Goal: Task Accomplishment & Management: Complete application form

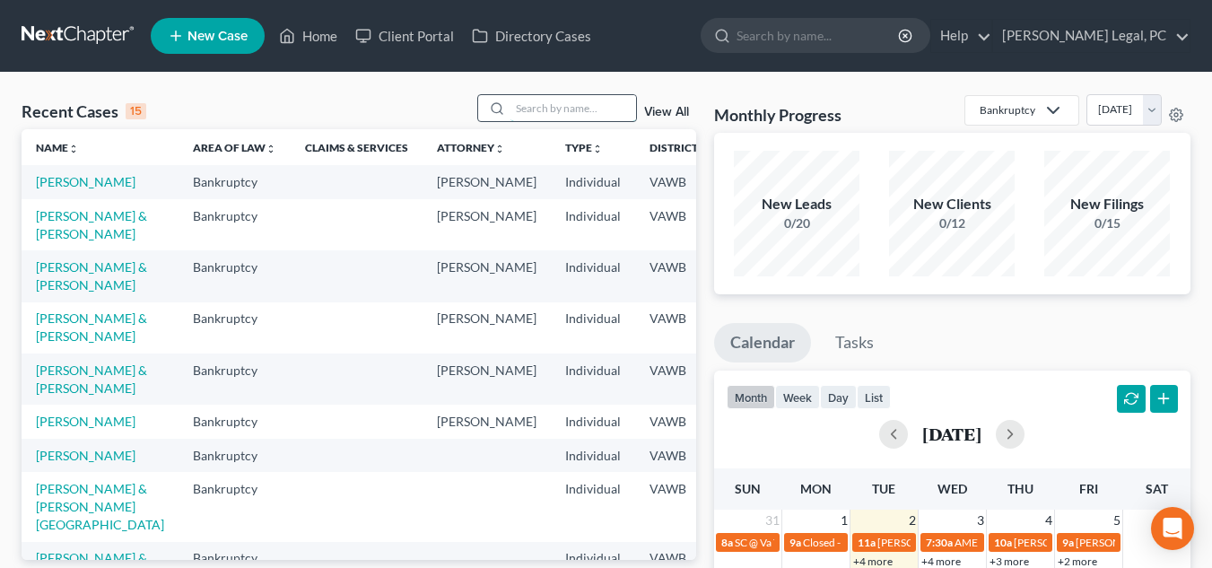
click at [599, 109] on input "search" at bounding box center [574, 108] width 126 height 26
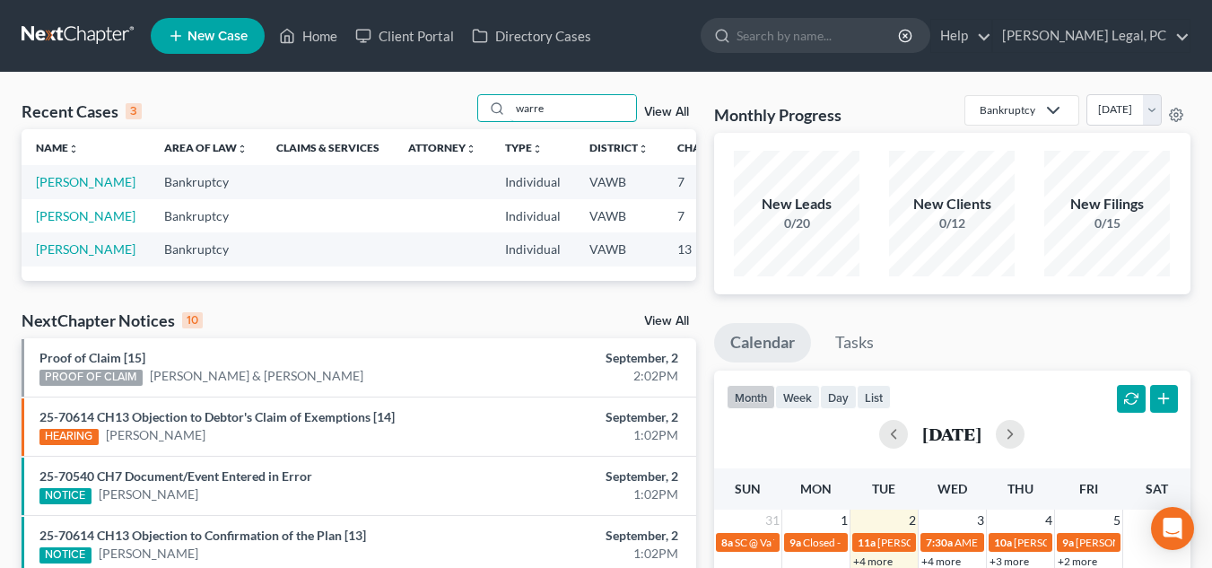
type input "warre"
click at [44, 190] on td "[PERSON_NAME]" at bounding box center [86, 181] width 128 height 33
click at [48, 180] on link "[PERSON_NAME]" at bounding box center [86, 181] width 100 height 15
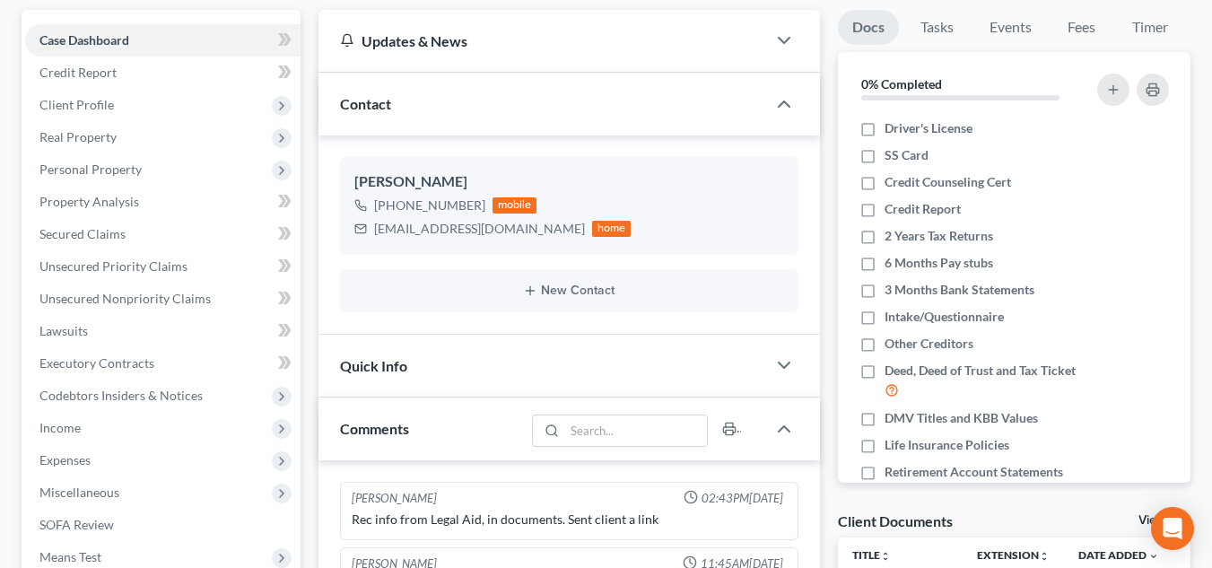
scroll to position [156, 0]
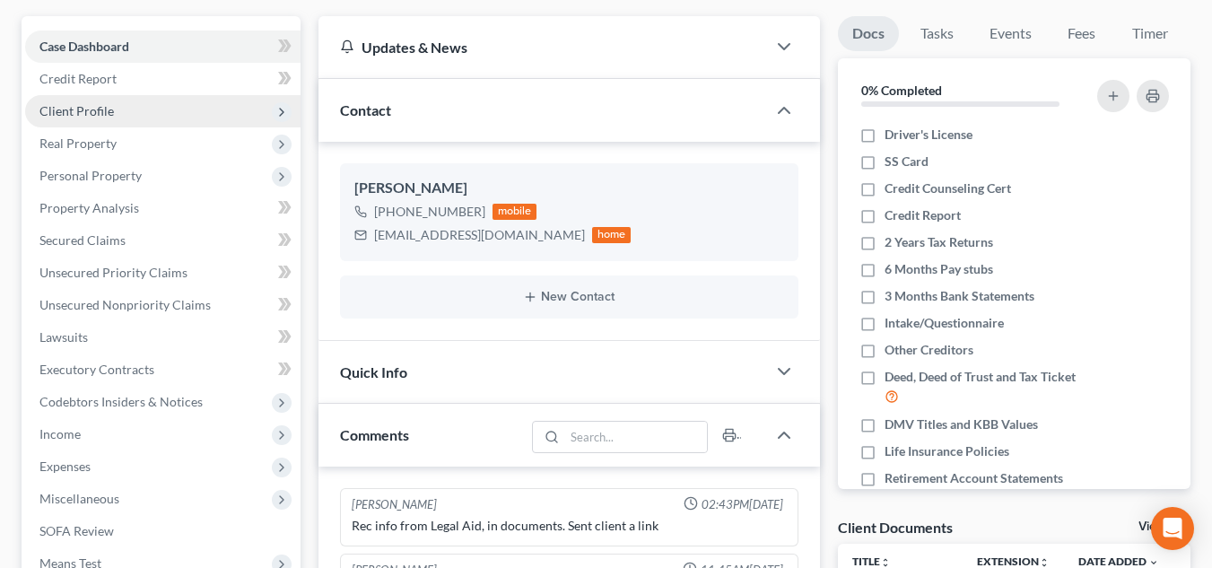
click at [180, 112] on span "Client Profile" at bounding box center [162, 111] width 275 height 32
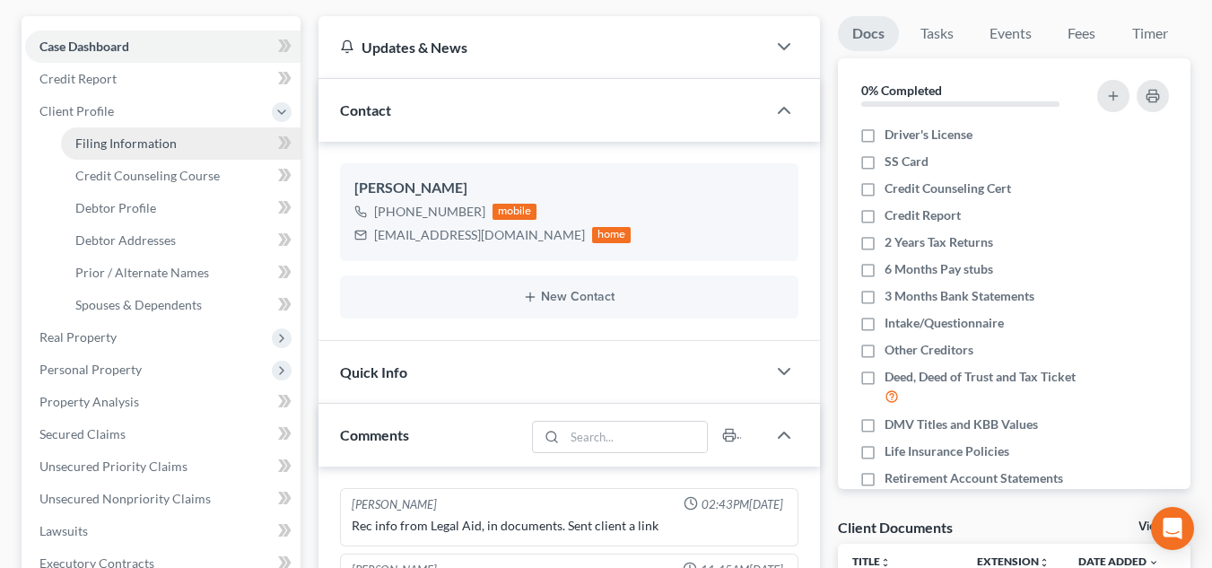
click at [193, 143] on link "Filing Information" at bounding box center [181, 143] width 240 height 32
select select "1"
select select "0"
select select "48"
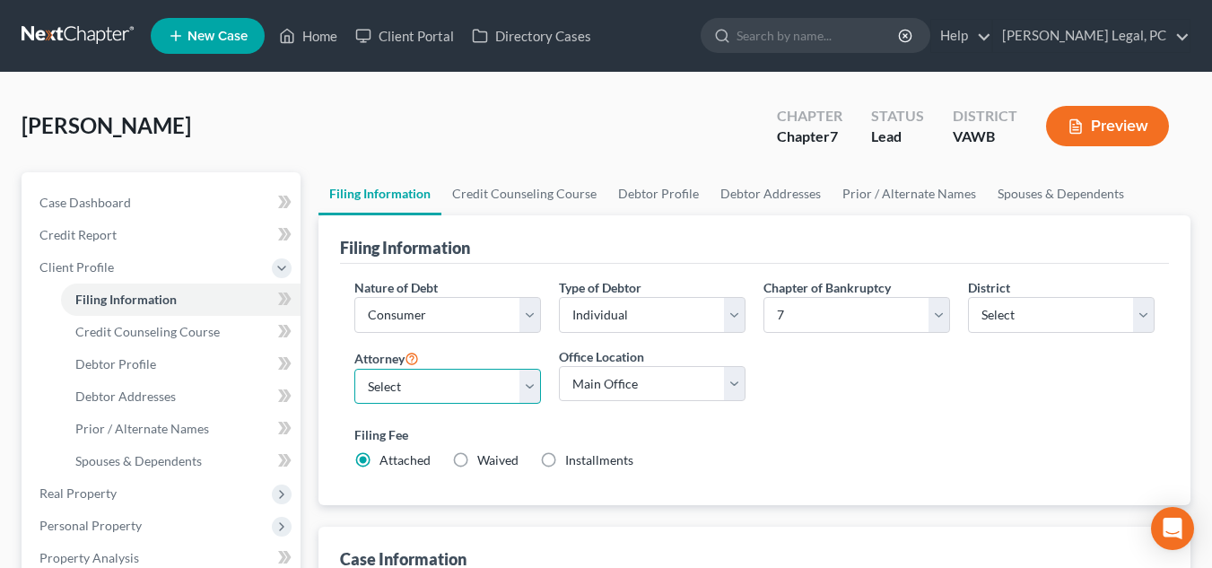
drag, startPoint x: 441, startPoint y: 391, endPoint x: 441, endPoint y: 403, distance: 11.7
click at [441, 391] on select "Select [PERSON_NAME] - VAWB [PERSON_NAME] - VAWB" at bounding box center [447, 387] width 187 height 36
select select "0"
click at [354, 369] on select "Select [PERSON_NAME] - VAWB [PERSON_NAME] - VAWB" at bounding box center [447, 387] width 187 height 36
click at [790, 494] on div "Nature of Debt Select Business Consumer Other Nature of Business Select Clearin…" at bounding box center [754, 385] width 829 height 242
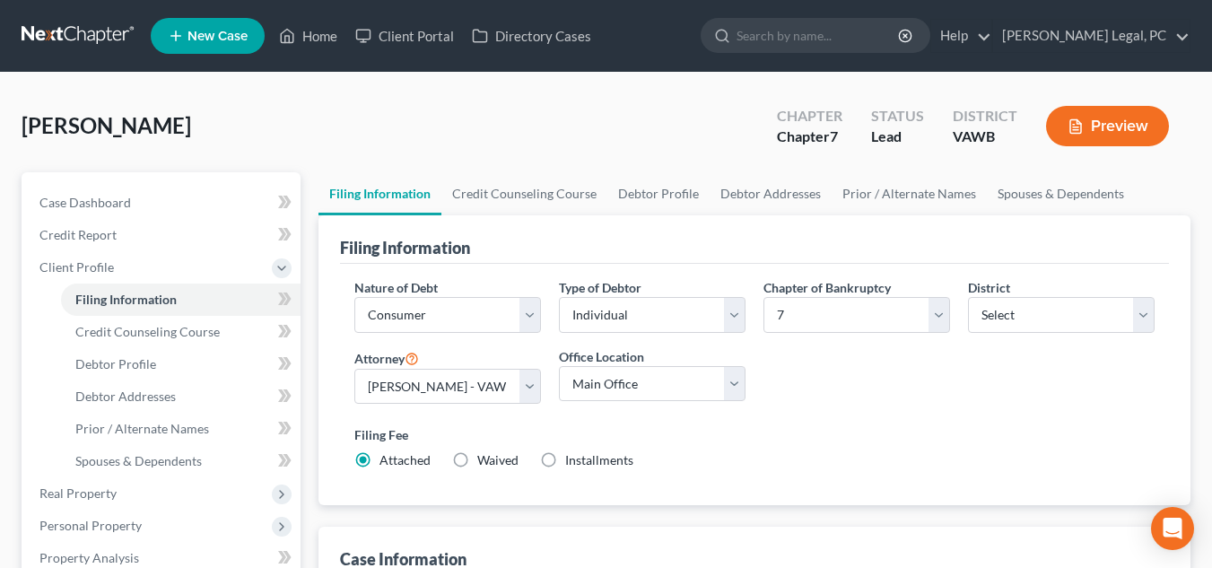
click at [532, 220] on div "Filing Information" at bounding box center [754, 239] width 829 height 48
click at [543, 195] on link "Credit Counseling Course" at bounding box center [524, 193] width 166 height 43
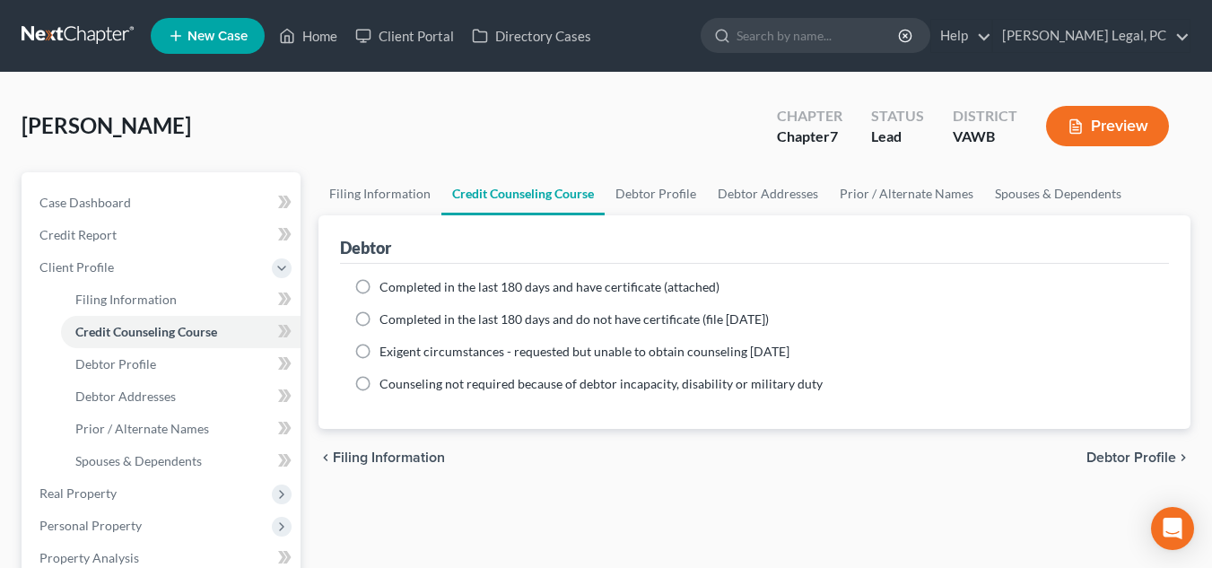
click at [559, 291] on span "Completed in the last 180 days and have certificate (attached)" at bounding box center [550, 286] width 340 height 15
click at [398, 290] on input "Completed in the last 180 days and have certificate (attached)" at bounding box center [393, 284] width 12 height 12
radio input "true"
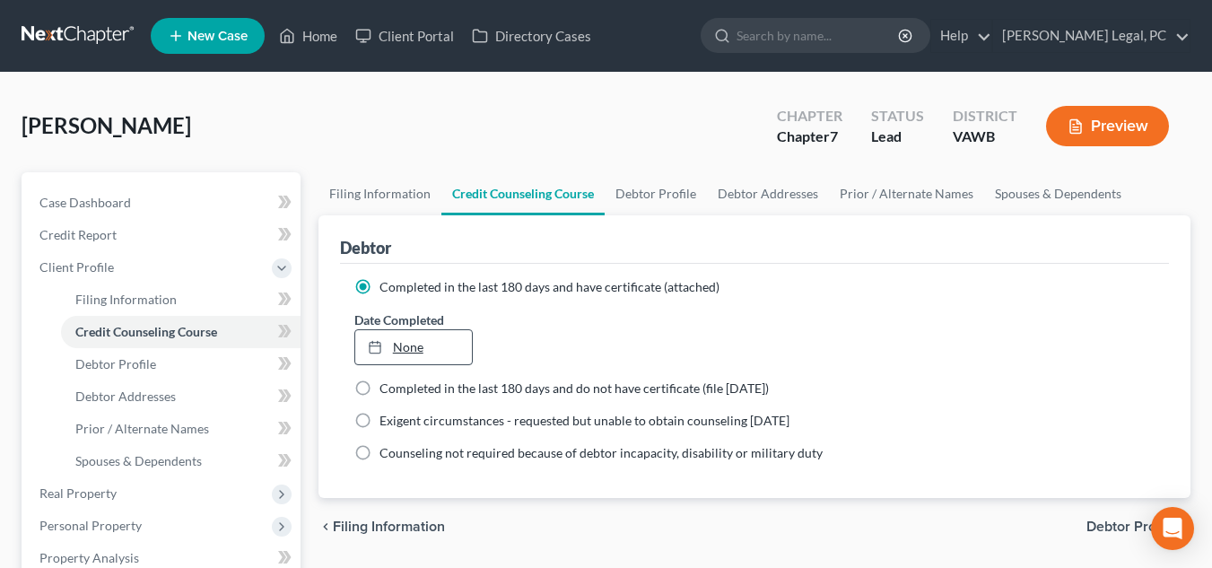
click at [418, 344] on link "None" at bounding box center [413, 347] width 117 height 34
type input "[DATE]"
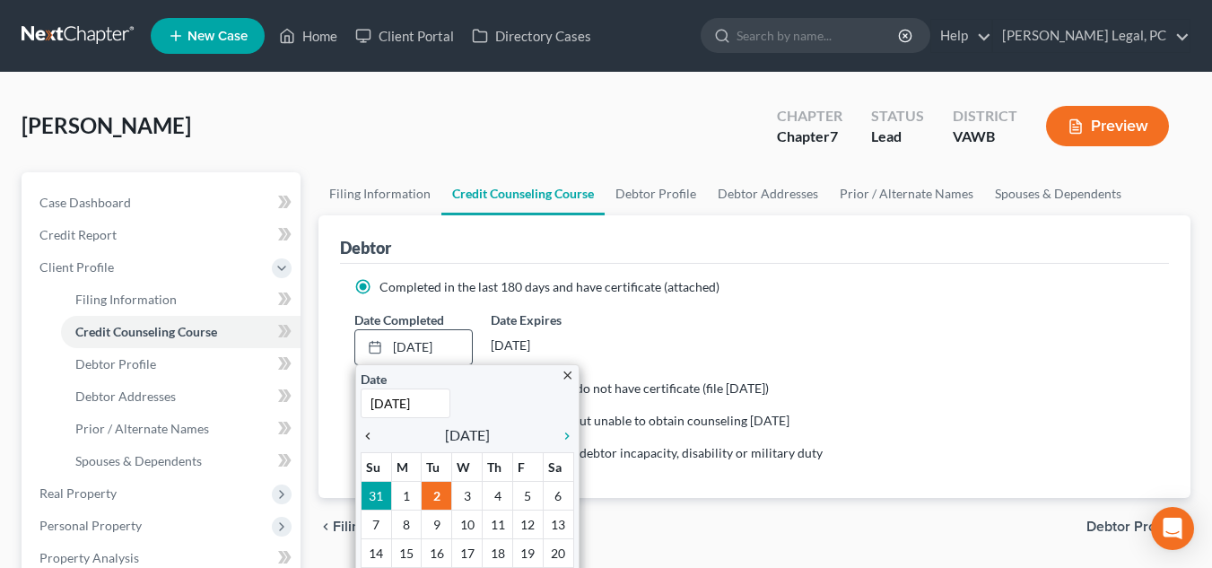
click at [369, 439] on icon "chevron_left" at bounding box center [372, 436] width 23 height 14
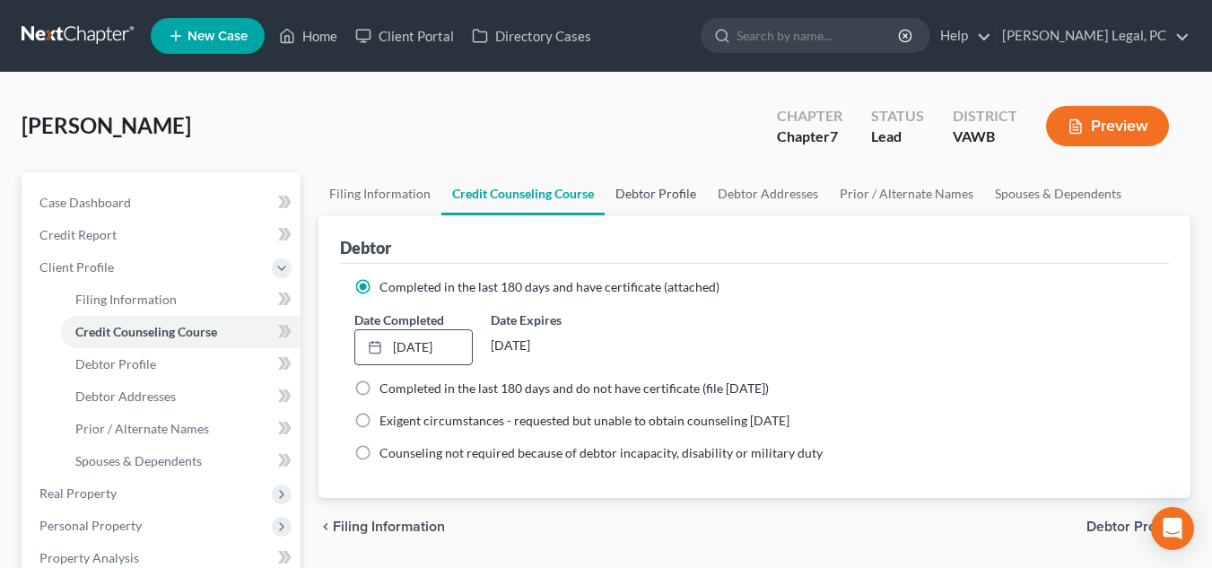
click at [651, 210] on link "Debtor Profile" at bounding box center [656, 193] width 102 height 43
select select "0"
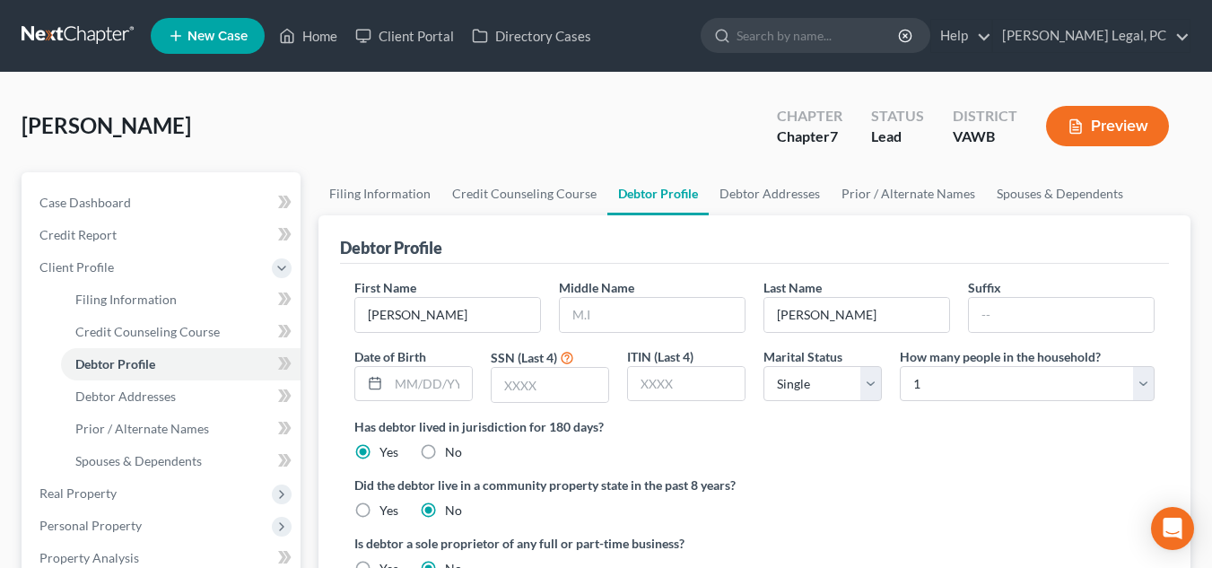
click at [572, 254] on div "Debtor Profile" at bounding box center [754, 239] width 829 height 48
click at [660, 318] on input "text" at bounding box center [652, 315] width 185 height 34
type input "[PERSON_NAME]"
click at [550, 406] on div "First Name [PERSON_NAME] Middle Name [PERSON_NAME] Last Name [PERSON_NAME] Date…" at bounding box center [754, 347] width 818 height 139
click at [538, 386] on input "text" at bounding box center [550, 385] width 117 height 34
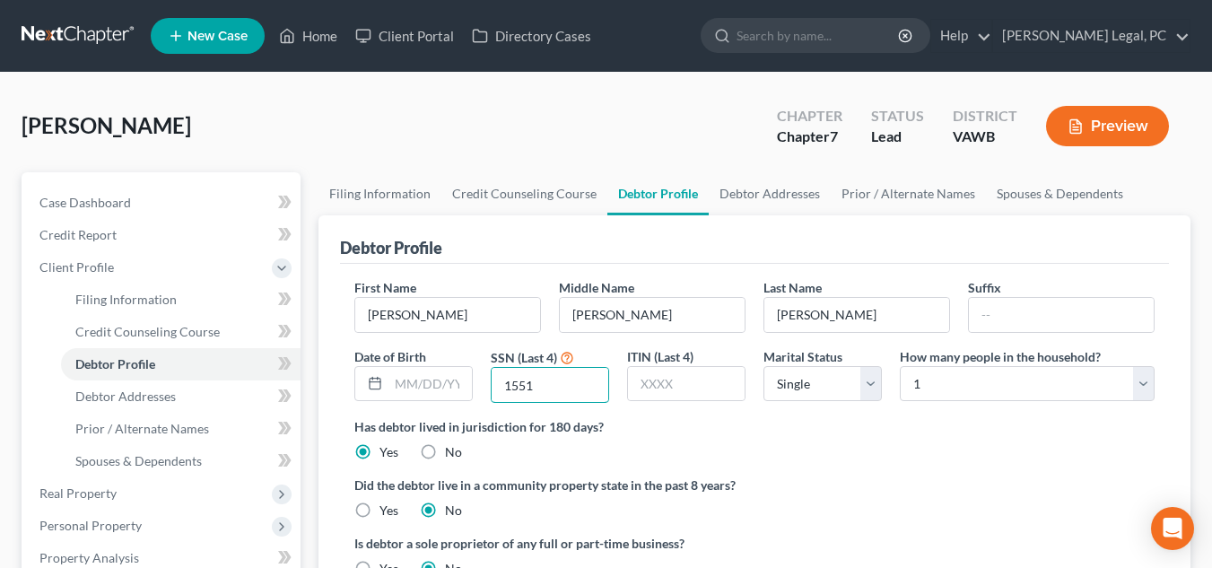
type input "1551"
click at [838, 432] on label "Has debtor lived in jurisdiction for 180 days?" at bounding box center [754, 426] width 800 height 19
click at [511, 272] on div "First Name [PERSON_NAME] Middle Name [PERSON_NAME] Last Name [PERSON_NAME] Date…" at bounding box center [754, 439] width 829 height 350
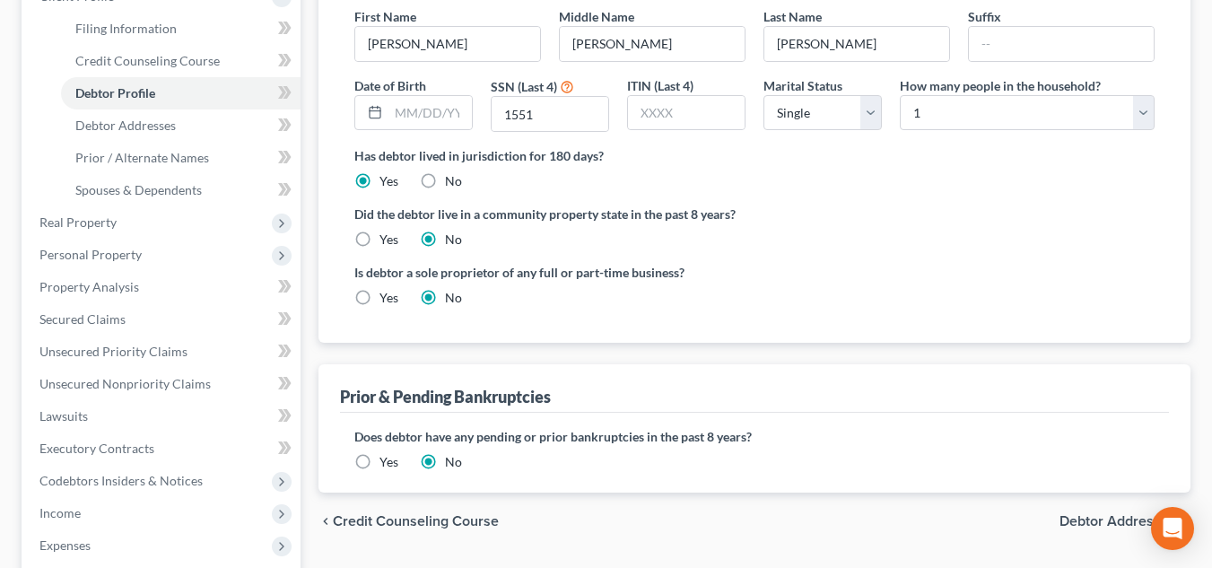
scroll to position [275, 0]
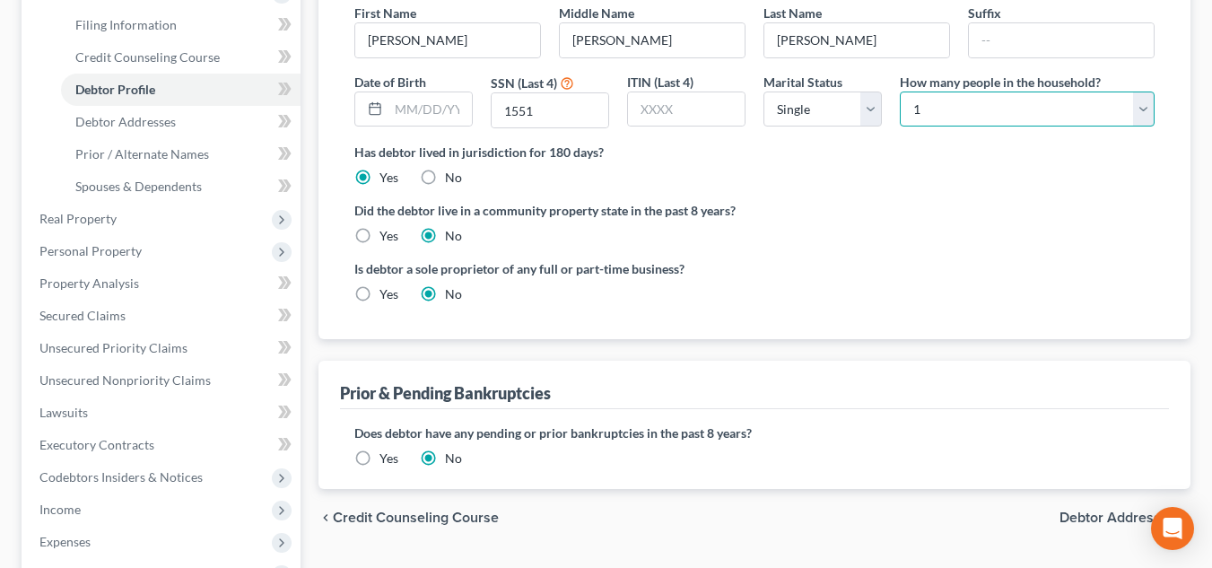
click at [1105, 118] on select "Select 1 2 3 4 5 6 7 8 9 10 11 12 13 14 15 16 17 18 19 20" at bounding box center [1027, 110] width 255 height 36
select select "1"
click at [900, 92] on select "Select 1 2 3 4 5 6 7 8 9 10 11 12 13 14 15 16 17 18 19 20" at bounding box center [1027, 110] width 255 height 36
click at [1064, 165] on div "Has debtor lived in jurisdiction for 180 days? Yes No Debtor must reside in jur…" at bounding box center [754, 165] width 800 height 44
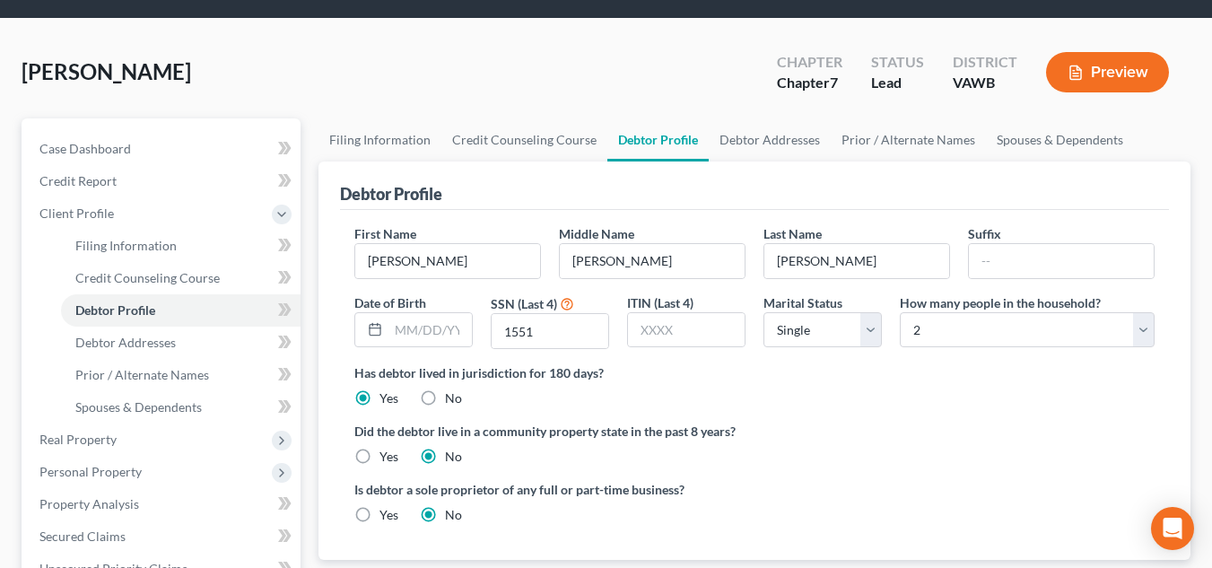
scroll to position [46, 0]
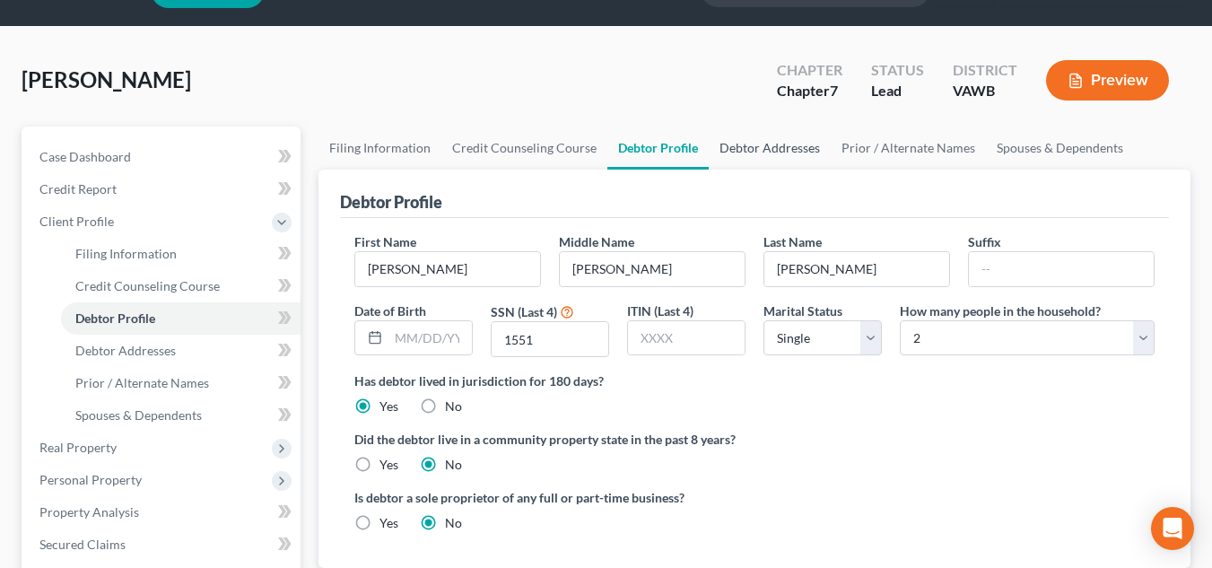
click at [734, 143] on link "Debtor Addresses" at bounding box center [770, 148] width 122 height 43
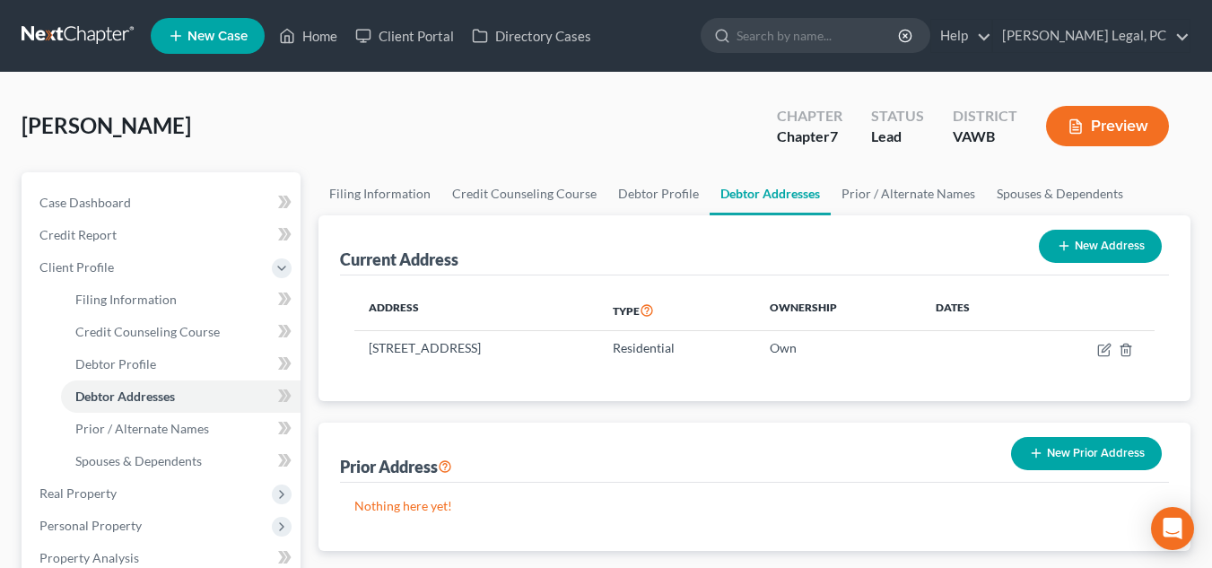
click at [518, 253] on div "Current Address New Address" at bounding box center [754, 245] width 829 height 60
click at [1099, 354] on icon "button" at bounding box center [1103, 350] width 11 height 11
select select "48"
select select "132"
select select "0"
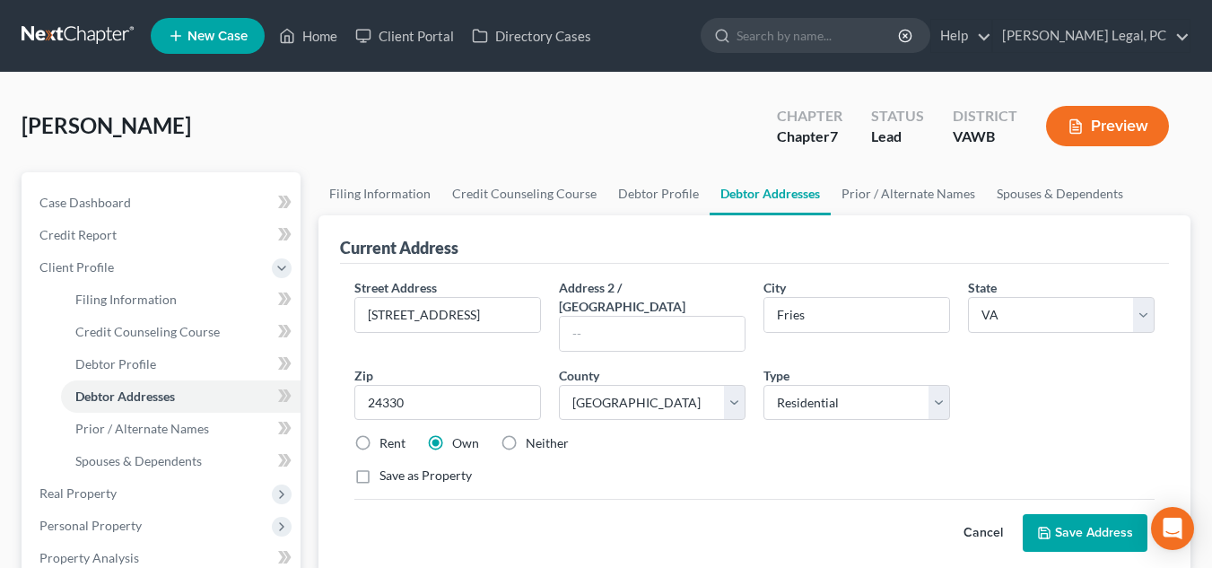
click at [1044, 522] on button "Save Address" at bounding box center [1085, 533] width 125 height 38
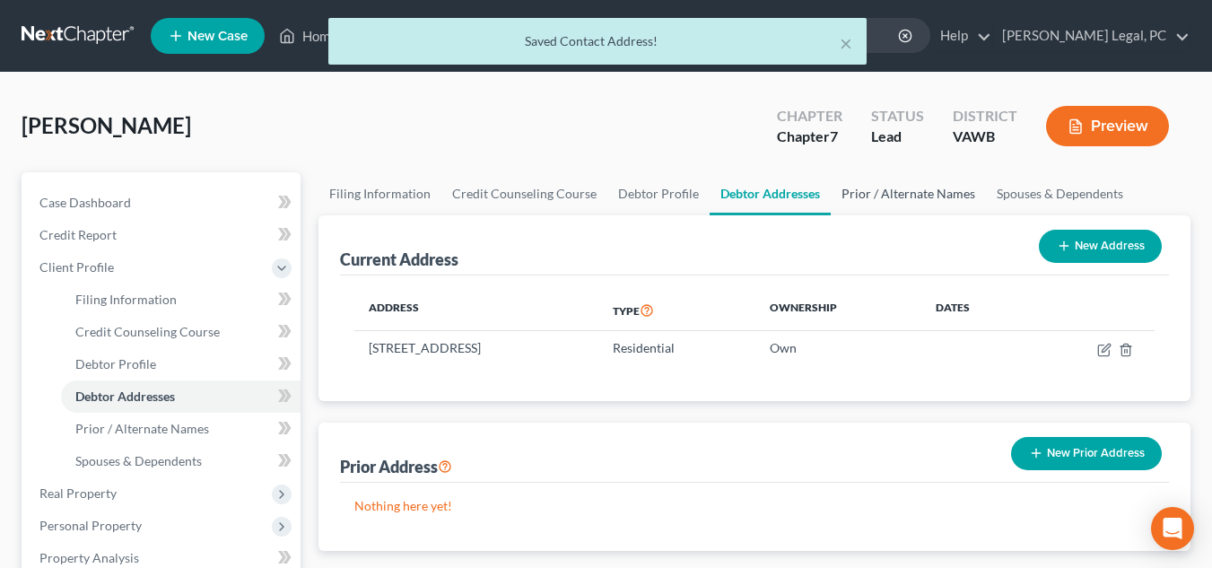
click at [889, 209] on link "Prior / Alternate Names" at bounding box center [908, 193] width 155 height 43
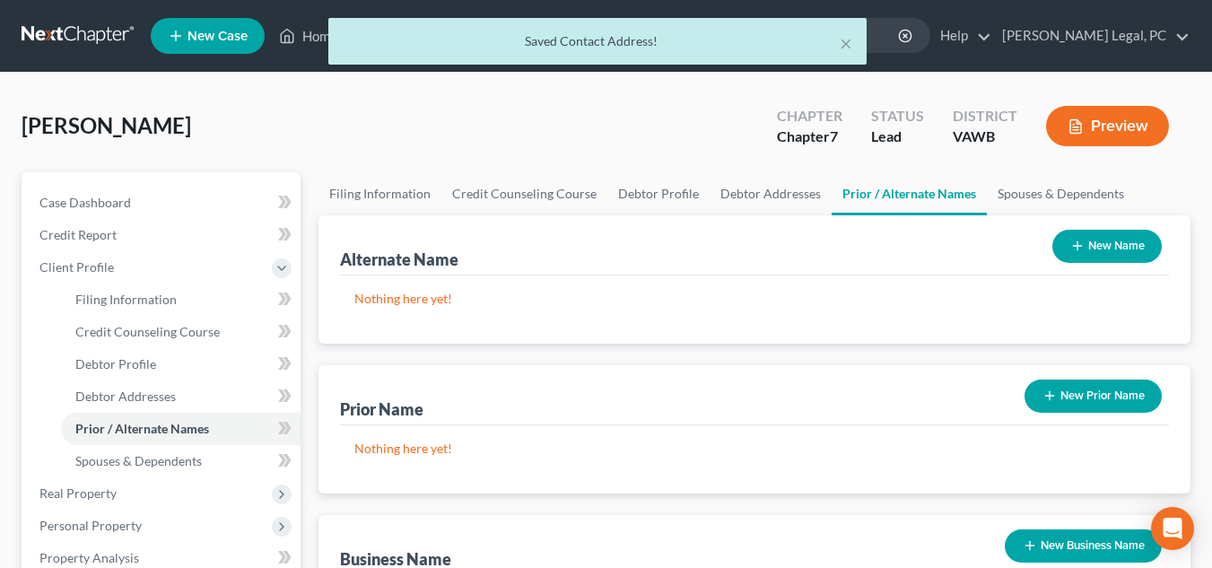
click at [1089, 265] on div "New Name" at bounding box center [1107, 247] width 124 height 48
click at [1089, 240] on button "New Name" at bounding box center [1107, 246] width 109 height 33
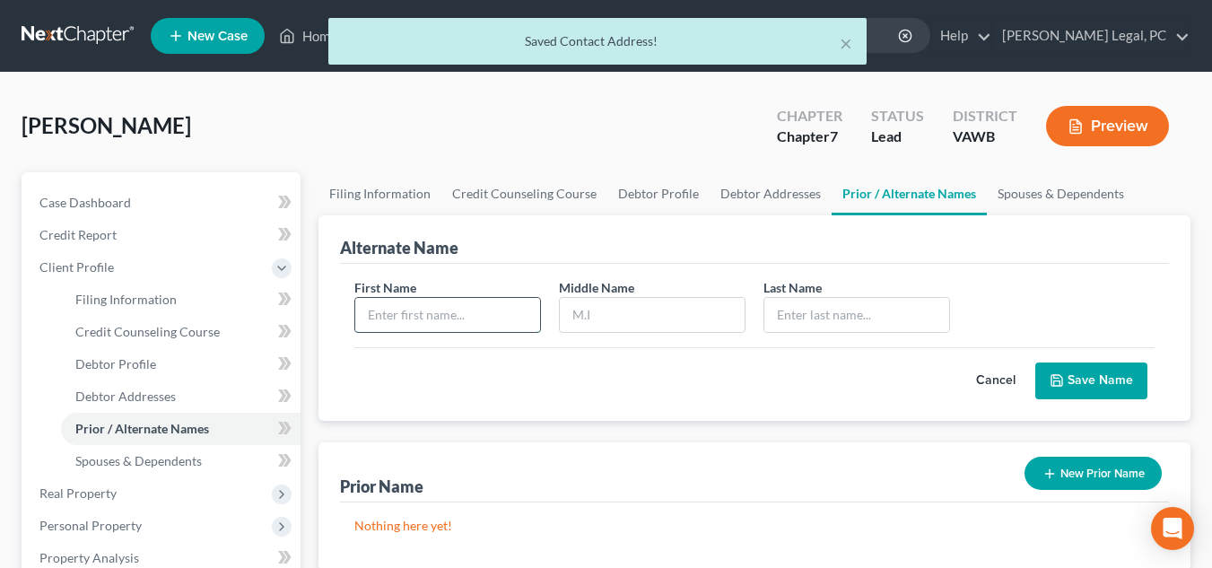
click at [524, 325] on input "text" at bounding box center [447, 315] width 185 height 34
type input "[PERSON_NAME]"
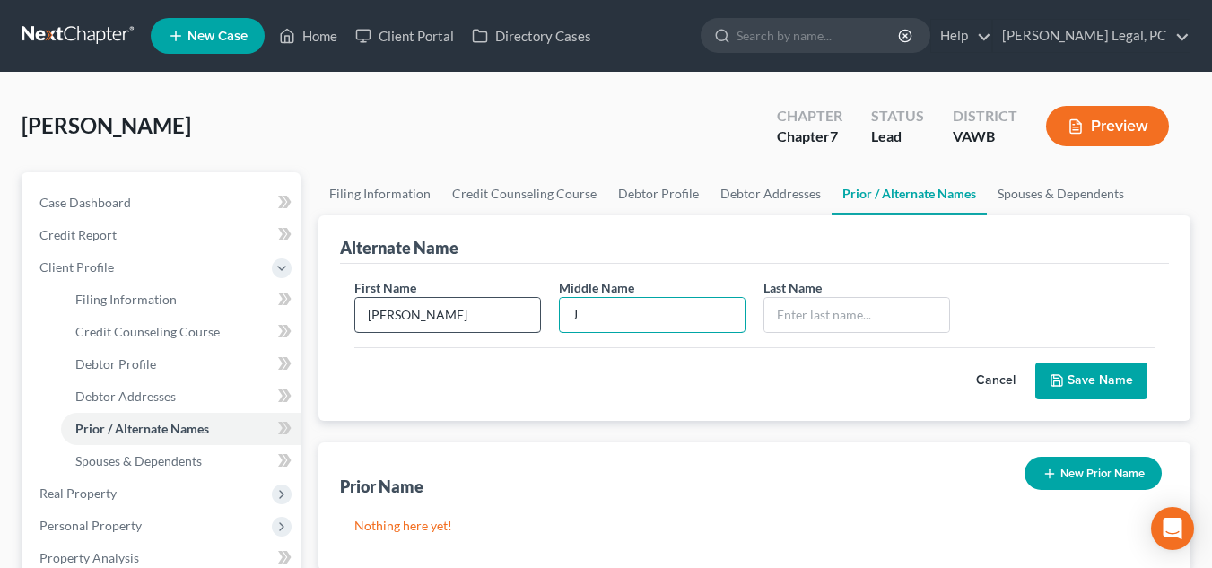
type input "J"
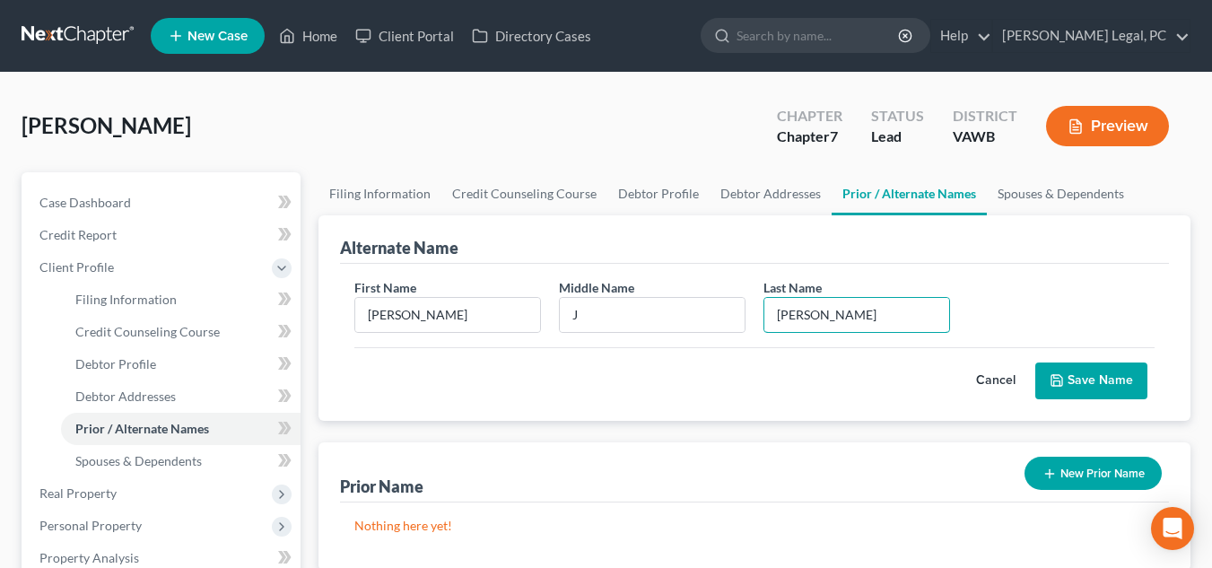
type input "[PERSON_NAME]"
click at [1122, 364] on button "Save Name" at bounding box center [1091, 382] width 112 height 38
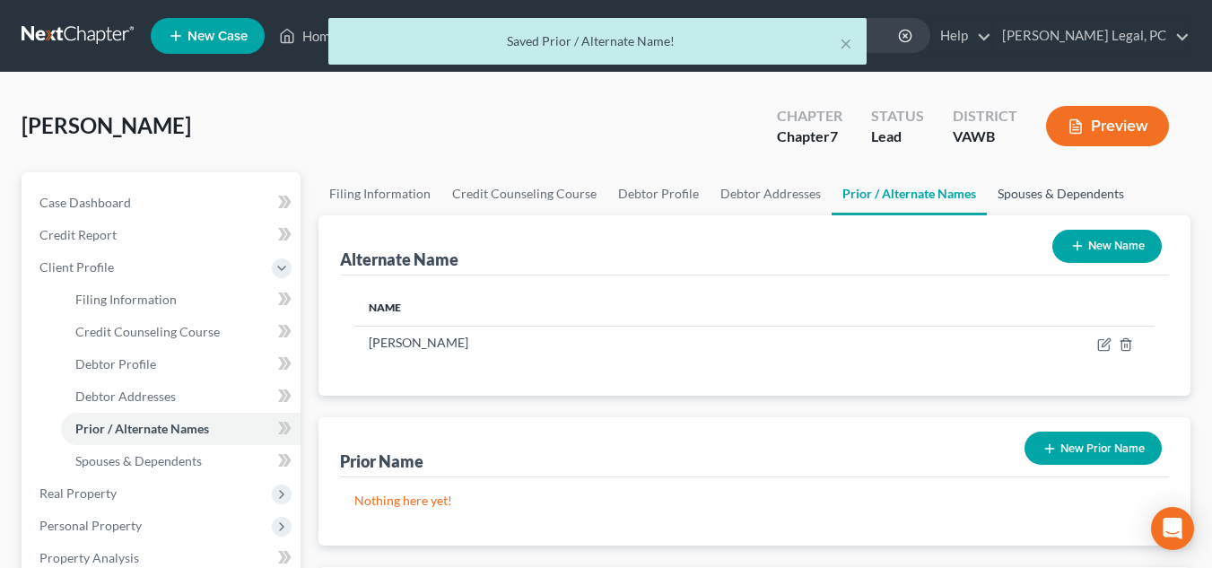
click at [1062, 205] on link "Spouses & Dependents" at bounding box center [1061, 193] width 148 height 43
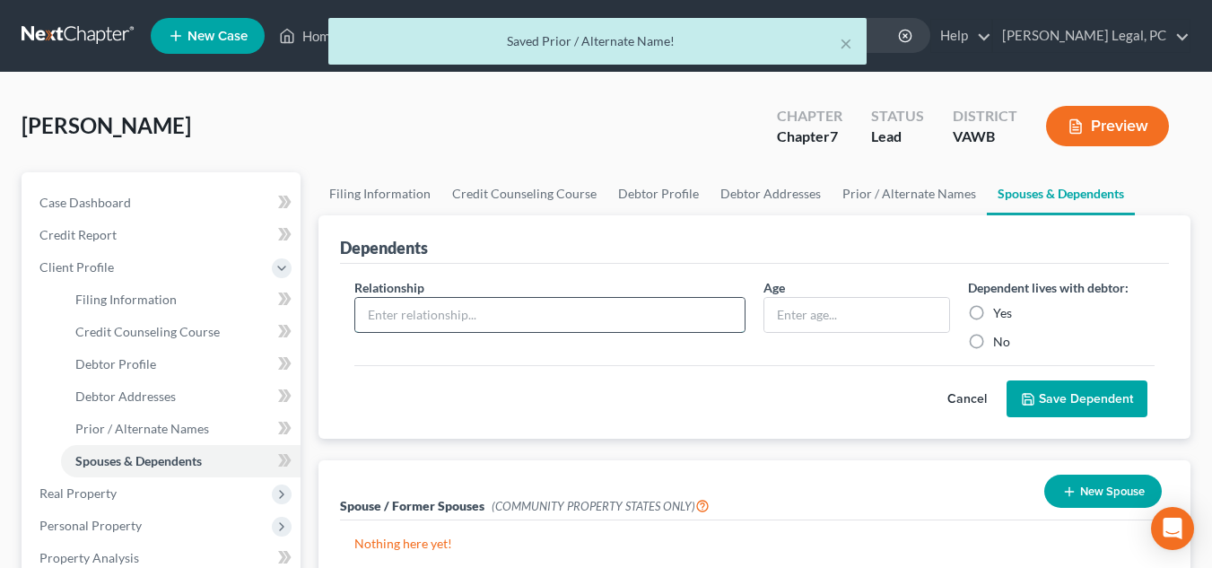
click at [677, 310] on input "text" at bounding box center [549, 315] width 389 height 34
type input "v"
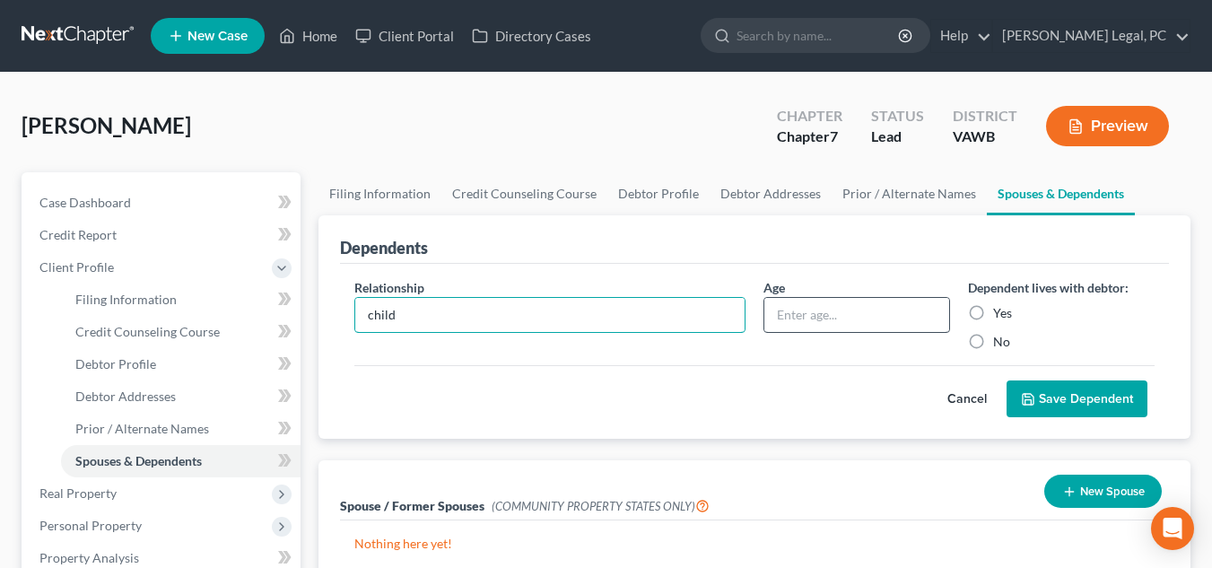
type input "child"
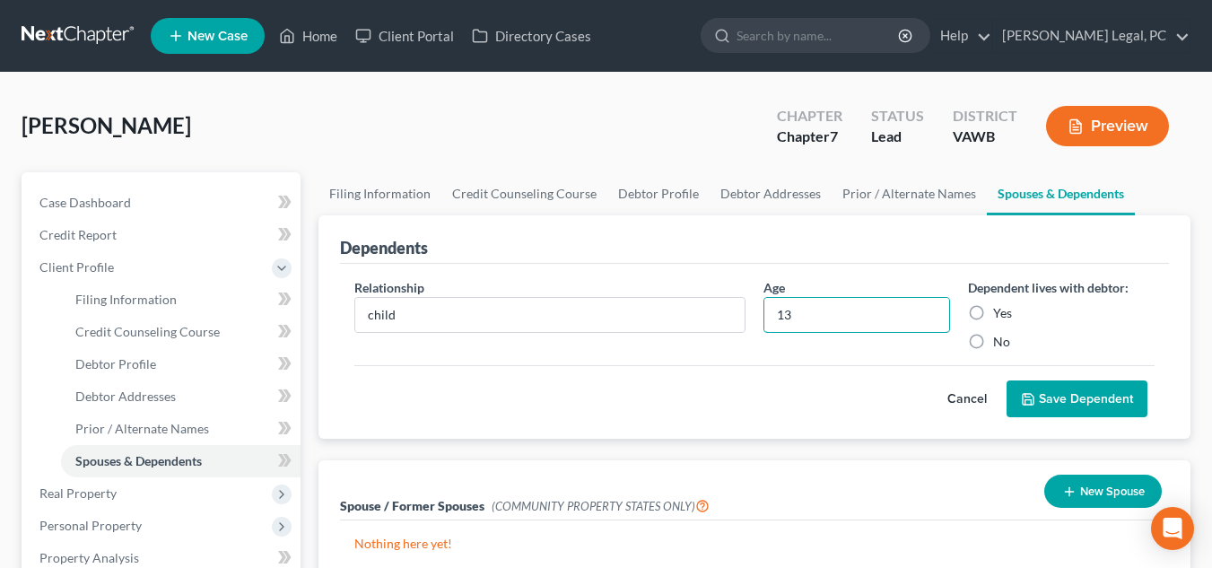
type input "13"
click at [994, 311] on label "Yes" at bounding box center [1002, 313] width 19 height 18
click at [1000, 311] on input "Yes" at bounding box center [1006, 310] width 12 height 12
radio input "true"
click at [1048, 375] on div "Cancel Save Dependent" at bounding box center [754, 391] width 800 height 53
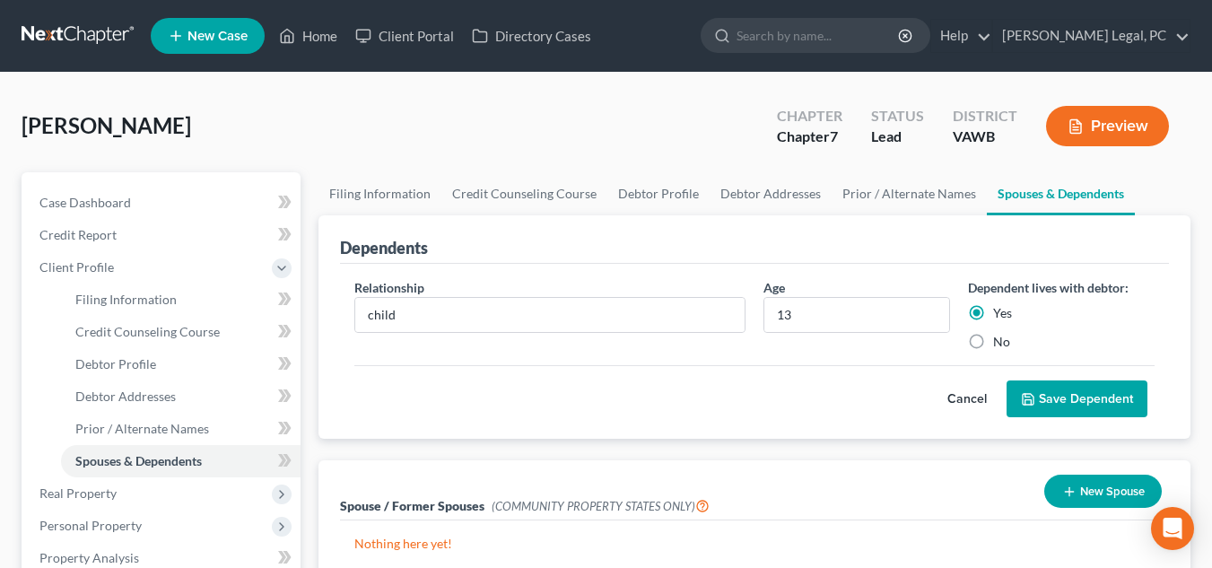
click at [747, 309] on div "Relationship * child" at bounding box center [549, 314] width 409 height 73
click at [747, 318] on div "Relationship * child" at bounding box center [549, 314] width 409 height 73
click at [724, 323] on input "child" at bounding box center [549, 315] width 389 height 34
click at [1096, 386] on button "Save Dependent" at bounding box center [1077, 399] width 141 height 38
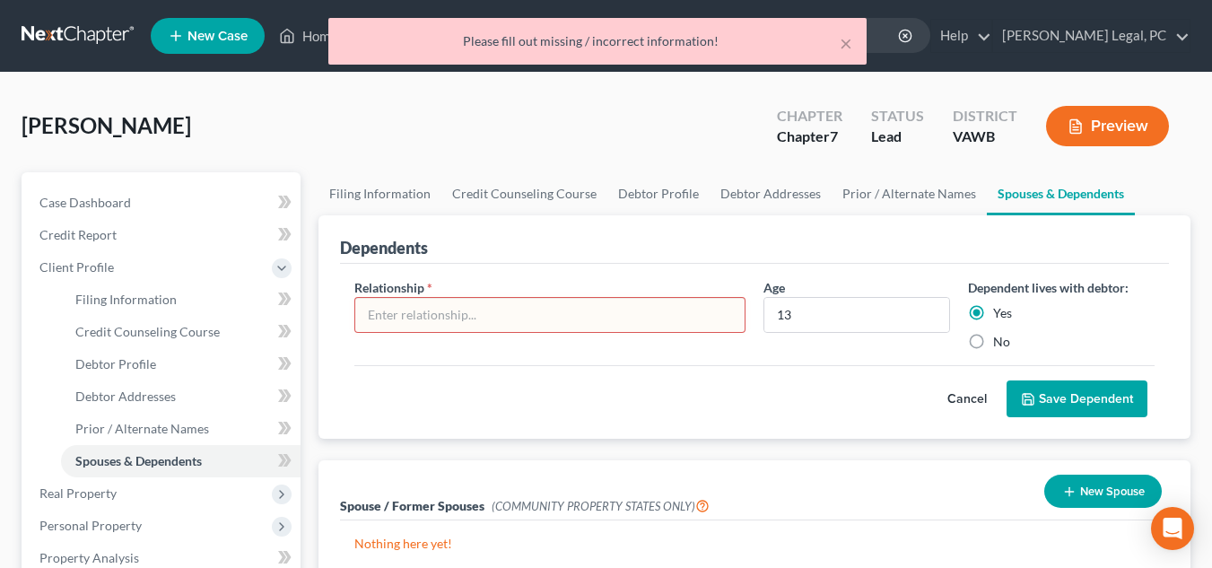
click at [647, 301] on input "text" at bounding box center [549, 315] width 389 height 34
type input "h"
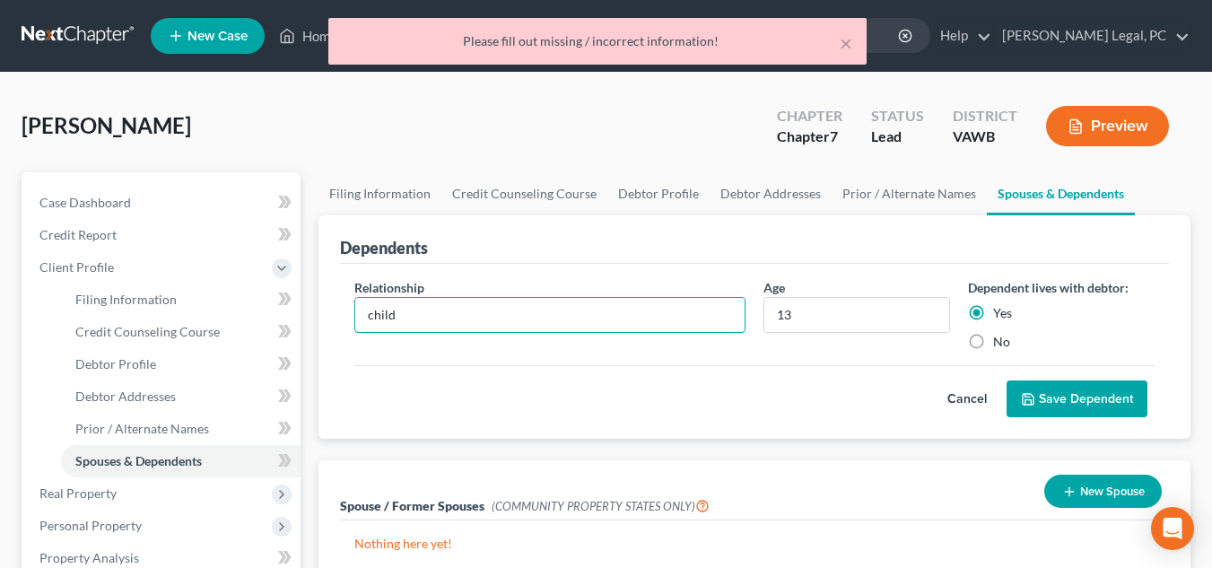
type input "child"
click at [1070, 383] on button "Save Dependent" at bounding box center [1077, 399] width 141 height 38
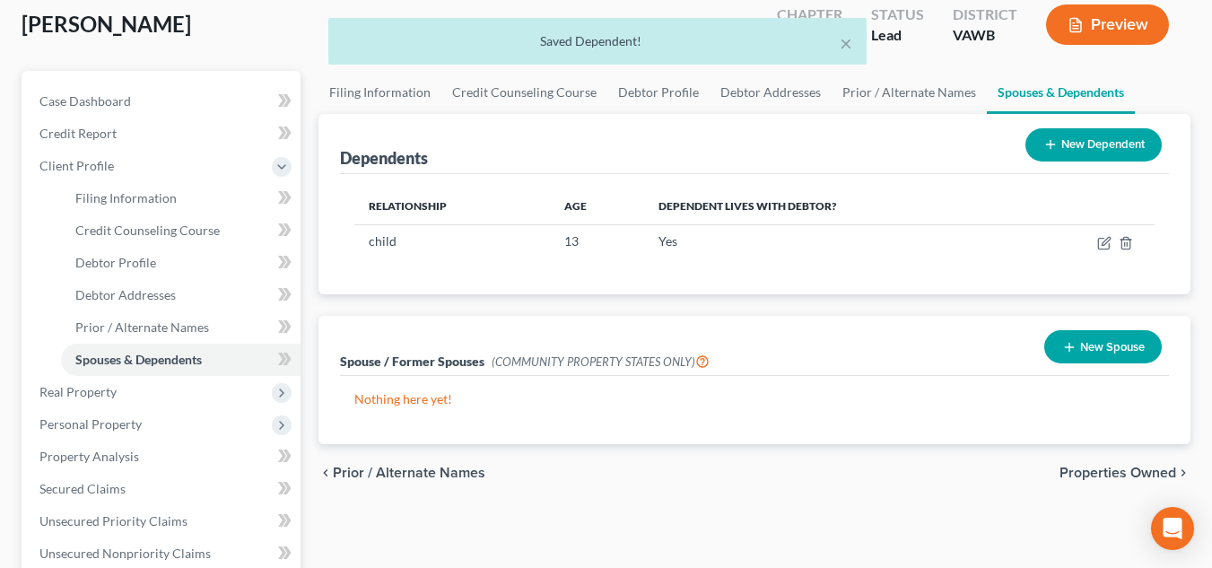
scroll to position [54, 0]
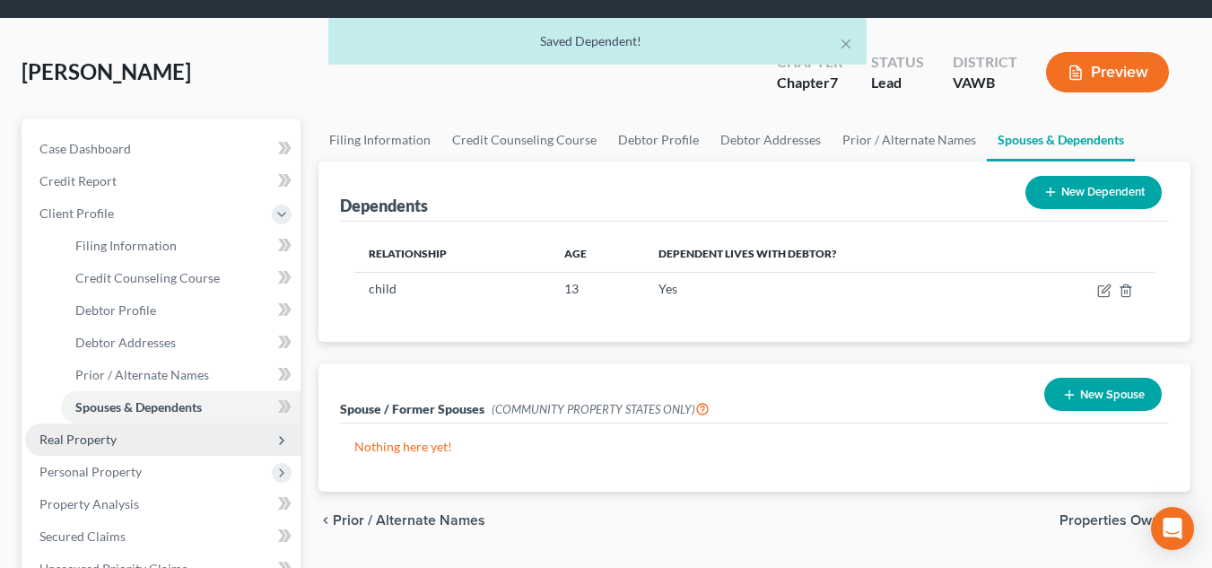
click at [92, 439] on span "Real Property" at bounding box center [77, 439] width 77 height 15
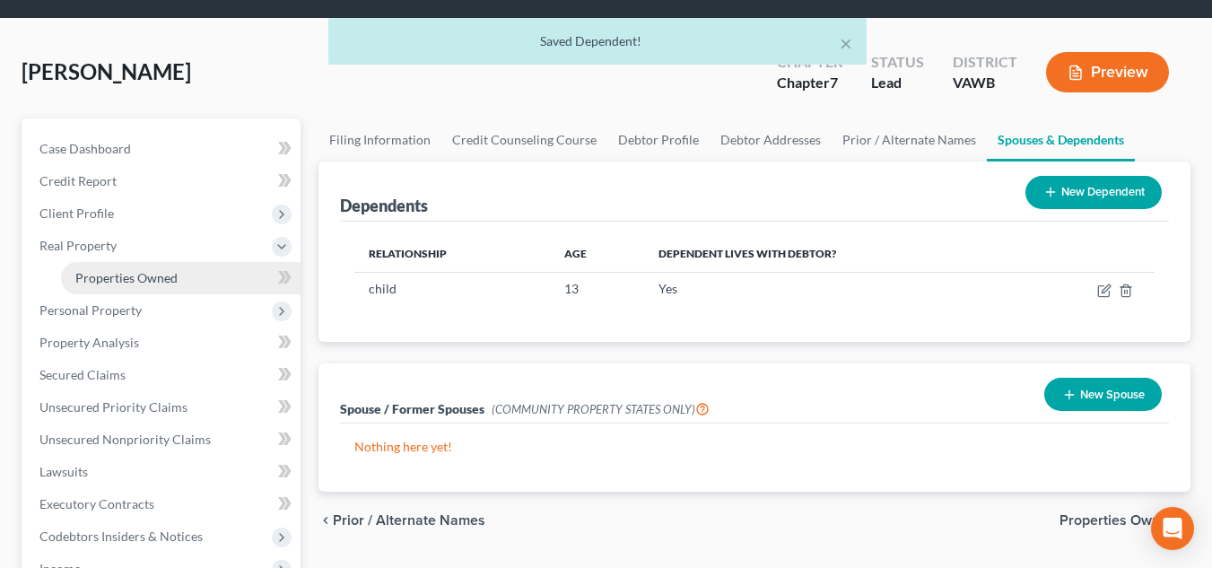
click at [111, 264] on link "Properties Owned" at bounding box center [181, 278] width 240 height 32
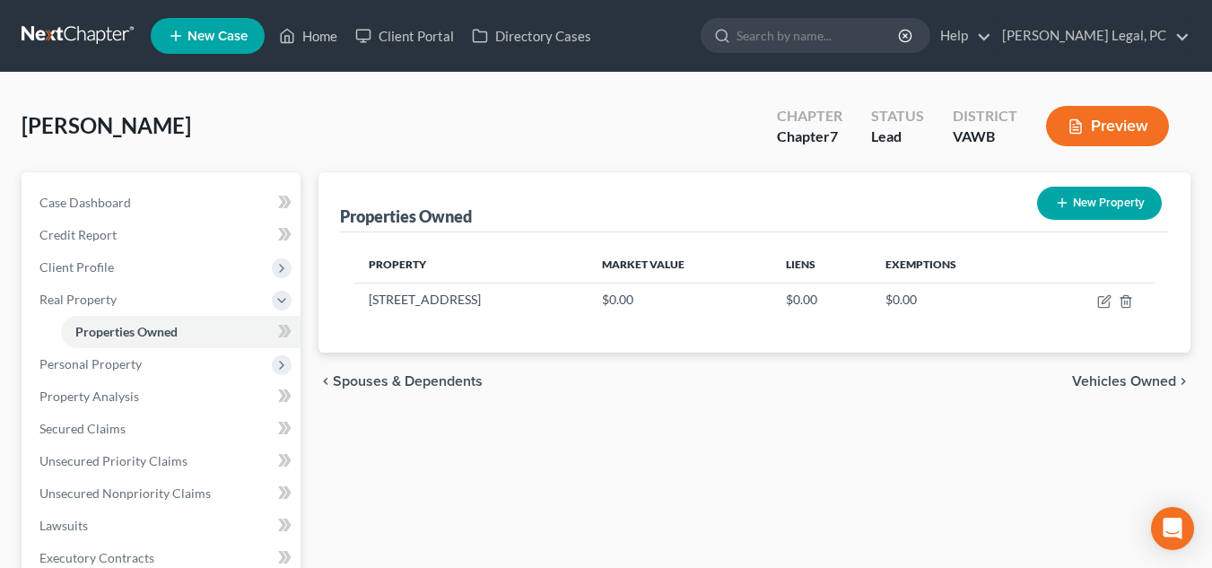
click at [482, 205] on div "Properties Owned New Property" at bounding box center [754, 202] width 829 height 60
click at [195, 264] on span "Client Profile" at bounding box center [162, 267] width 275 height 32
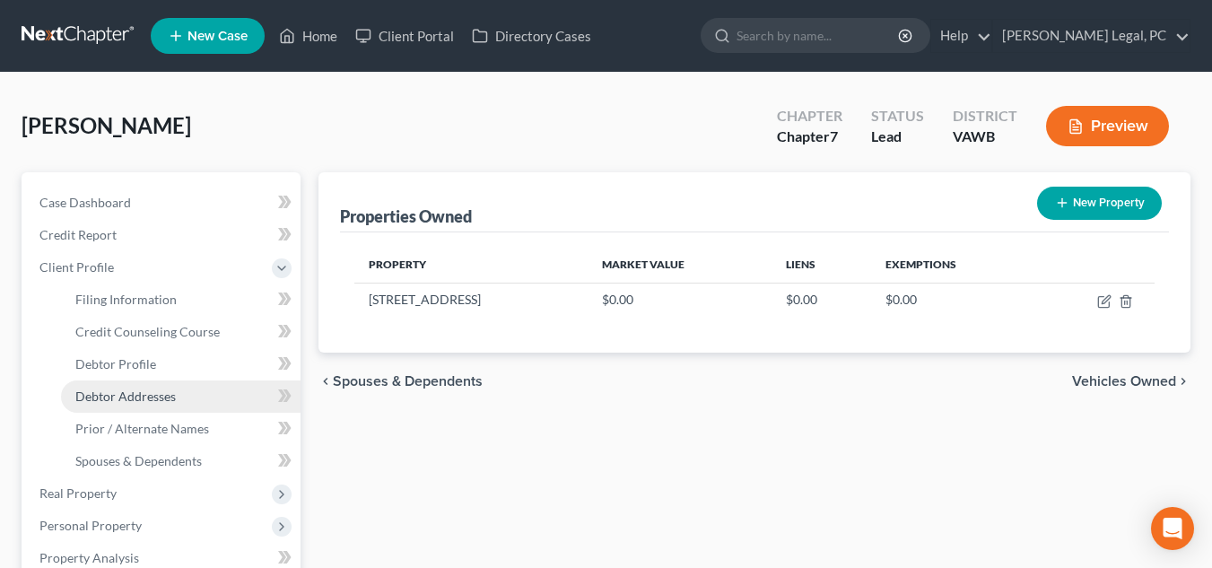
click at [193, 406] on link "Debtor Addresses" at bounding box center [181, 396] width 240 height 32
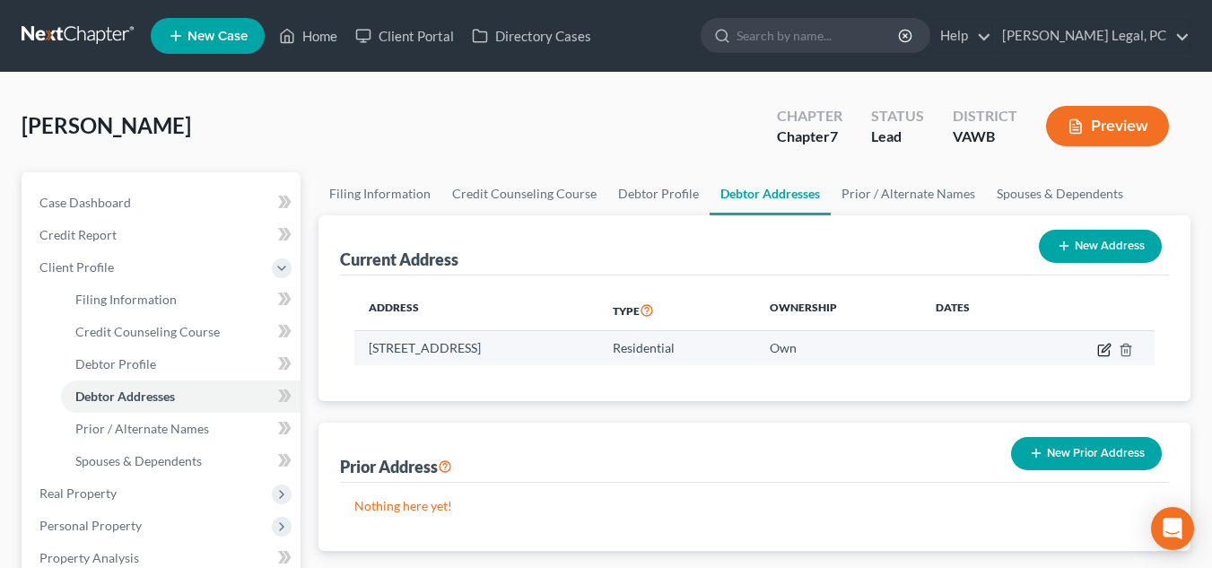
click at [1107, 352] on icon "button" at bounding box center [1104, 350] width 14 height 14
select select "48"
select select "132"
select select "0"
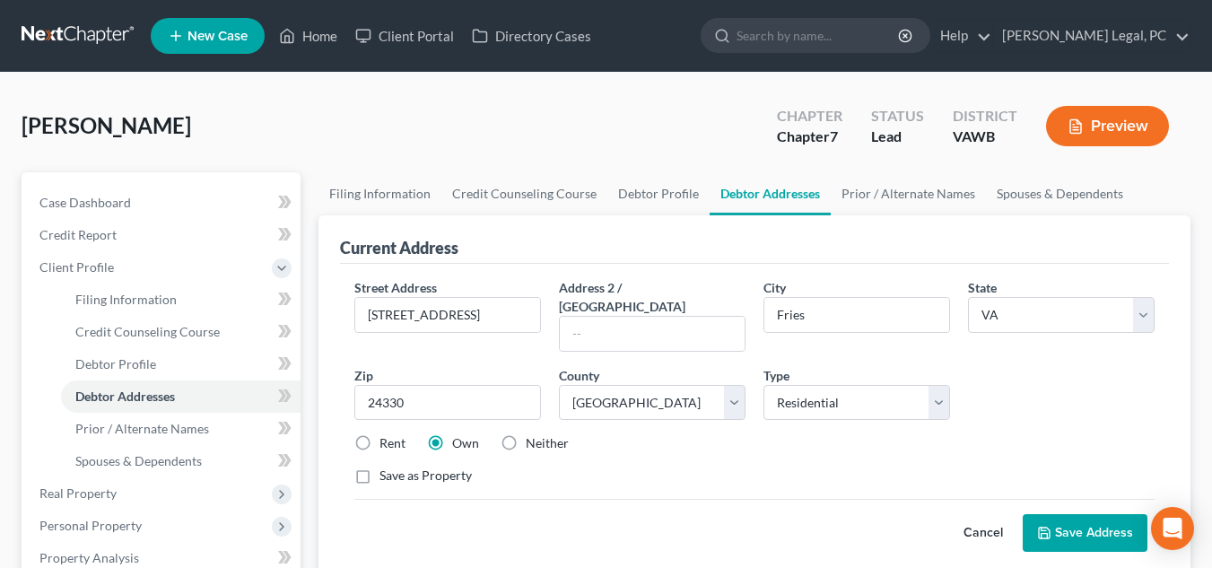
click at [452, 434] on label "Own" at bounding box center [465, 443] width 27 height 18
click at [459, 434] on input "Own" at bounding box center [465, 440] width 12 height 12
click at [393, 434] on label "Rent" at bounding box center [393, 443] width 26 height 18
click at [393, 434] on input "Rent" at bounding box center [393, 440] width 12 height 12
radio input "true"
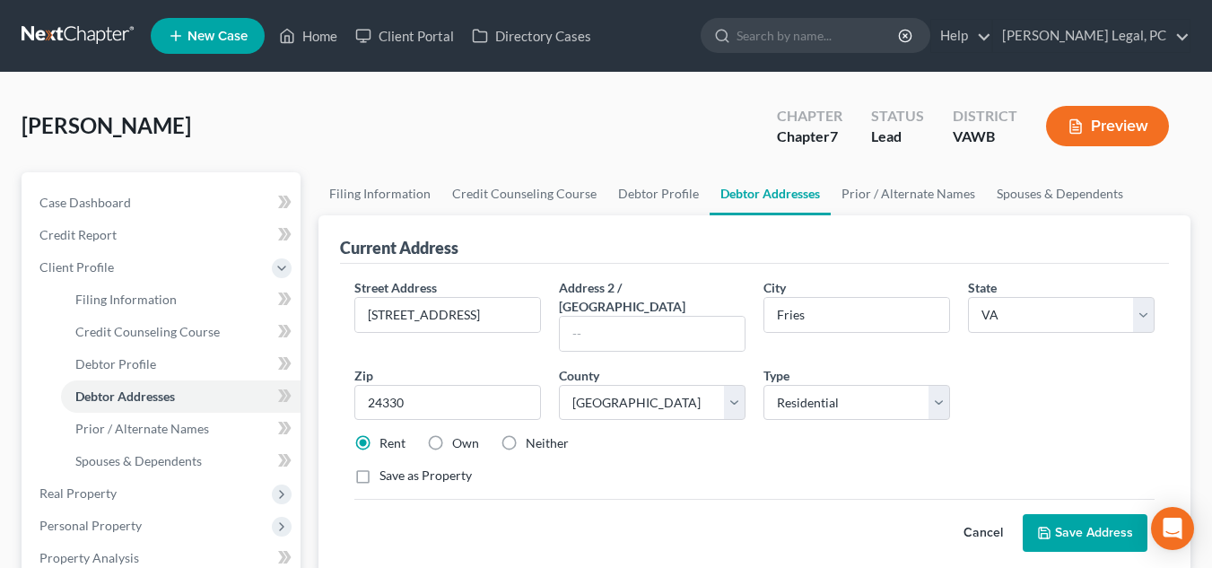
click at [1067, 514] on button "Save Address" at bounding box center [1085, 533] width 125 height 38
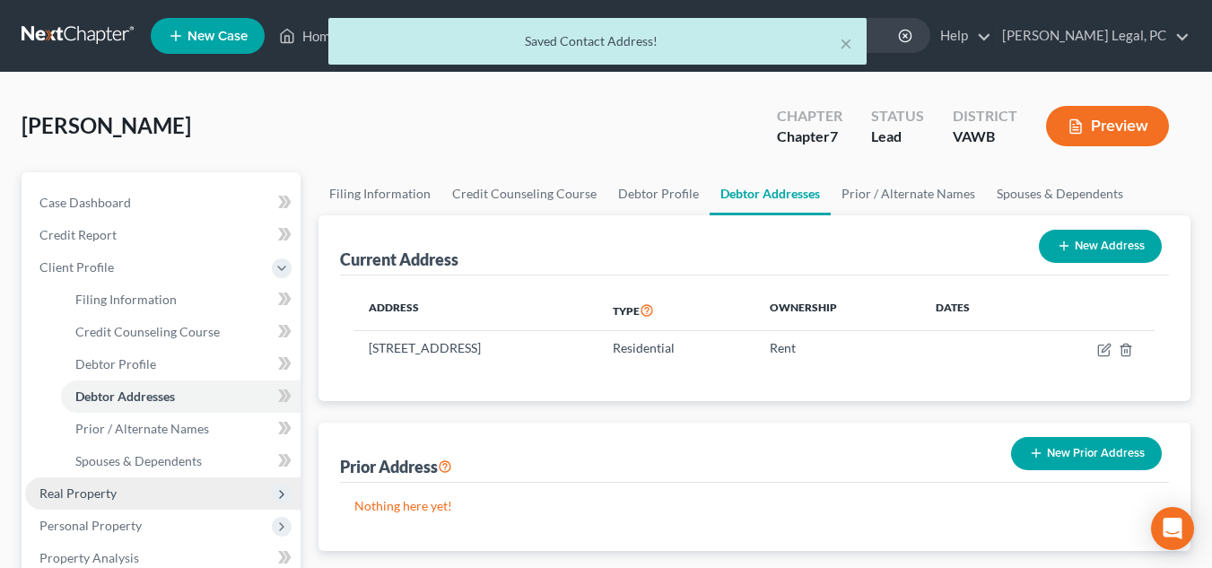
click at [177, 494] on span "Real Property" at bounding box center [162, 493] width 275 height 32
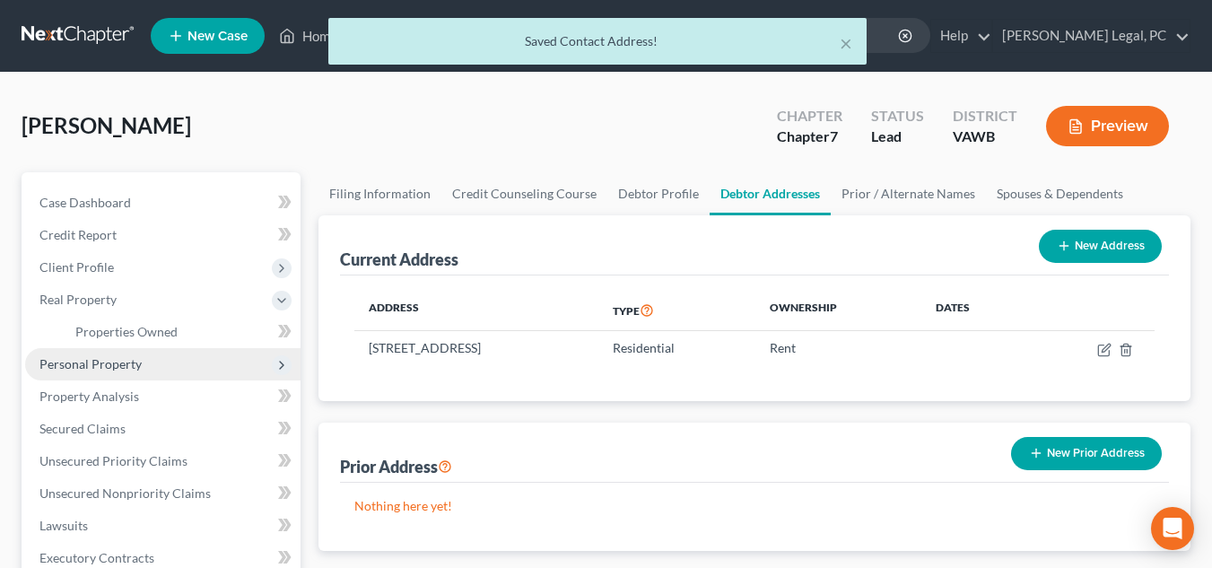
click at [154, 349] on span "Personal Property" at bounding box center [162, 364] width 275 height 32
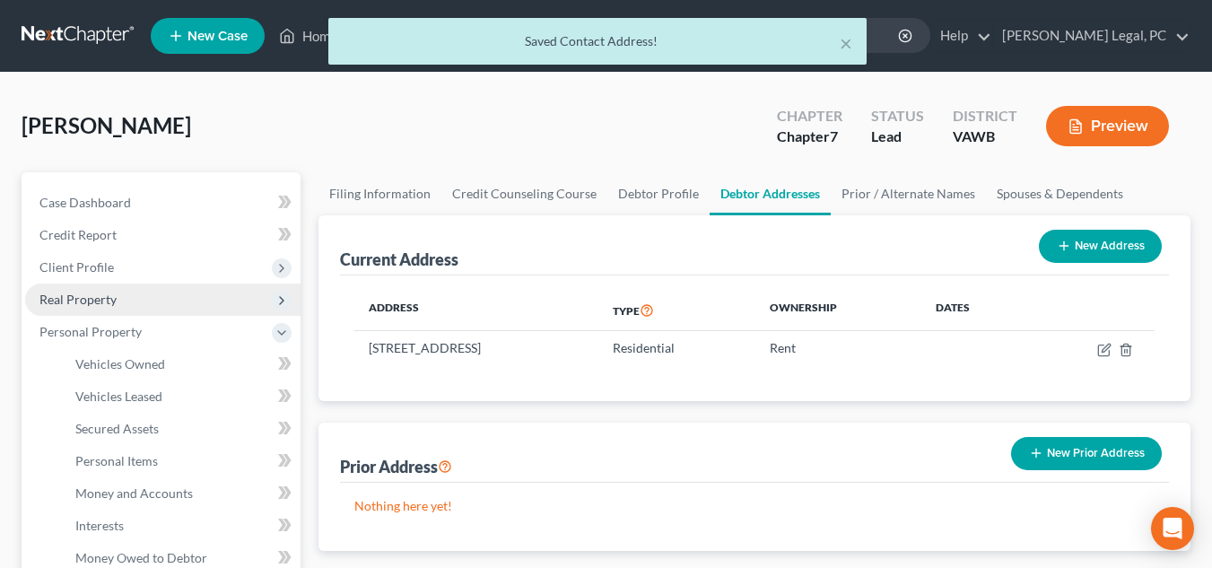
click at [149, 312] on span "Real Property" at bounding box center [162, 300] width 275 height 32
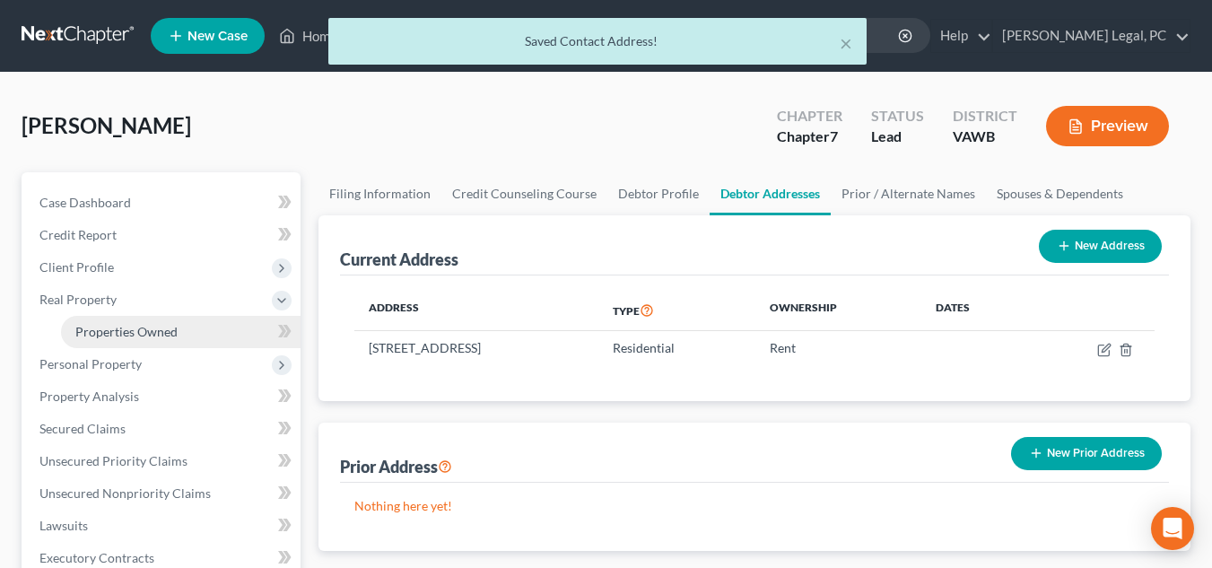
click at [148, 324] on span "Properties Owned" at bounding box center [126, 331] width 102 height 15
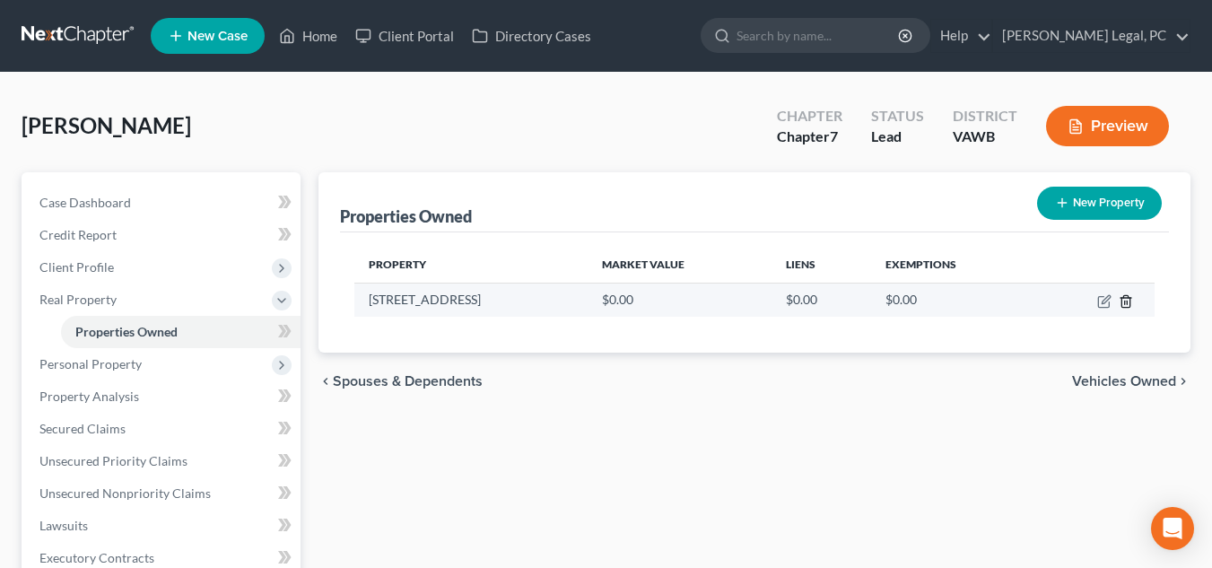
click at [1125, 299] on icon "button" at bounding box center [1126, 301] width 14 height 14
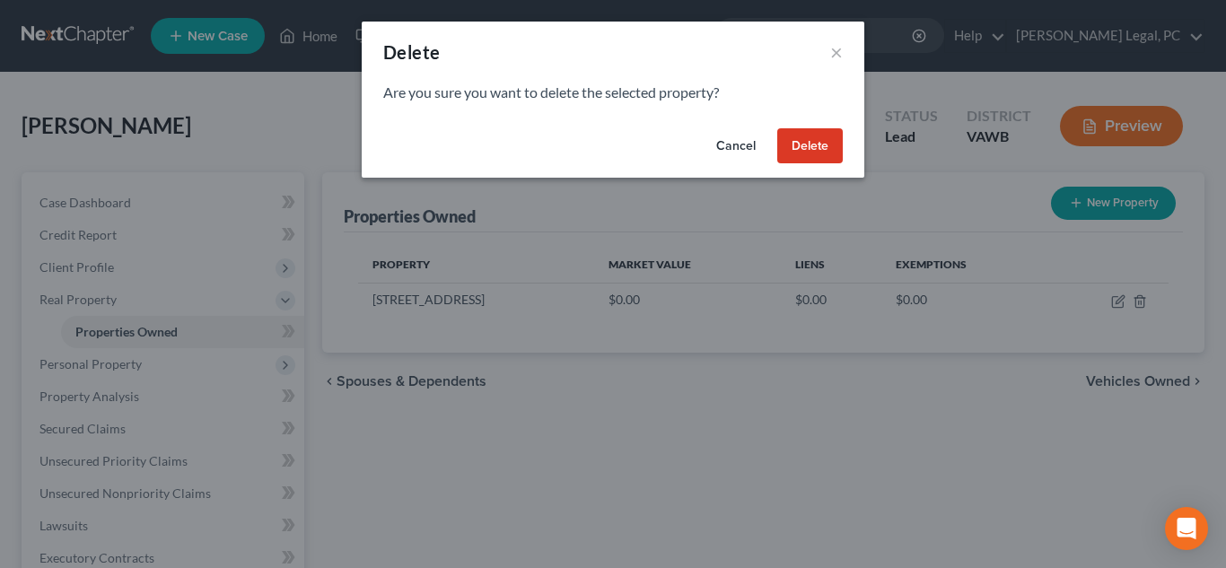
click at [811, 144] on button "Delete" at bounding box center [810, 146] width 66 height 36
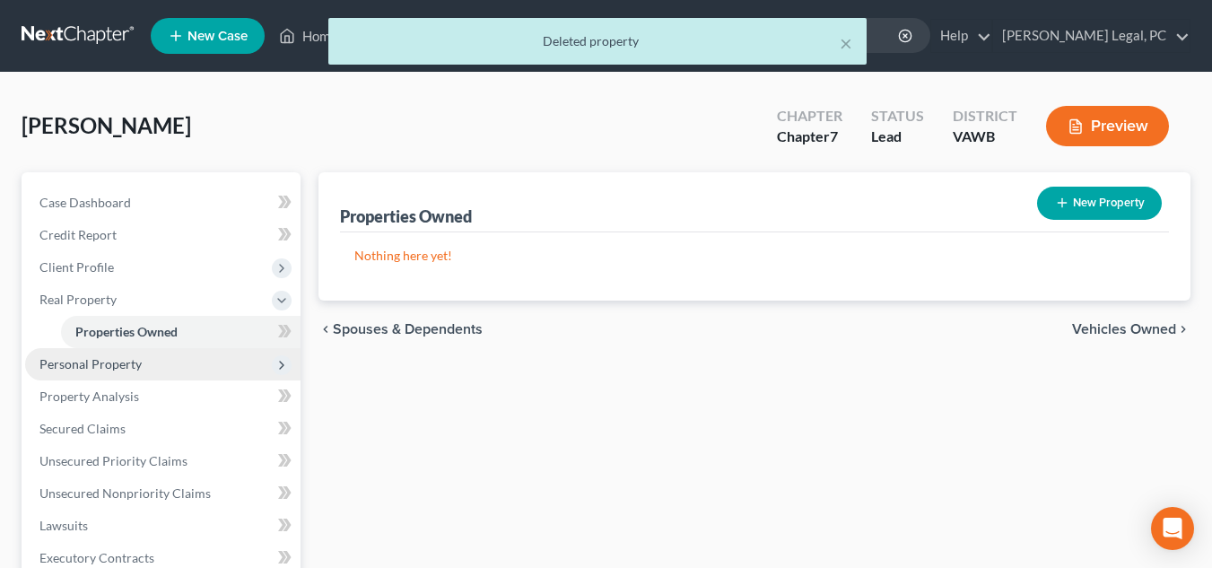
click at [204, 359] on span "Personal Property" at bounding box center [162, 364] width 275 height 32
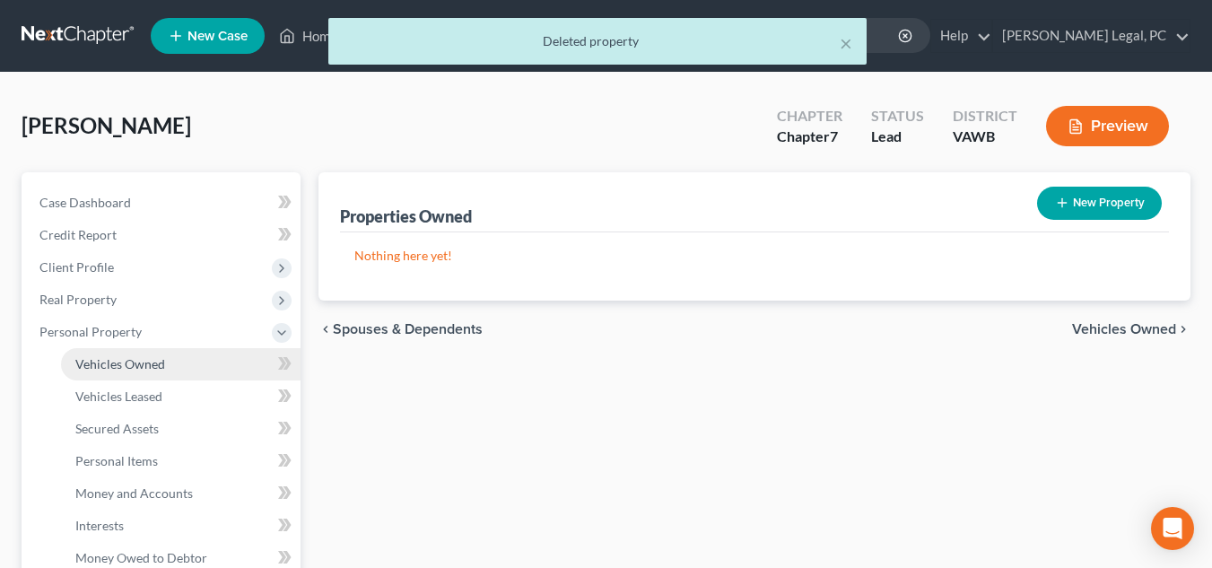
click at [186, 357] on link "Vehicles Owned" at bounding box center [181, 364] width 240 height 32
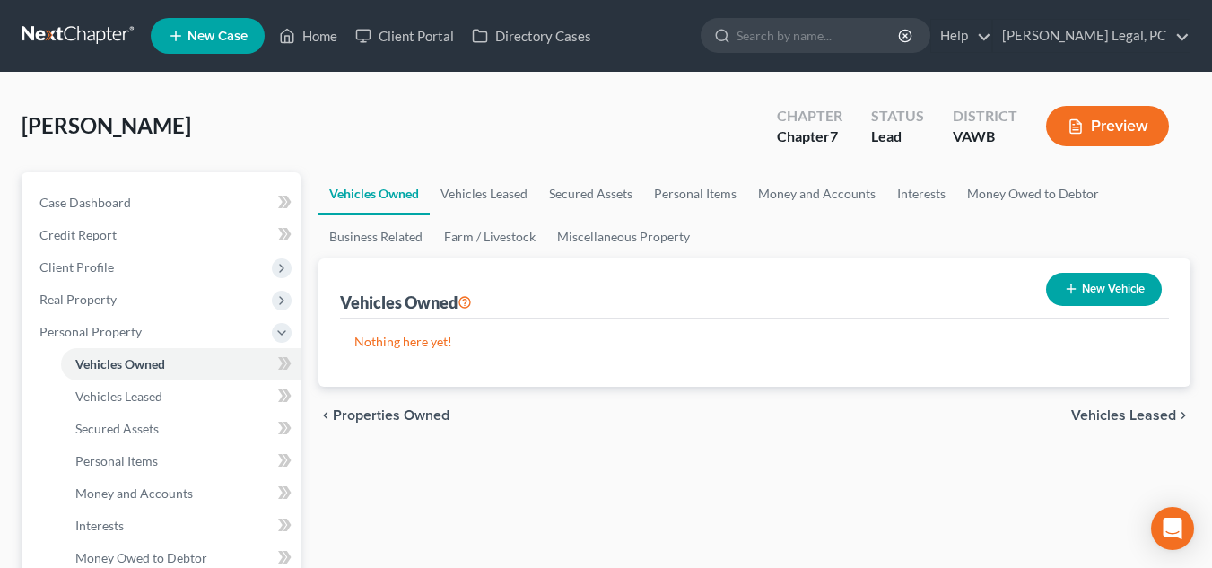
click at [489, 418] on div "chevron_left Properties Owned Vehicles Leased chevron_right" at bounding box center [755, 415] width 872 height 57
click at [686, 203] on link "Personal Items" at bounding box center [695, 193] width 104 height 43
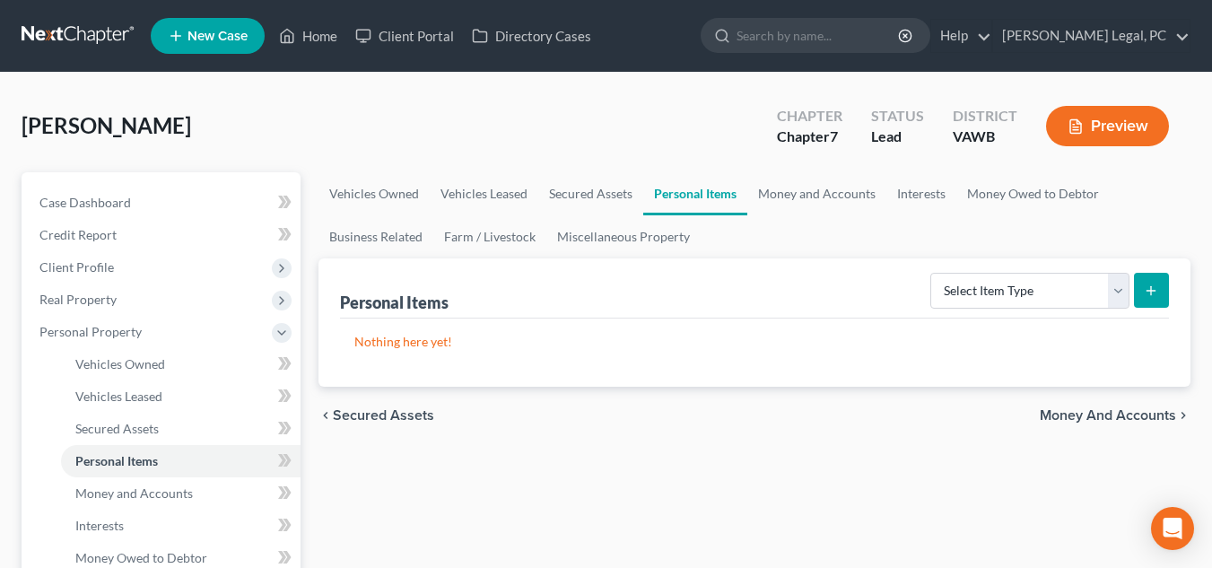
click at [467, 294] on div "Personal Items Select Item Type Clothing Collectibles Of Value Electronics Fire…" at bounding box center [754, 288] width 829 height 60
click at [842, 181] on link "Money and Accounts" at bounding box center [816, 193] width 139 height 43
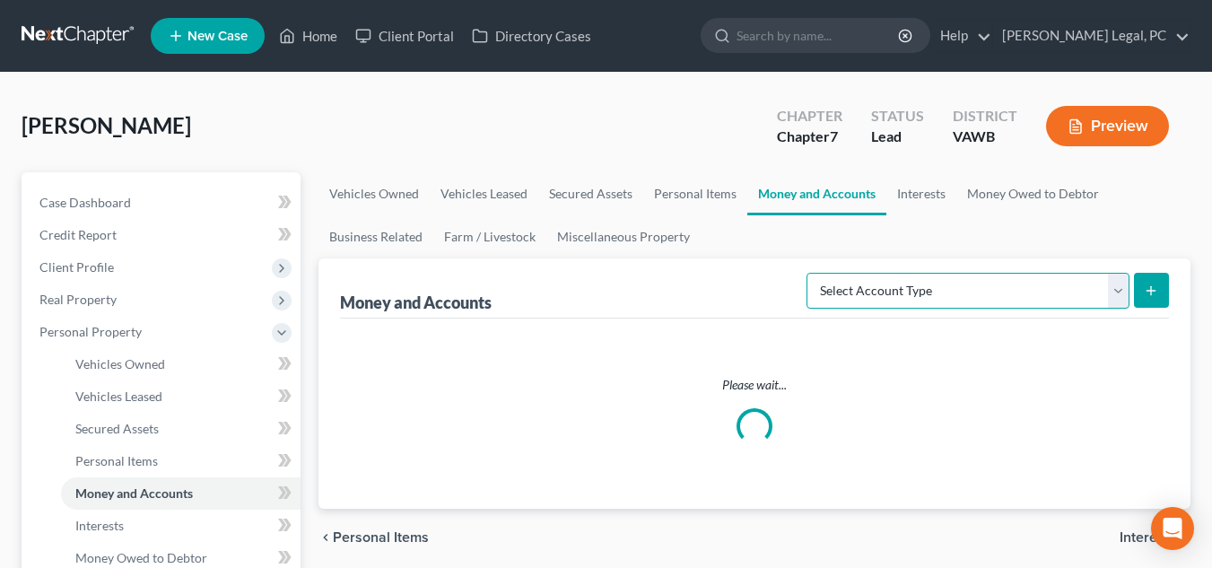
click at [1040, 291] on select "Select Account Type Brokerage Cash on Hand Certificates of Deposit Checking Acc…" at bounding box center [968, 291] width 323 height 36
click at [735, 290] on div "Money and Accounts Select Account Type Brokerage Cash on Hand Certificates of D…" at bounding box center [754, 288] width 829 height 60
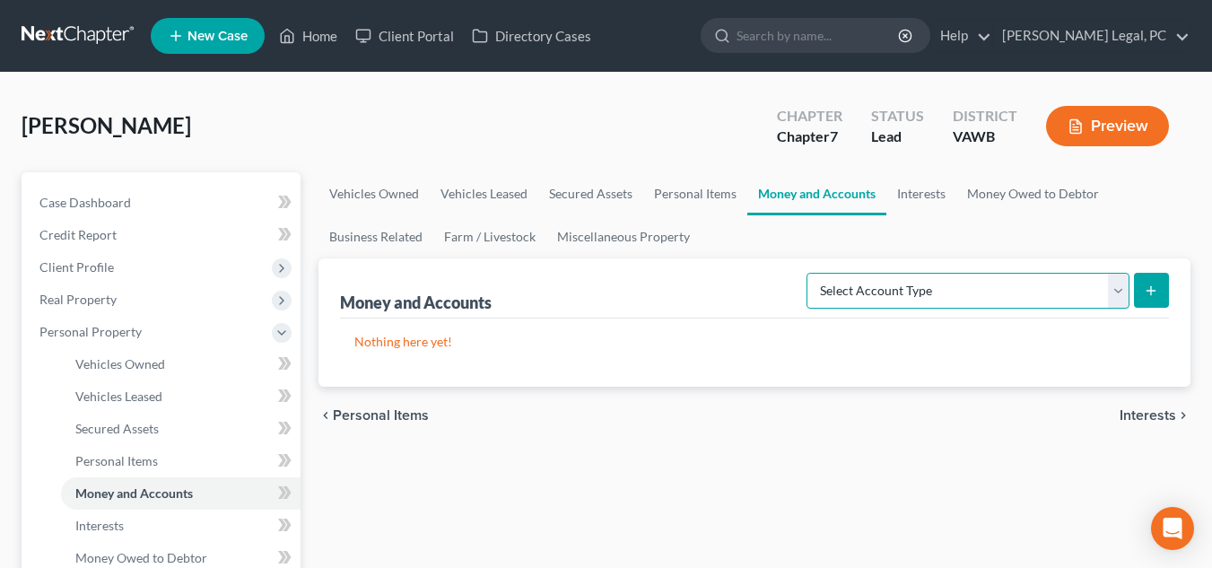
click at [915, 294] on select "Select Account Type Brokerage Cash on Hand Certificates of Deposit Checking Acc…" at bounding box center [968, 291] width 323 height 36
select select "checking"
click at [810, 273] on select "Select Account Type Brokerage Cash on Hand Certificates of Deposit Checking Acc…" at bounding box center [968, 291] width 323 height 36
click at [1151, 294] on line "submit" at bounding box center [1151, 290] width 0 height 8
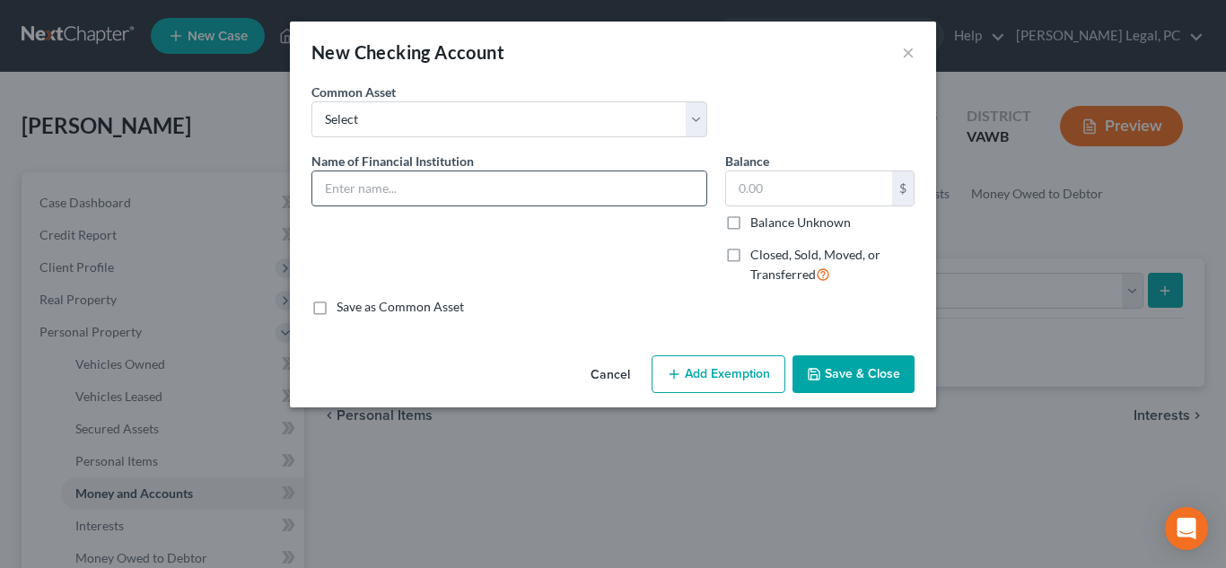
click at [558, 193] on input "text" at bounding box center [509, 188] width 394 height 34
type input "First Sentinel"
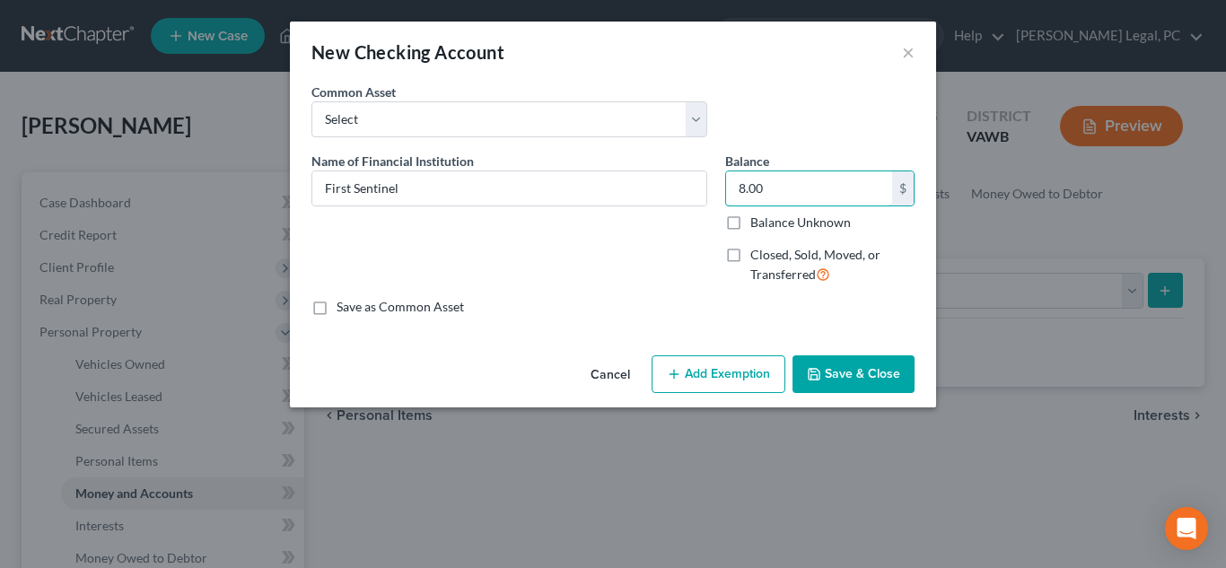
type input "8.00"
click at [878, 370] on button "Save & Close" at bounding box center [853, 374] width 122 height 38
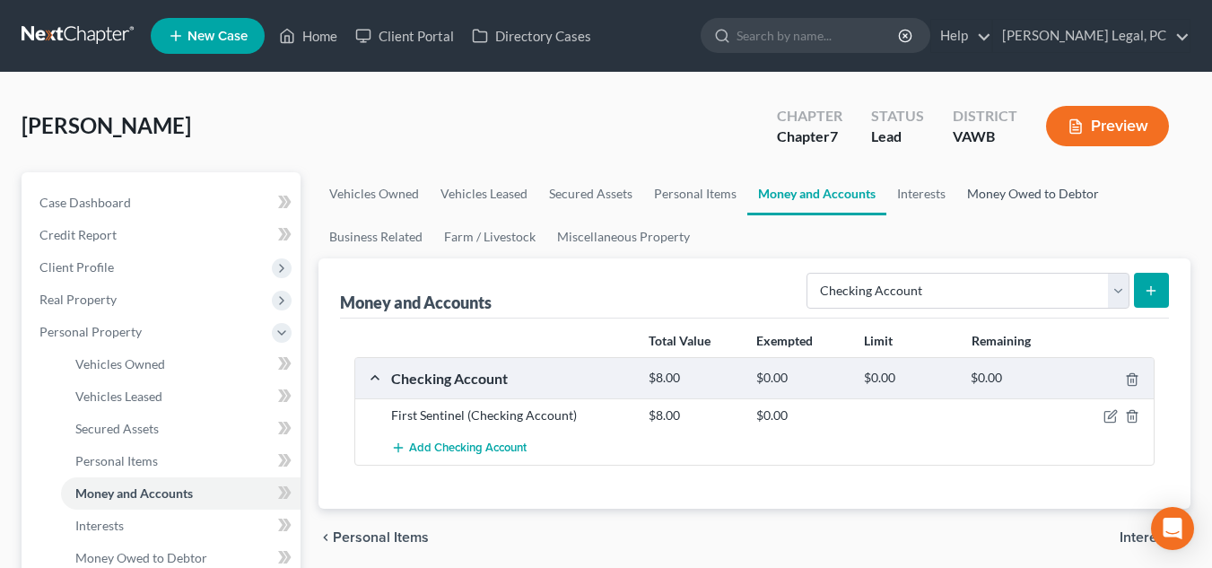
click at [974, 196] on link "Money Owed to Debtor" at bounding box center [1033, 193] width 153 height 43
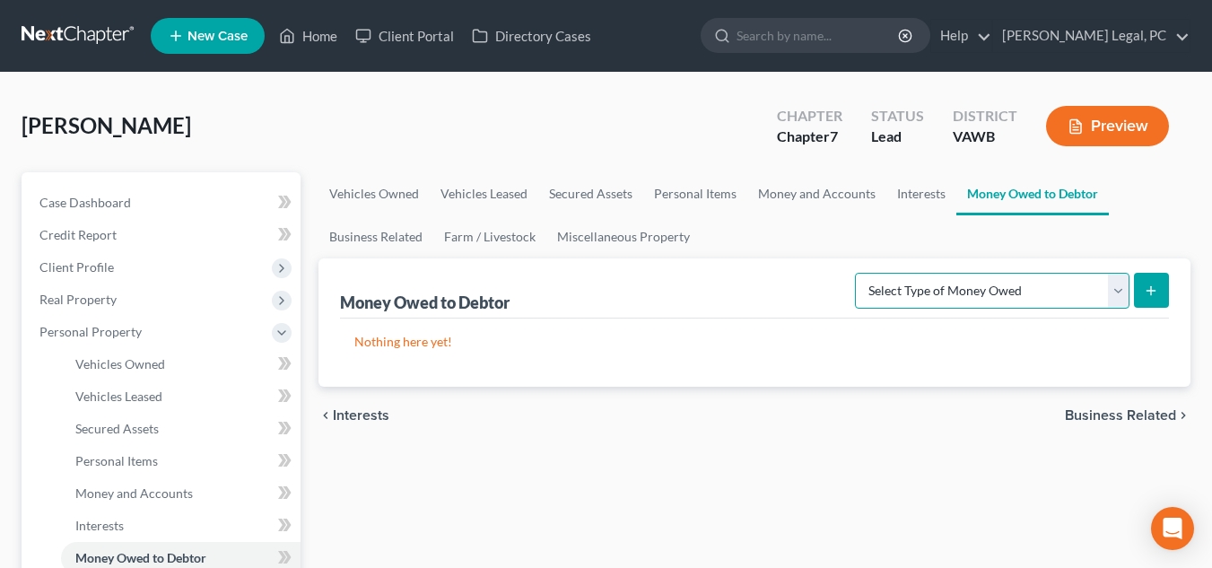
click at [942, 294] on select "Select Type of Money Owed Accounts Receivable Alimony Child Support Claims Agai…" at bounding box center [992, 291] width 275 height 36
select select "unpaid_wages"
click at [858, 273] on select "Select Type of Money Owed Accounts Receivable Alimony Child Support Claims Agai…" at bounding box center [992, 291] width 275 height 36
click at [1155, 290] on icon "submit" at bounding box center [1151, 291] width 14 height 14
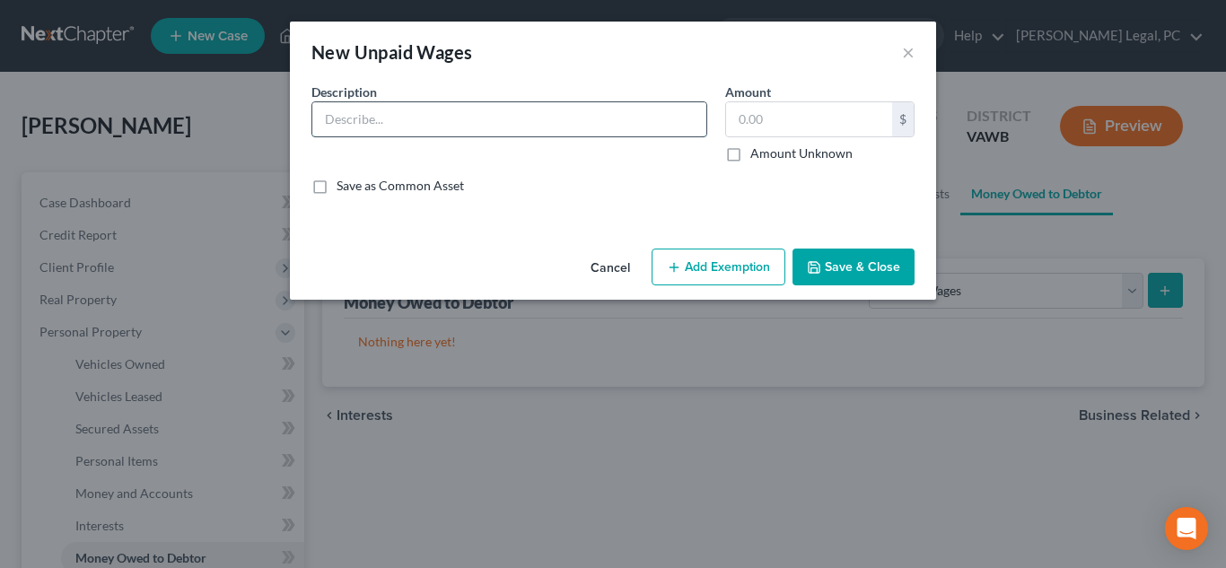
click at [558, 112] on input "text" at bounding box center [509, 119] width 394 height 34
type input "Garnished Wages"
click at [823, 123] on input "text" at bounding box center [809, 119] width 166 height 34
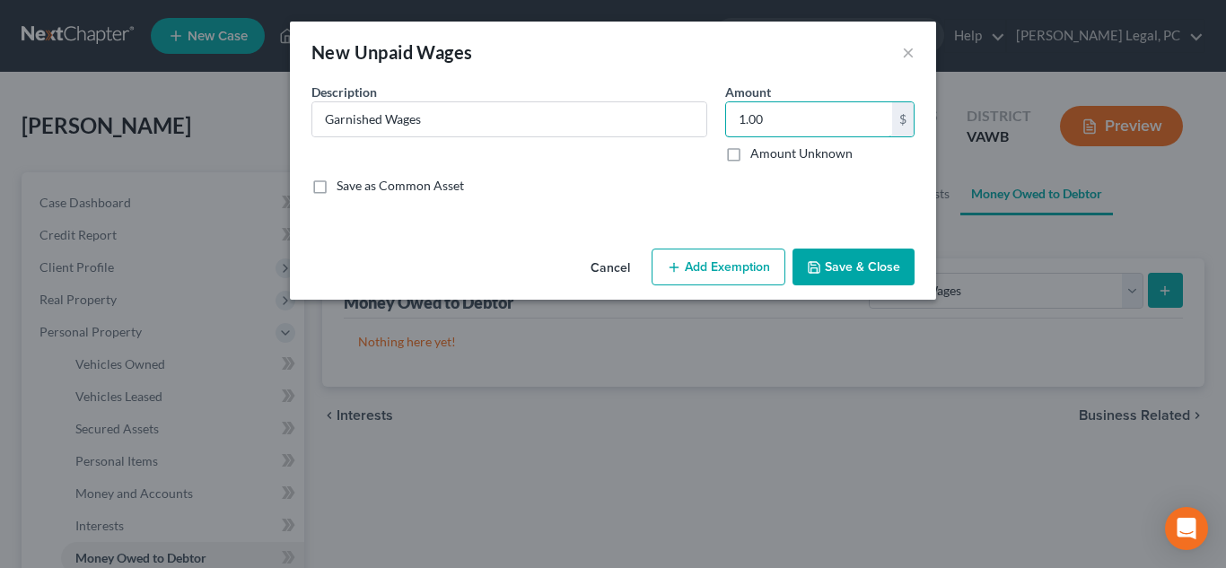
type input "1.00"
click at [881, 262] on button "Save & Close" at bounding box center [853, 268] width 122 height 38
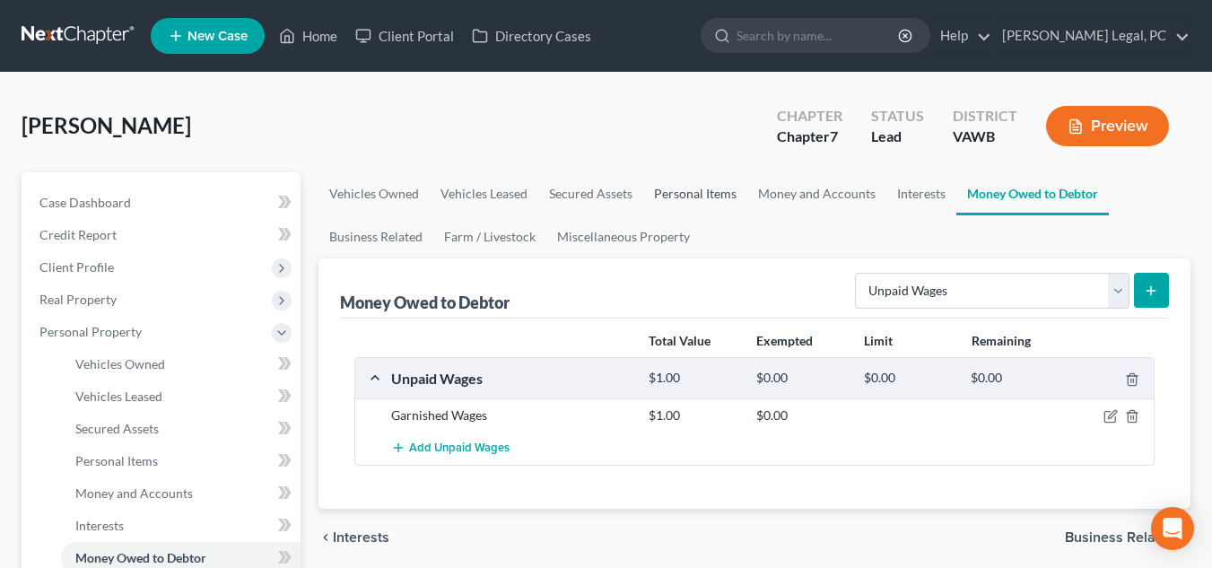
click at [688, 188] on link "Personal Items" at bounding box center [695, 193] width 104 height 43
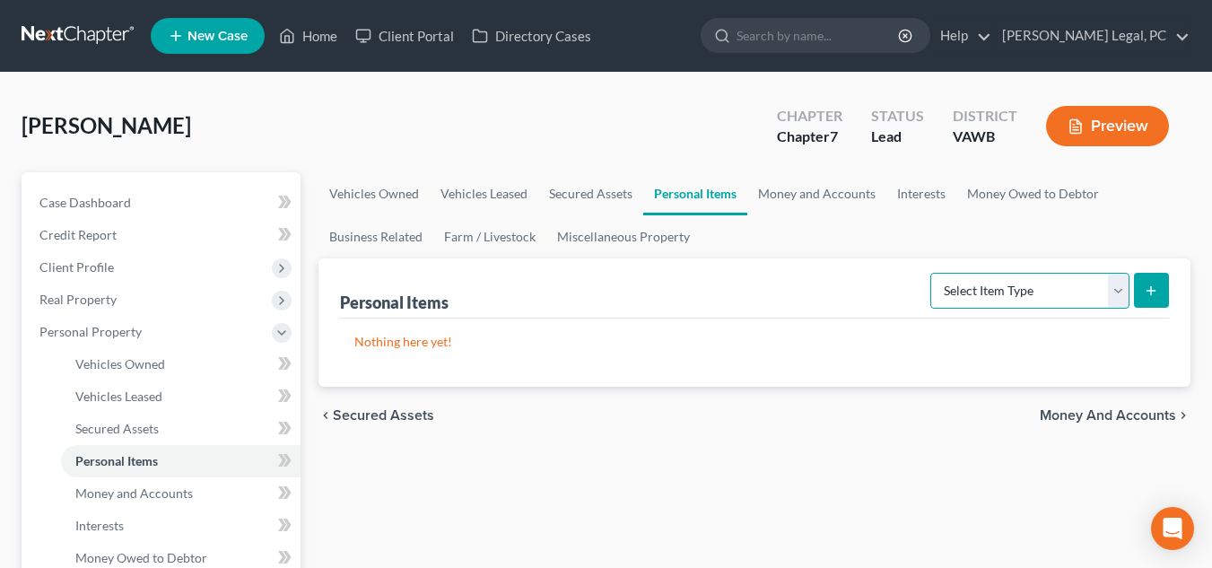
click at [1010, 303] on select "Select Item Type Clothing Collectibles Of Value Electronics Firearms Household …" at bounding box center [1030, 291] width 199 height 36
select select "clothing"
click at [932, 273] on select "Select Item Type Clothing Collectibles Of Value Electronics Firearms Household …" at bounding box center [1030, 291] width 199 height 36
click at [1160, 292] on button "submit" at bounding box center [1151, 290] width 35 height 35
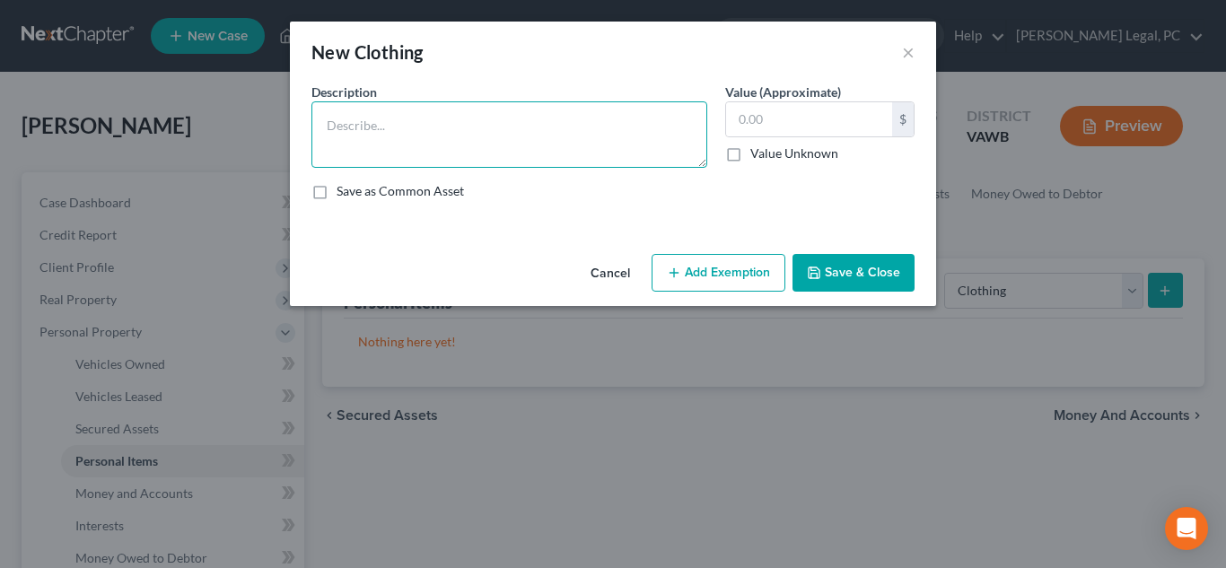
click at [592, 144] on textarea at bounding box center [509, 134] width 396 height 66
type textarea "Wearing Apparel"
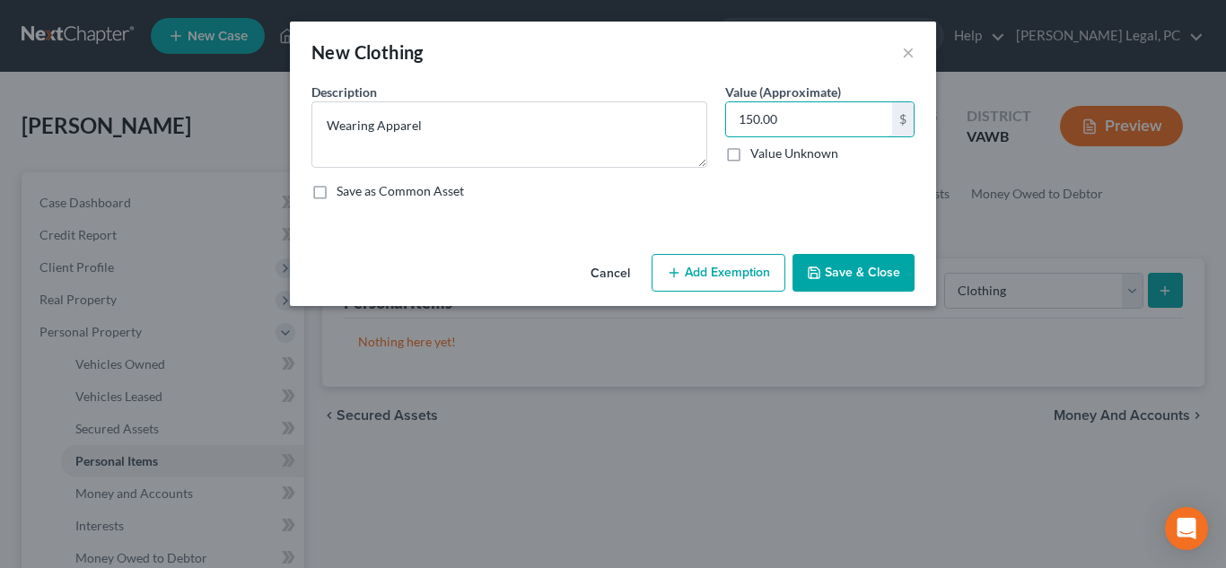
type input "150.00"
click at [715, 235] on div "An exemption set must first be selected from the Filing Information section. Co…" at bounding box center [613, 165] width 646 height 164
click at [730, 261] on button "Add Exemption" at bounding box center [718, 273] width 134 height 38
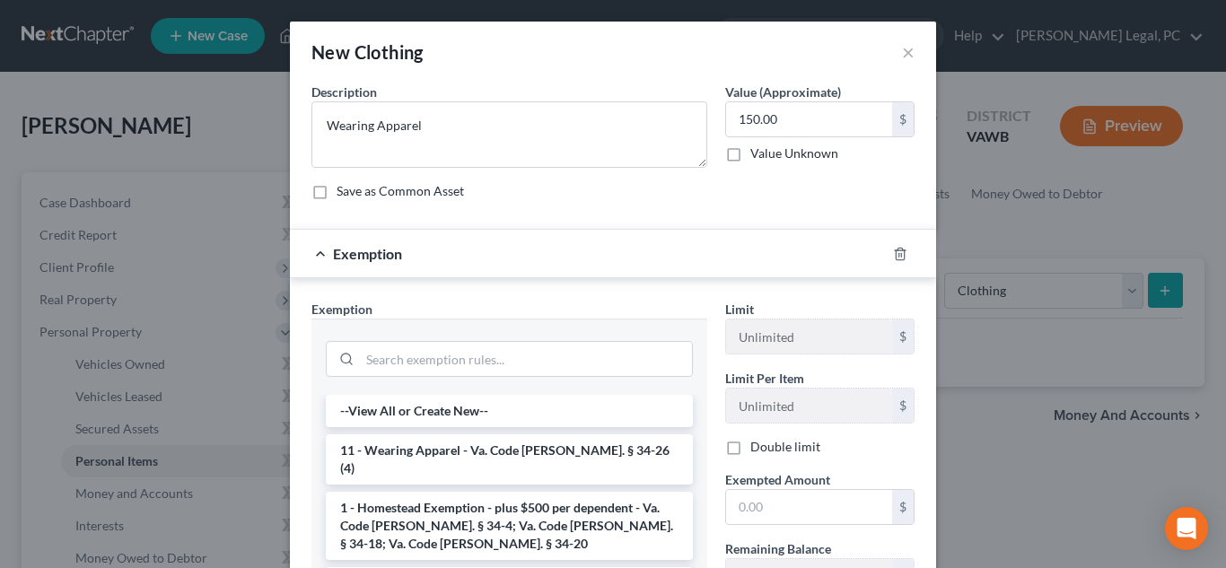
scroll to position [205, 0]
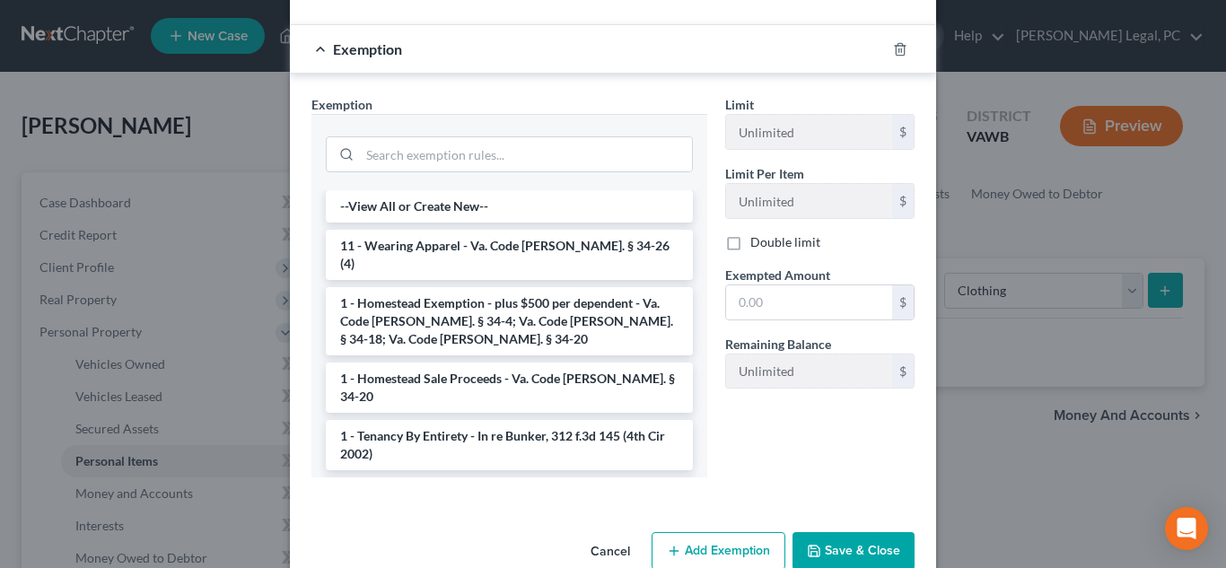
click at [716, 315] on div "Exempted Amount * $" at bounding box center [819, 293] width 207 height 55
click at [747, 315] on input "text" at bounding box center [809, 302] width 166 height 34
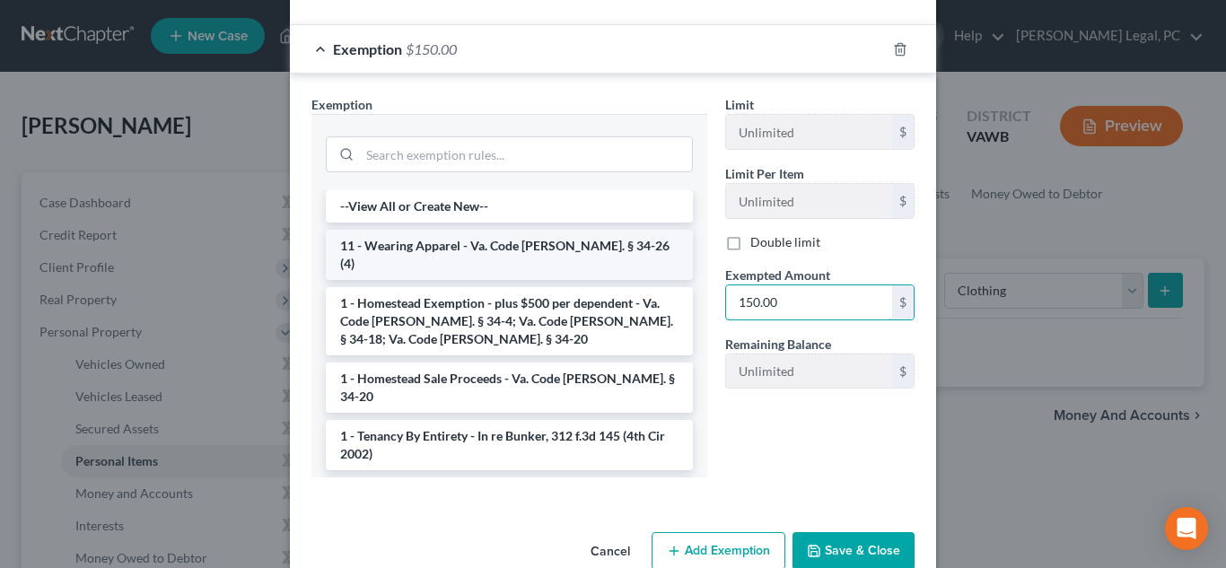
type input "150.00"
click at [546, 251] on li "11 - Wearing Apparel - Va. Code [PERSON_NAME]. § 34-26 (4)" at bounding box center [509, 255] width 367 height 50
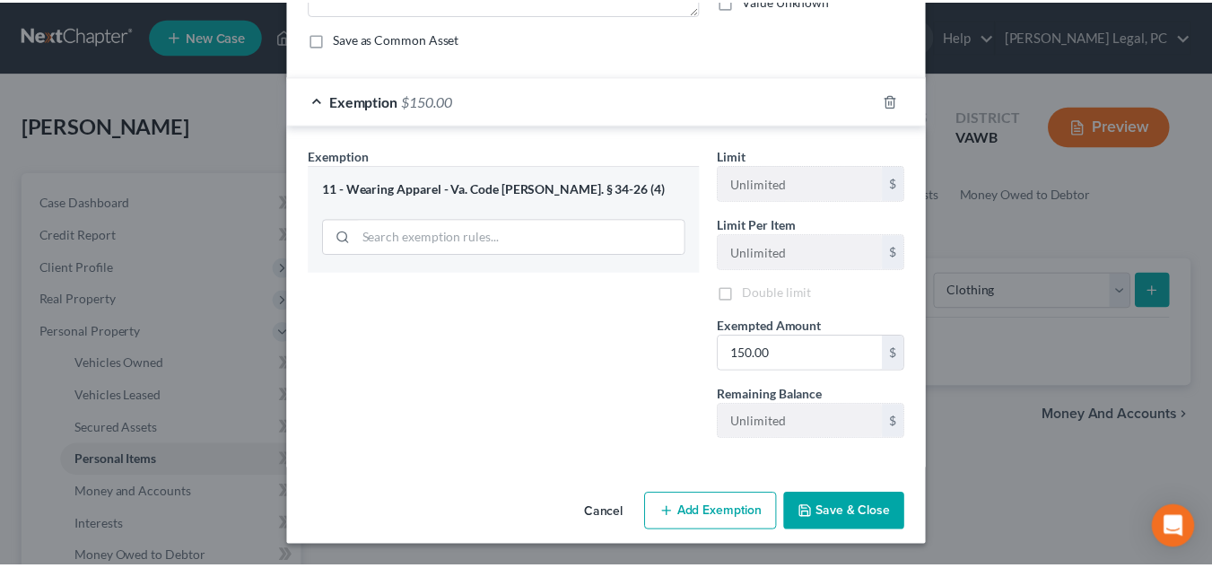
scroll to position [156, 0]
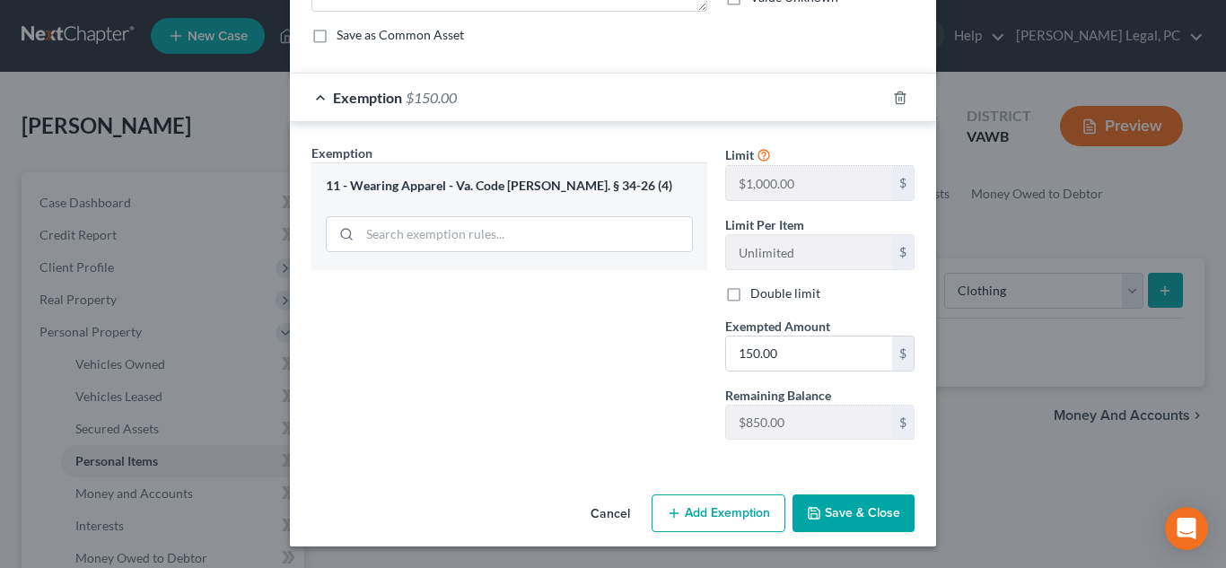
click at [878, 533] on div "Cancel Add Exemption Save & Close" at bounding box center [613, 516] width 646 height 59
click at [875, 517] on button "Save & Close" at bounding box center [853, 513] width 122 height 38
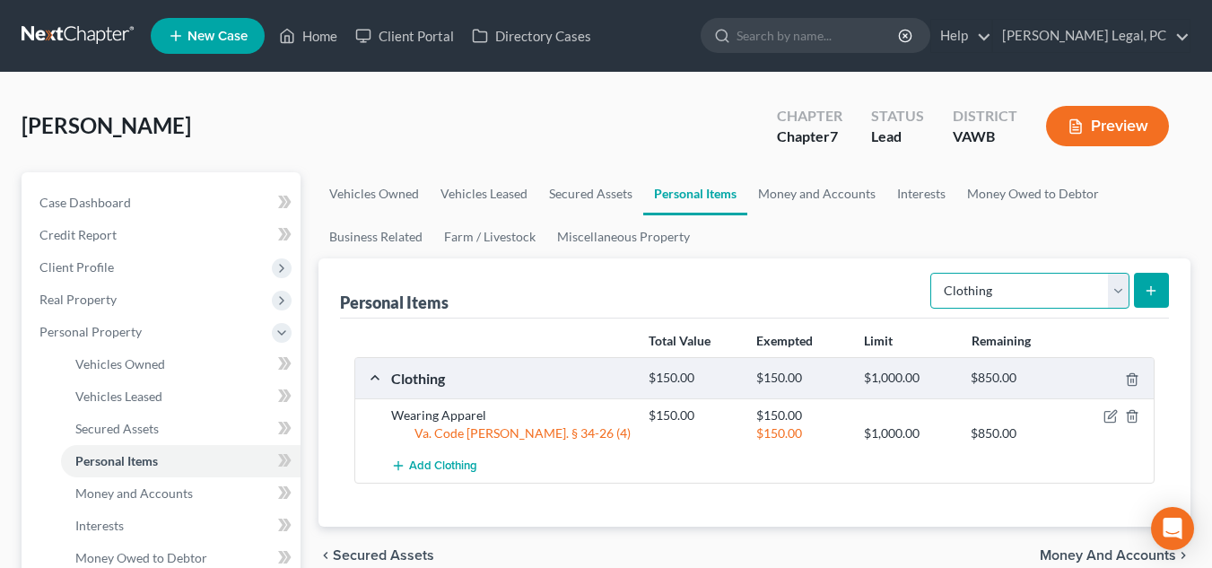
click at [1031, 286] on select "Select Item Type Clothing Collectibles Of Value Electronics Firearms Household …" at bounding box center [1030, 291] width 199 height 36
select select "household_goods"
click at [932, 273] on select "Select Item Type Clothing Collectibles Of Value Electronics Firearms Household …" at bounding box center [1030, 291] width 199 height 36
click at [1132, 301] on form "Select Item Type Clothing Collectibles Of Value Electronics Firearms Household …" at bounding box center [1050, 291] width 239 height 37
click at [1144, 301] on button "submit" at bounding box center [1151, 290] width 35 height 35
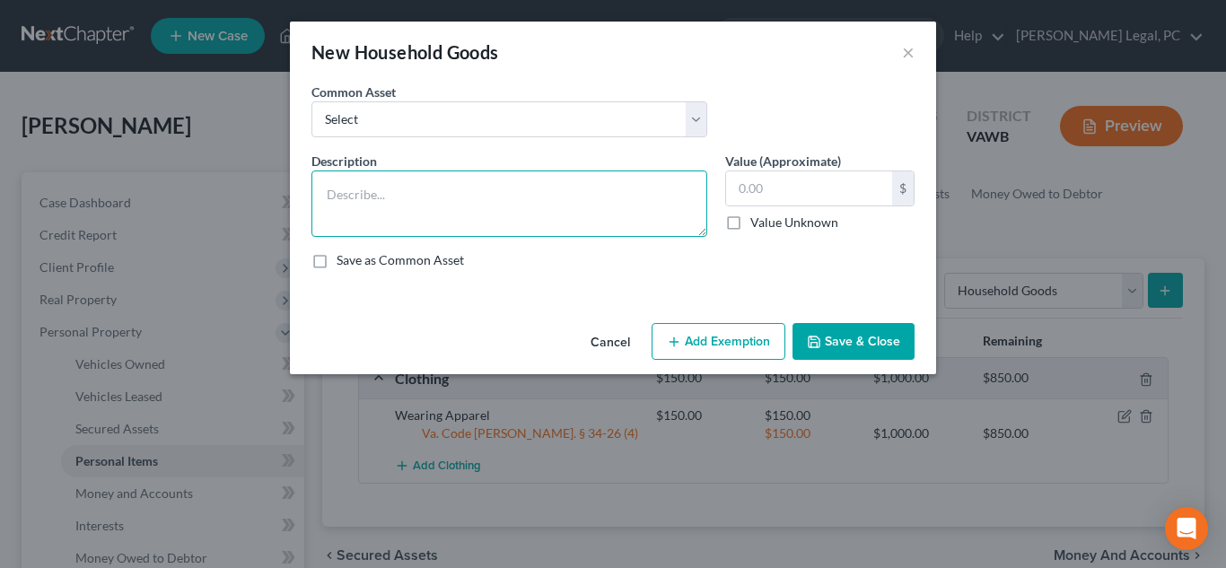
click at [619, 190] on textarea at bounding box center [509, 203] width 396 height 66
type textarea "Living Room Furnishings"
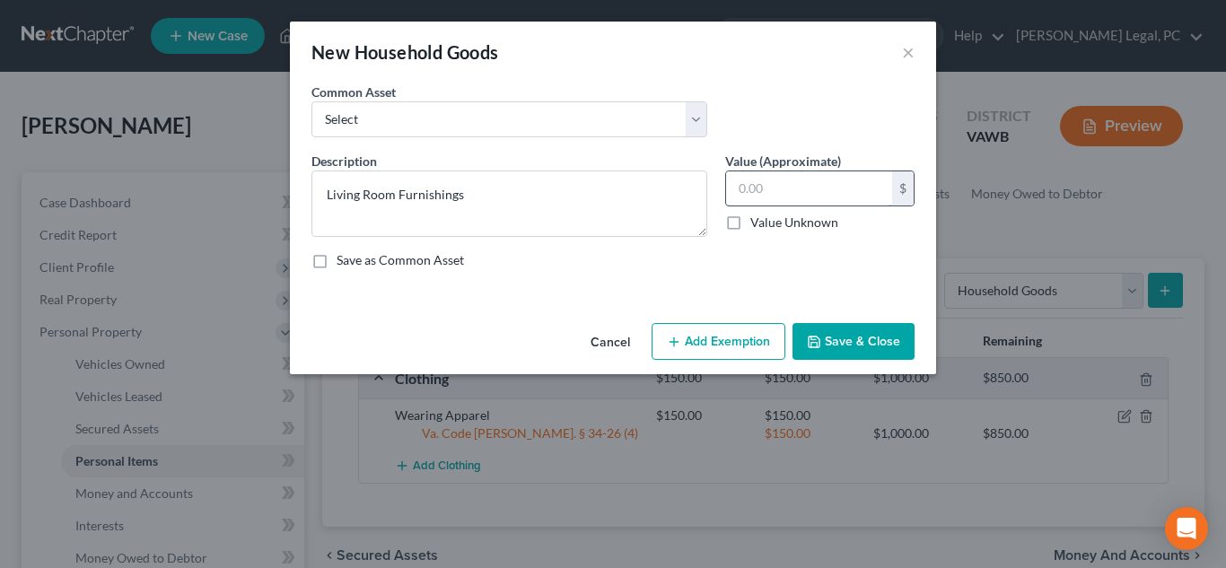
click at [736, 199] on input "text" at bounding box center [809, 188] width 166 height 34
type input "250.00"
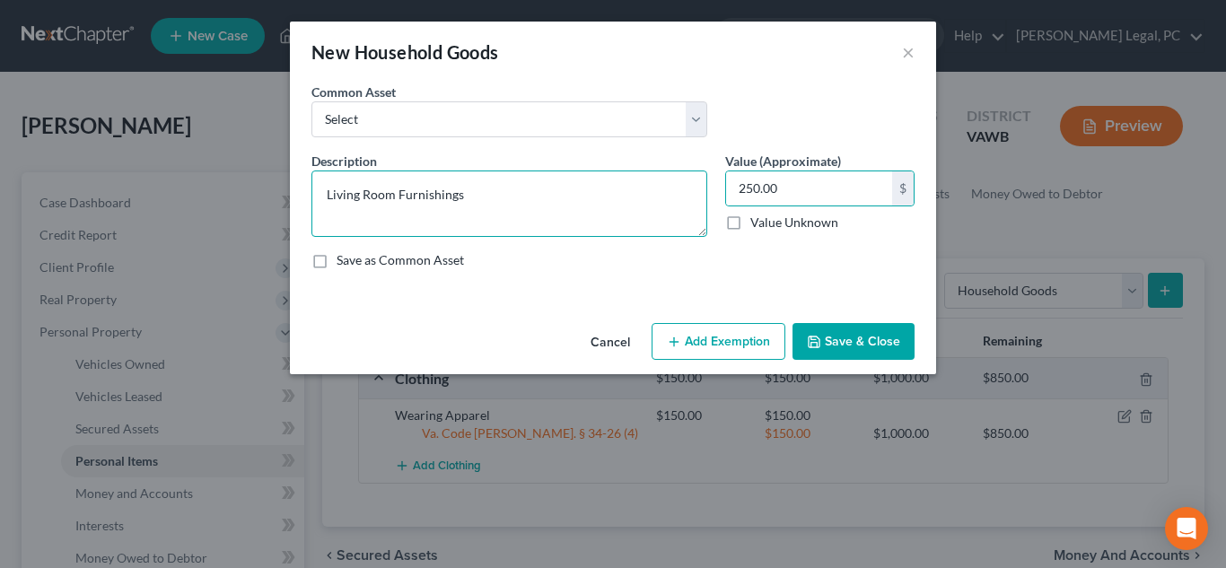
click at [579, 227] on textarea "Living Room Furnishings" at bounding box center [509, 203] width 396 height 66
click at [471, 214] on textarea "Living Room Furnishings Couch, Chair, Coffee Table, Rug/Curtains" at bounding box center [509, 203] width 396 height 66
type textarea "Living Room Furnishings Couch, Chair, Coffee Table, TV, Rug/Curtains"
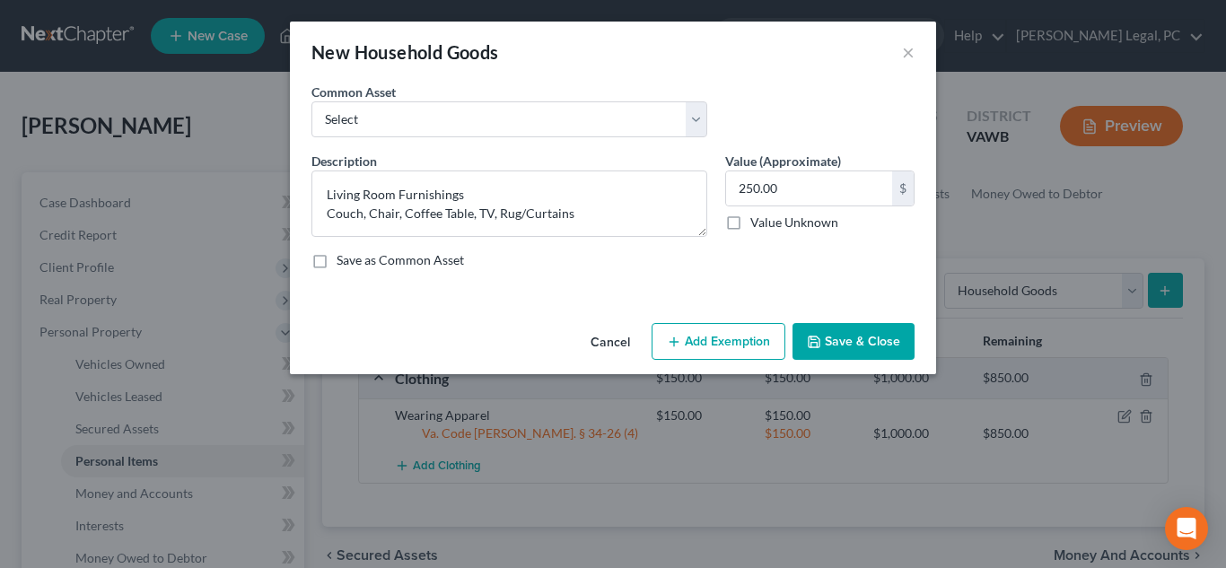
click at [855, 347] on button "Save & Close" at bounding box center [853, 342] width 122 height 38
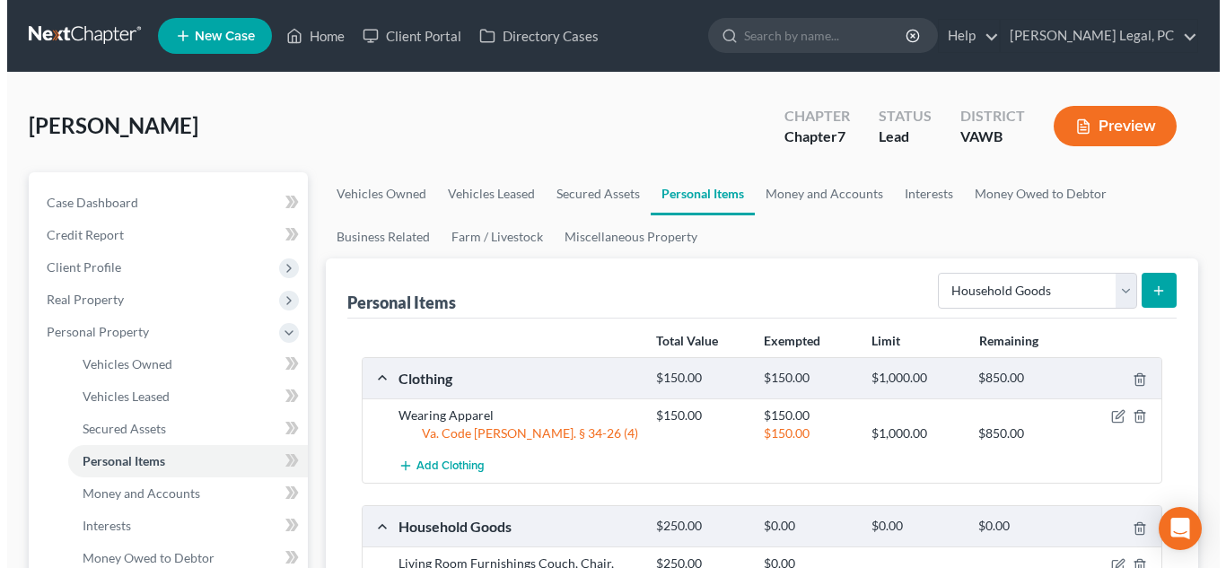
scroll to position [199, 0]
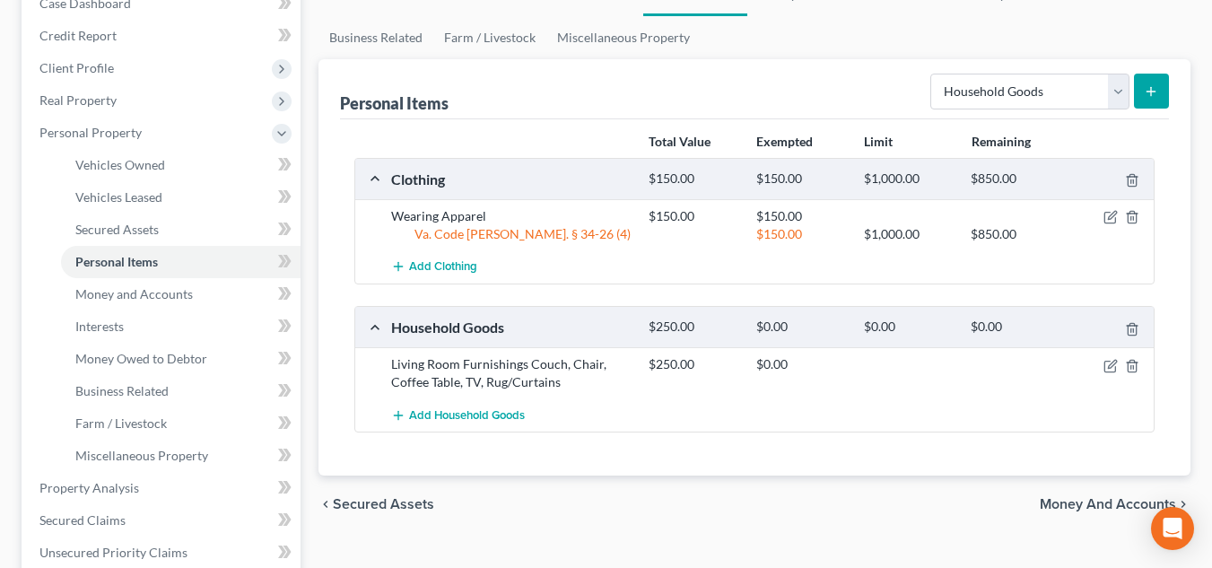
click at [1102, 366] on div at bounding box center [1113, 364] width 86 height 18
click at [1110, 369] on icon "button" at bounding box center [1111, 366] width 14 height 14
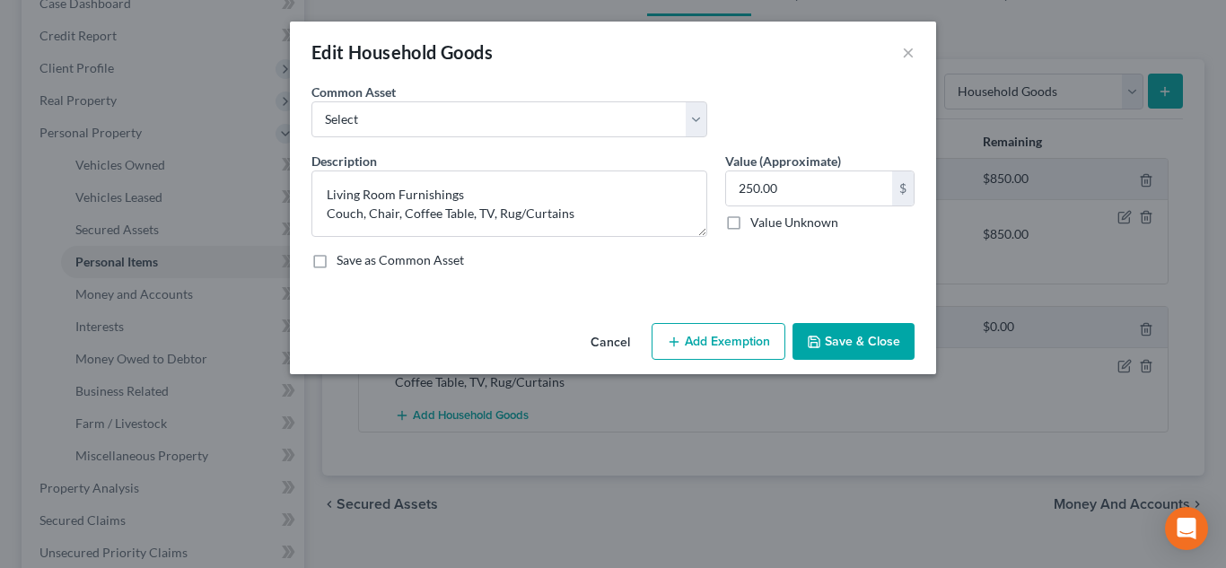
click at [713, 329] on button "Add Exemption" at bounding box center [718, 342] width 134 height 38
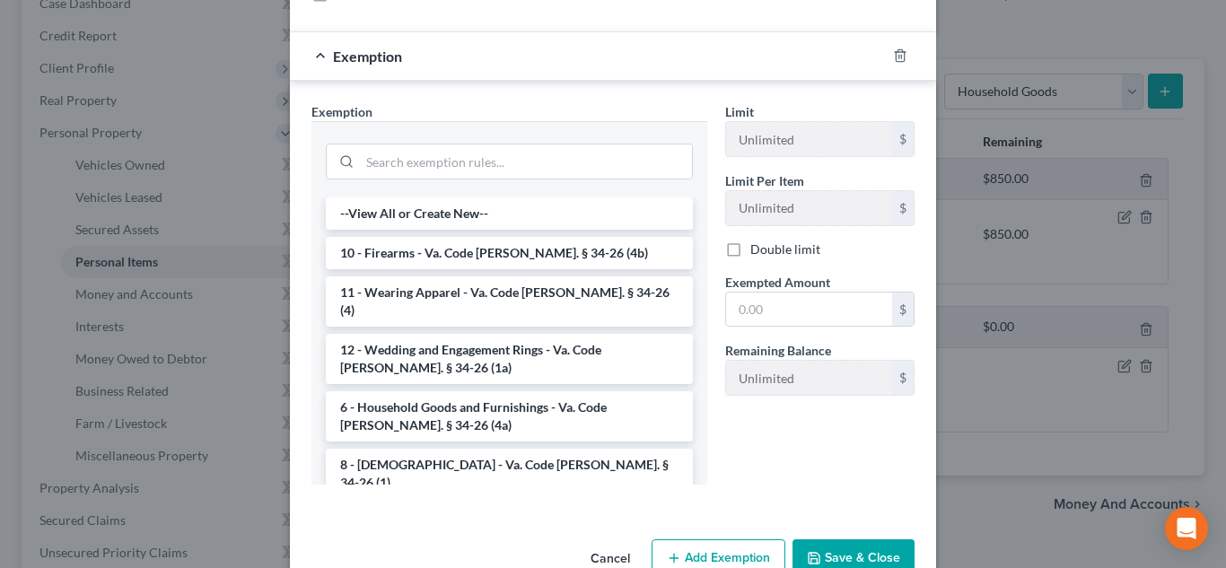
scroll to position [297, 0]
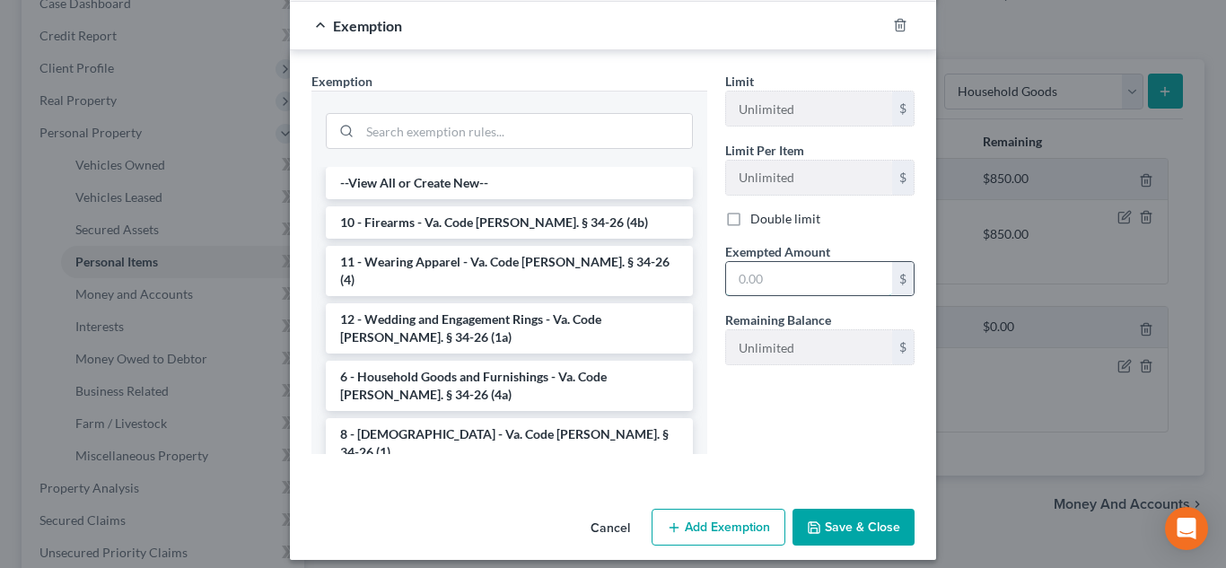
click at [773, 277] on input "text" at bounding box center [809, 279] width 166 height 34
type input "250.00"
click at [517, 363] on li "6 - Household Goods and Furnishings - Va. Code [PERSON_NAME]. § 34-26 (4a)" at bounding box center [509, 386] width 367 height 50
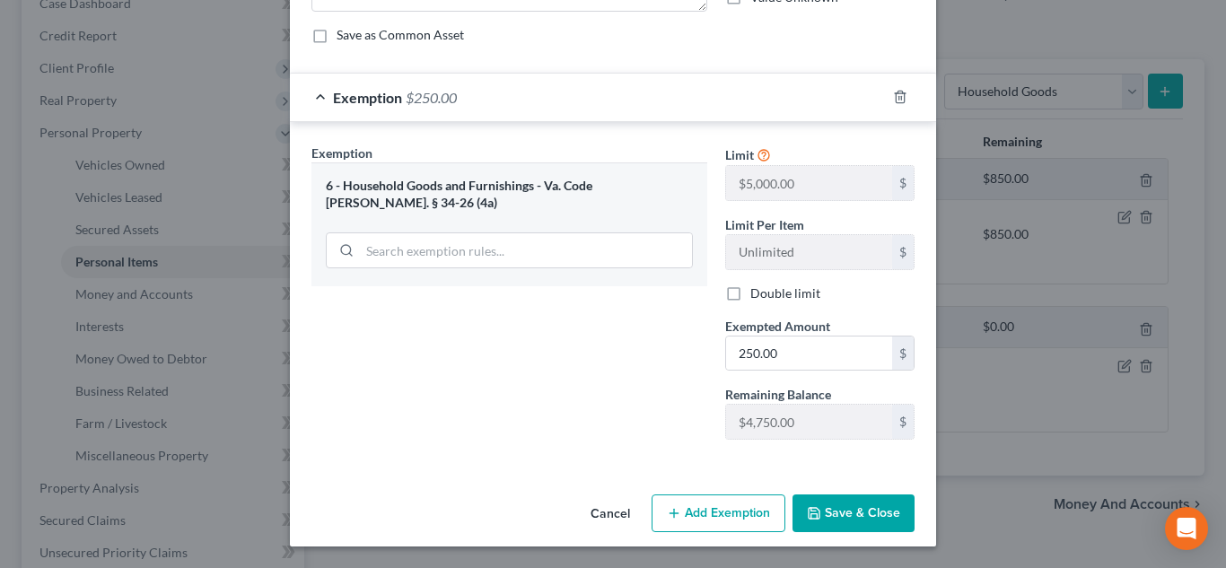
click at [855, 517] on button "Save & Close" at bounding box center [853, 513] width 122 height 38
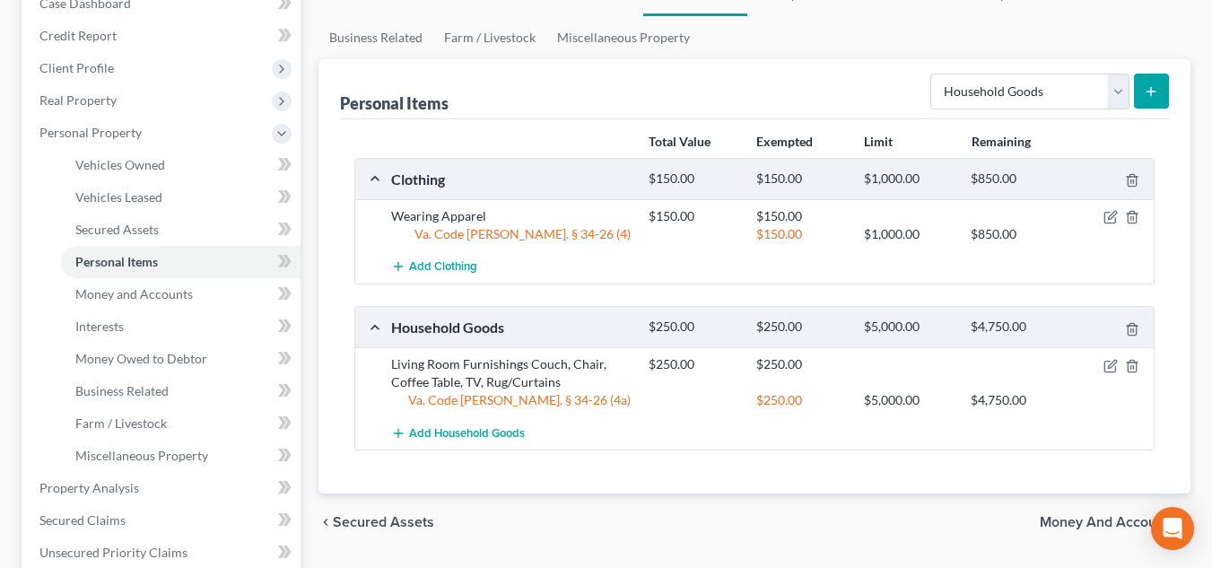
drag, startPoint x: 1149, startPoint y: 100, endPoint x: 1142, endPoint y: 76, distance: 25.3
click at [1142, 76] on button "submit" at bounding box center [1151, 91] width 35 height 35
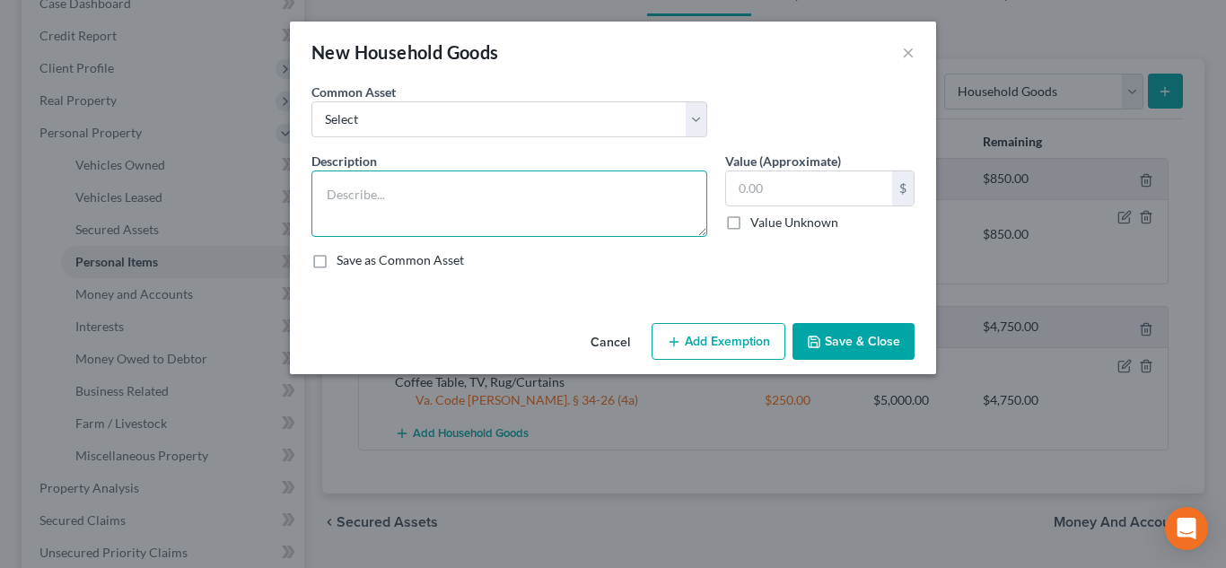
click at [554, 218] on textarea at bounding box center [509, 203] width 396 height 66
type textarea "Kitchen Furnishings Table/Chairs, Washer/Dryer, Microwave, Pots/Pans/Dishes, Cu…"
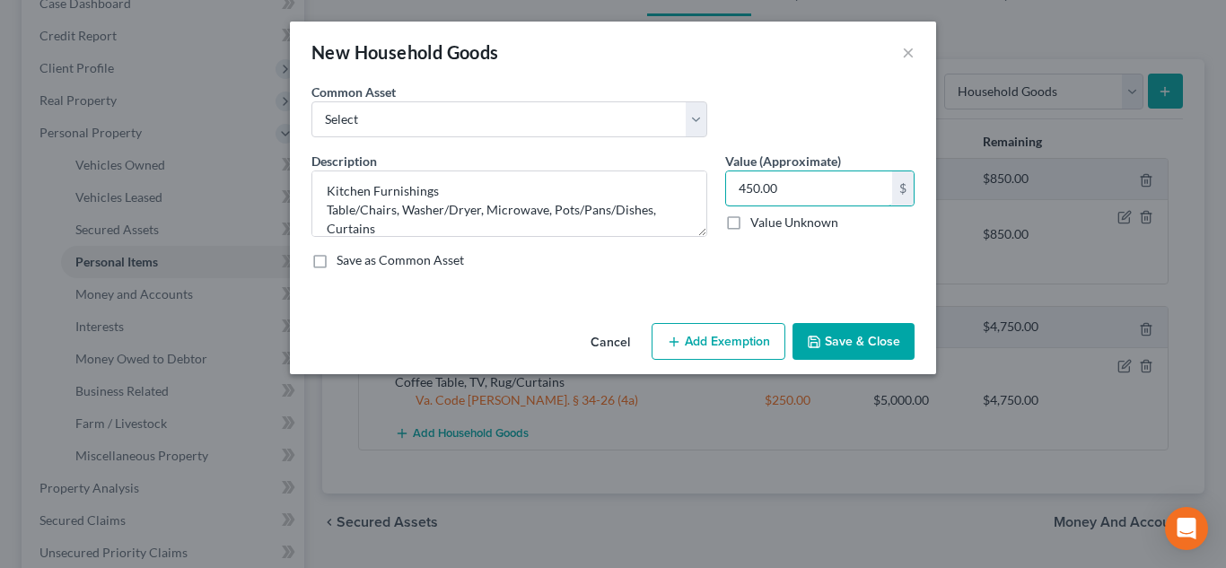
type input "450.00"
click at [760, 344] on button "Add Exemption" at bounding box center [718, 342] width 134 height 38
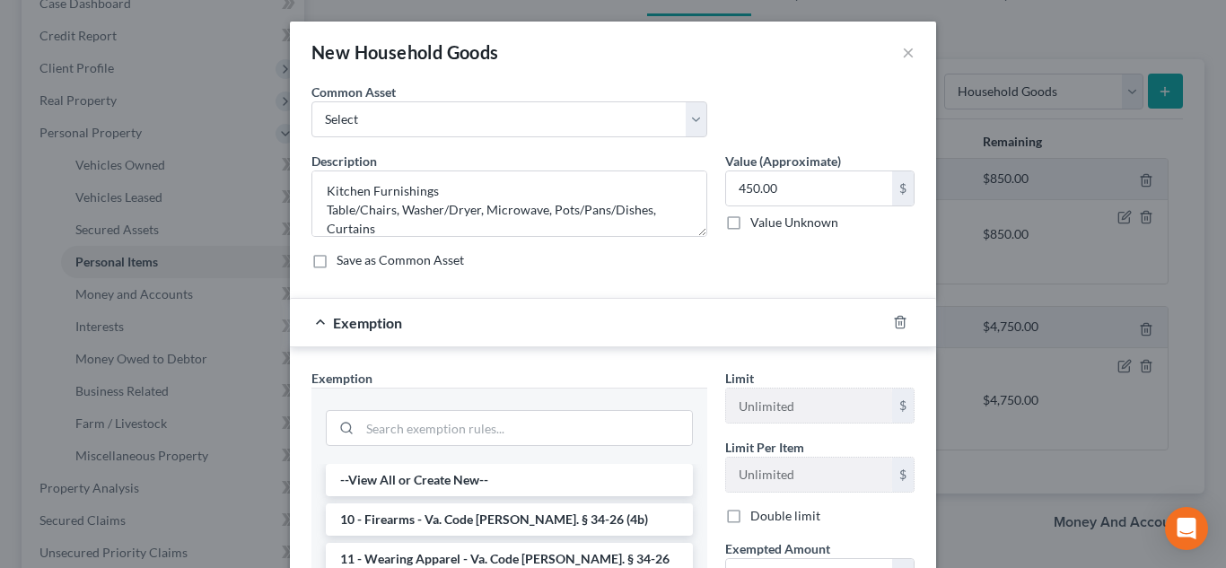
scroll to position [266, 0]
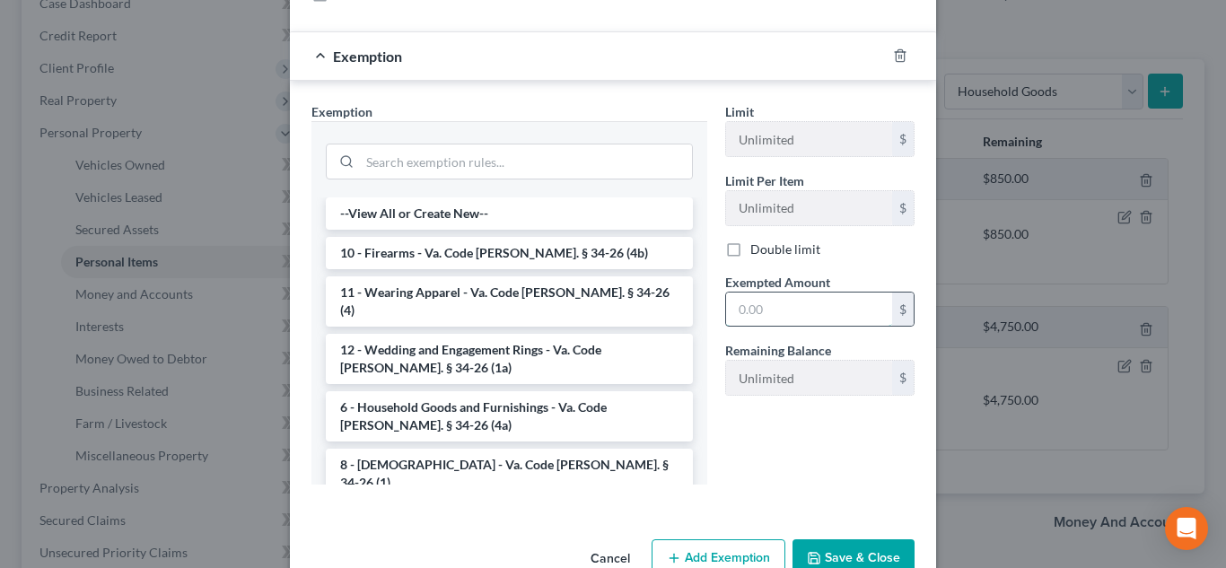
click at [787, 301] on input "text" at bounding box center [809, 310] width 166 height 34
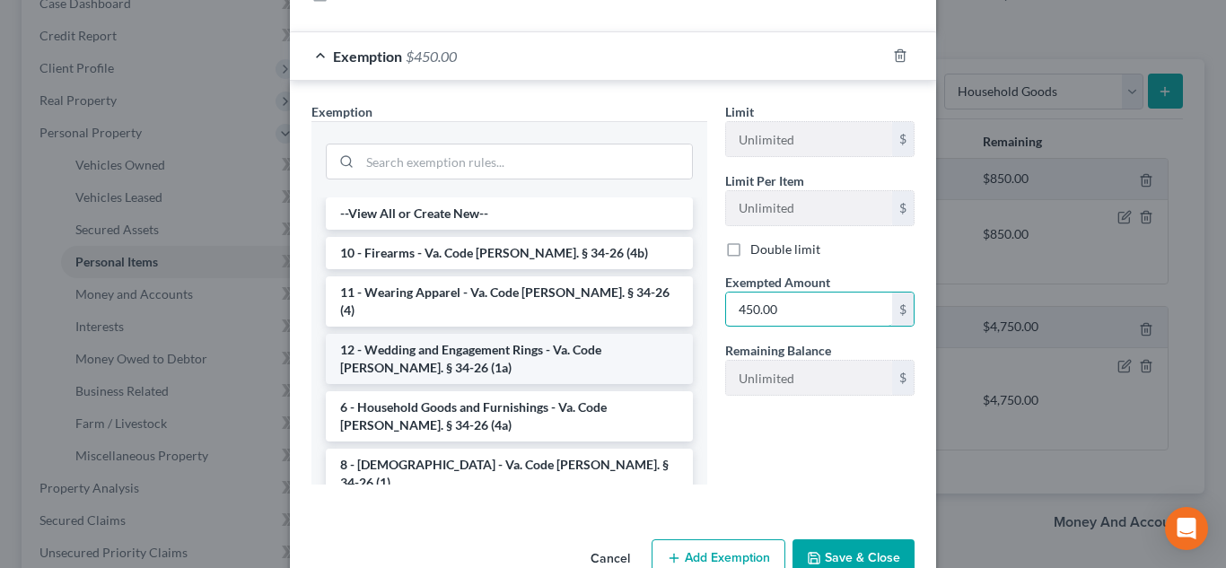
type input "450.00"
click at [410, 354] on li "12 - Wedding and Engagement Rings - Va. Code [PERSON_NAME]. § 34-26 (1a)" at bounding box center [509, 359] width 367 height 50
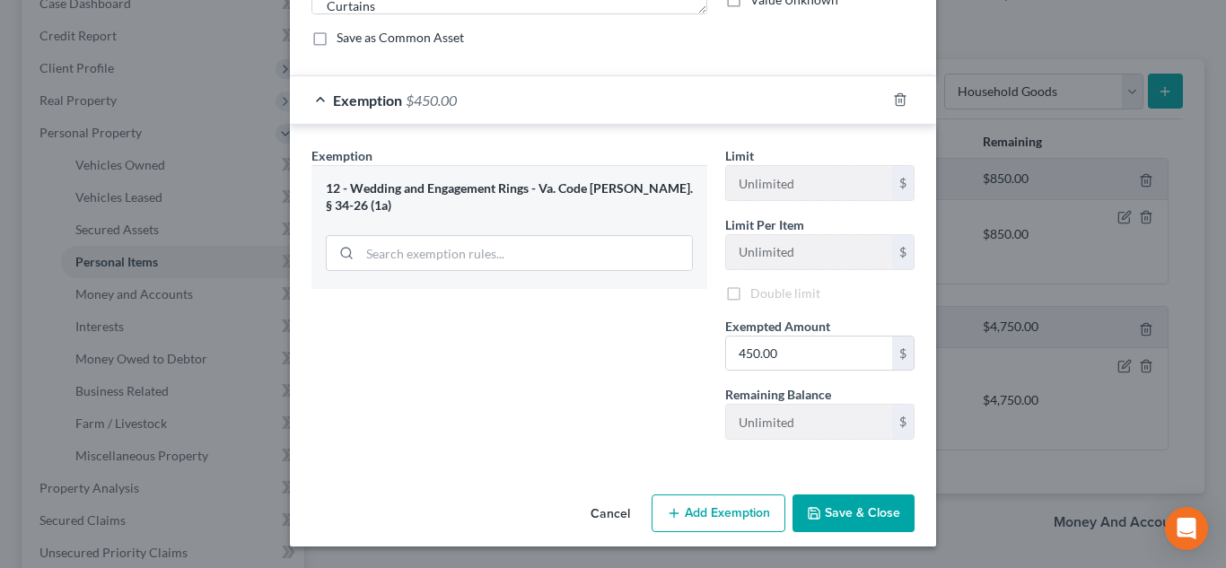
scroll to position [225, 0]
click at [904, 93] on div at bounding box center [911, 97] width 50 height 29
click at [893, 95] on icon "button" at bounding box center [900, 97] width 14 height 14
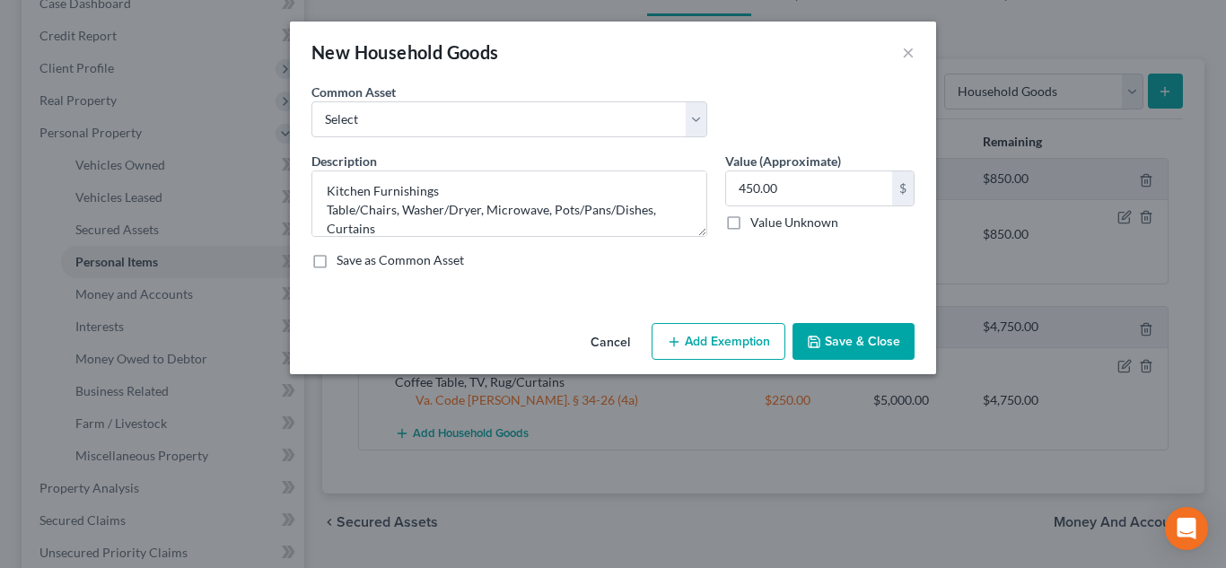
scroll to position [0, 0]
click at [708, 361] on div "Cancel Add Exemption Save & Close" at bounding box center [613, 345] width 646 height 59
click at [711, 339] on button "Add Exemption" at bounding box center [718, 342] width 134 height 38
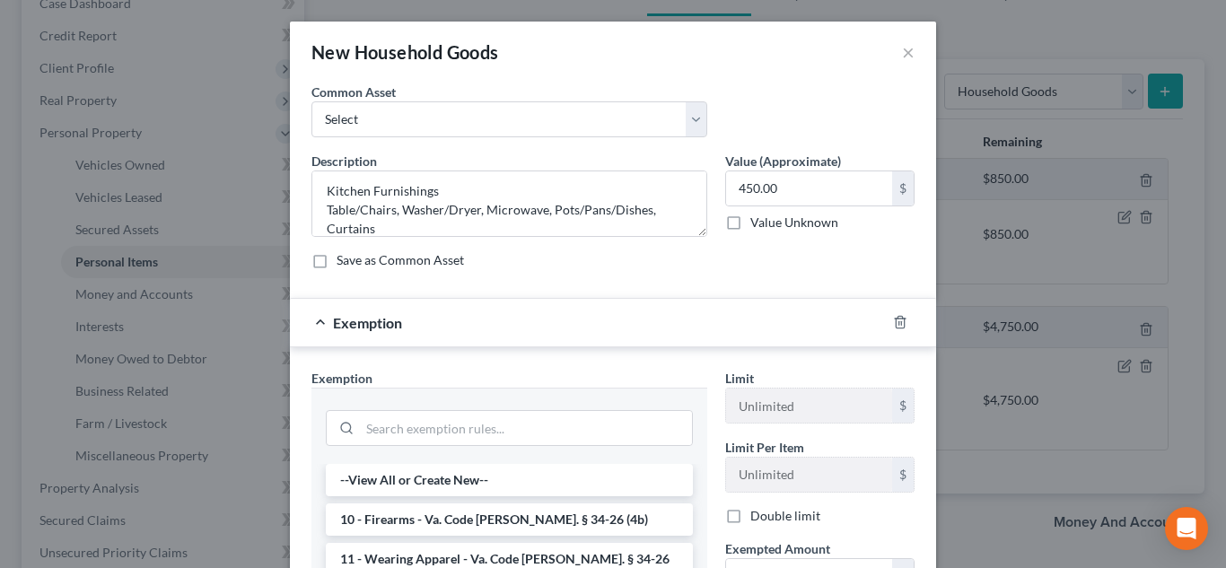
scroll to position [194, 0]
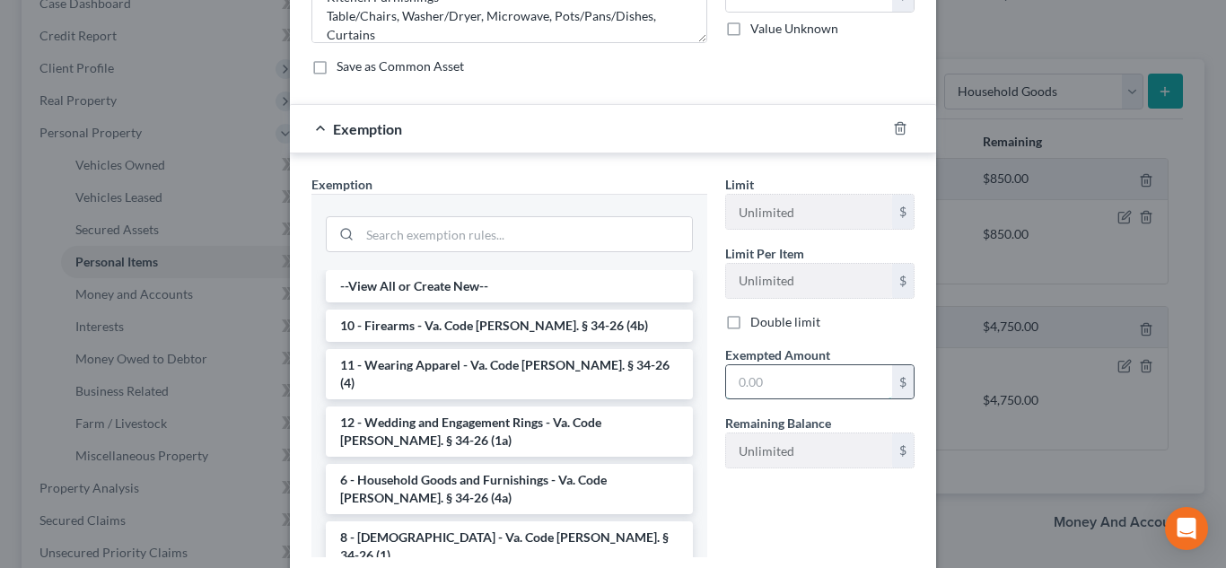
click at [799, 389] on input "text" at bounding box center [809, 382] width 166 height 34
type input "5"
type input "450.00"
click at [454, 467] on li "6 - Household Goods and Furnishings - Va. Code [PERSON_NAME]. § 34-26 (4a)" at bounding box center [509, 489] width 367 height 50
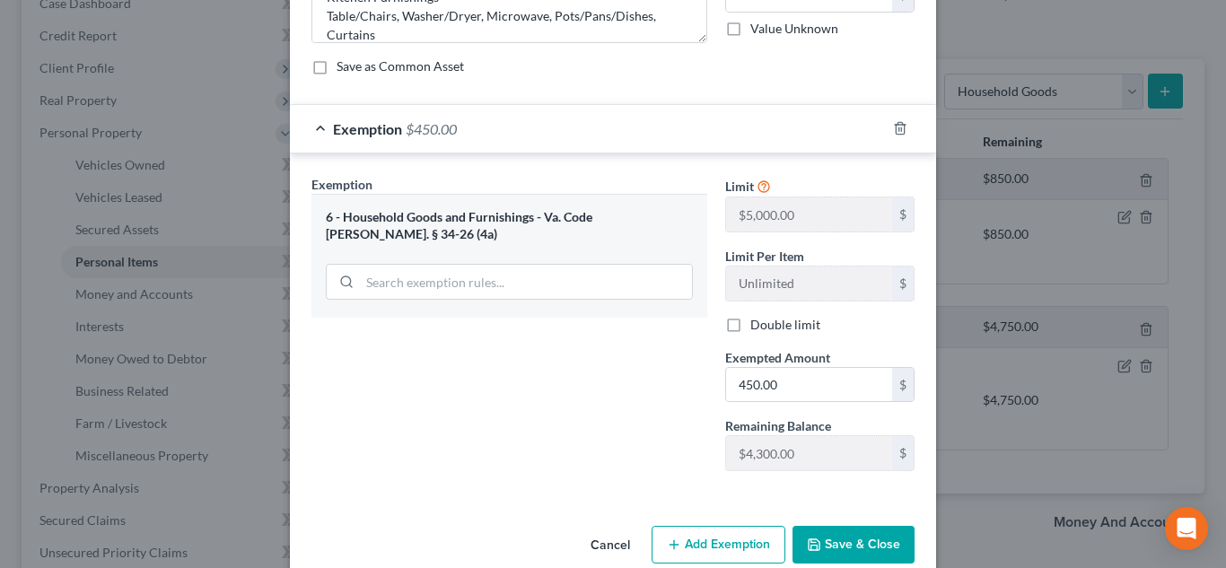
scroll to position [225, 0]
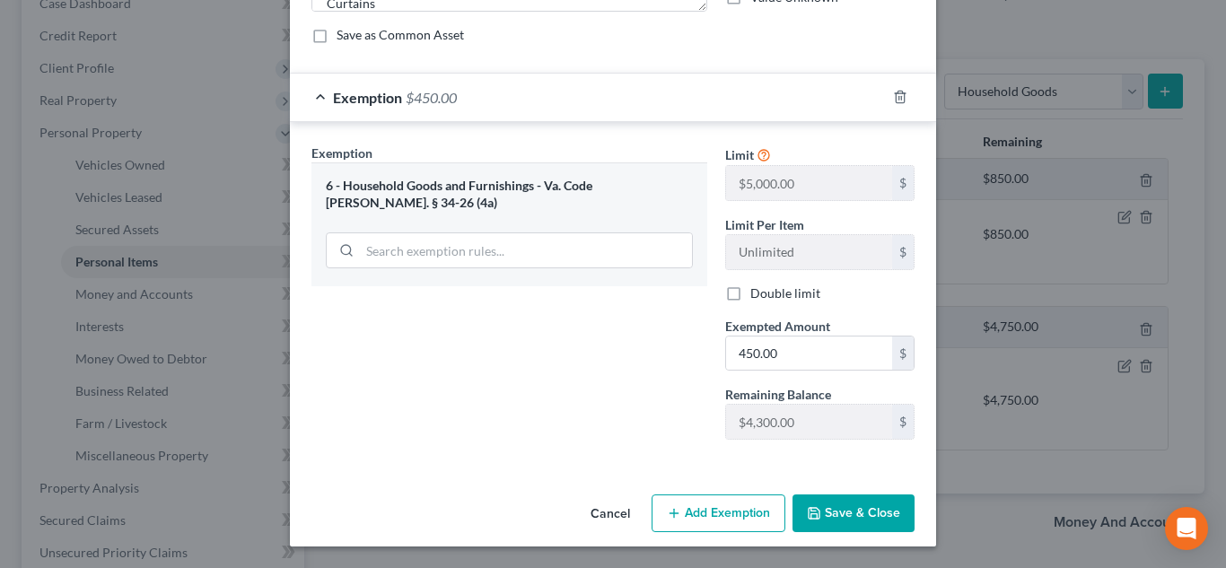
click at [862, 517] on button "Save & Close" at bounding box center [853, 513] width 122 height 38
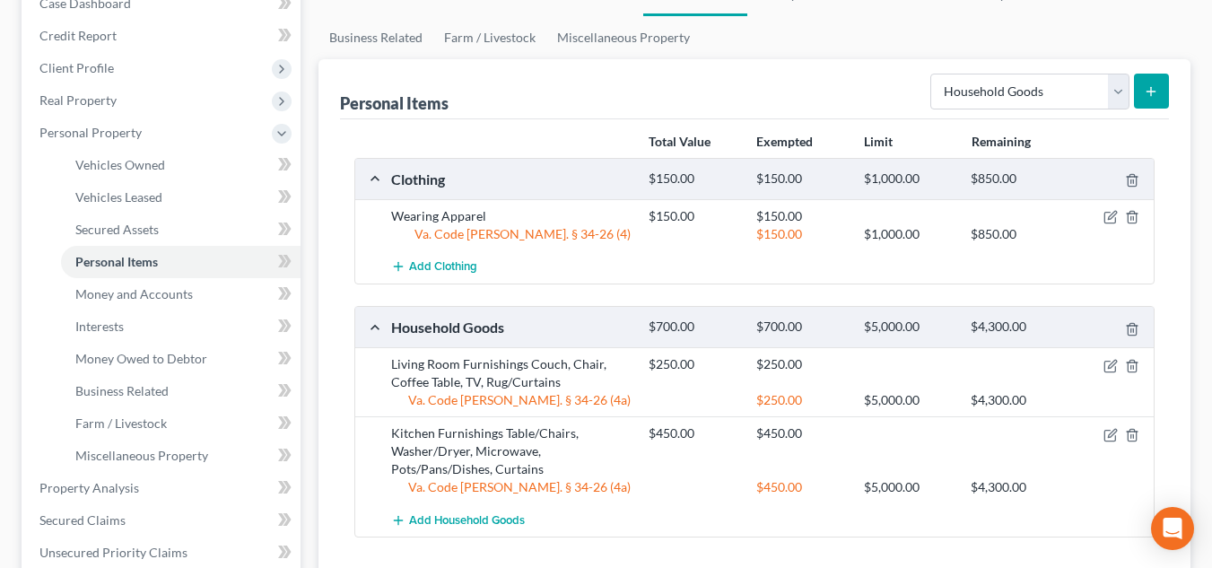
click at [1166, 83] on button "submit" at bounding box center [1151, 91] width 35 height 35
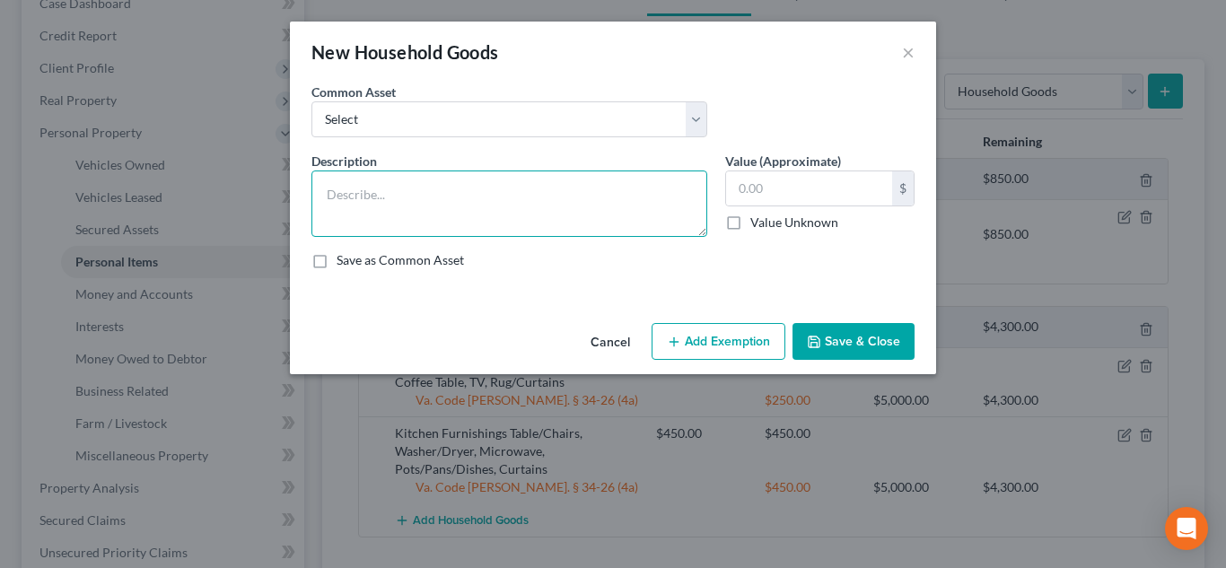
click at [603, 187] on textarea at bounding box center [509, 203] width 396 height 66
type textarea "Bedroom Furnishings Beds/Bedding (2), Dressers (2), Chest of Drawers, Curtains"
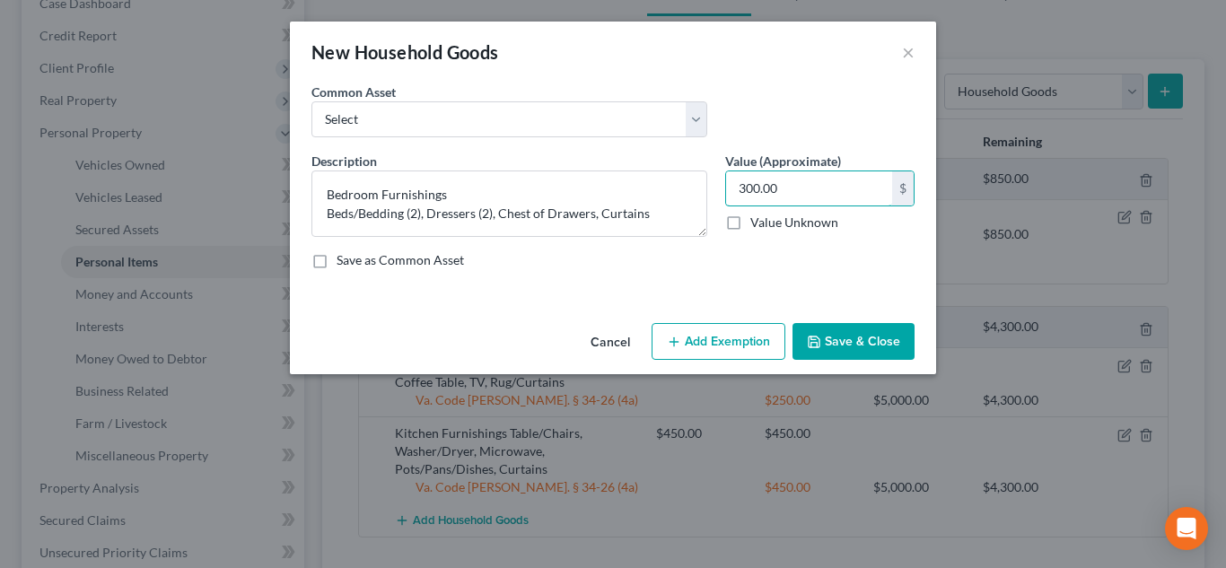
type input "300.00"
click at [747, 340] on button "Add Exemption" at bounding box center [718, 342] width 134 height 38
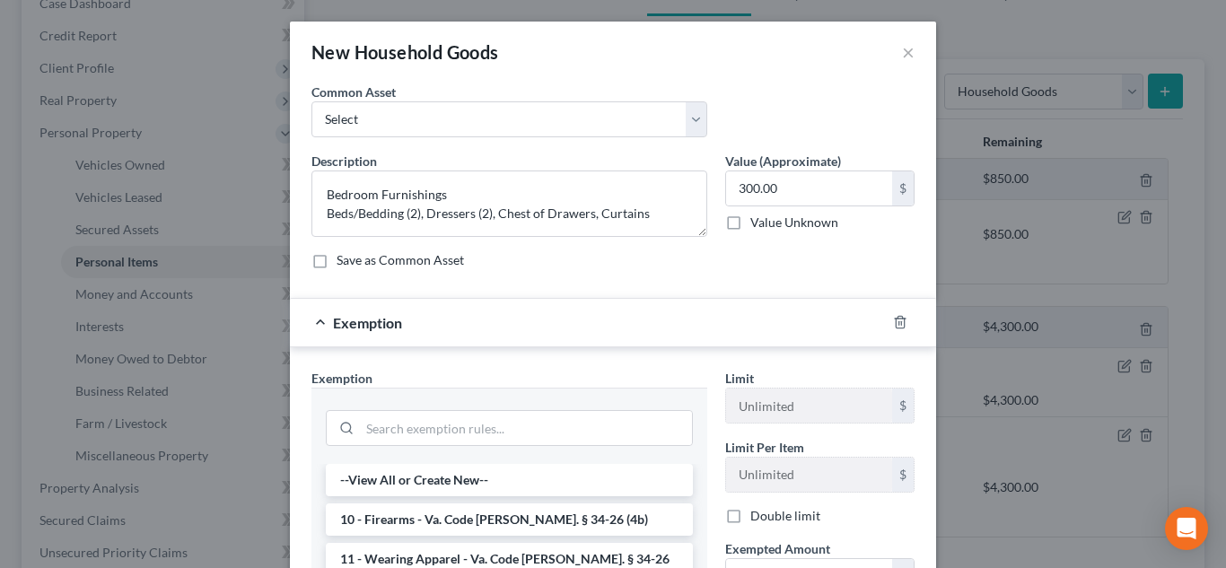
scroll to position [281, 0]
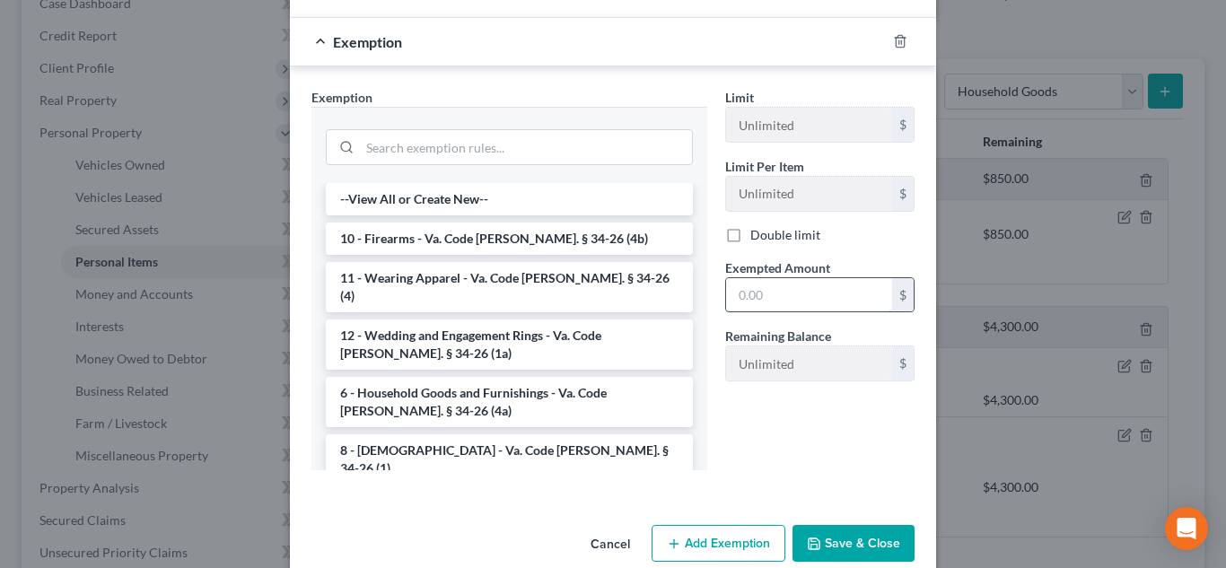
click at [745, 293] on input "text" at bounding box center [809, 295] width 166 height 34
type input "300.00"
click at [470, 384] on li "6 - Household Goods and Furnishings - Va. Code [PERSON_NAME]. § 34-26 (4a)" at bounding box center [509, 402] width 367 height 50
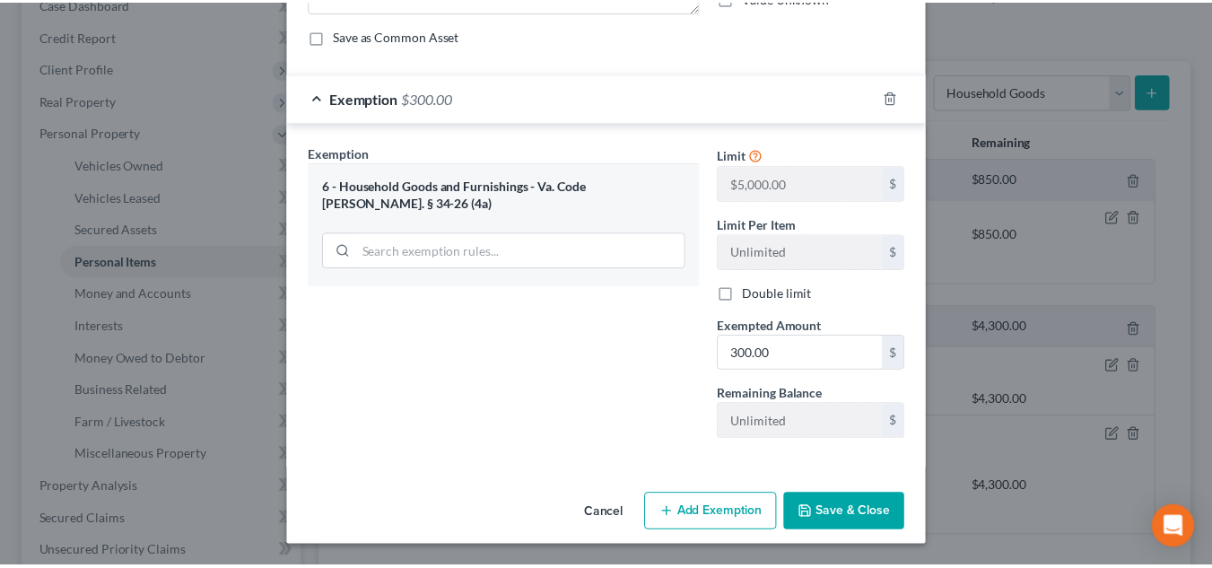
scroll to position [225, 0]
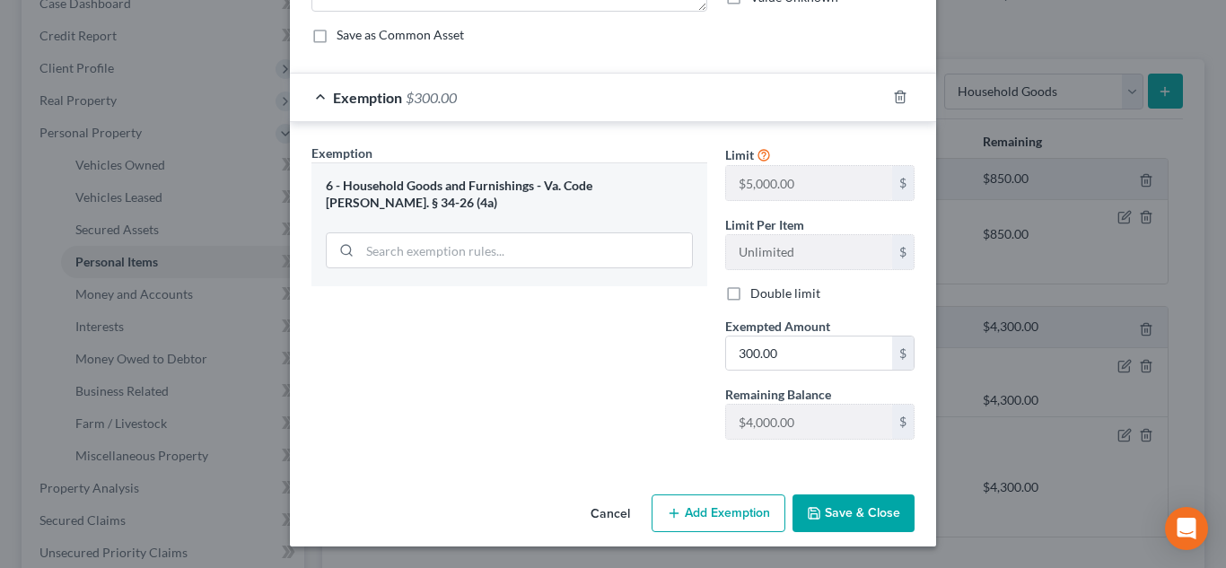
click at [842, 507] on button "Save & Close" at bounding box center [853, 513] width 122 height 38
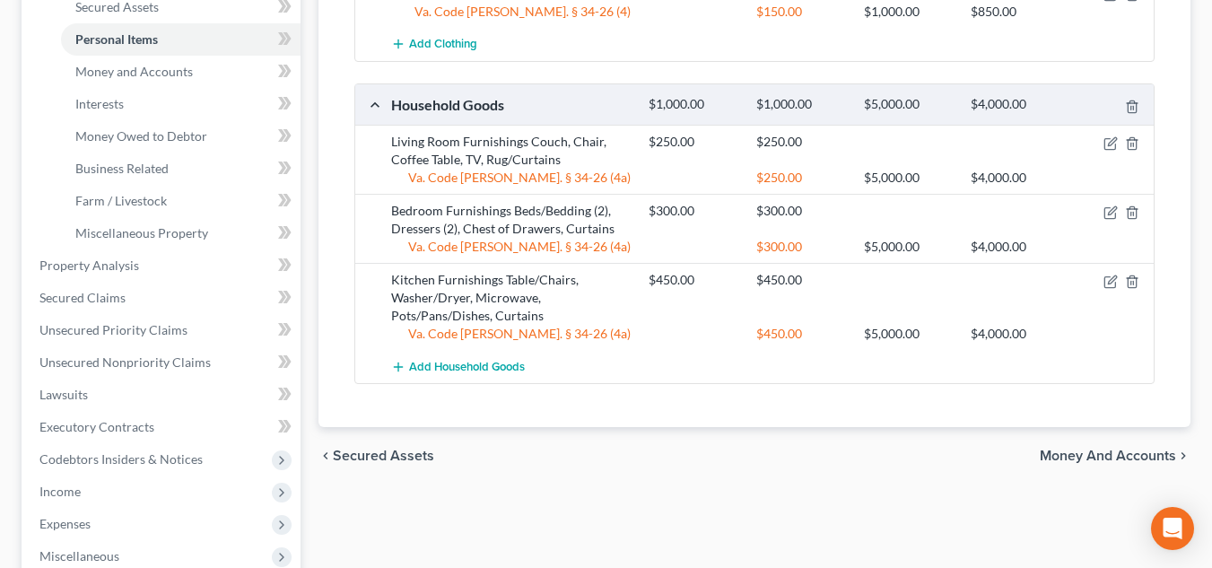
scroll to position [156, 0]
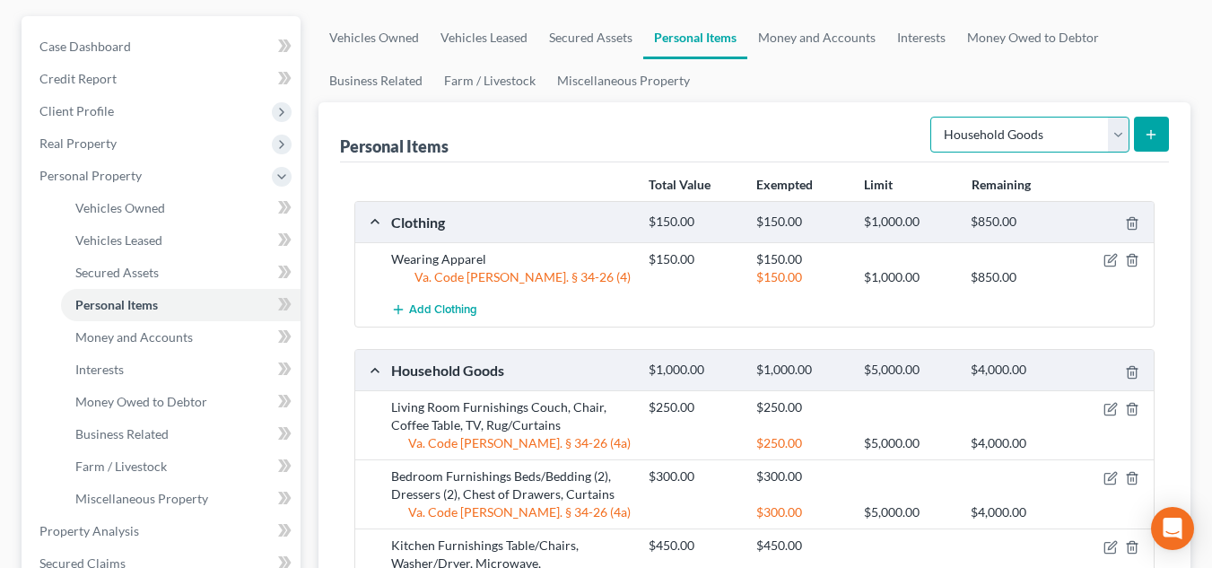
click at [1053, 139] on select "Select Item Type Clothing Collectibles Of Value Electronics Firearms Household …" at bounding box center [1030, 135] width 199 height 36
click at [764, 154] on div "Personal Items Select Item Type Clothing Collectibles Of Value Electronics Fire…" at bounding box center [754, 132] width 829 height 60
click at [498, 341] on div "Clothing $150.00 $150.00 $1,000.00 $850.00 Wearing Apparel $150.00 $150.00 Va. …" at bounding box center [754, 426] width 800 height 450
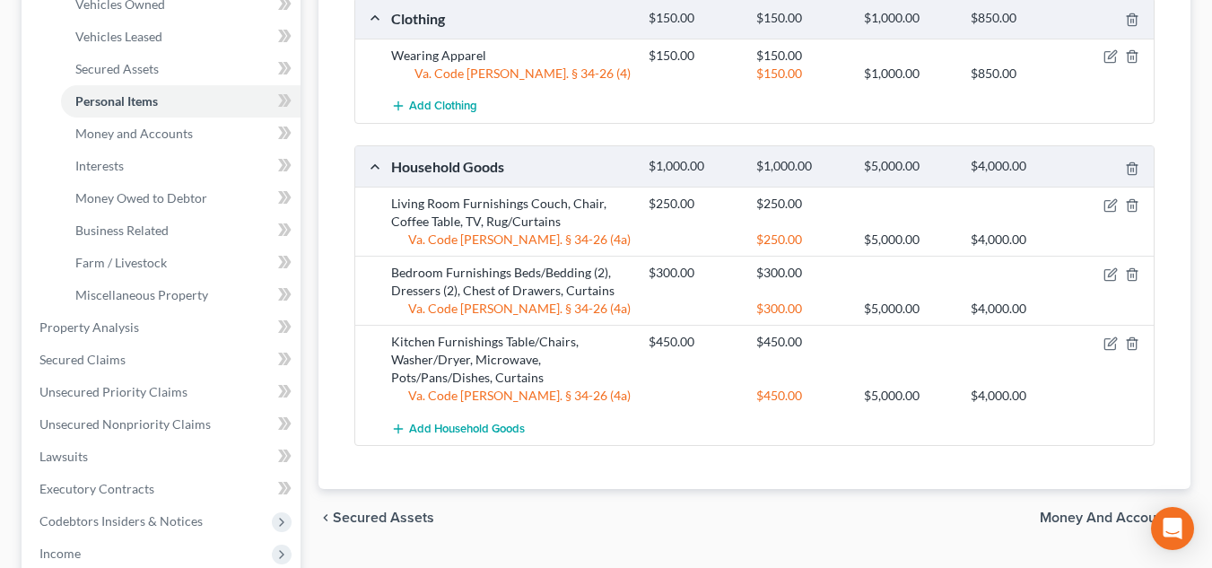
scroll to position [636, 0]
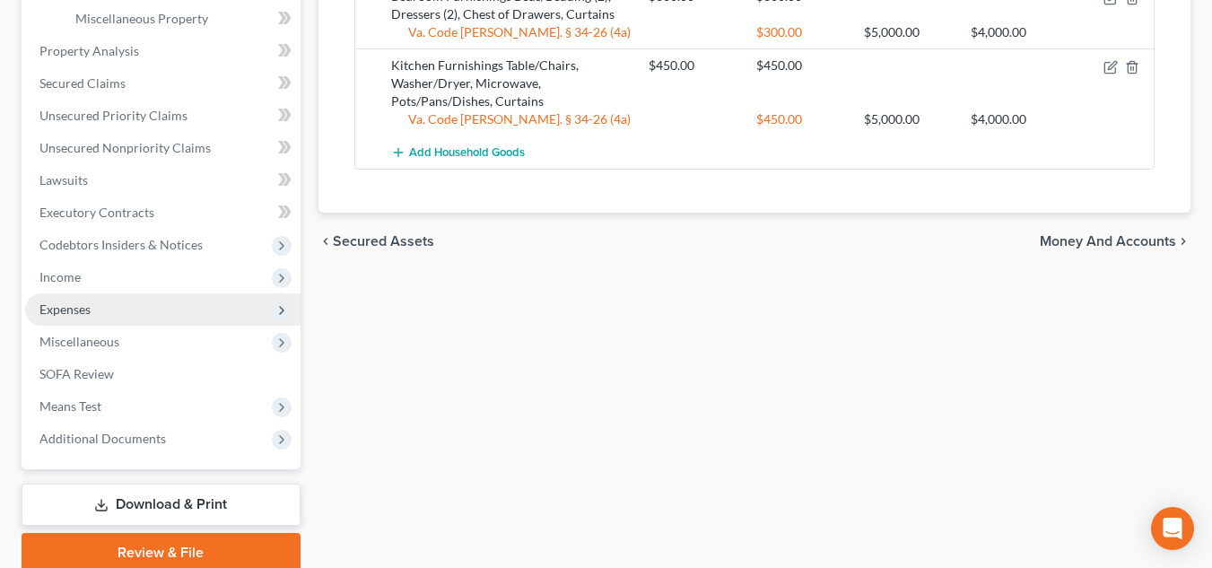
click at [246, 307] on span "Expenses" at bounding box center [162, 309] width 275 height 32
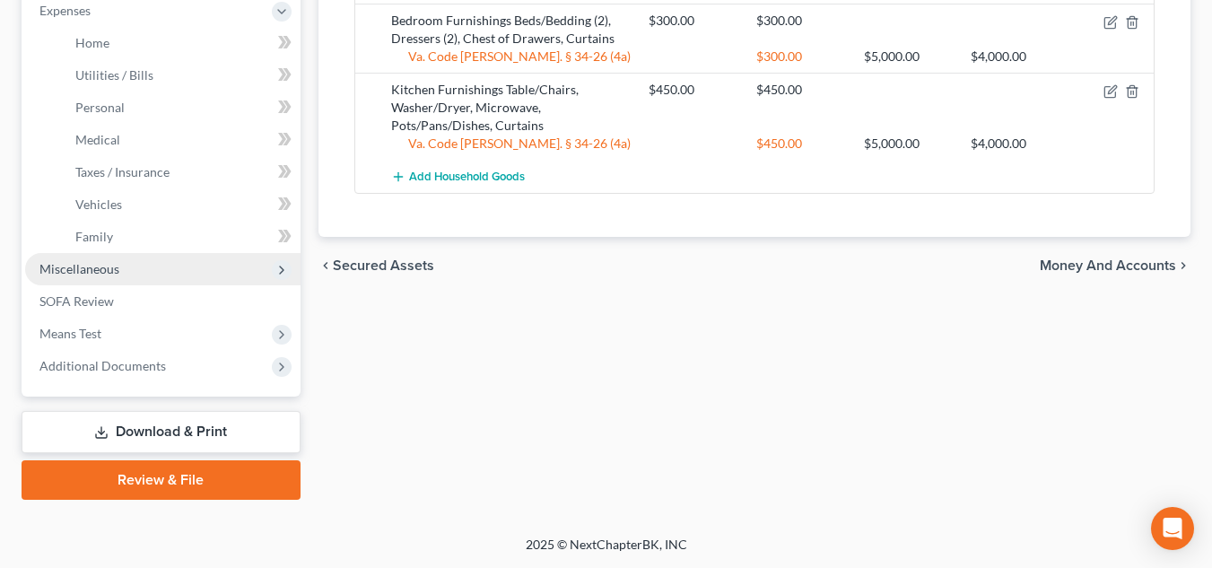
scroll to position [612, 0]
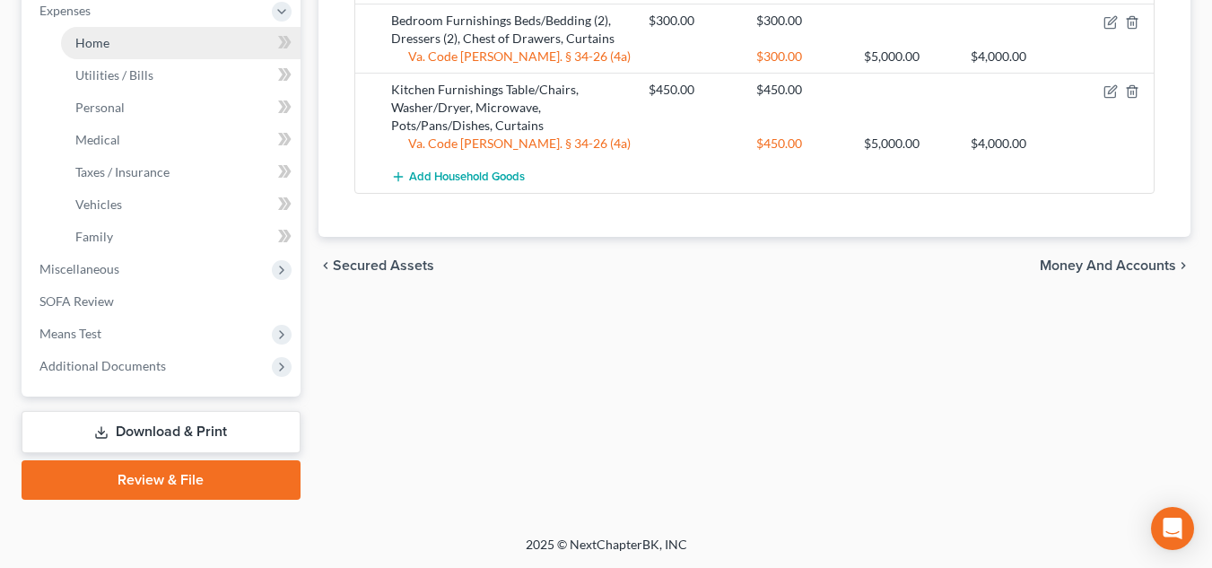
click at [166, 41] on link "Home" at bounding box center [181, 43] width 240 height 32
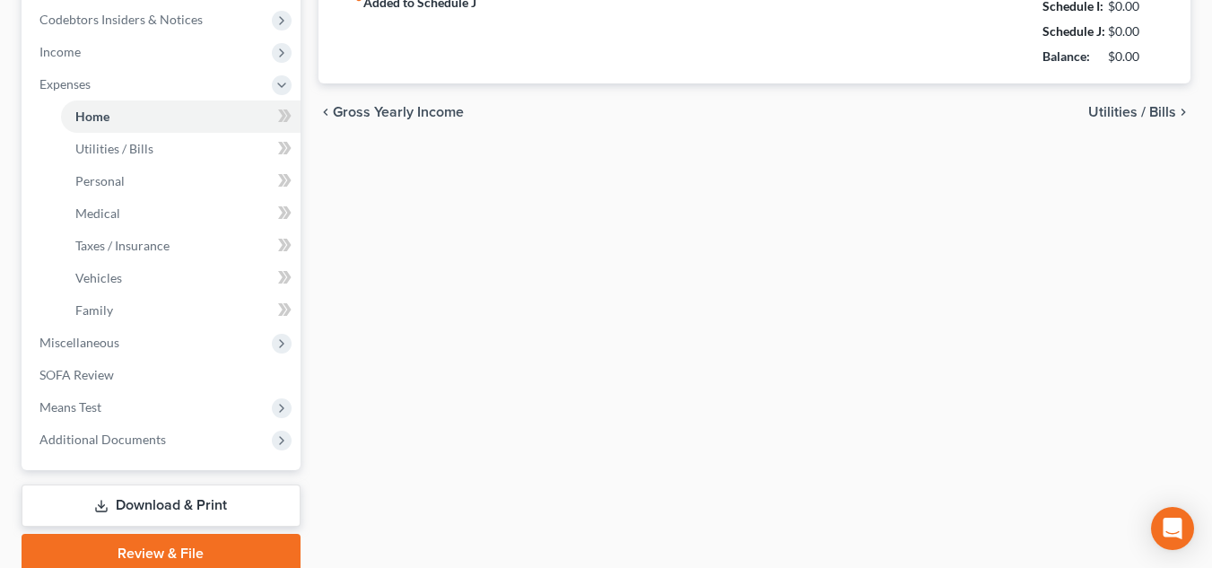
type input "0.00"
radio input "true"
type input "0.00"
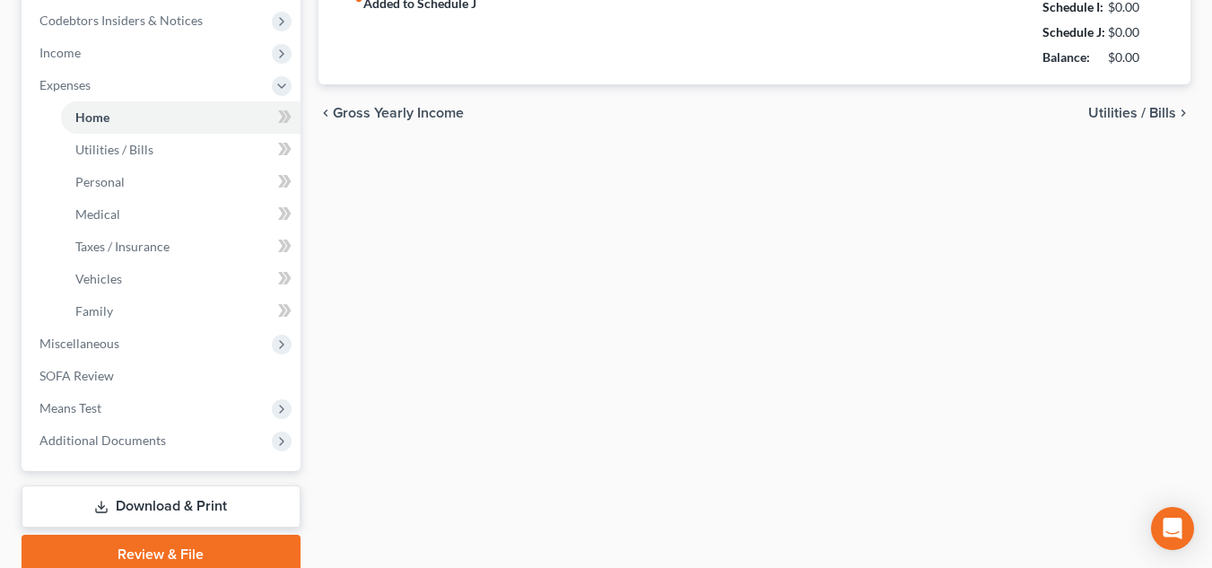
type input "0.00"
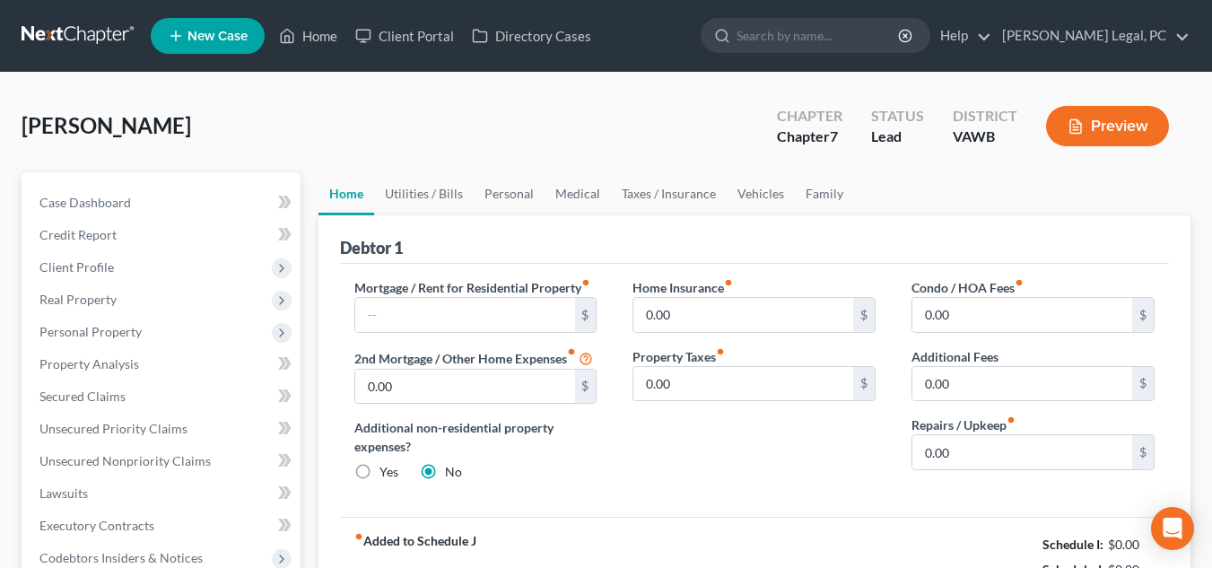
click at [417, 294] on label "Mortgage / Rent for Residential Property fiber_manual_record" at bounding box center [472, 287] width 236 height 19
click at [418, 313] on input "text" at bounding box center [465, 315] width 220 height 34
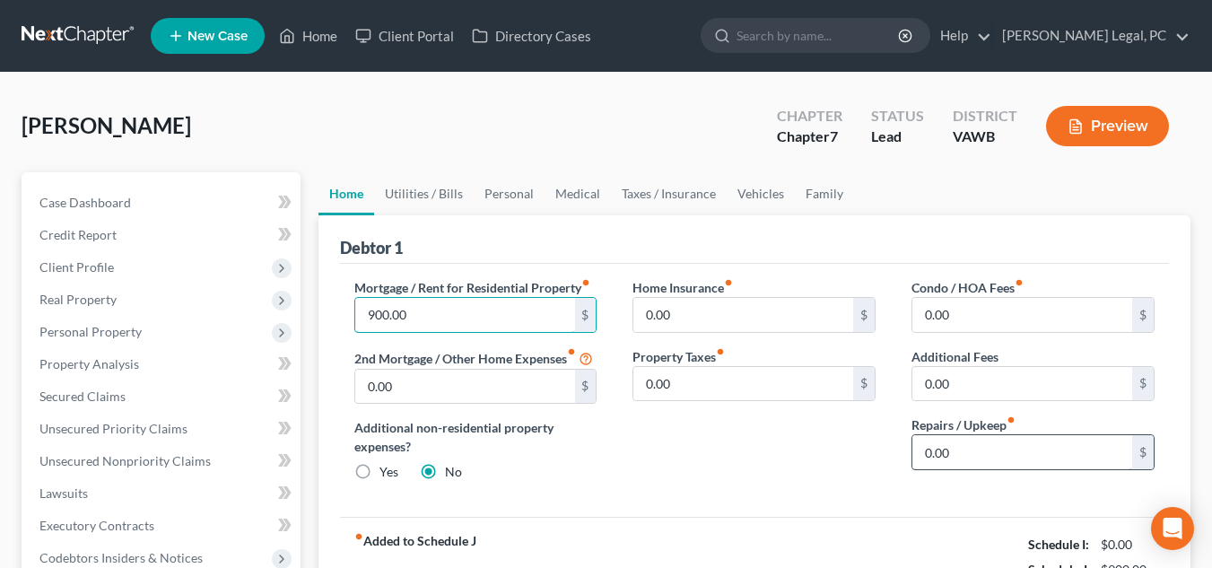
type input "900.00"
click at [1018, 441] on input "0.00" at bounding box center [1023, 452] width 220 height 34
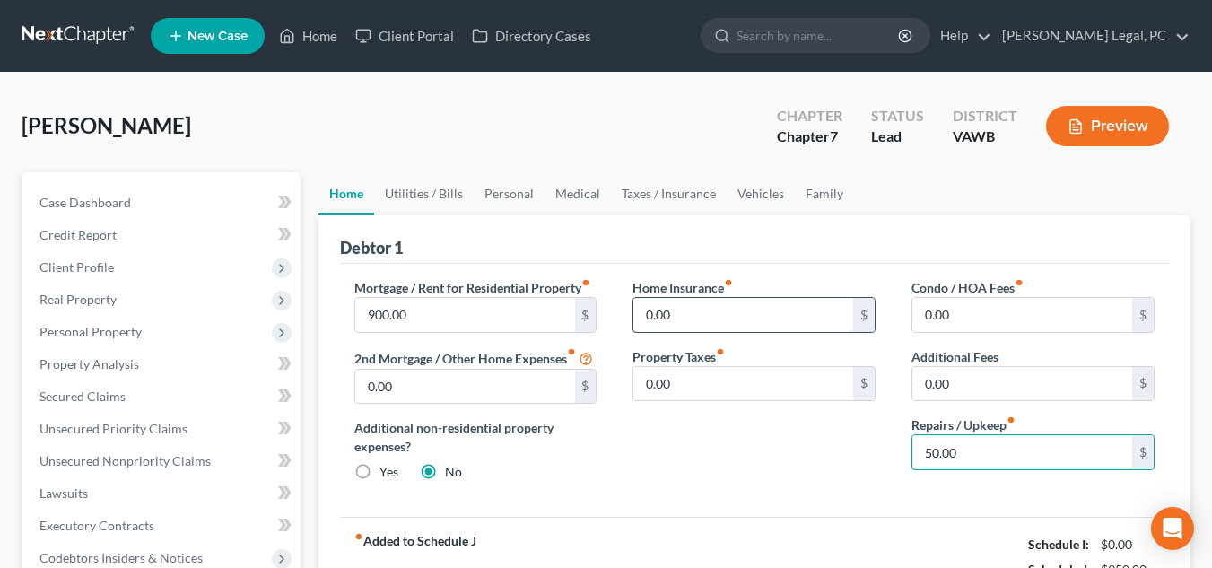
type input "50.00"
click at [738, 315] on input "0.00" at bounding box center [743, 315] width 220 height 34
type input "15.00"
click at [448, 193] on link "Utilities / Bills" at bounding box center [424, 193] width 100 height 43
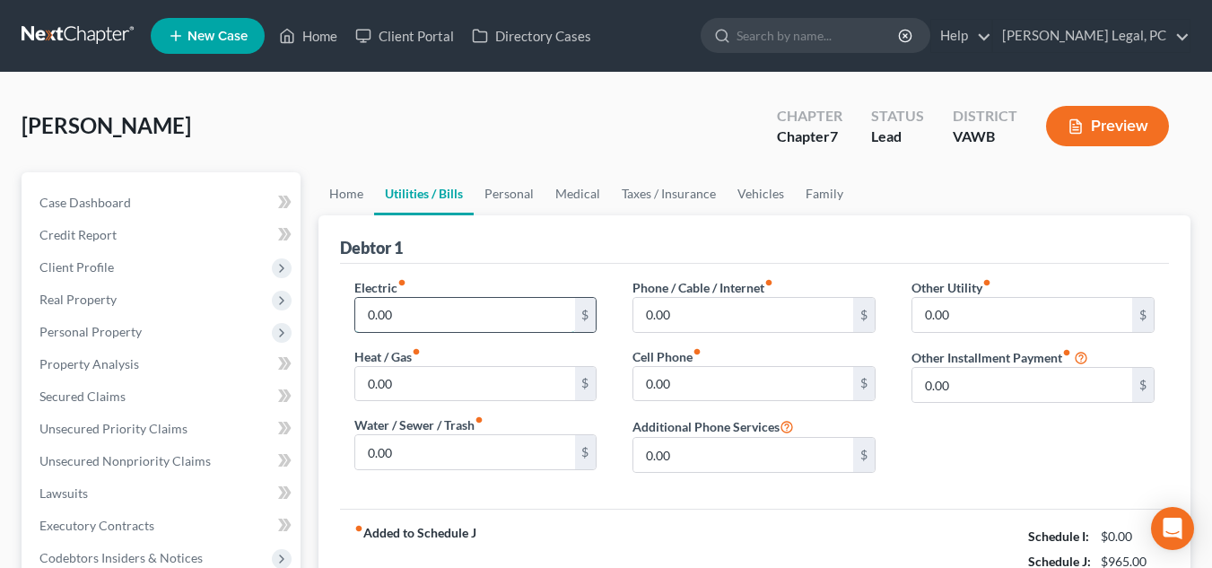
click at [453, 312] on input "0.00" at bounding box center [465, 315] width 220 height 34
type input "225.00"
click at [456, 458] on input "0.00" at bounding box center [465, 452] width 220 height 34
type input "150.00"
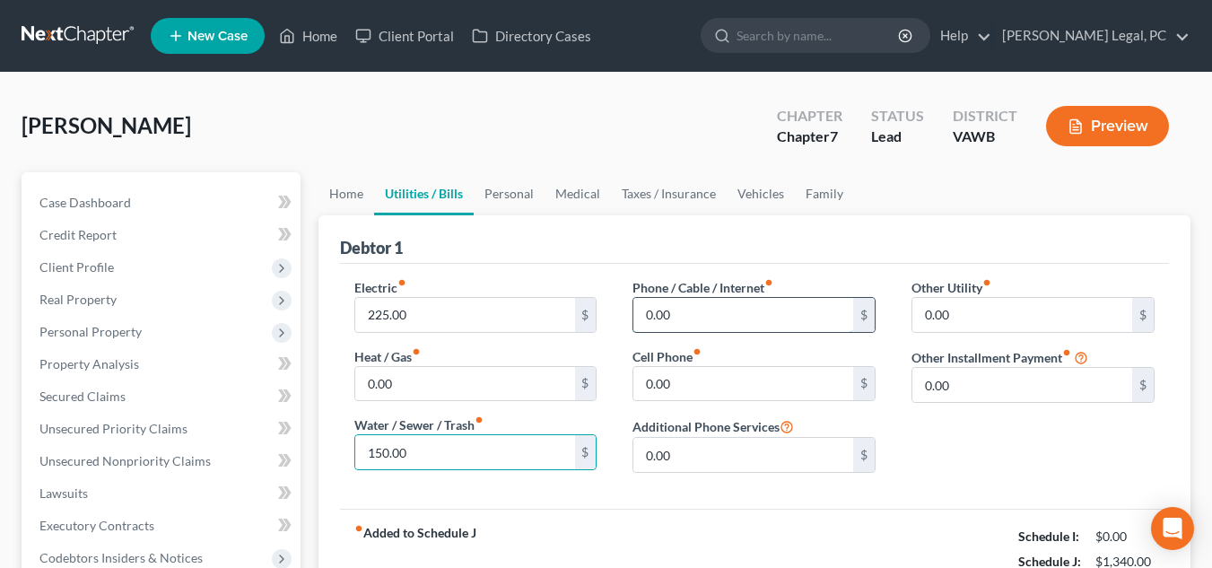
click at [692, 325] on input "0.00" at bounding box center [743, 315] width 220 height 34
type input "110.00"
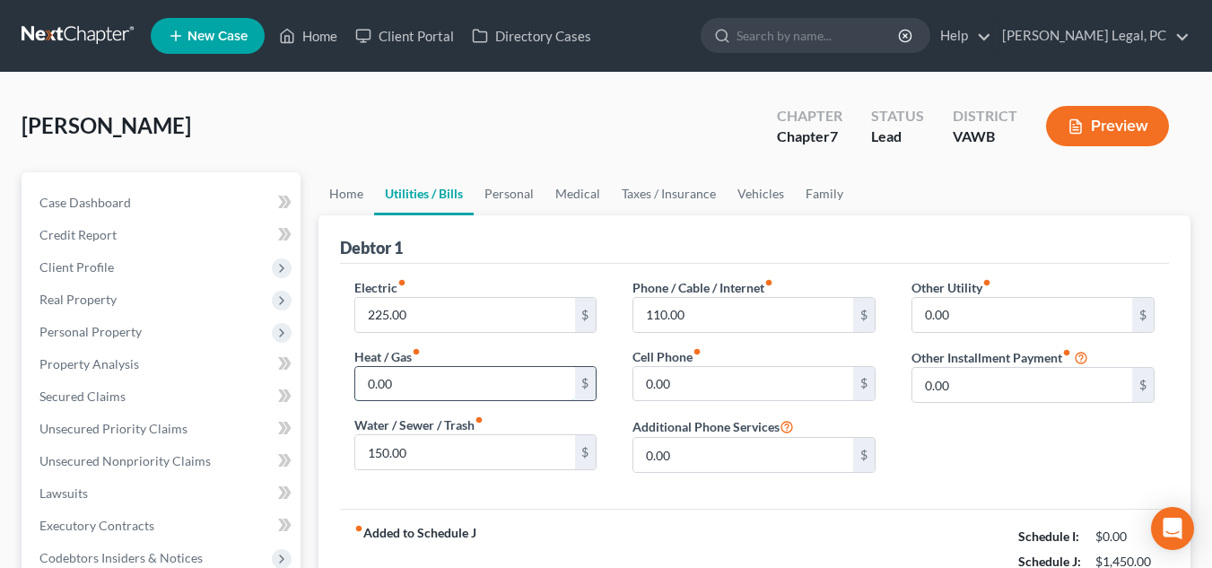
click at [528, 367] on input "0.00" at bounding box center [465, 384] width 220 height 34
click at [520, 189] on link "Personal" at bounding box center [509, 193] width 71 height 43
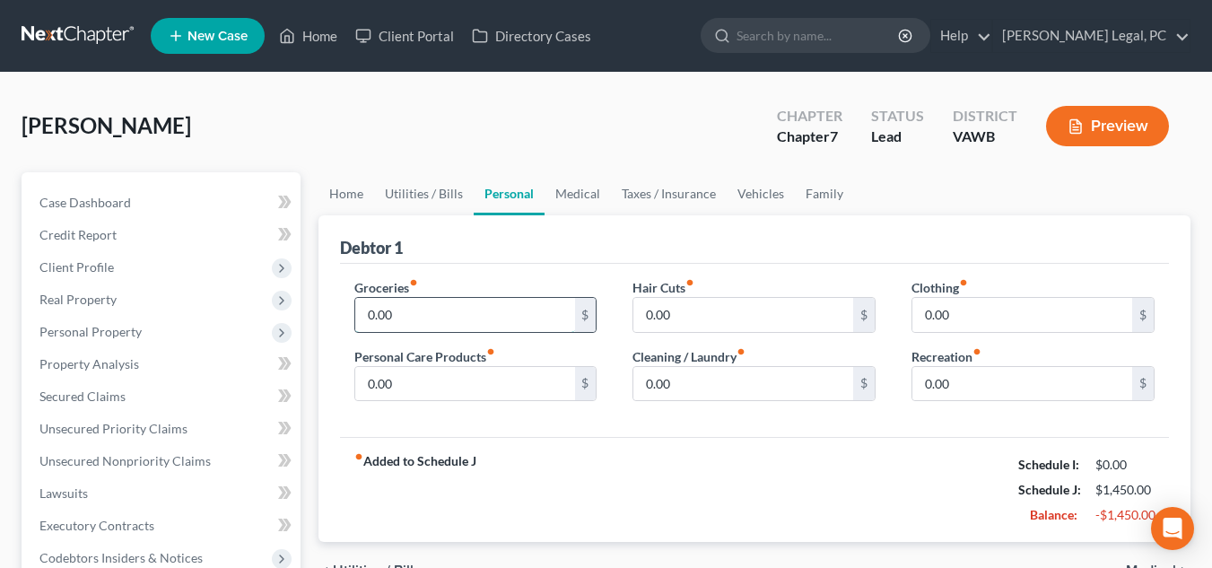
click at [441, 324] on input "0.00" at bounding box center [465, 315] width 220 height 34
type input "350.00"
click at [961, 328] on input "0.00" at bounding box center [1023, 315] width 220 height 34
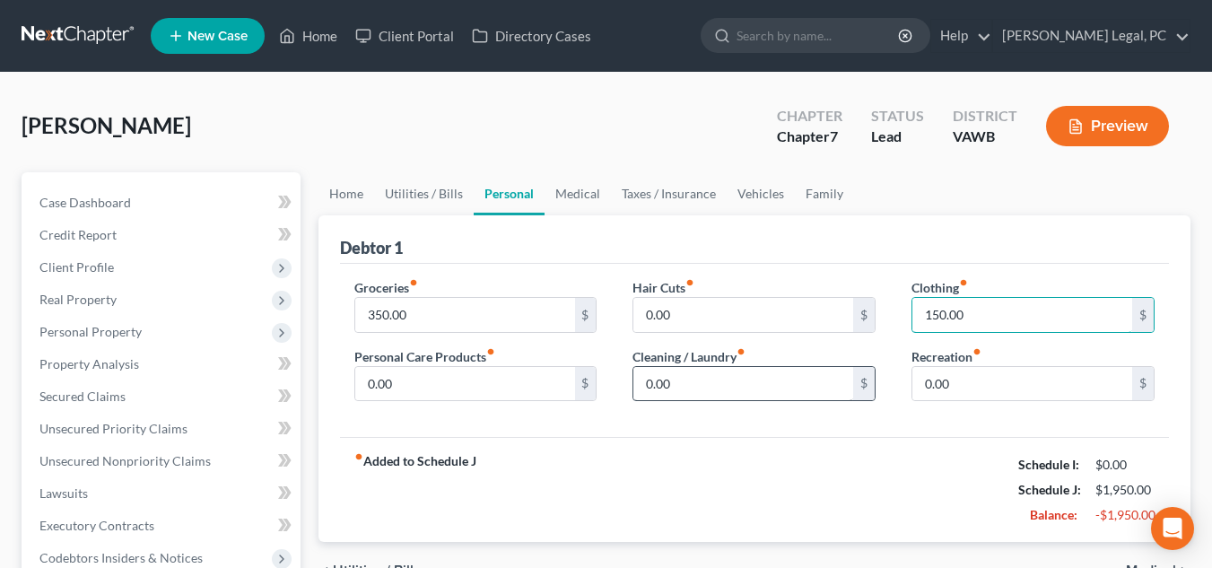
type input "150.00"
click at [774, 388] on input "0.00" at bounding box center [743, 384] width 220 height 34
type input "50.00"
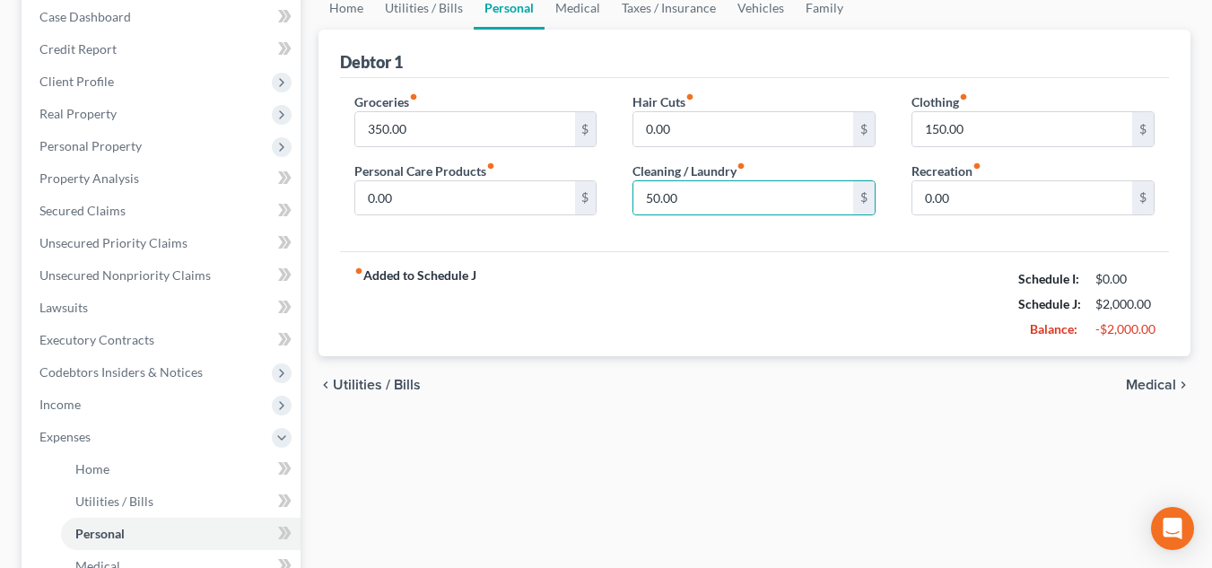
click at [1154, 387] on span "Medical" at bounding box center [1151, 385] width 50 height 14
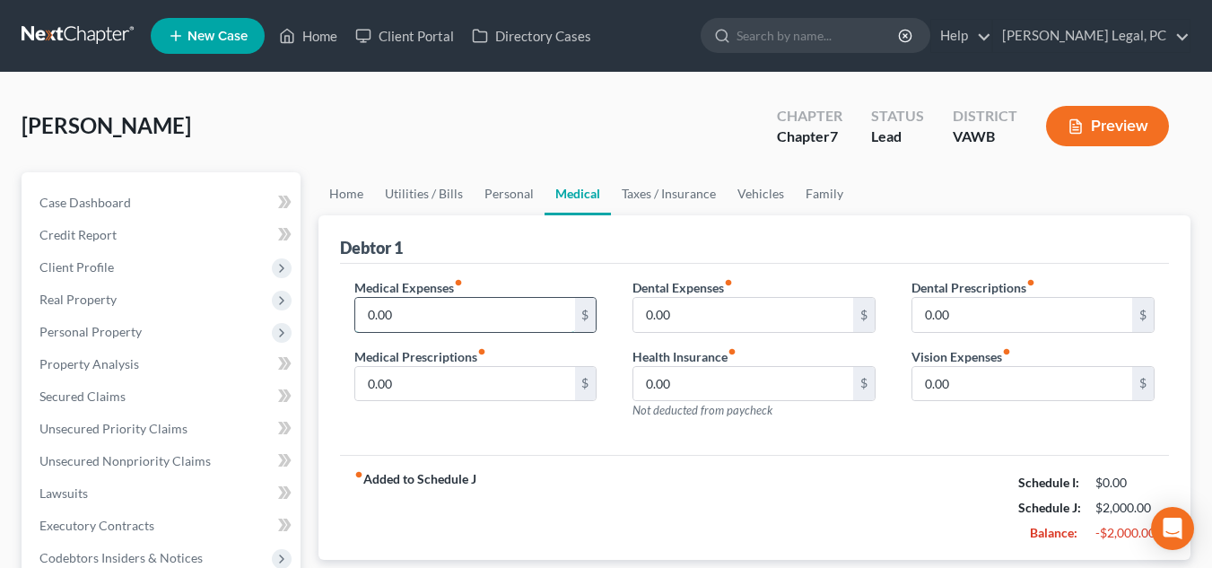
click at [529, 313] on input "0.00" at bounding box center [465, 315] width 220 height 34
type input "50.00"
click at [661, 185] on link "Taxes / Insurance" at bounding box center [669, 193] width 116 height 43
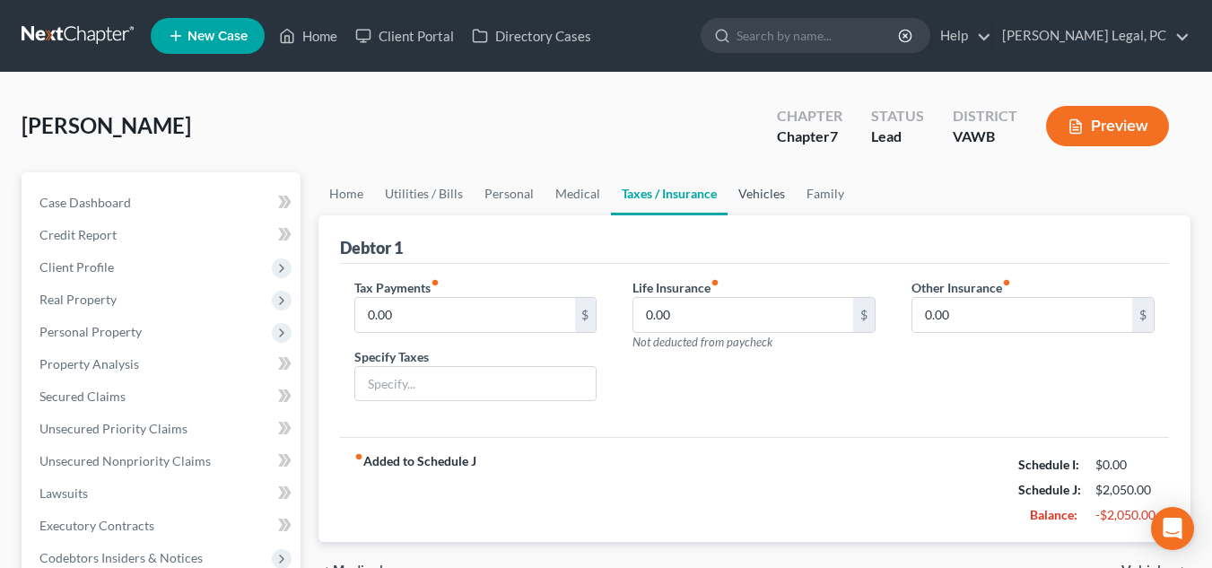
click at [769, 198] on link "Vehicles" at bounding box center [762, 193] width 68 height 43
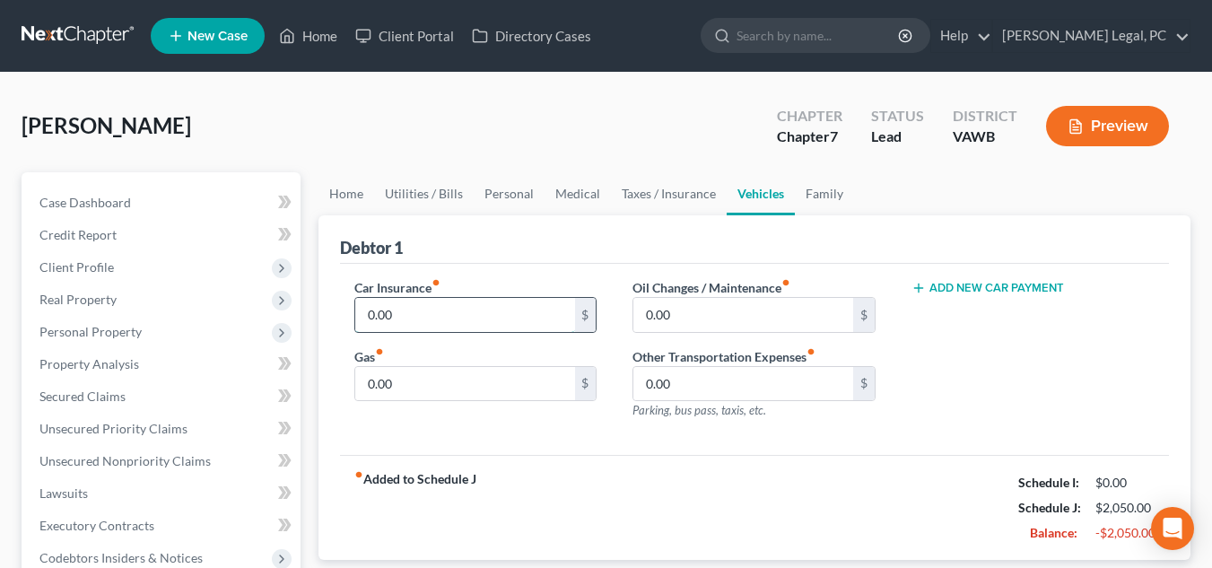
click at [530, 305] on input "0.00" at bounding box center [465, 315] width 220 height 34
type input "110.00"
click at [524, 397] on input "0.00" at bounding box center [465, 384] width 220 height 34
type input "150.00"
click at [830, 188] on link "Family" at bounding box center [824, 193] width 59 height 43
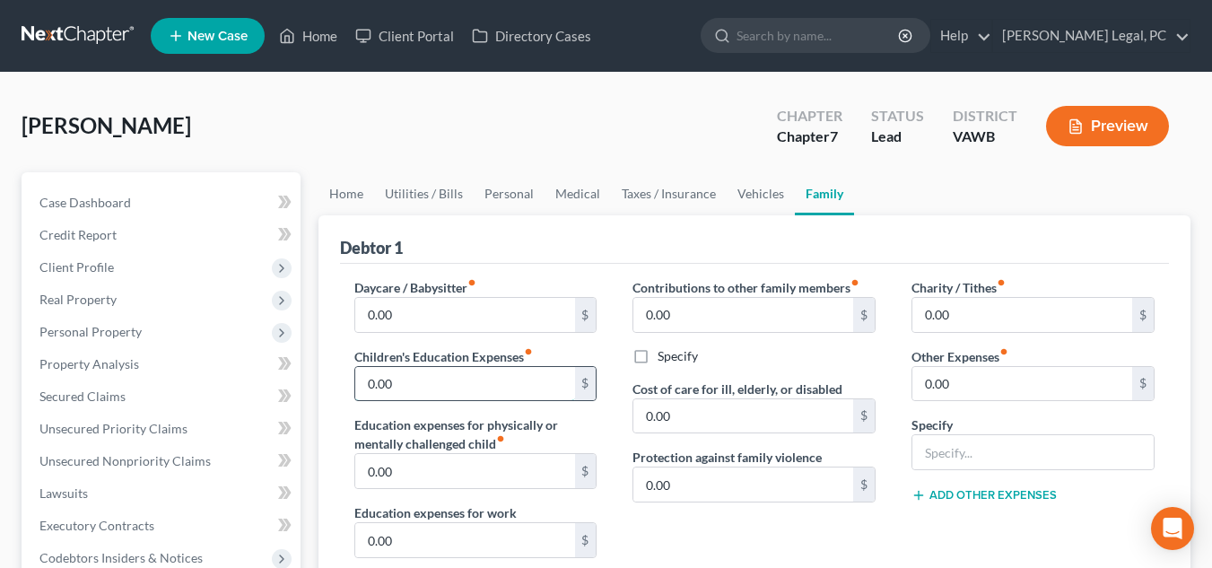
click at [433, 389] on input "0.00" at bounding box center [465, 384] width 220 height 34
type input "50.00"
click at [884, 223] on div "Debtor 1" at bounding box center [754, 239] width 829 height 48
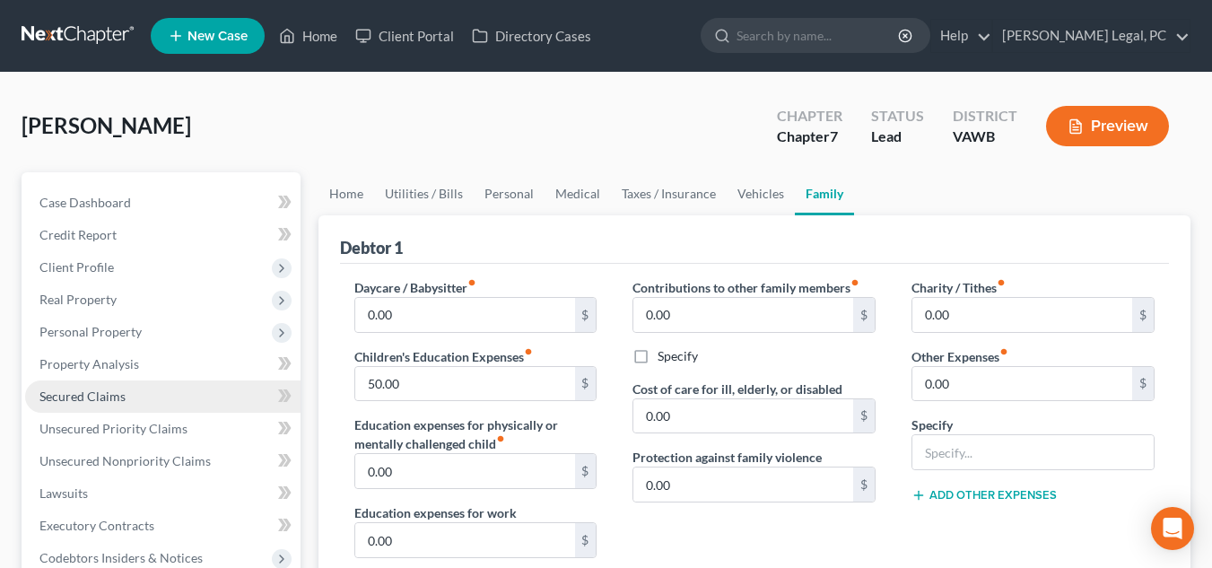
click at [160, 398] on link "Secured Claims" at bounding box center [162, 396] width 275 height 32
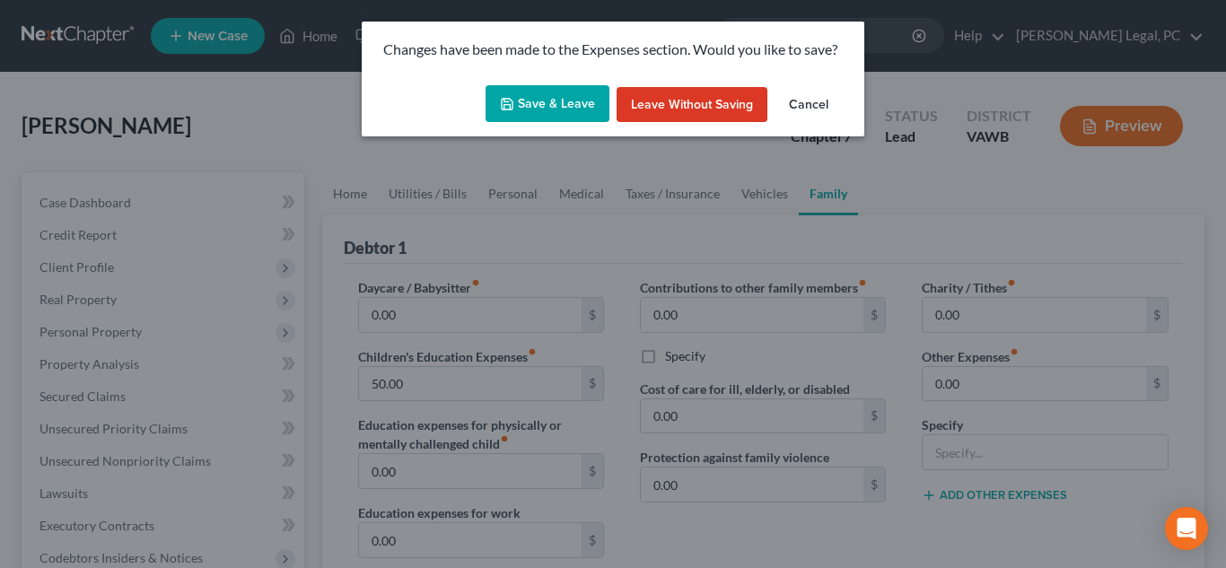
click at [534, 100] on button "Save & Leave" at bounding box center [547, 104] width 124 height 38
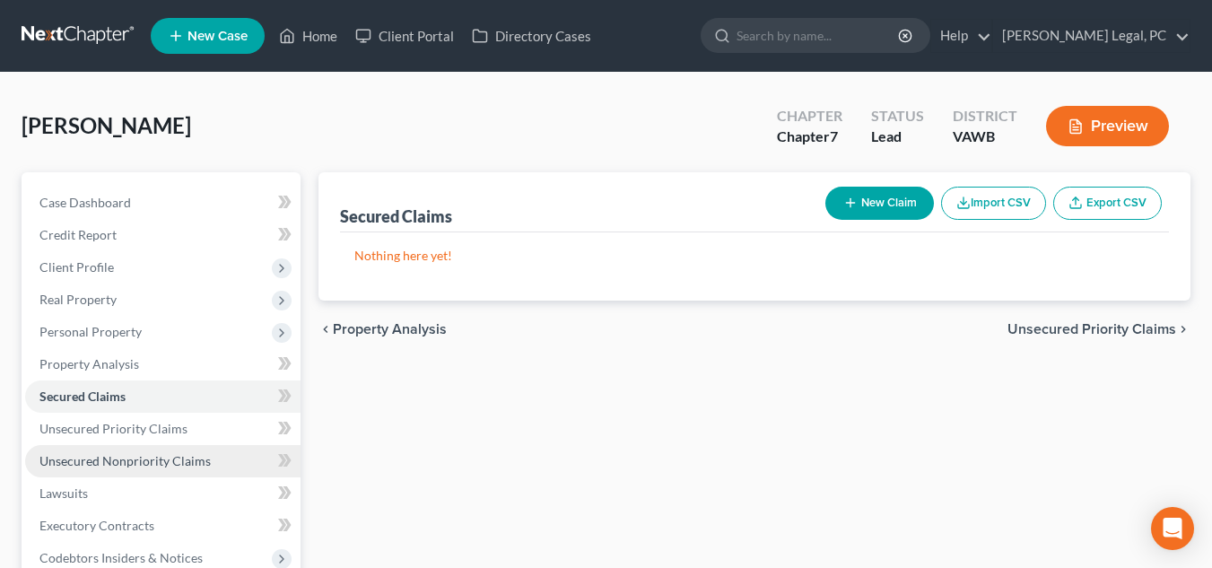
click at [139, 456] on span "Unsecured Nonpriority Claims" at bounding box center [124, 460] width 171 height 15
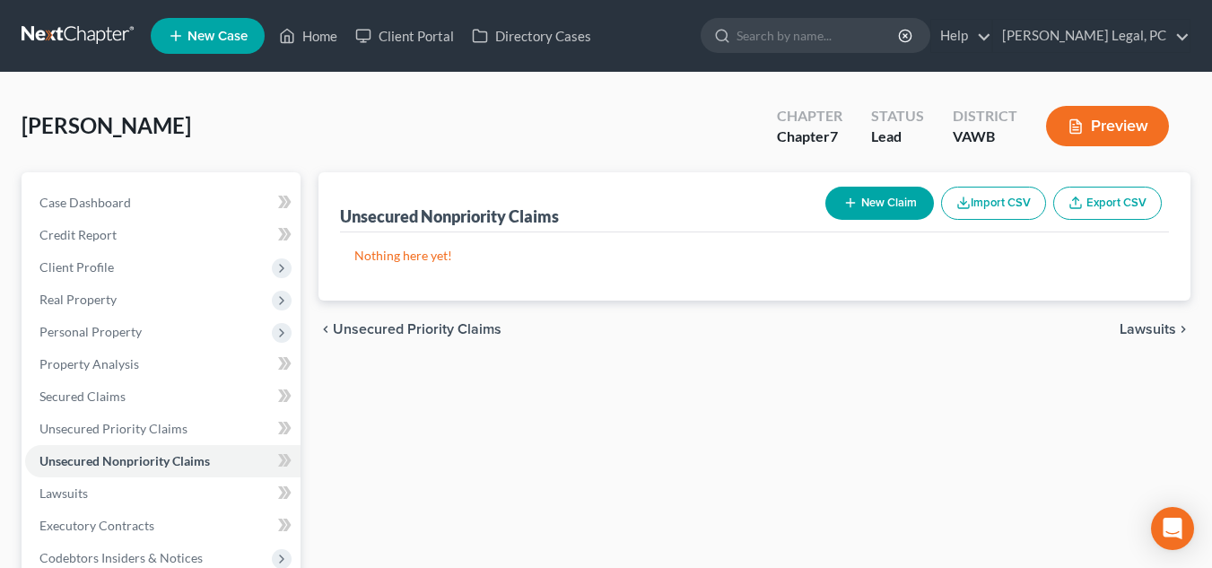
click at [212, 31] on span "New Case" at bounding box center [218, 36] width 60 height 13
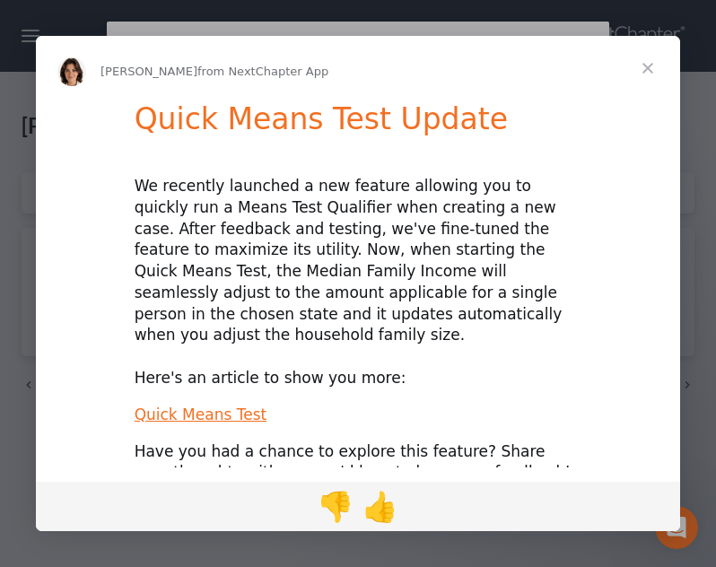
click at [648, 71] on span "Close" at bounding box center [648, 68] width 65 height 65
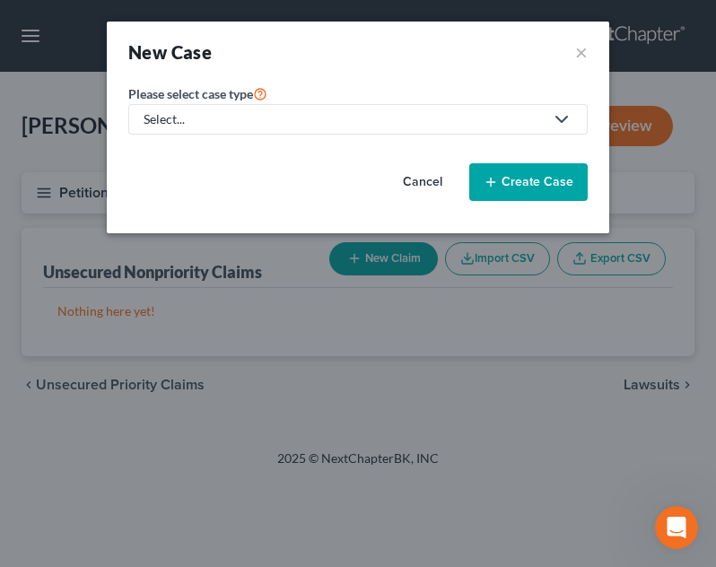
click at [433, 186] on button "Cancel" at bounding box center [422, 182] width 79 height 36
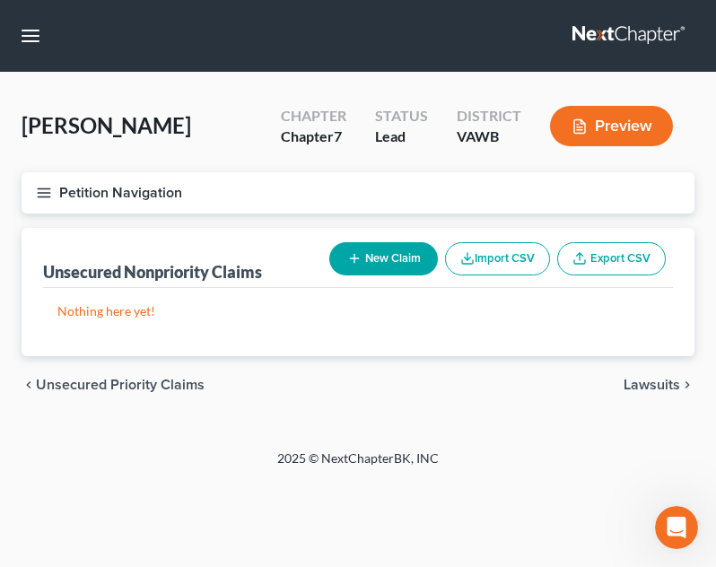
click at [364, 263] on button "New Claim" at bounding box center [383, 258] width 109 height 33
select select "0"
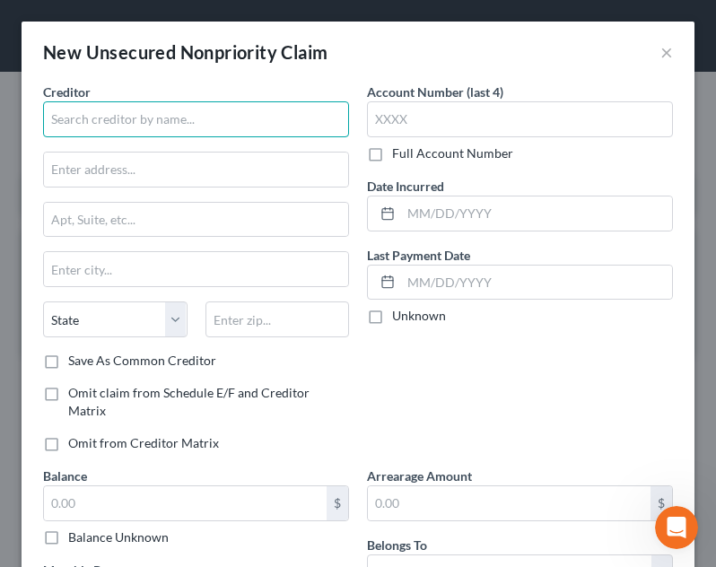
click at [139, 107] on input "text" at bounding box center [196, 119] width 306 height 36
click at [305, 112] on input "text" at bounding box center [196, 119] width 306 height 36
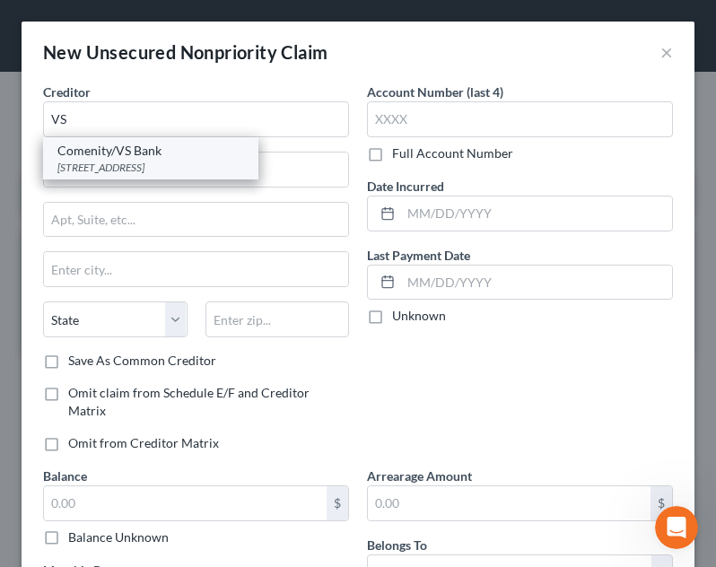
click at [170, 166] on div "[STREET_ADDRESS]" at bounding box center [150, 167] width 187 height 15
type input "Comenity/VS Bank"
type input "PO Box 182789"
type input "Columbus"
select select "36"
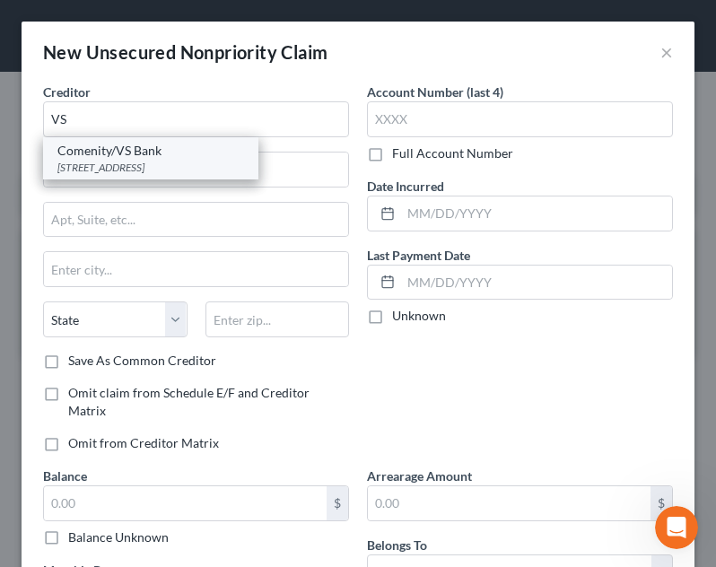
type input "43218-2789"
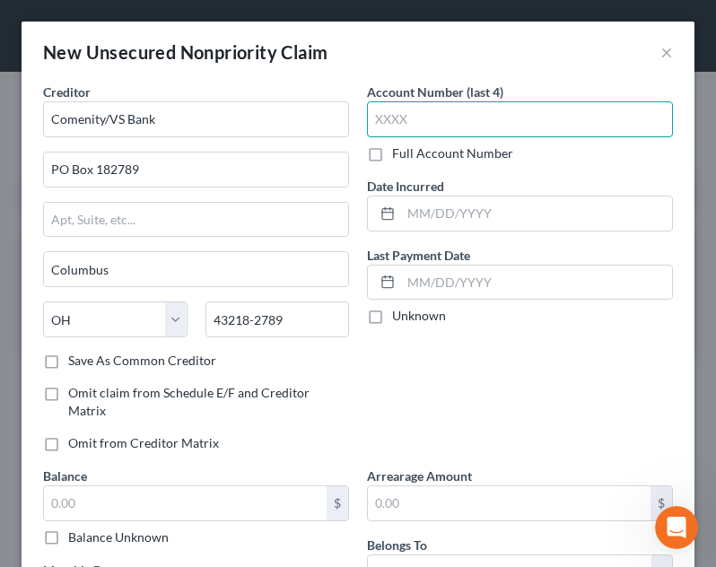
click at [480, 135] on input "text" at bounding box center [520, 119] width 306 height 36
click at [464, 125] on input "text" at bounding box center [520, 119] width 306 height 36
type input "7177"
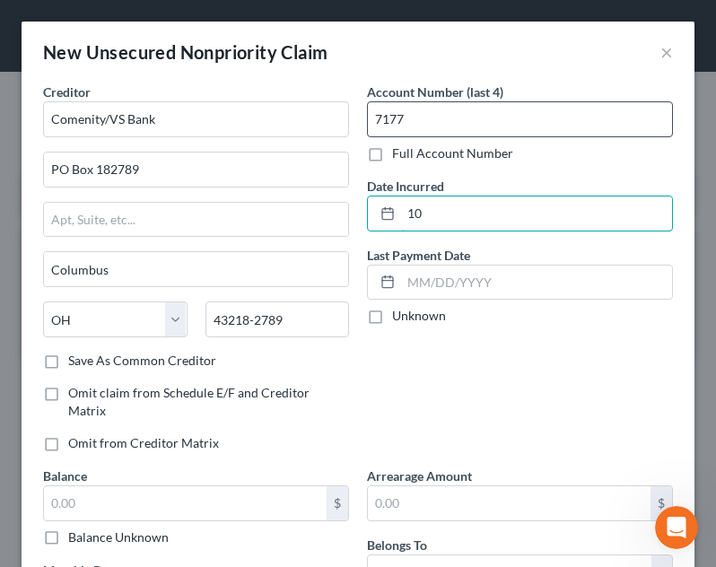
type input "1"
type input "[DATE]"
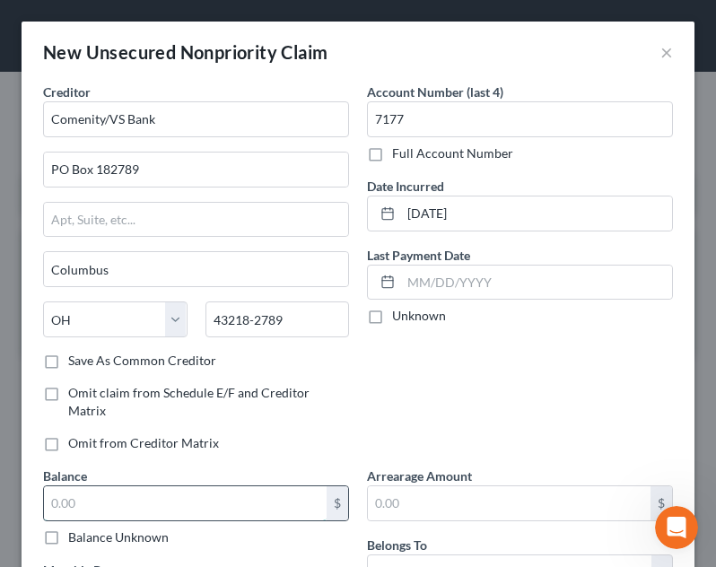
click at [266, 495] on input "text" at bounding box center [185, 503] width 283 height 34
type input "462.00"
click at [421, 434] on div "Account Number (last 4) 7177 Full Account Number Date Incurred [DATE] Last Paym…" at bounding box center [520, 275] width 324 height 384
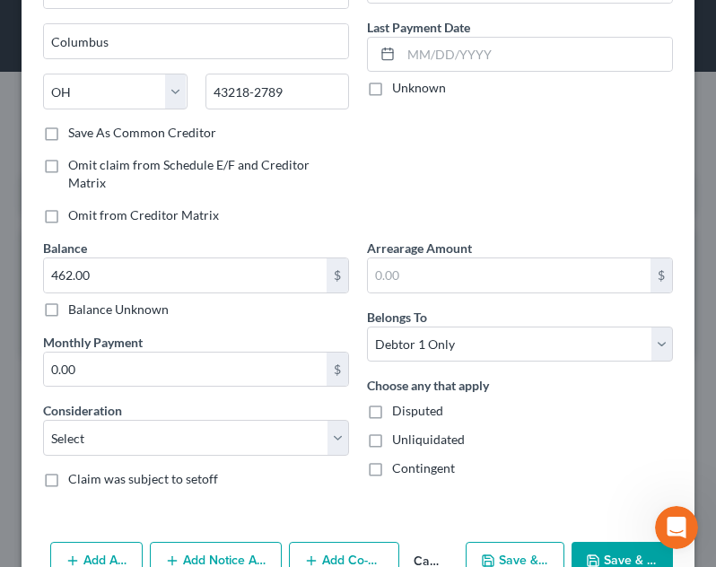
scroll to position [224, 0]
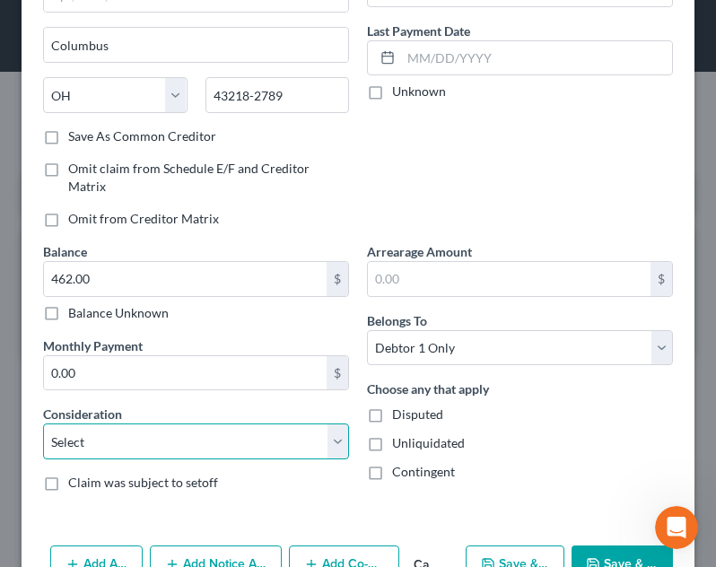
click at [196, 438] on select "Select Cable / Satellite Services Collection Agency Credit Card Debt Debt Couns…" at bounding box center [196, 442] width 306 height 36
select select "2"
click at [43, 424] on select "Select Cable / Satellite Services Collection Agency Credit Card Debt Debt Couns…" at bounding box center [196, 442] width 306 height 36
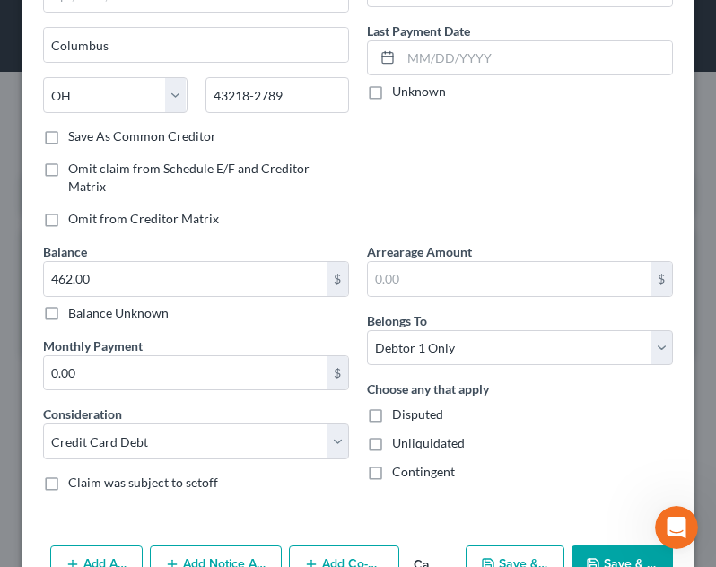
click at [508, 548] on button "Save & New" at bounding box center [515, 565] width 99 height 38
select select "0"
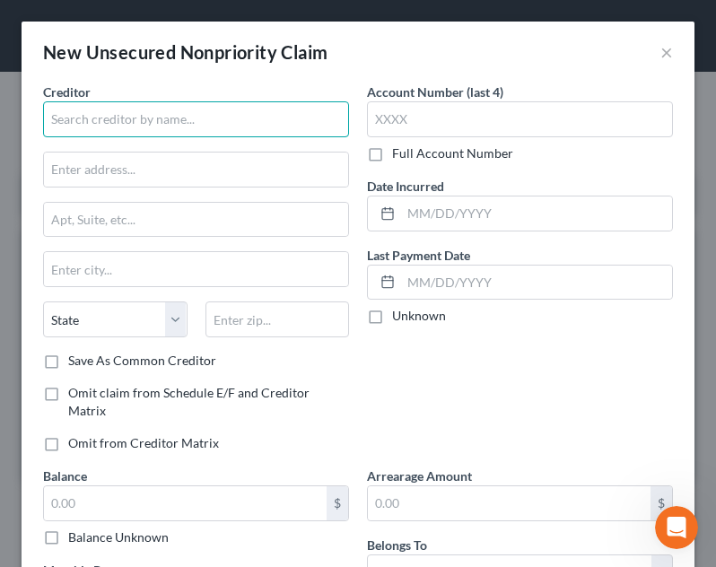
click at [240, 126] on input "text" at bounding box center [196, 119] width 306 height 36
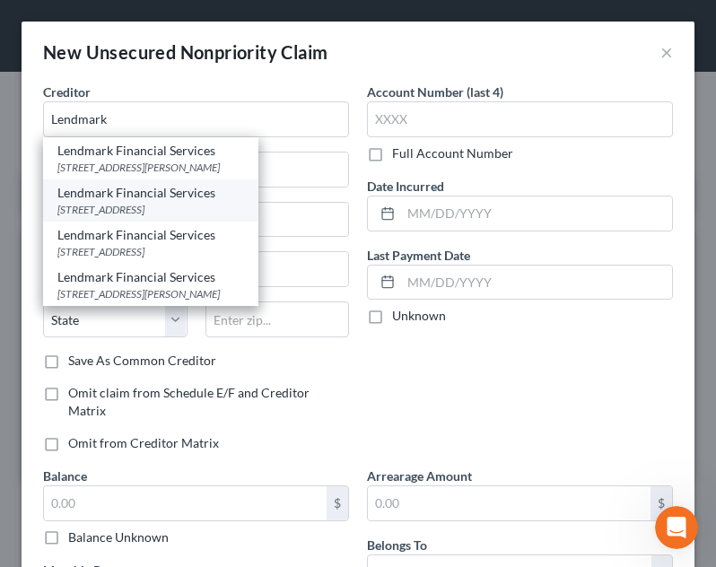
click at [217, 188] on div "Lendmark Financial Services" at bounding box center [150, 193] width 187 height 18
type input "Lendmark Financial Services"
type input "[STREET_ADDRESS]"
type input "[GEOGRAPHIC_DATA]"
select select "48"
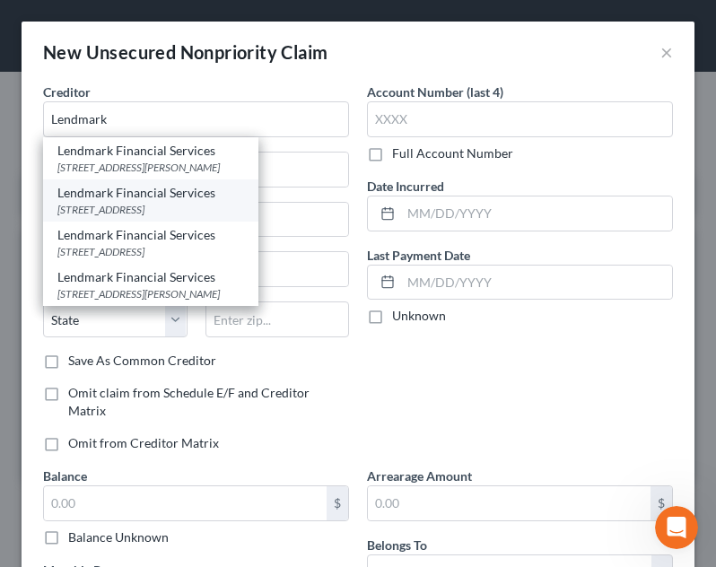
type input "24382"
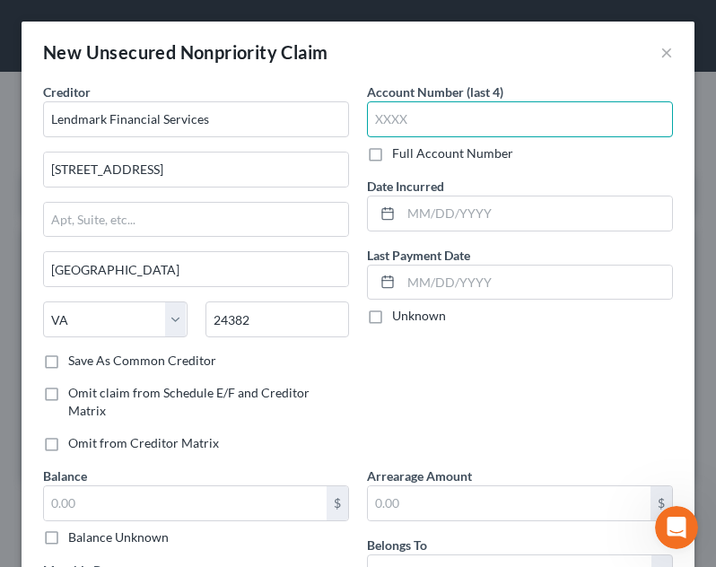
click at [443, 127] on input "text" at bounding box center [520, 119] width 306 height 36
type input "0036"
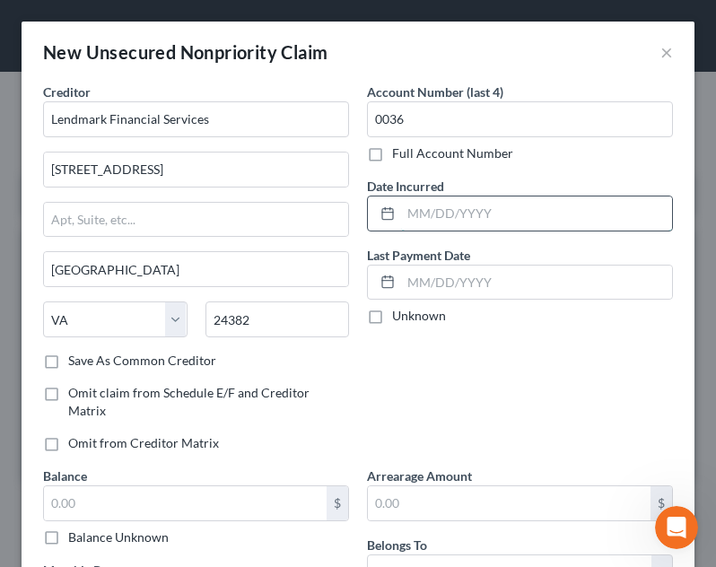
click at [494, 215] on input "text" at bounding box center [536, 214] width 271 height 34
type input "[DATE]"
click at [497, 177] on div "Date Incurred [DATE]" at bounding box center [520, 204] width 306 height 55
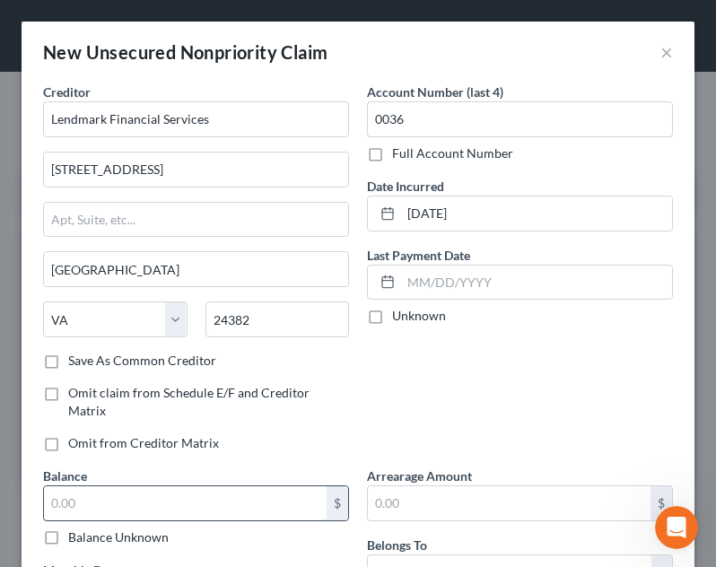
click at [170, 497] on input "text" at bounding box center [185, 503] width 283 height 34
type input "4,918.00"
click at [521, 358] on div "Account Number (last 4) 0036 Full Account Number Date Incurred [DATE] Last Paym…" at bounding box center [520, 275] width 324 height 384
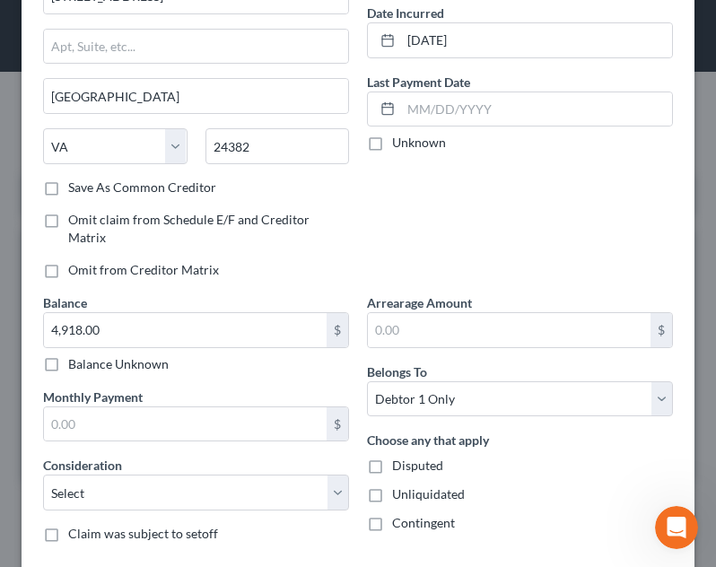
scroll to position [190, 0]
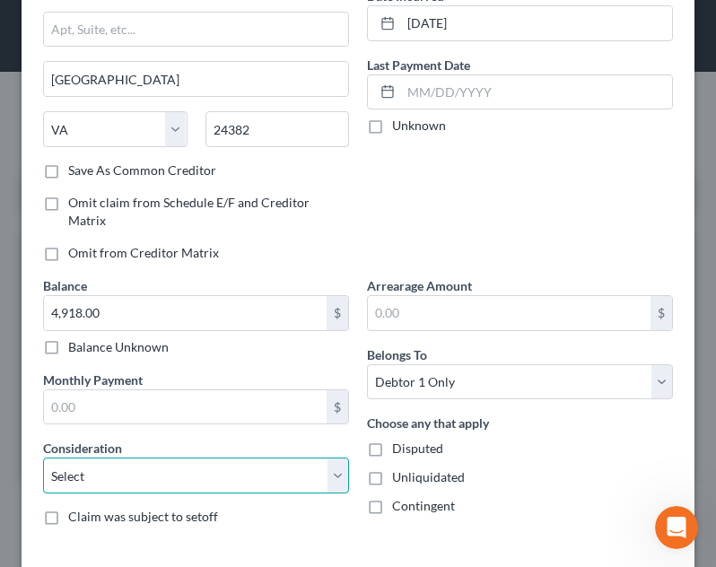
click at [115, 467] on select "Select Cable / Satellite Services Collection Agency Credit Card Debt Debt Couns…" at bounding box center [196, 476] width 306 height 36
select select "14"
click at [43, 458] on select "Select Cable / Satellite Services Collection Agency Credit Card Debt Debt Couns…" at bounding box center [196, 476] width 306 height 36
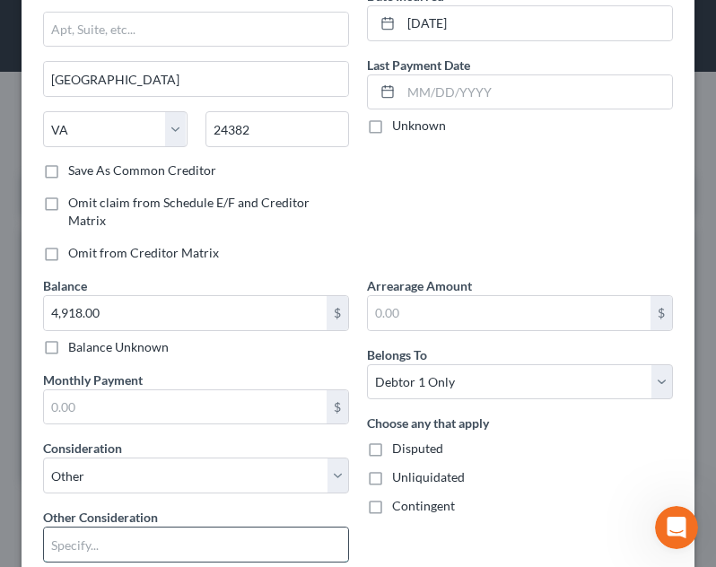
click at [217, 546] on input "text" at bounding box center [196, 545] width 304 height 34
type input "personal loan"
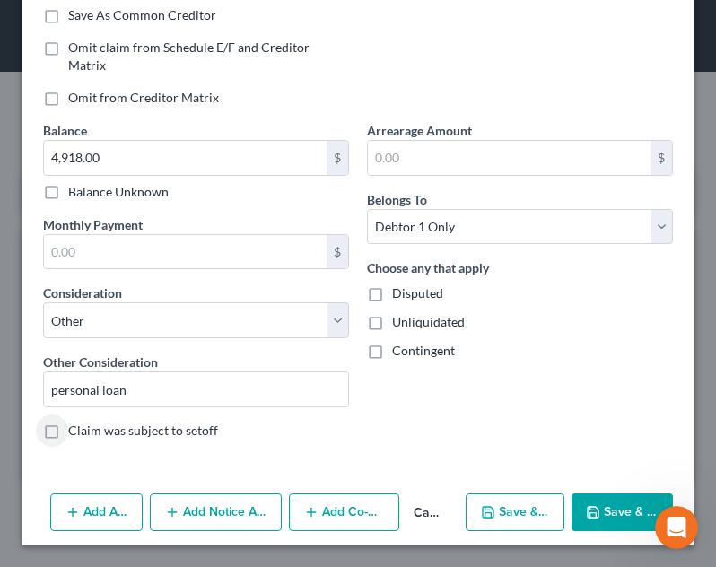
click at [517, 508] on button "Save & New" at bounding box center [515, 513] width 99 height 38
select select "0"
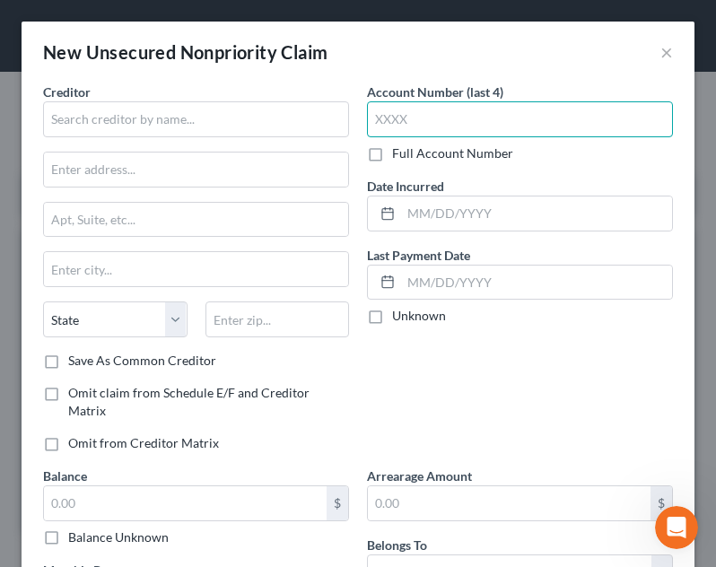
click at [512, 119] on input "text" at bounding box center [520, 119] width 306 height 36
type input "0057"
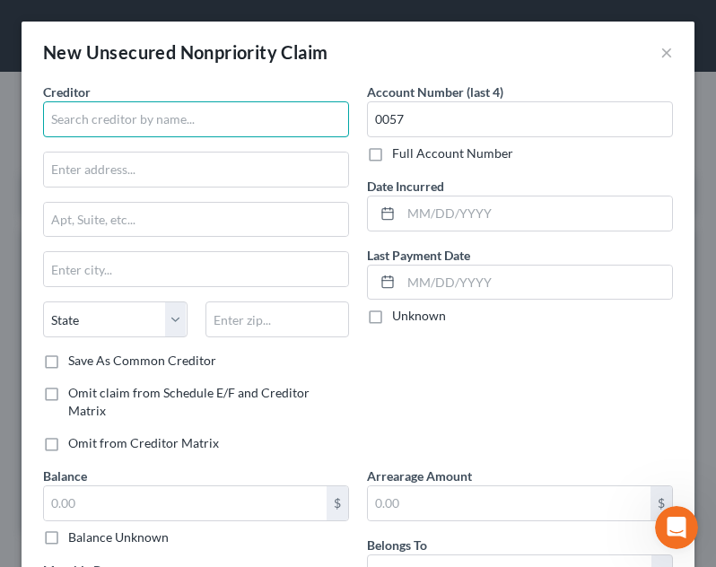
click at [256, 125] on input "text" at bounding box center [196, 119] width 306 height 36
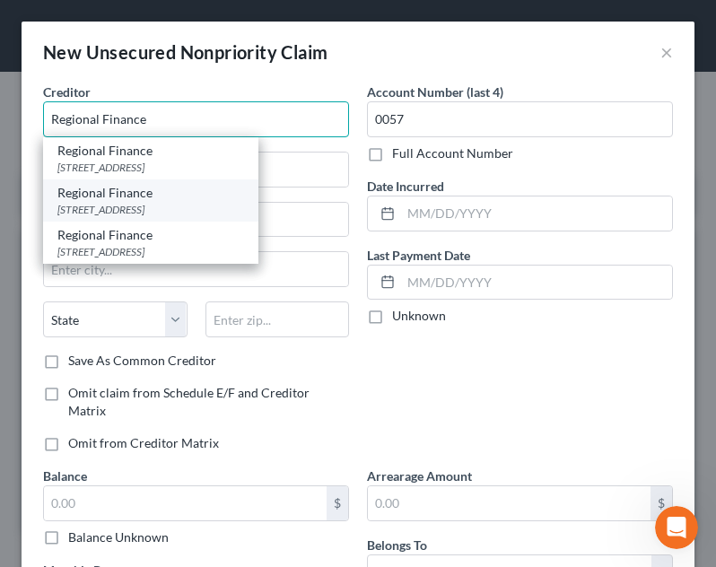
type input "Regional Finance"
click at [170, 197] on div "Regional Finance" at bounding box center [150, 193] width 187 height 18
type input "[STREET_ADDRESS]"
type input "[GEOGRAPHIC_DATA]"
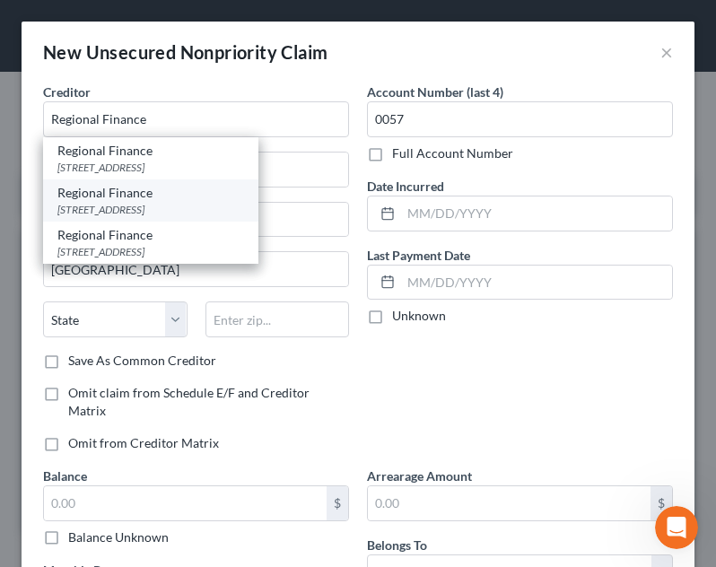
select select "48"
type input "24073"
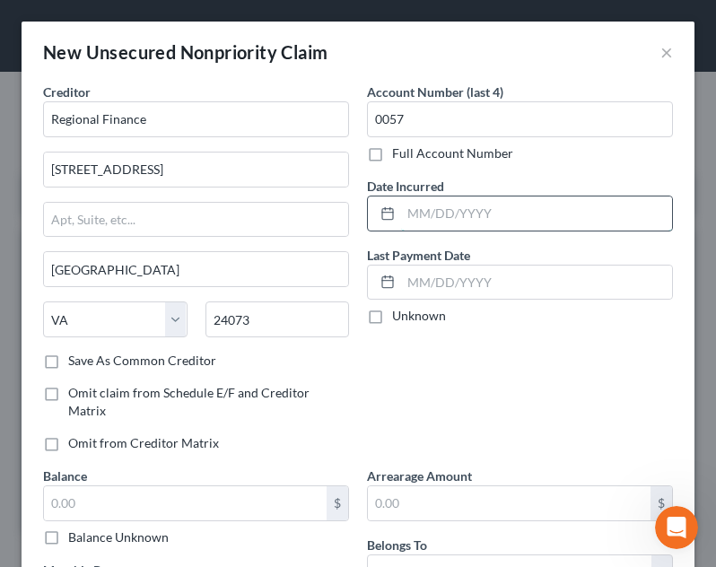
click at [439, 214] on input "text" at bounding box center [536, 214] width 271 height 34
type input "[DATE]"
click at [545, 172] on div "Account Number (last 4) 0057 Full Account Number Date Incurred [DATE] Last Paym…" at bounding box center [520, 275] width 324 height 384
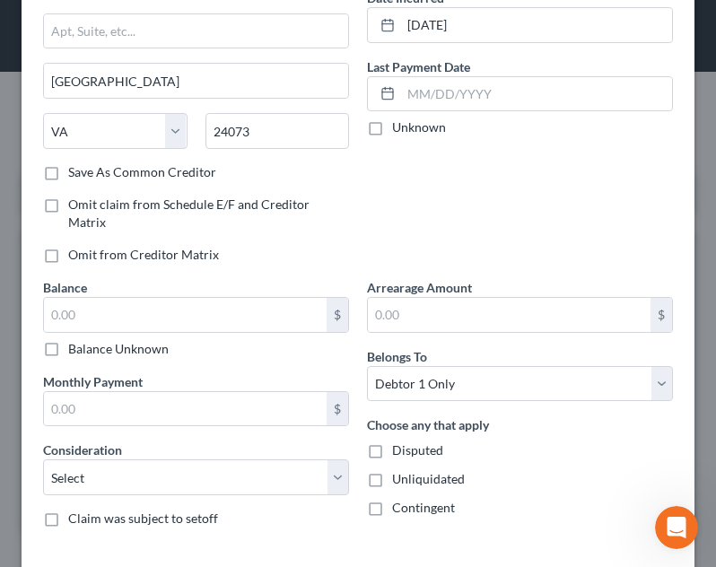
scroll to position [224, 0]
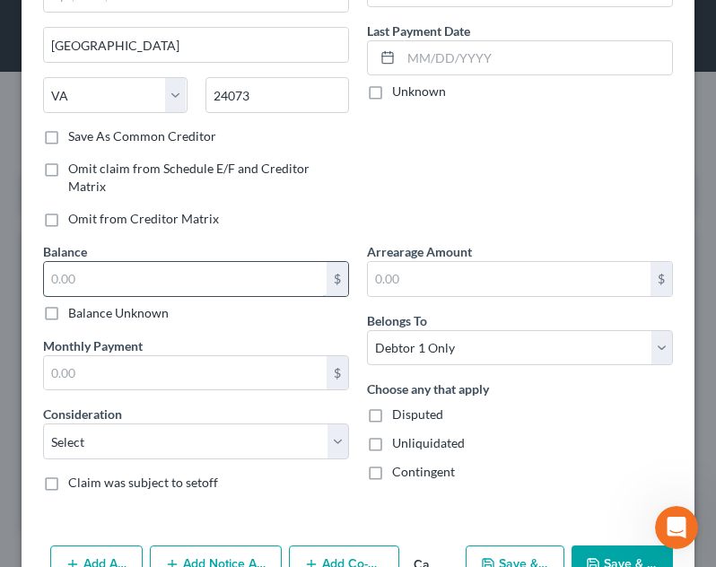
click at [167, 279] on input "text" at bounding box center [185, 279] width 283 height 34
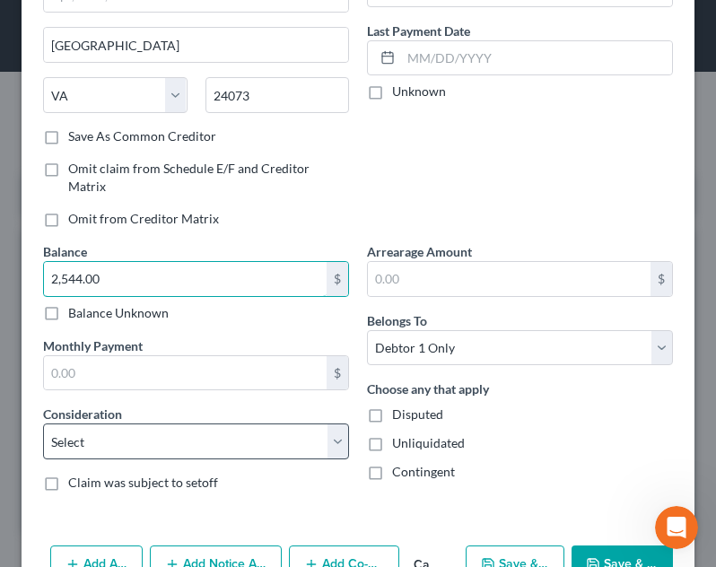
type input "2,544.00"
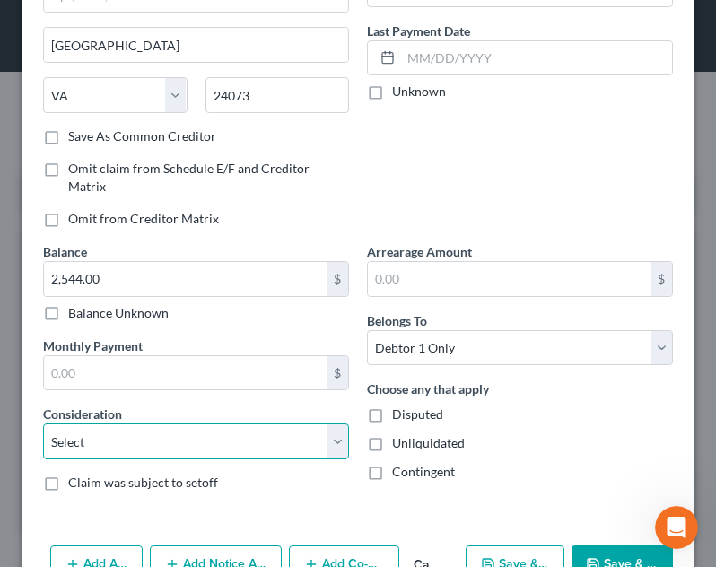
click at [150, 442] on select "Select Cable / Satellite Services Collection Agency Credit Card Debt Debt Couns…" at bounding box center [196, 442] width 306 height 36
select select "14"
click at [43, 424] on select "Select Cable / Satellite Services Collection Agency Credit Card Debt Debt Couns…" at bounding box center [196, 442] width 306 height 36
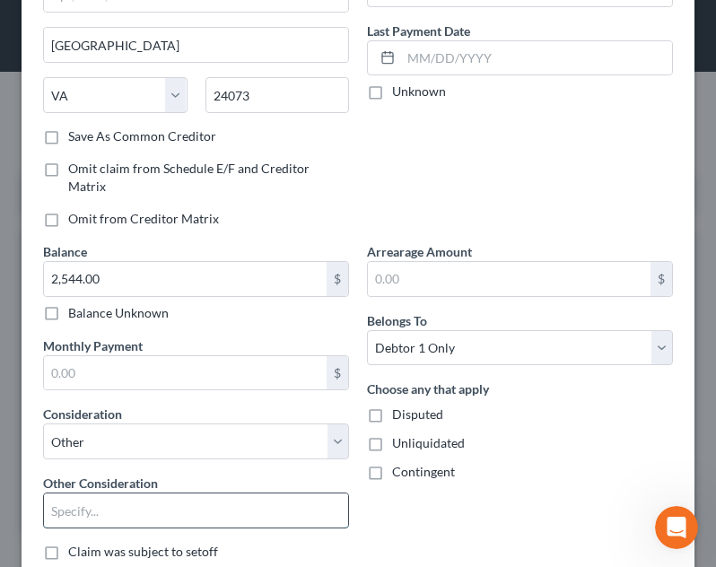
click at [109, 500] on input "text" at bounding box center [196, 511] width 304 height 34
type input "personal loan"
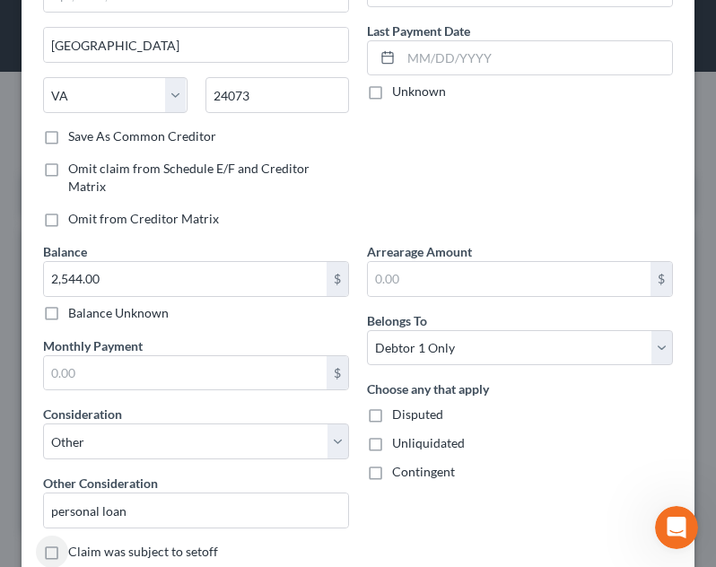
click at [481, 187] on div "Account Number (last 4) 0057 Full Account Number Date Incurred [DATE] Last Paym…" at bounding box center [520, 50] width 324 height 384
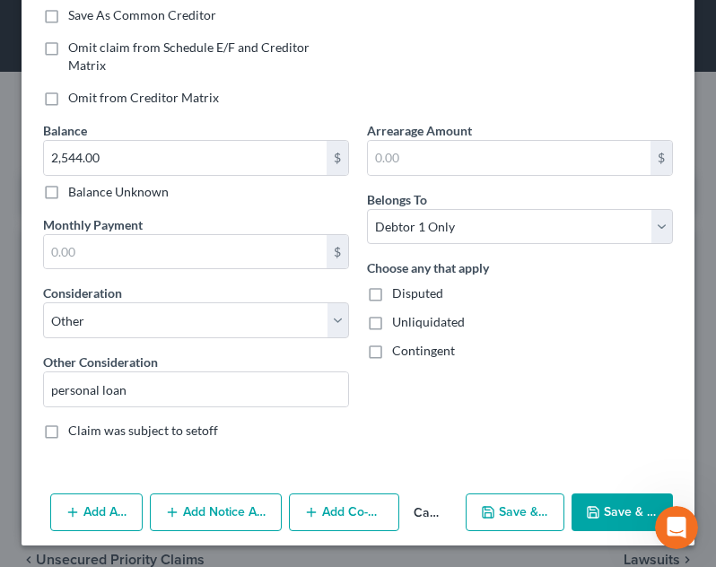
click at [530, 518] on button "Save & New" at bounding box center [515, 513] width 99 height 38
select select "0"
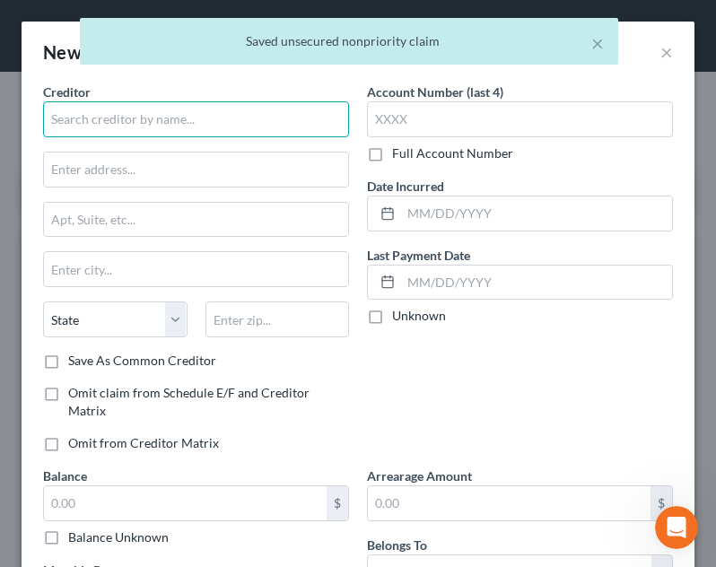
click at [160, 109] on input "text" at bounding box center [196, 119] width 306 height 36
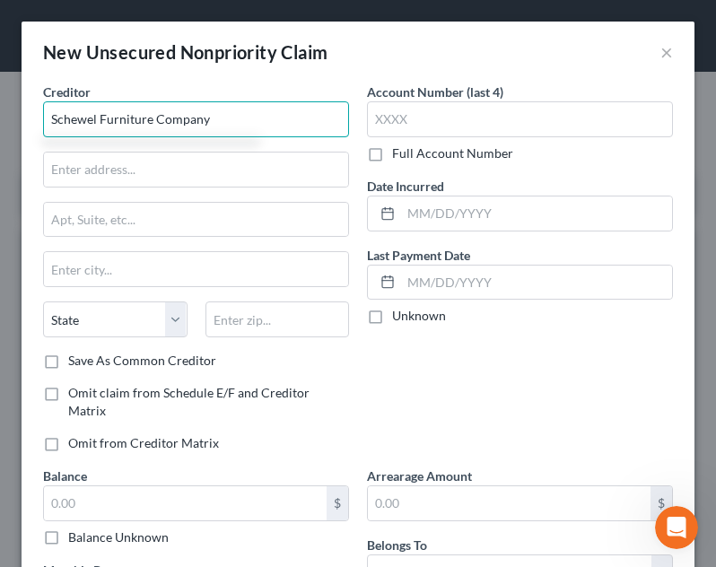
type input "Schewel Furniture Company"
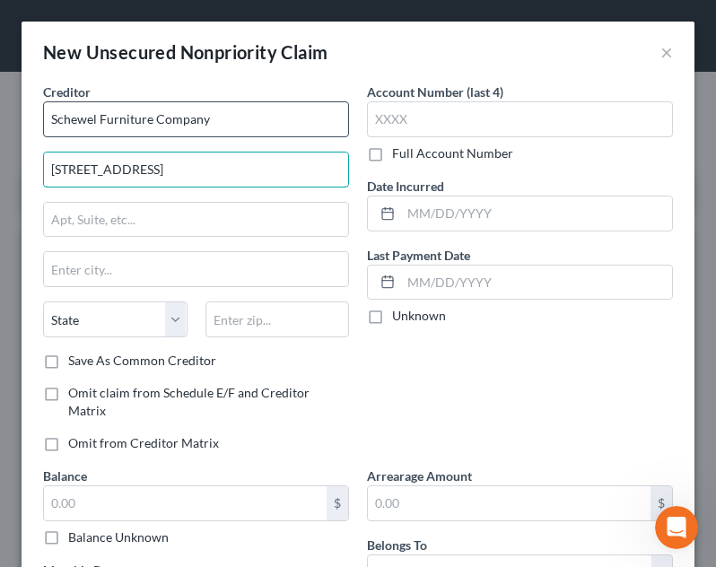
type input "[STREET_ADDRESS]"
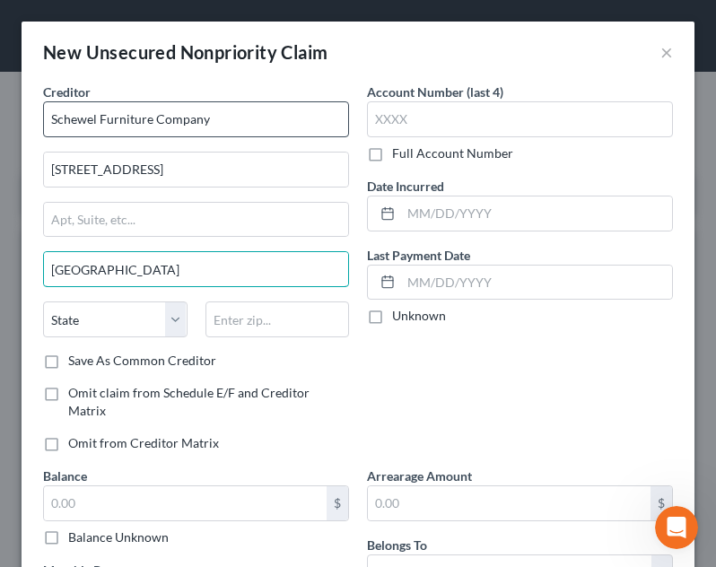
type input "[GEOGRAPHIC_DATA]"
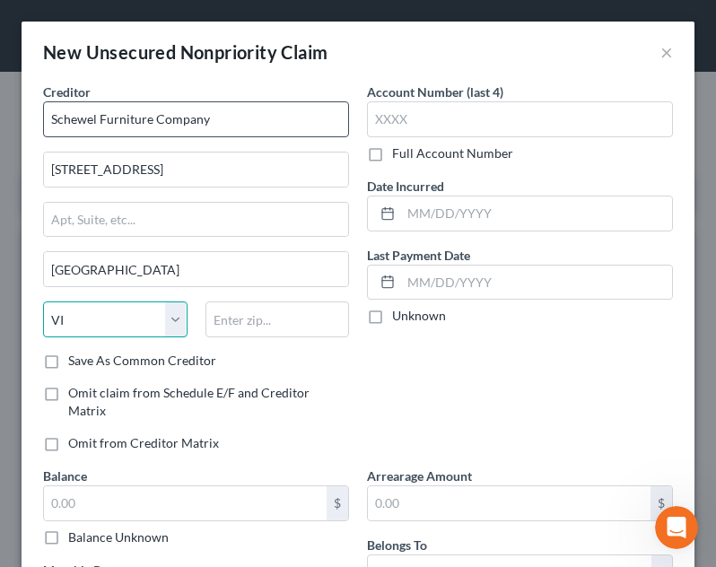
select select "48"
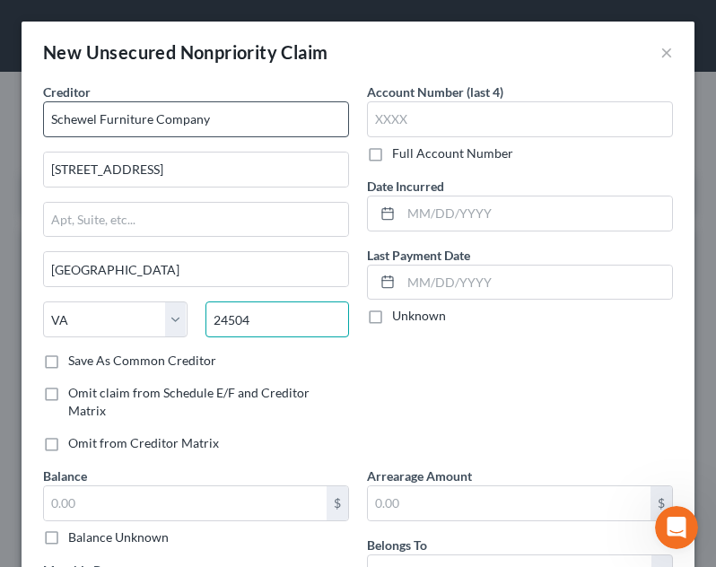
type input "24504"
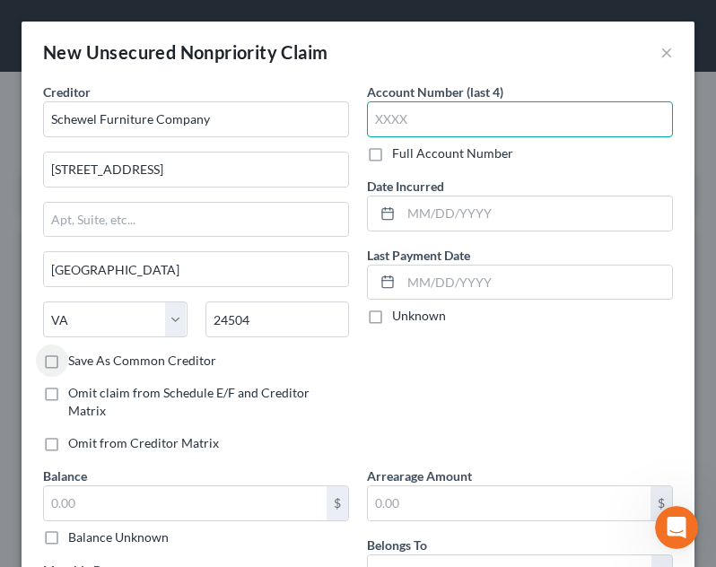
click at [473, 122] on input "text" at bounding box center [520, 119] width 306 height 36
type input "7130"
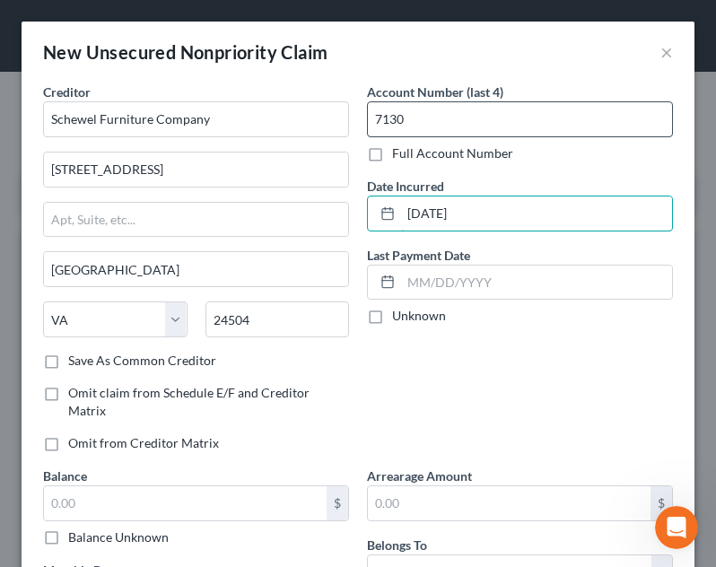
type input "[DATE]"
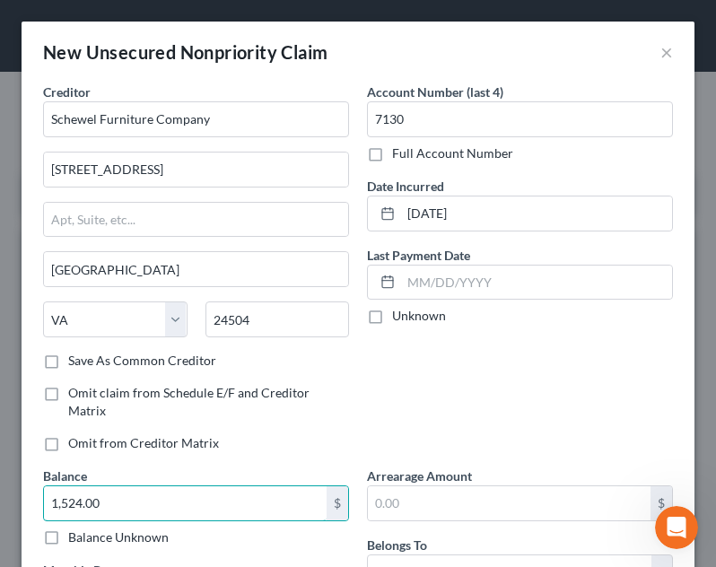
type input "1,524.00"
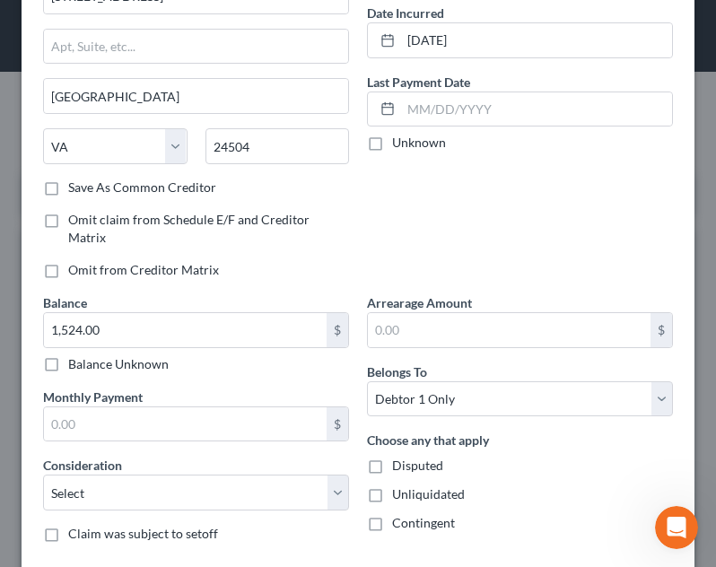
scroll to position [276, 0]
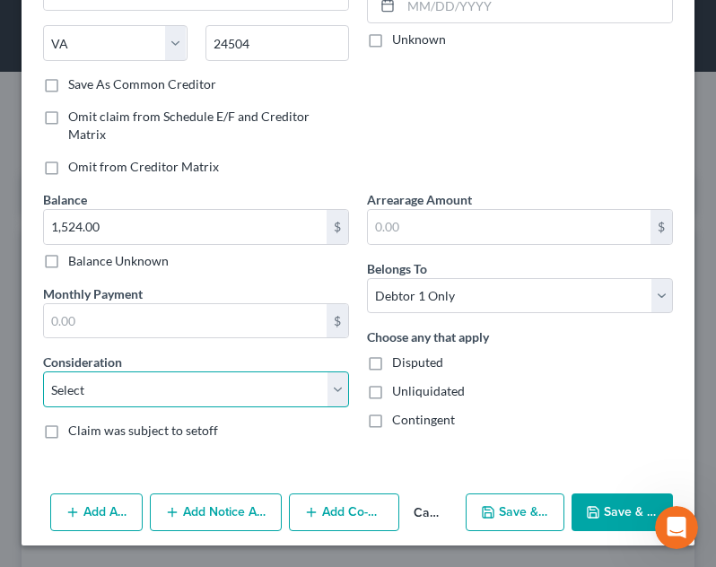
click at [213, 385] on select "Select Cable / Satellite Services Collection Agency Credit Card Debt Debt Couns…" at bounding box center [196, 389] width 306 height 36
select select "14"
click at [43, 371] on select "Select Cable / Satellite Services Collection Agency Credit Card Debt Debt Couns…" at bounding box center [196, 389] width 306 height 36
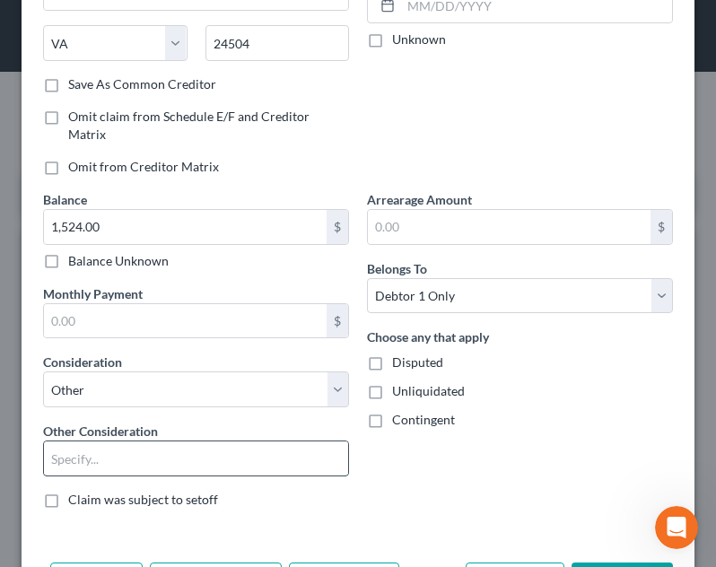
click at [111, 450] on input "text" at bounding box center [196, 458] width 304 height 34
type input "reposession"
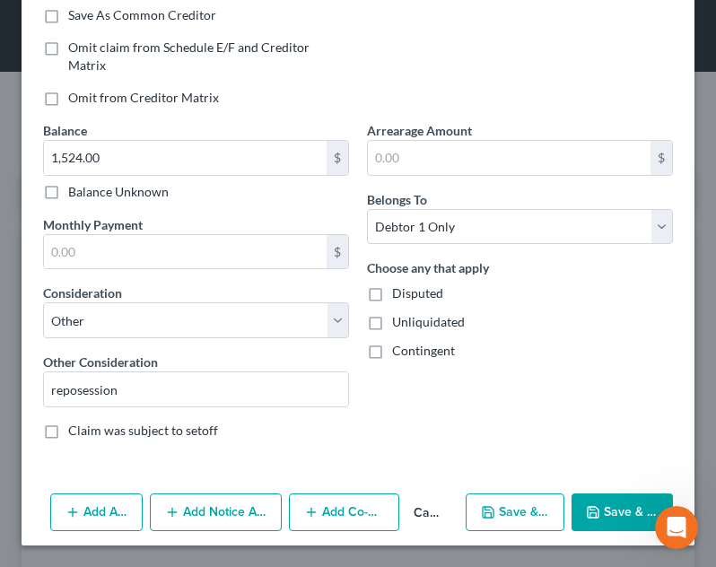
click at [109, 498] on button "Add Action" at bounding box center [96, 513] width 92 height 38
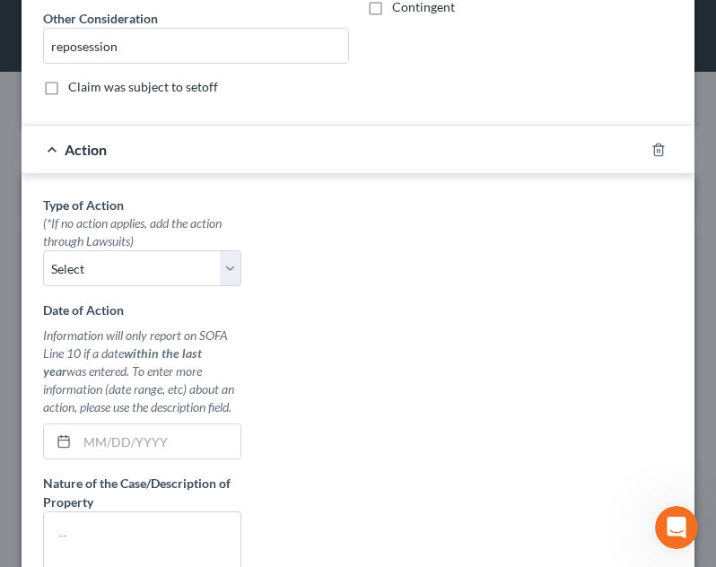
scroll to position [692, 0]
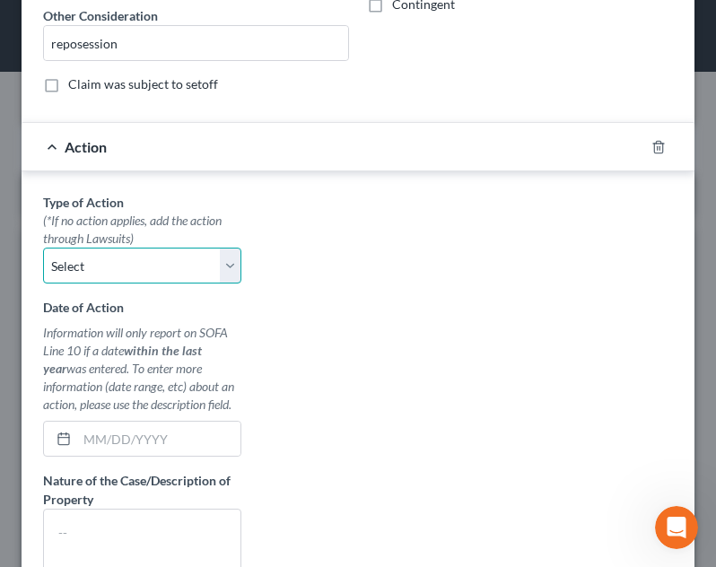
click at [108, 266] on select "Select Repossession Garnishment Foreclosure Personal Injury Attached, Seized, O…" at bounding box center [142, 266] width 198 height 36
select select "0"
click at [43, 248] on select "Select Repossession Garnishment Foreclosure Personal Injury Attached, Seized, O…" at bounding box center [142, 266] width 198 height 36
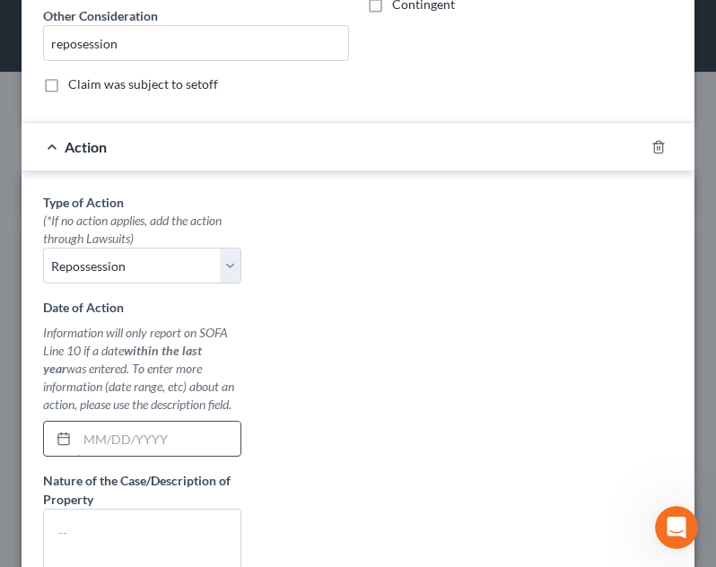
click at [132, 452] on input "text" at bounding box center [158, 439] width 163 height 34
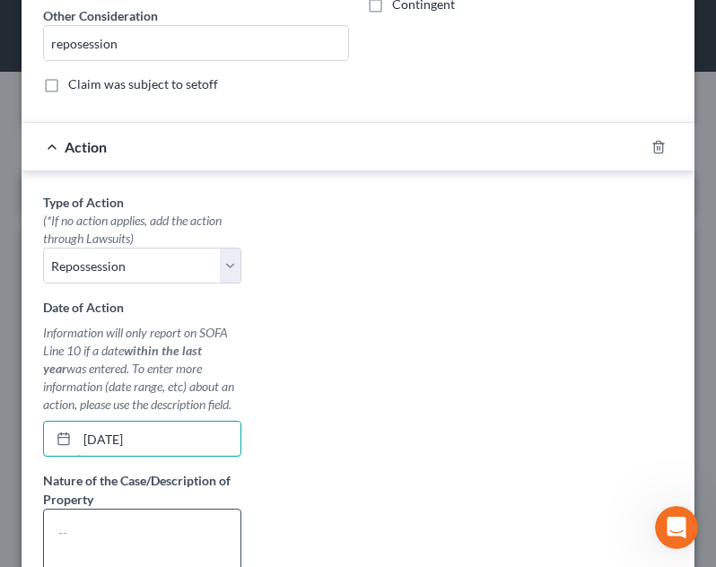
type input "[DATE]"
click at [142, 547] on textarea at bounding box center [142, 542] width 198 height 66
type textarea "furniture"
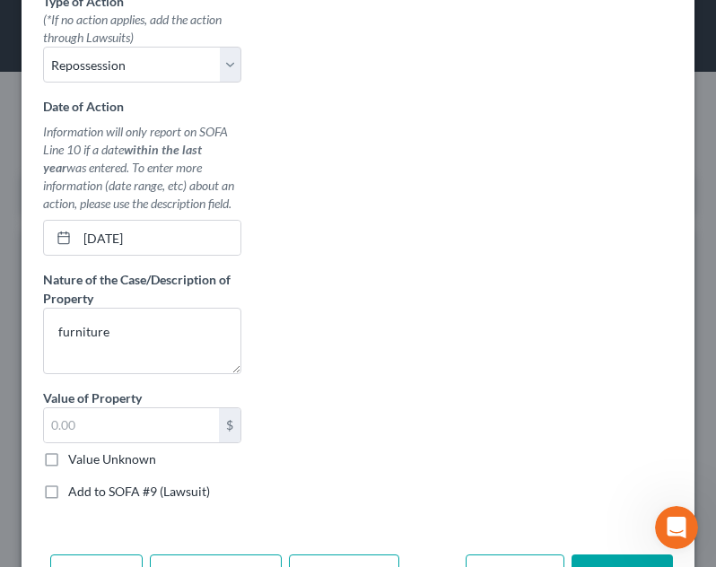
scroll to position [929, 0]
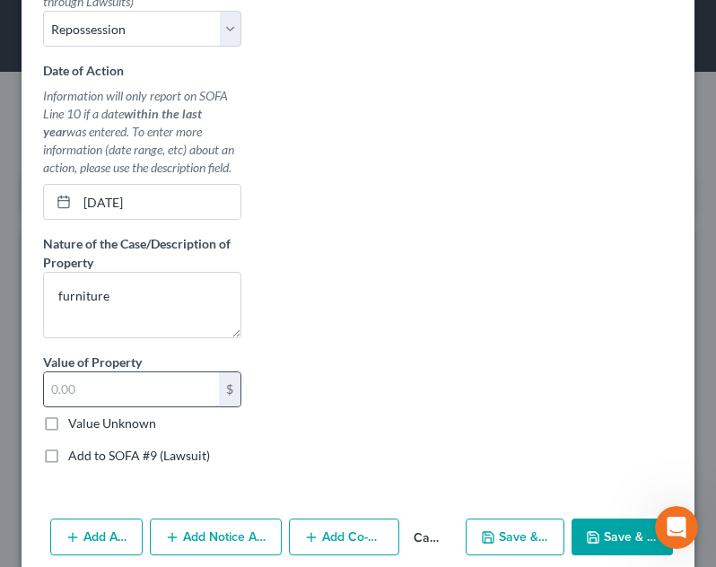
click at [115, 406] on input "text" at bounding box center [131, 389] width 175 height 34
type input "1,524.00"
click at [147, 465] on label "Add to SOFA #9 (Lawsuit)" at bounding box center [139, 456] width 142 height 18
click at [87, 459] on input "Add to SOFA #9 (Lawsuit)" at bounding box center [81, 453] width 12 height 12
checkbox input "true"
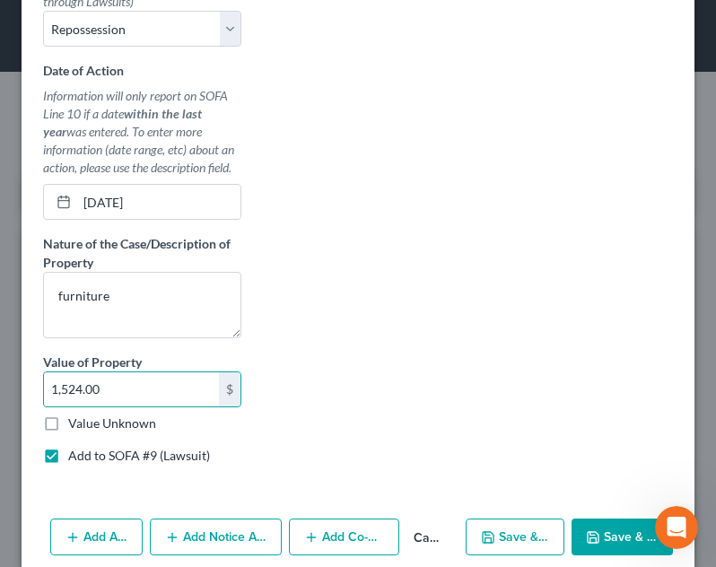
select select "0"
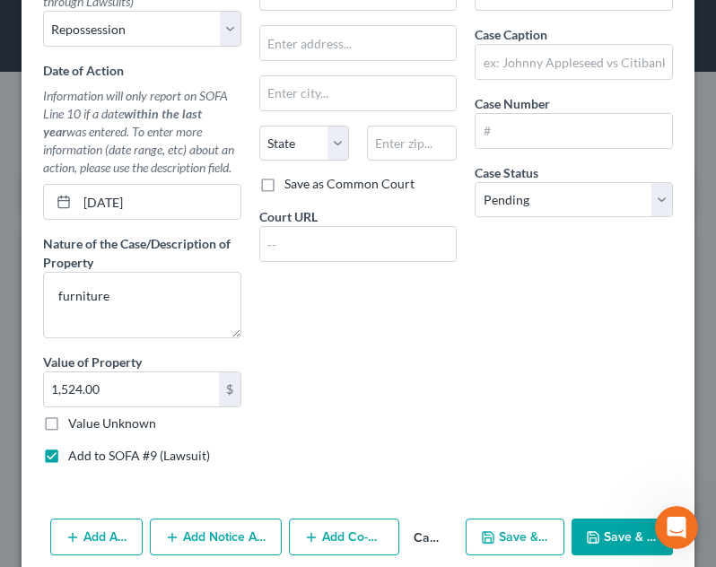
click at [147, 465] on label "Add to SOFA #9 (Lawsuit)" at bounding box center [139, 456] width 142 height 18
click at [87, 459] on input "Add to SOFA #9 (Lawsuit)" at bounding box center [81, 453] width 12 height 12
checkbox input "false"
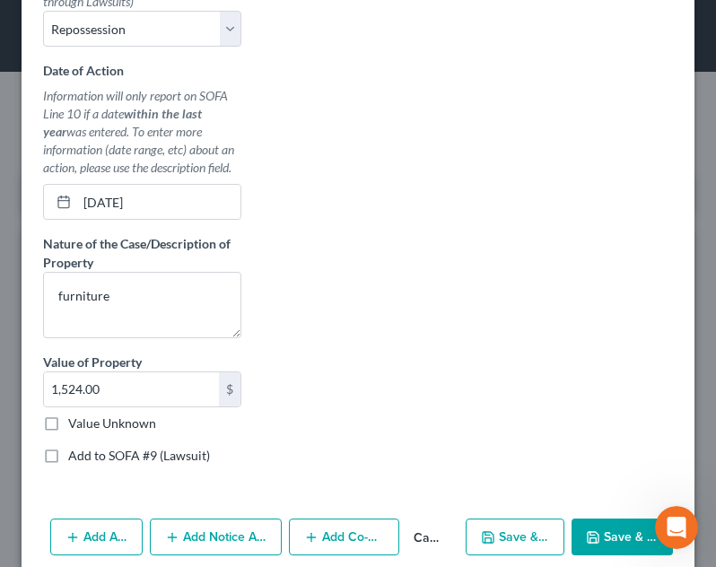
click at [586, 545] on icon "button" at bounding box center [593, 537] width 14 height 14
type input "0.00"
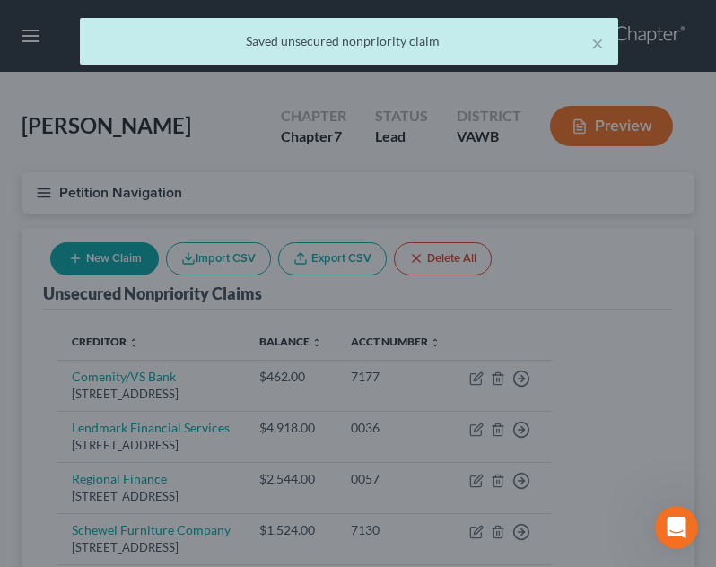
scroll to position [0, 0]
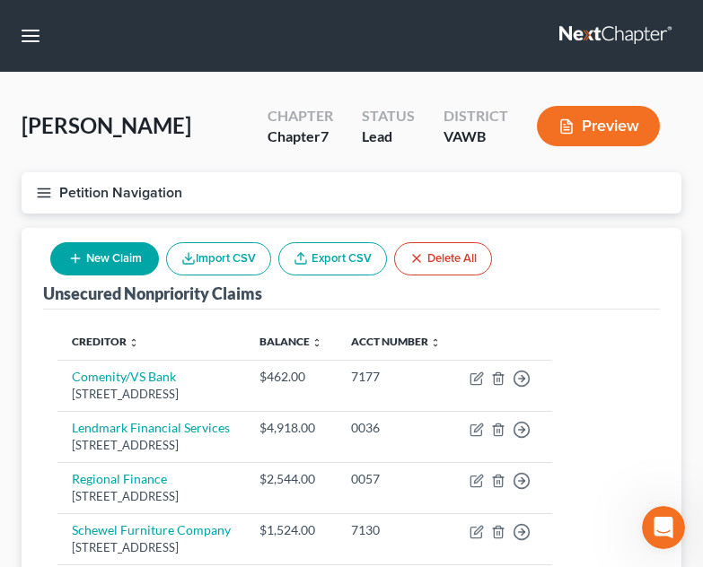
click at [127, 269] on button "New Claim" at bounding box center [104, 258] width 109 height 33
select select "0"
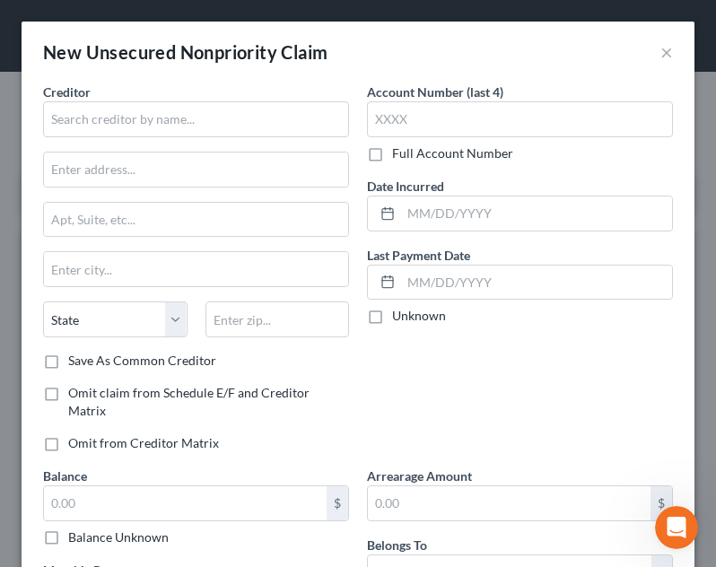
scroll to position [276, 0]
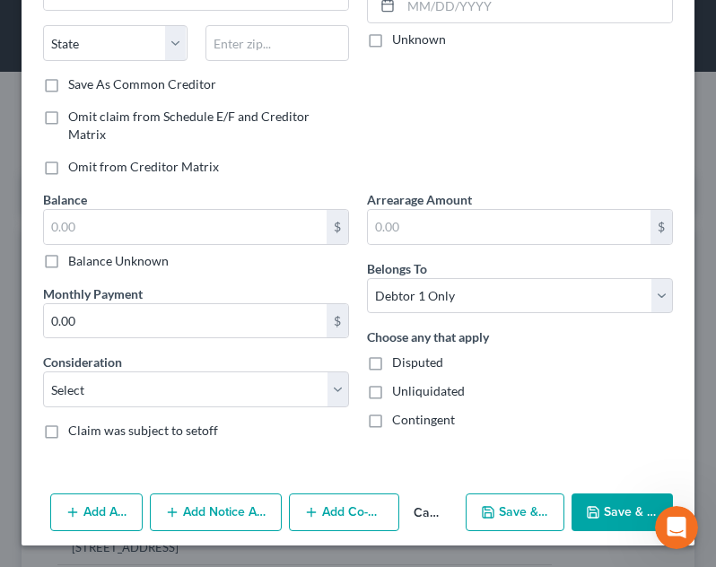
click at [123, 523] on button "Add Action" at bounding box center [96, 513] width 92 height 38
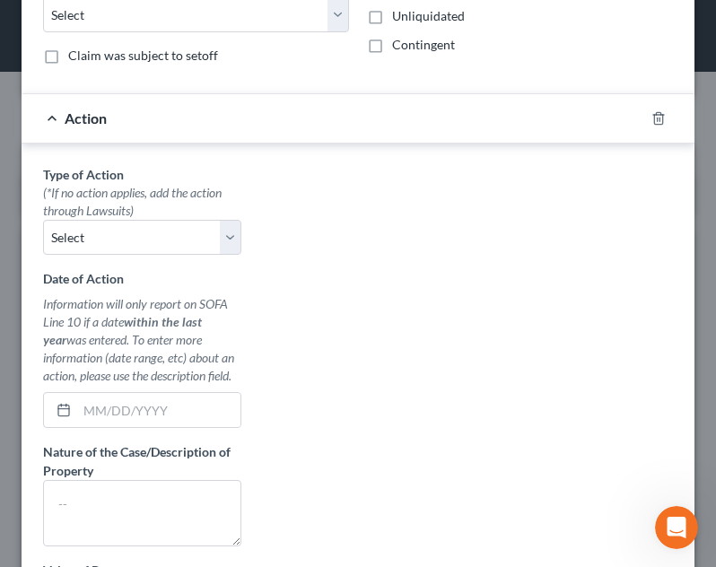
scroll to position [705, 0]
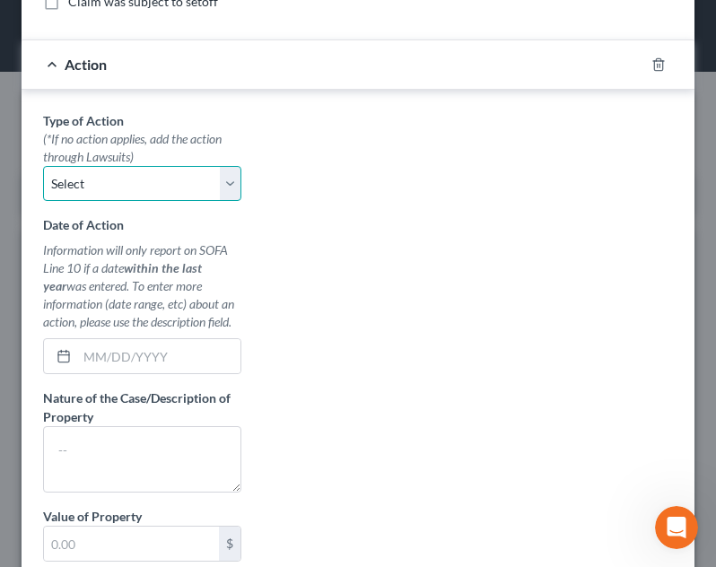
click at [163, 191] on select "Select Repossession Garnishment Foreclosure Personal Injury Attached, Seized, O…" at bounding box center [142, 184] width 198 height 36
click at [146, 189] on select "Select Repossession Garnishment Foreclosure Personal Injury Attached, Seized, O…" at bounding box center [142, 184] width 198 height 36
select select "0"
click at [43, 166] on select "Select Repossession Garnishment Foreclosure Personal Injury Attached, Seized, O…" at bounding box center [142, 184] width 198 height 36
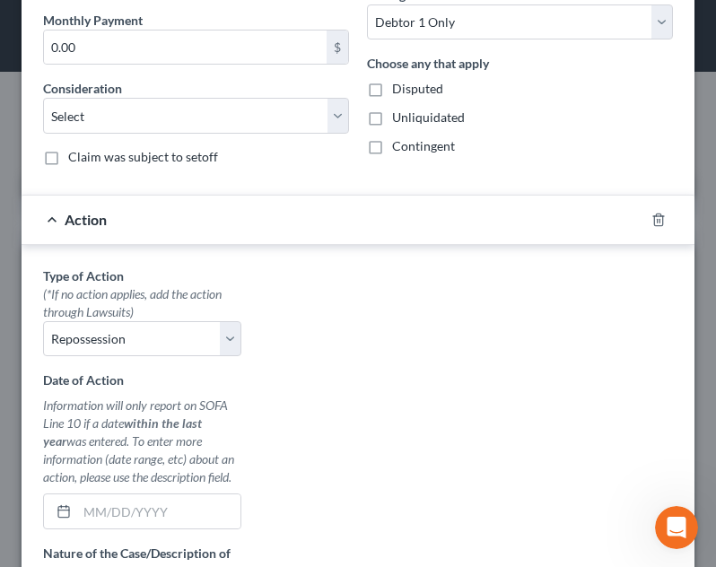
scroll to position [536, 0]
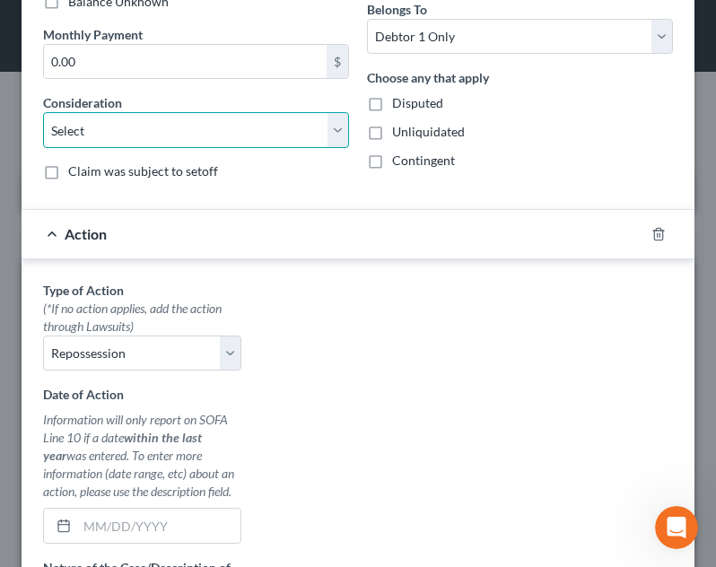
click at [189, 129] on select "Select Cable / Satellite Services Collection Agency Credit Card Debt Debt Couns…" at bounding box center [196, 130] width 306 height 36
select select "14"
click at [43, 112] on select "Select Cable / Satellite Services Collection Agency Credit Card Debt Debt Couns…" at bounding box center [196, 130] width 306 height 36
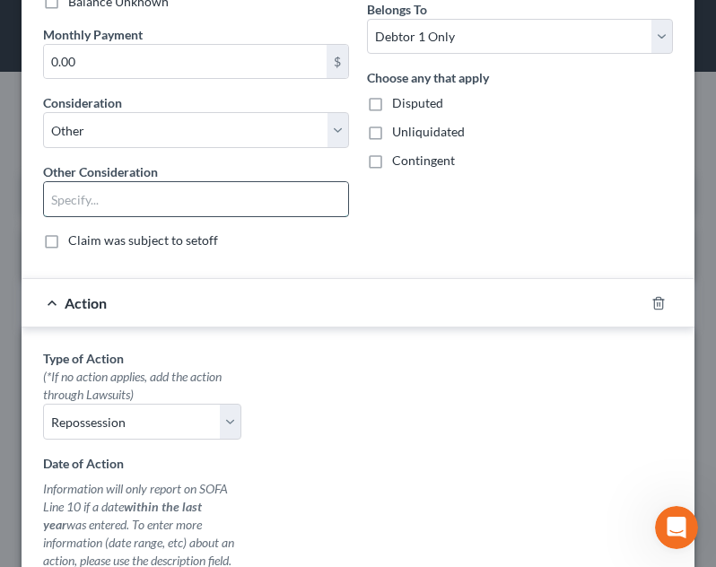
click at [157, 207] on input "text" at bounding box center [196, 199] width 304 height 34
type input "f"
type input "Foreclosure"
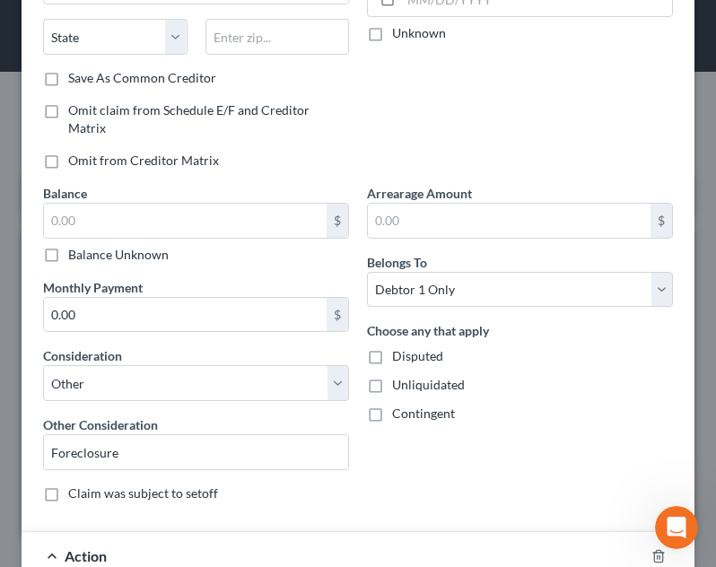
scroll to position [269, 0]
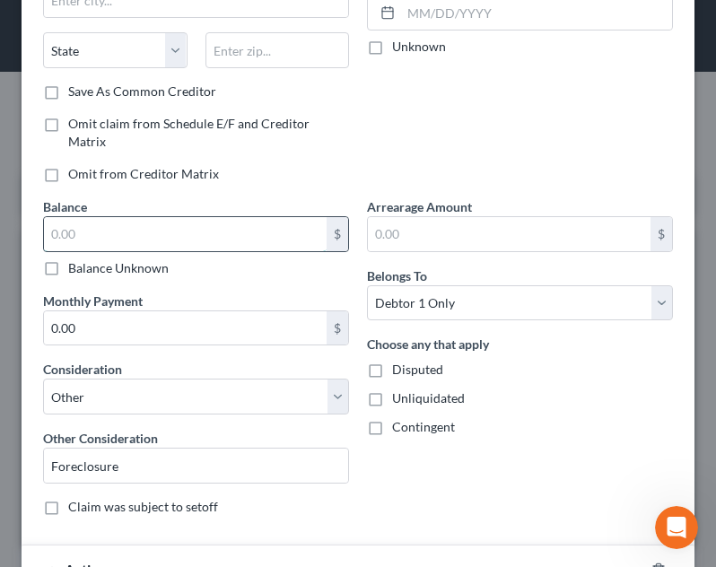
click at [193, 239] on input "text" at bounding box center [185, 234] width 283 height 34
type input "83,420.00"
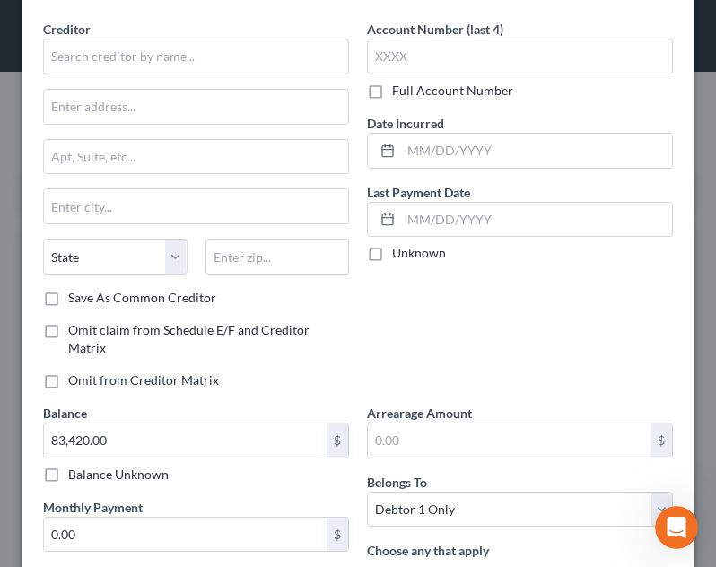
scroll to position [39, 0]
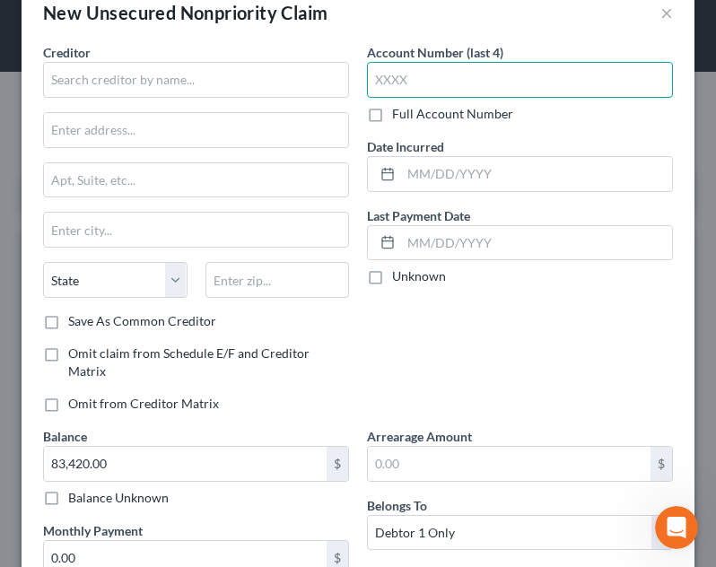
click at [464, 85] on input "text" at bounding box center [520, 80] width 306 height 36
type input "2101"
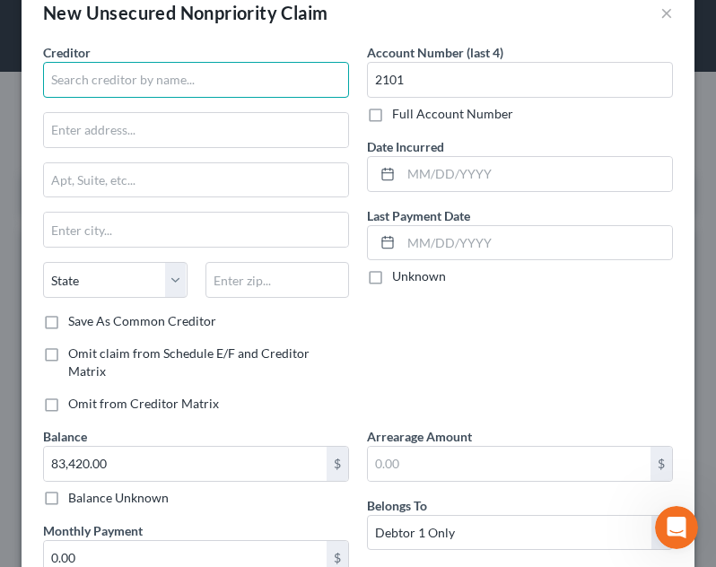
click at [238, 86] on input "text" at bounding box center [196, 80] width 306 height 36
type input "Truist Mortgage"
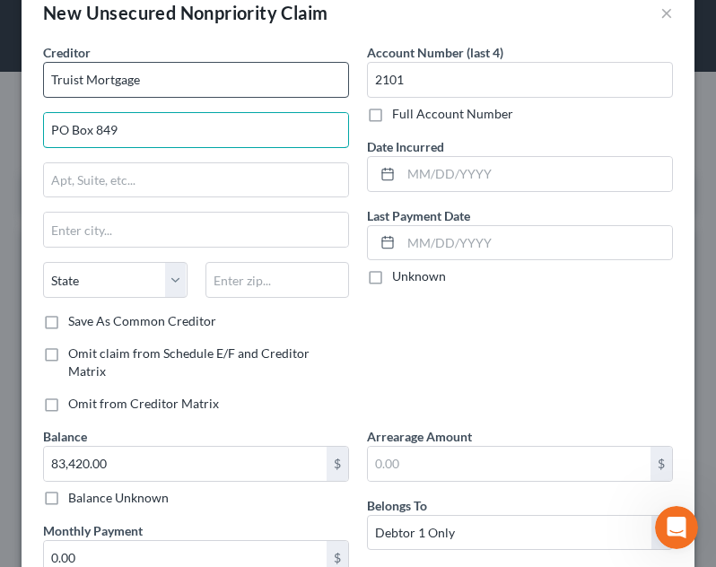
type input "PO Box 849"
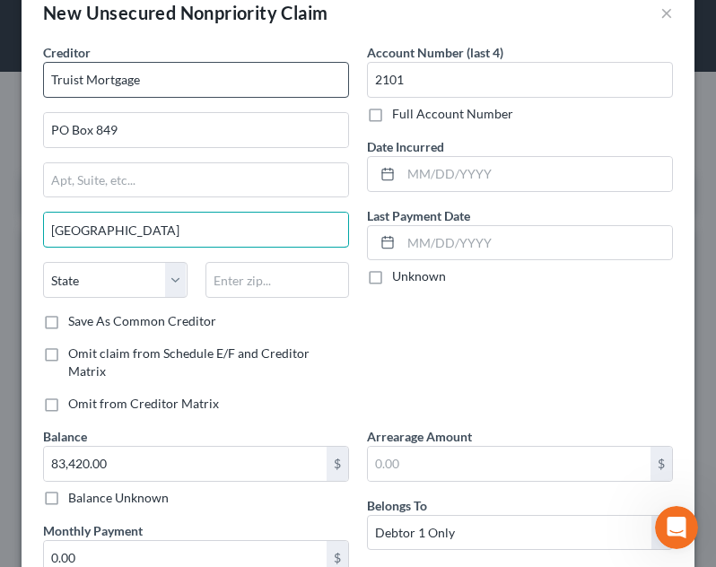
type input "[GEOGRAPHIC_DATA]"
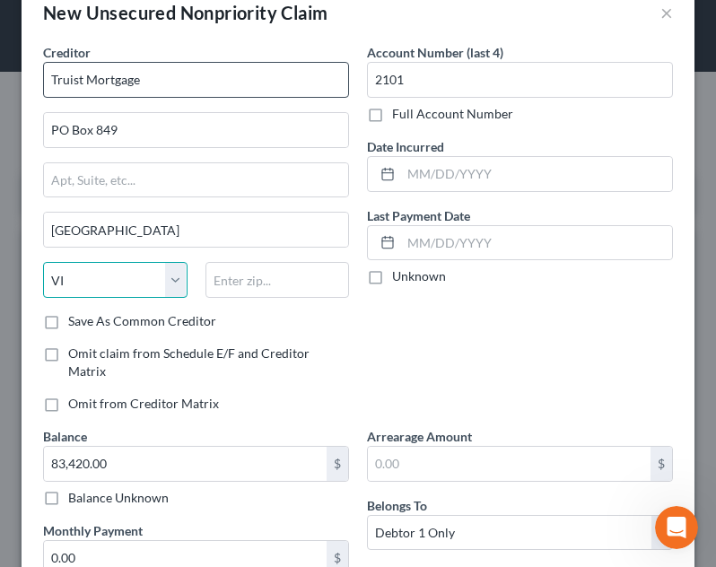
select select "48"
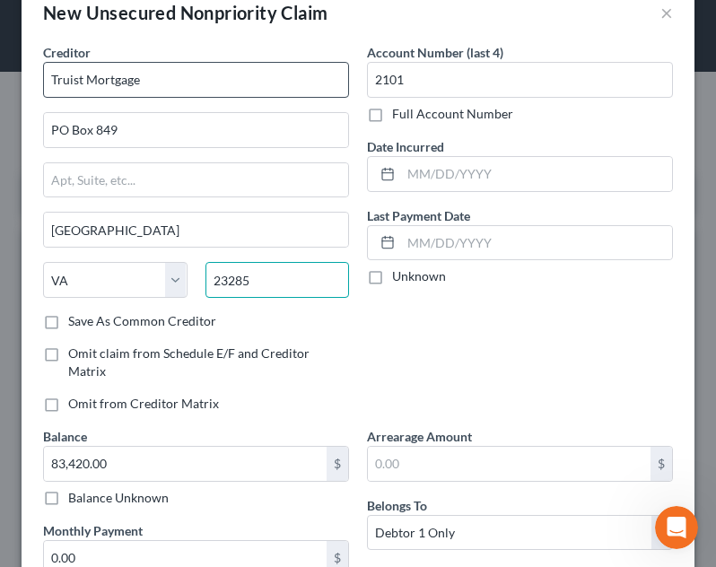
type input "23285"
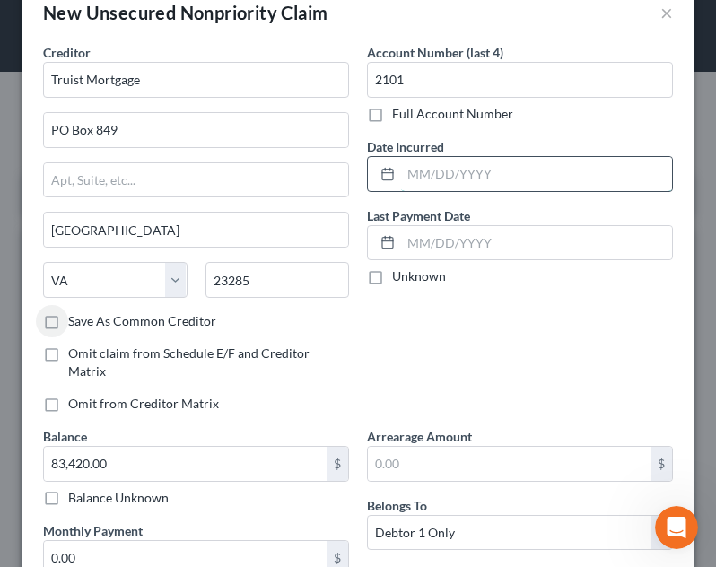
click at [480, 172] on input "text" at bounding box center [536, 174] width 271 height 34
type input "[DATE]"
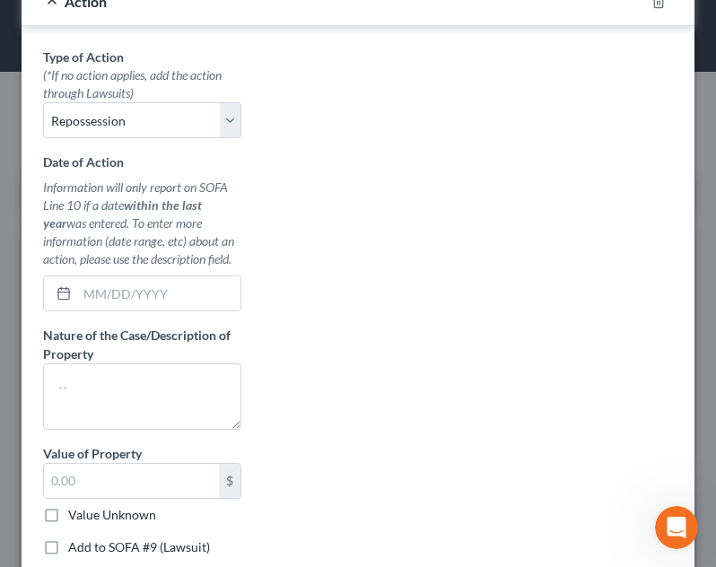
scroll to position [851, 0]
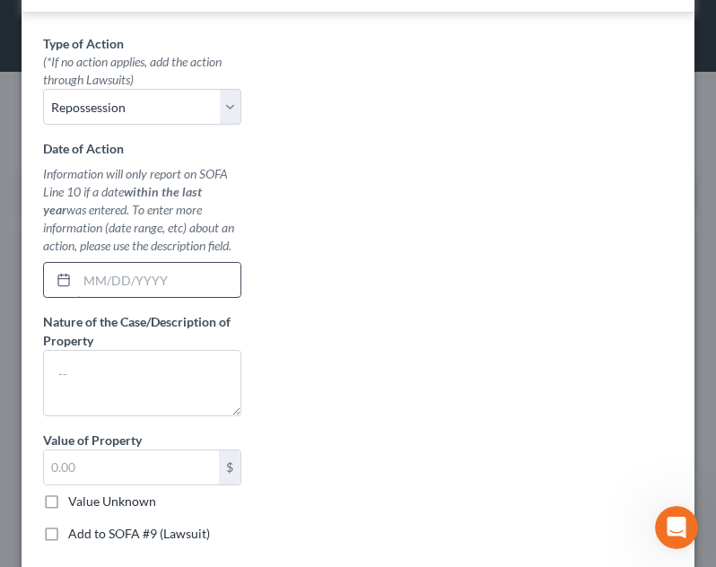
click at [166, 297] on input "text" at bounding box center [158, 280] width 163 height 34
type input "1"
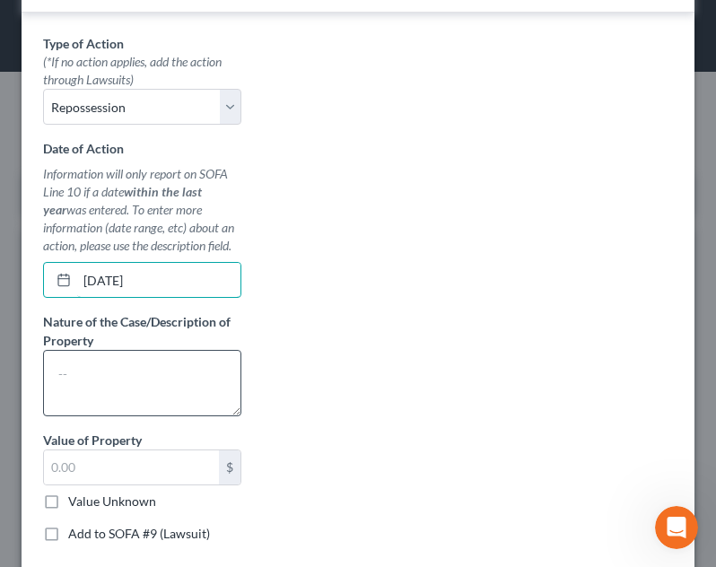
type input "[DATE]"
click at [123, 416] on textarea at bounding box center [142, 383] width 198 height 66
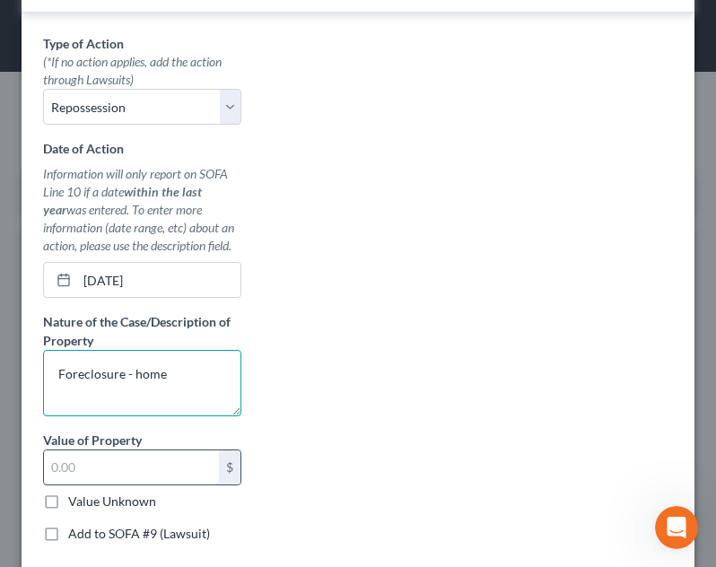
type textarea "Foreclosure - home"
click at [146, 485] on input "text" at bounding box center [131, 467] width 175 height 34
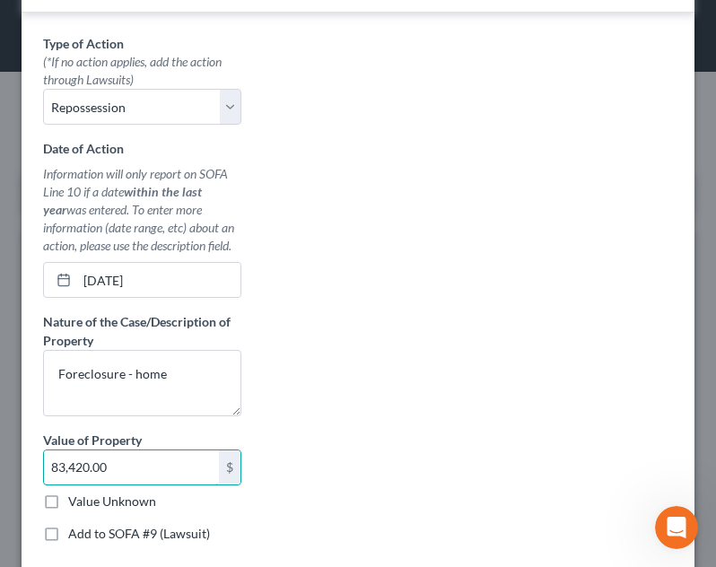
type input "83,420.00"
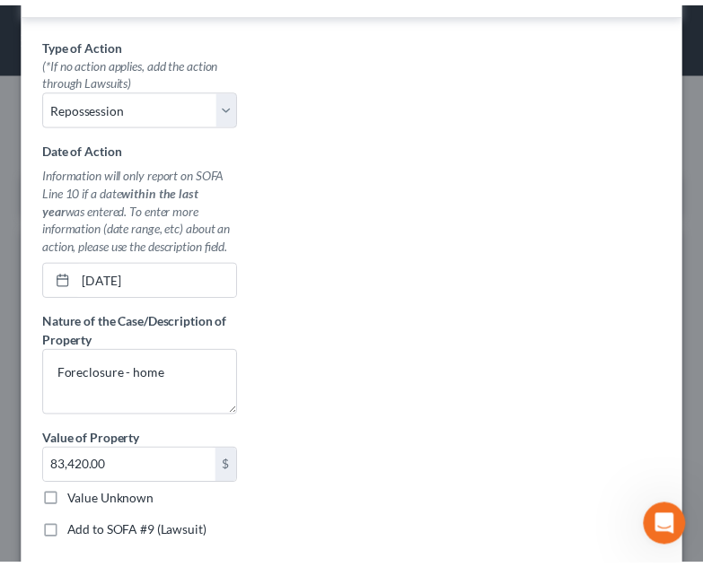
scroll to position [971, 0]
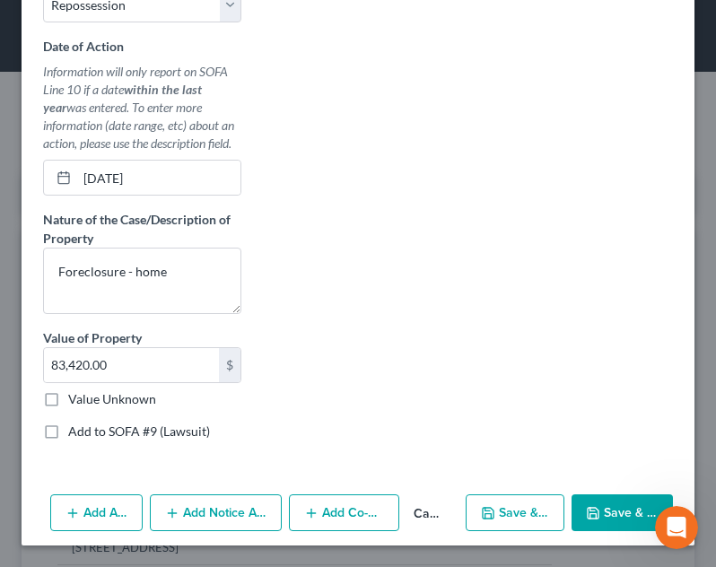
click at [588, 509] on icon "button" at bounding box center [593, 513] width 11 height 11
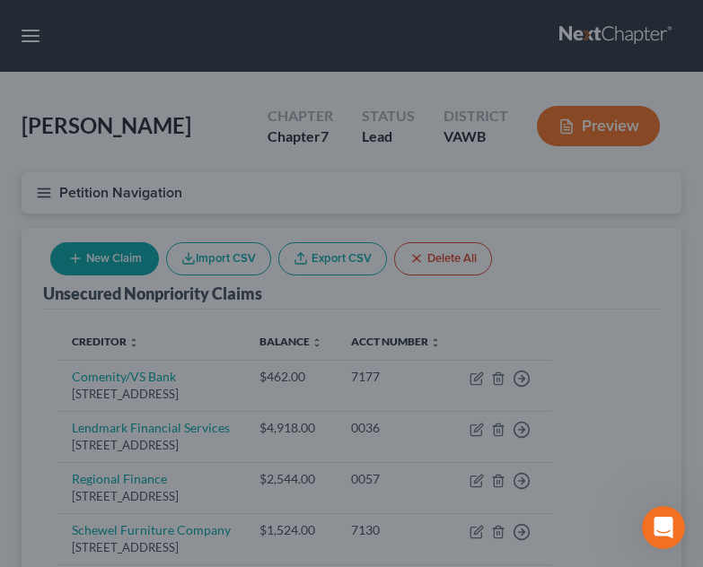
scroll to position [0, 0]
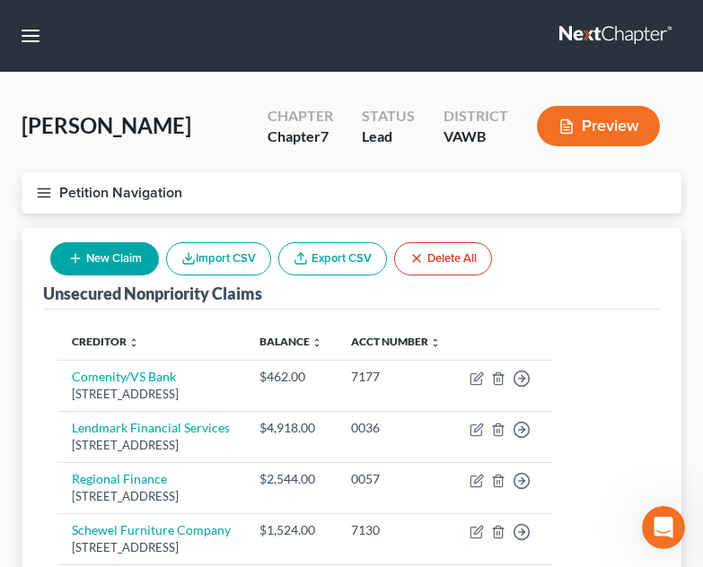
click at [606, 286] on div "Unsecured Nonpriority Claims New Claim Import CSV Export CSV Delete All" at bounding box center [351, 269] width 616 height 82
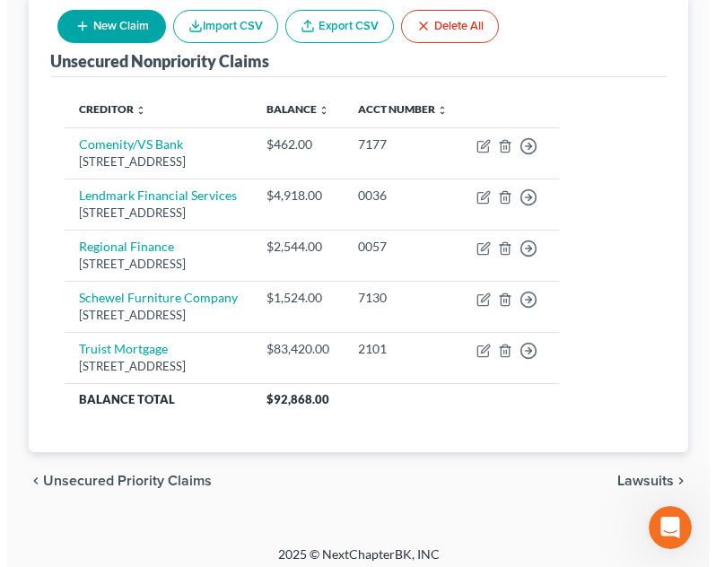
scroll to position [235, 0]
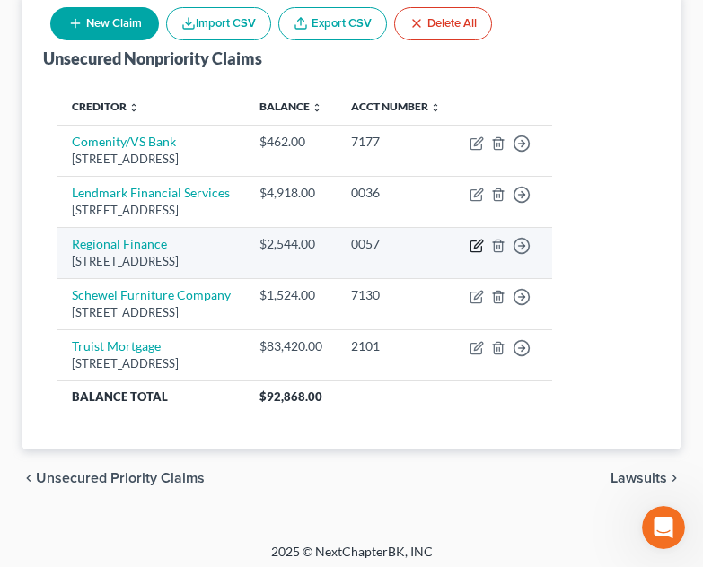
click at [484, 253] on icon "button" at bounding box center [476, 246] width 14 height 14
select select "48"
select select "14"
select select "0"
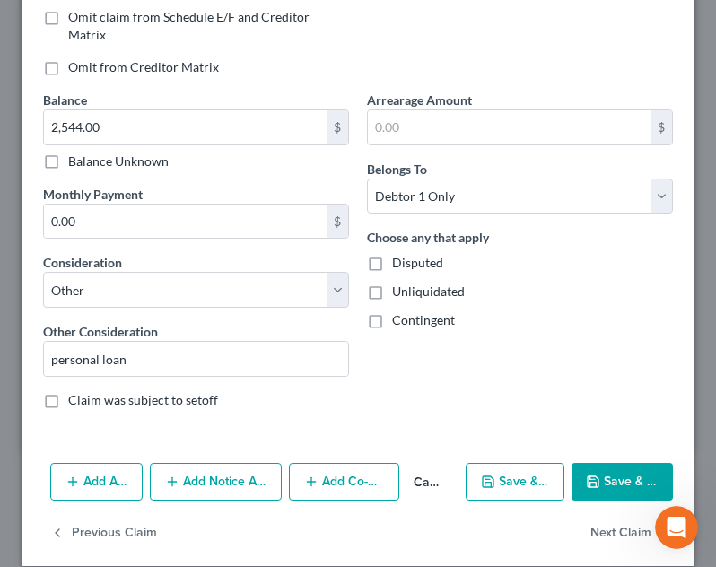
scroll to position [397, 0]
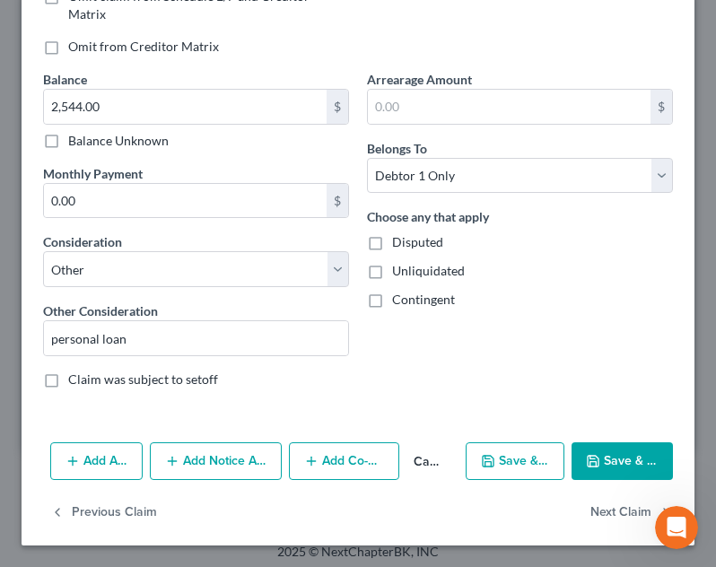
click at [216, 458] on button "Add Notice Address" at bounding box center [216, 461] width 132 height 38
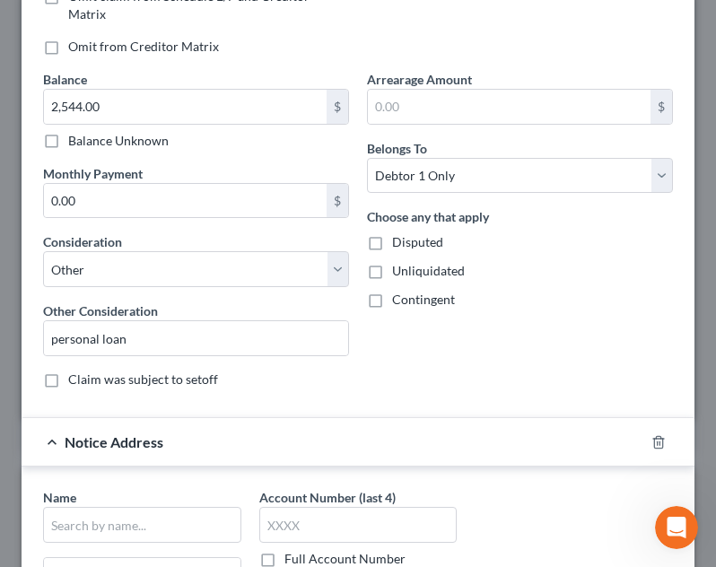
scroll to position [575, 0]
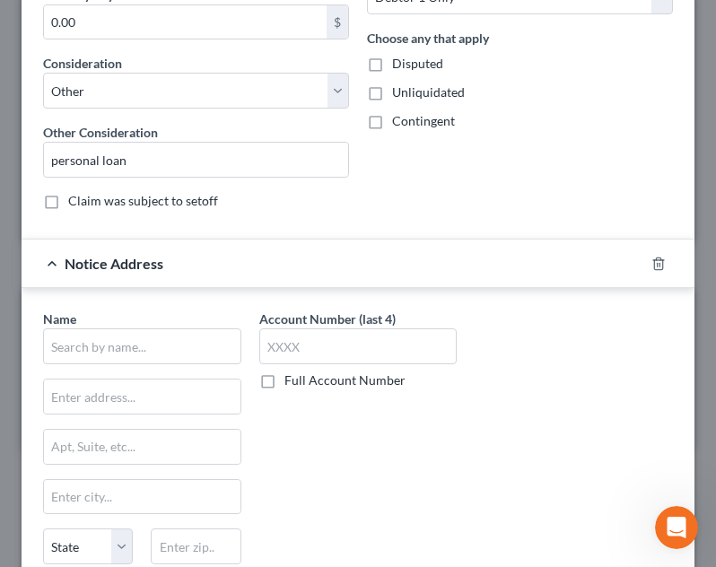
click at [193, 328] on div "Name *" at bounding box center [142, 337] width 198 height 55
click at [195, 343] on input "text" at bounding box center [142, 346] width 198 height 36
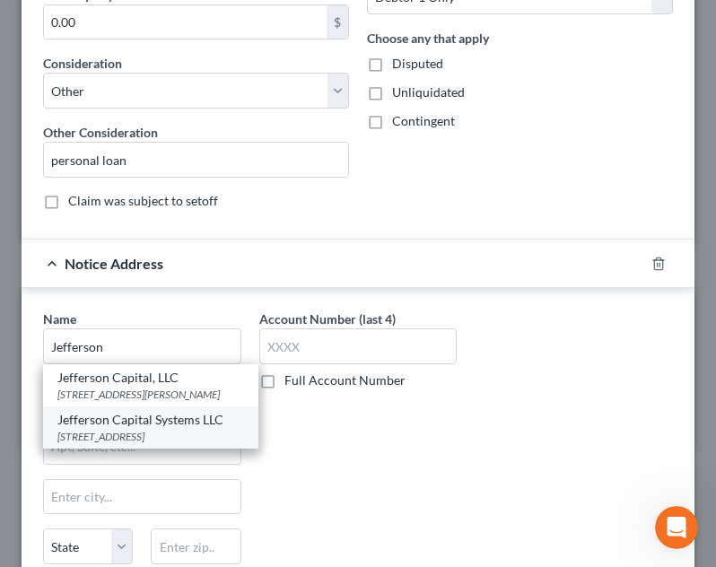
click at [135, 429] on div "Jefferson Capital Systems LLC" at bounding box center [150, 420] width 187 height 18
type input "Jefferson Capital Systems LLC"
type input "PO Box 772813"
type input "[GEOGRAPHIC_DATA]"
select select "14"
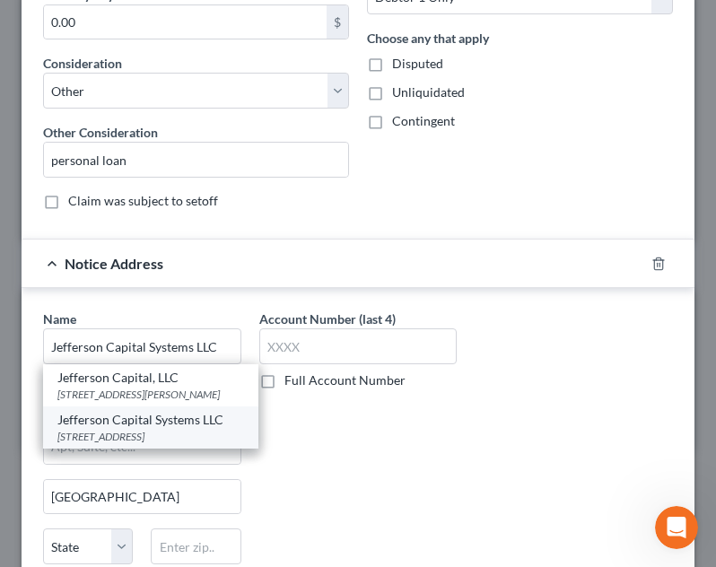
type input "60677"
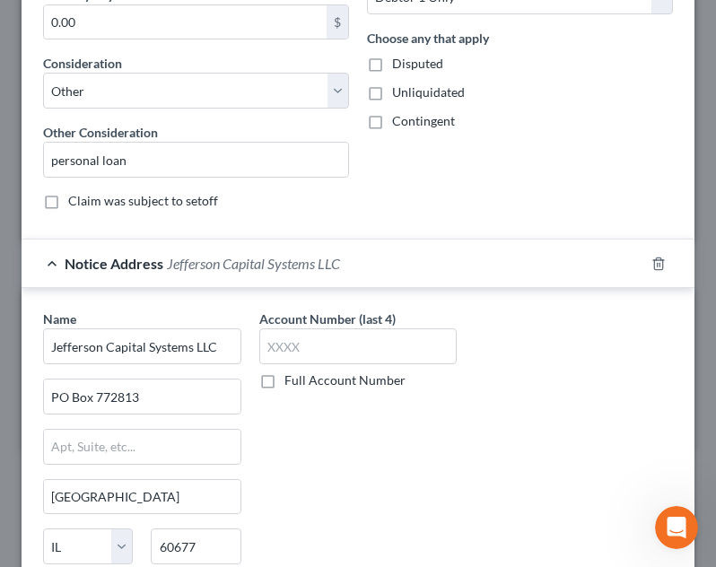
scroll to position [783, 0]
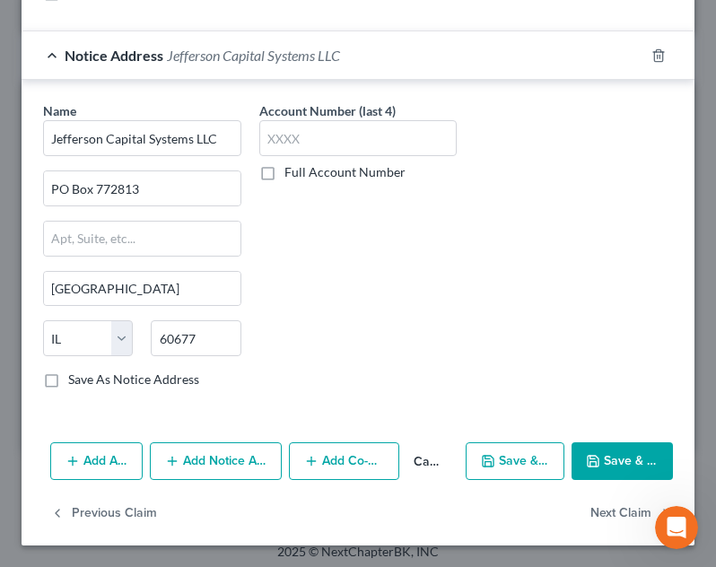
click at [594, 468] on button "Save & Close" at bounding box center [622, 461] width 101 height 38
type input "0"
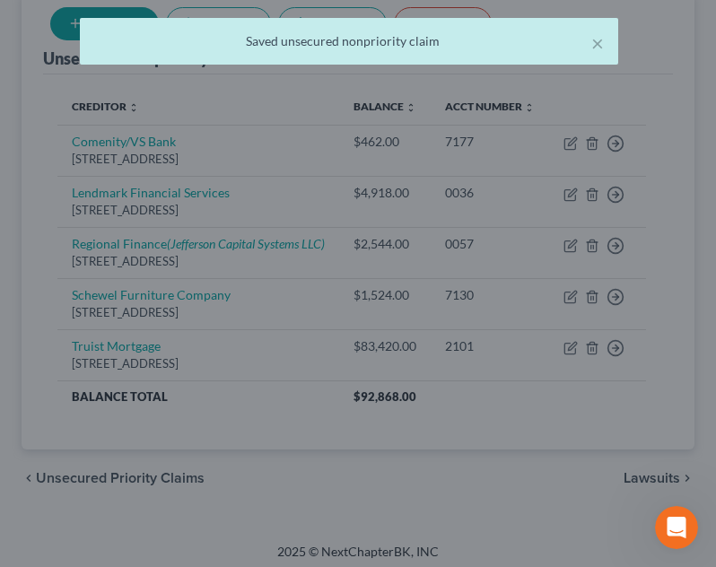
scroll to position [0, 0]
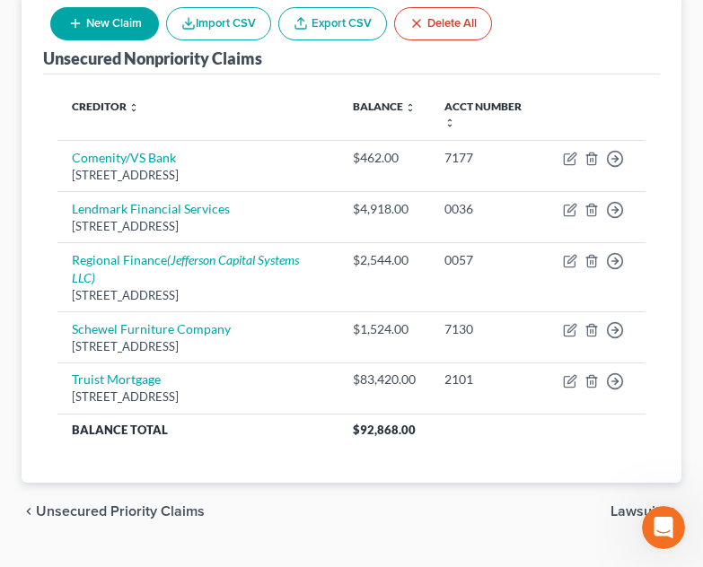
click at [107, 38] on button "New Claim" at bounding box center [104, 23] width 109 height 33
select select "0"
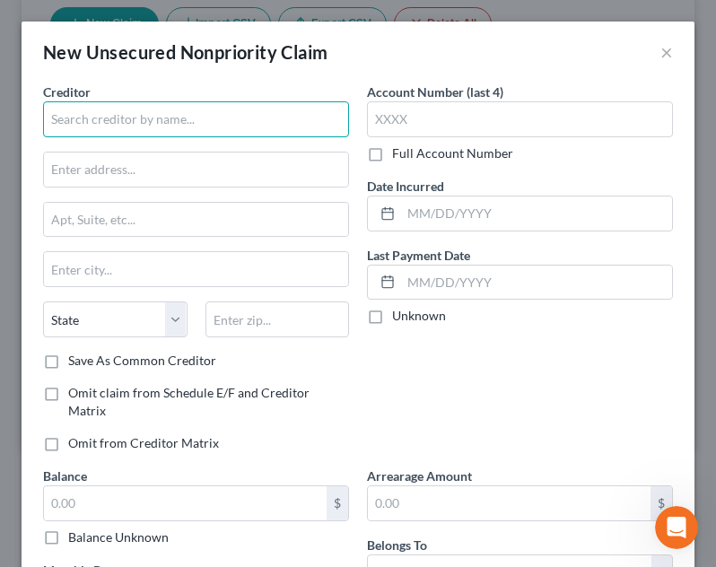
click at [125, 131] on input "text" at bounding box center [196, 119] width 306 height 36
type input "Sprint c/o Jefferson Capital Systems"
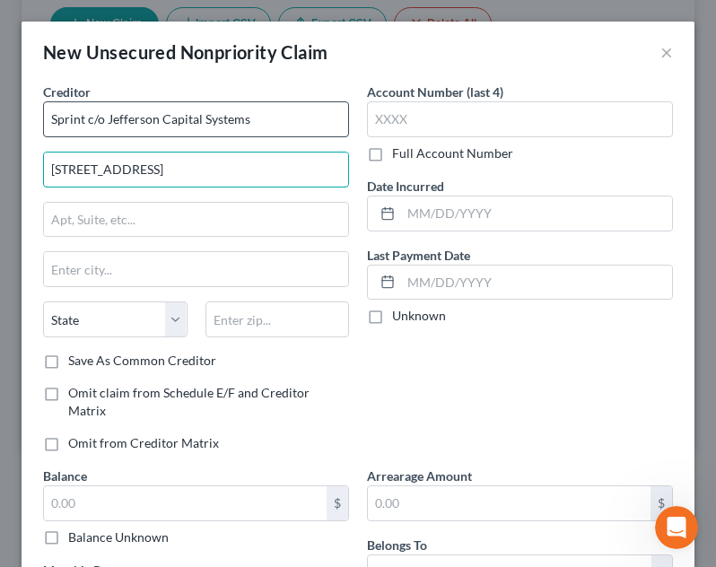
type input "[STREET_ADDRESS]"
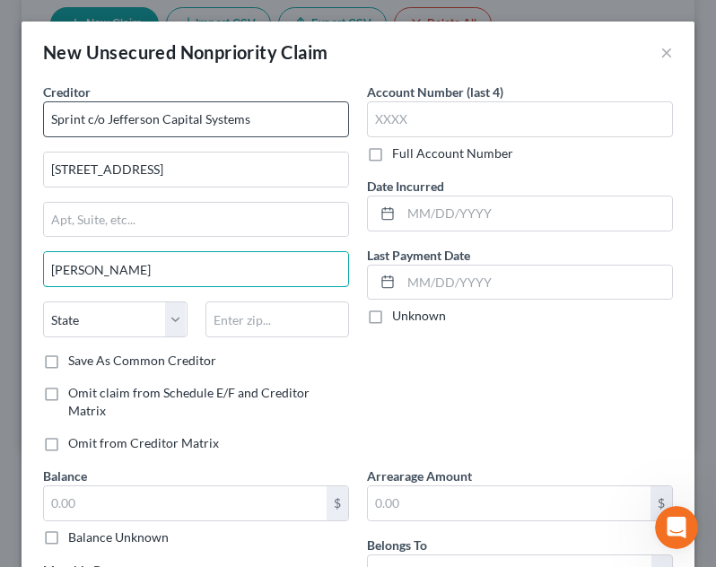
type input "Sartell"
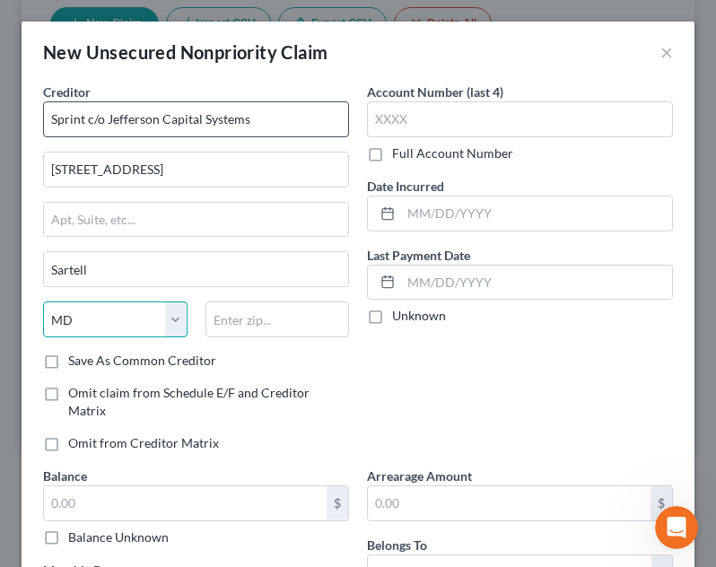
select select "24"
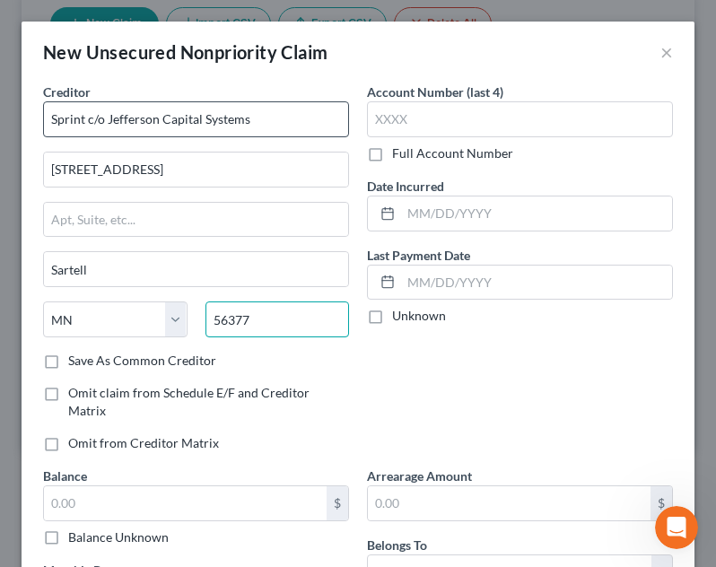
type input "56377"
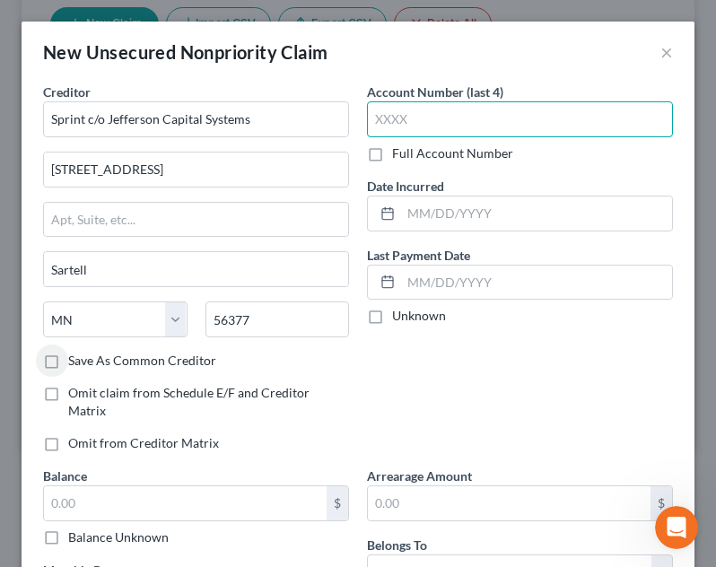
click at [491, 121] on input "text" at bounding box center [520, 119] width 306 height 36
type input "6956"
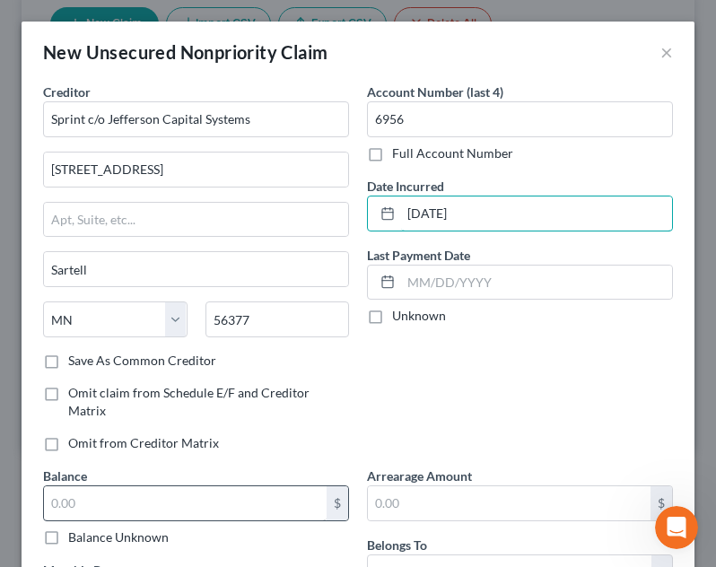
type input "[DATE]"
click at [202, 497] on input "text" at bounding box center [185, 503] width 283 height 34
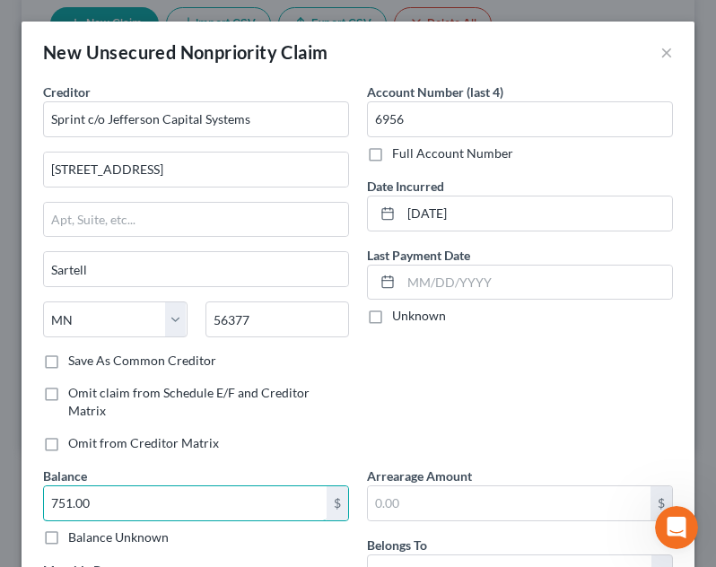
type input "751.00"
click at [413, 424] on div "Account Number (last 4) 6956 Full Account Number Date Incurred [DATE] Last Paym…" at bounding box center [520, 275] width 324 height 384
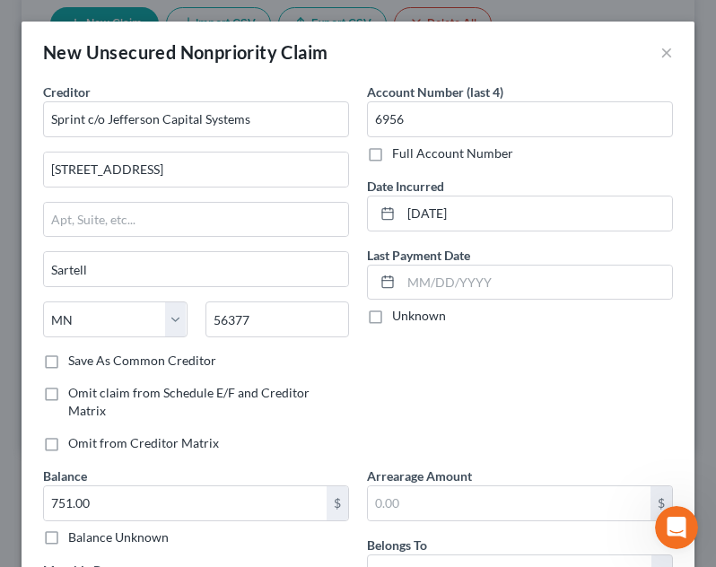
scroll to position [204, 0]
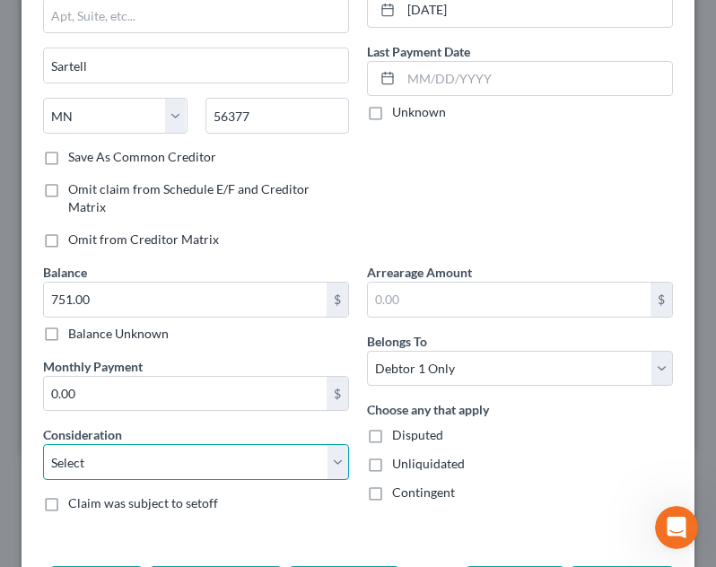
click at [244, 455] on select "Select Cable / Satellite Services Collection Agency Credit Card Debt Debt Couns…" at bounding box center [196, 462] width 306 height 36
select select "1"
click at [43, 444] on select "Select Cable / Satellite Services Collection Agency Credit Card Debt Debt Couns…" at bounding box center [196, 462] width 306 height 36
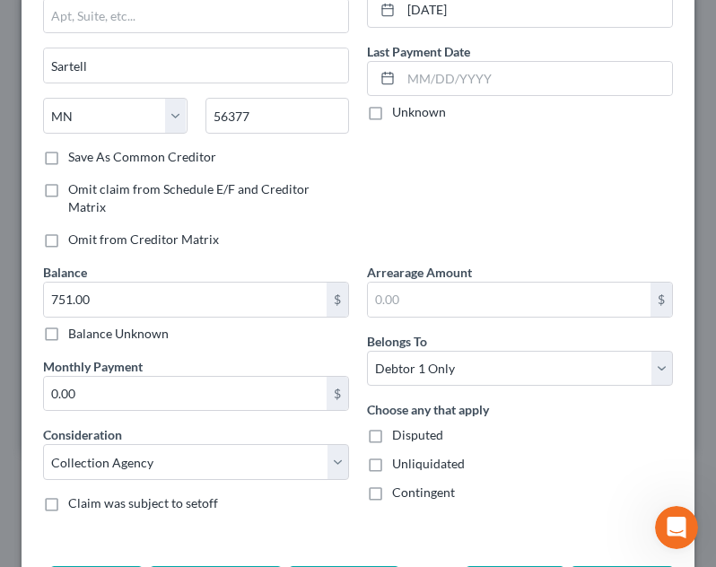
scroll to position [276, 0]
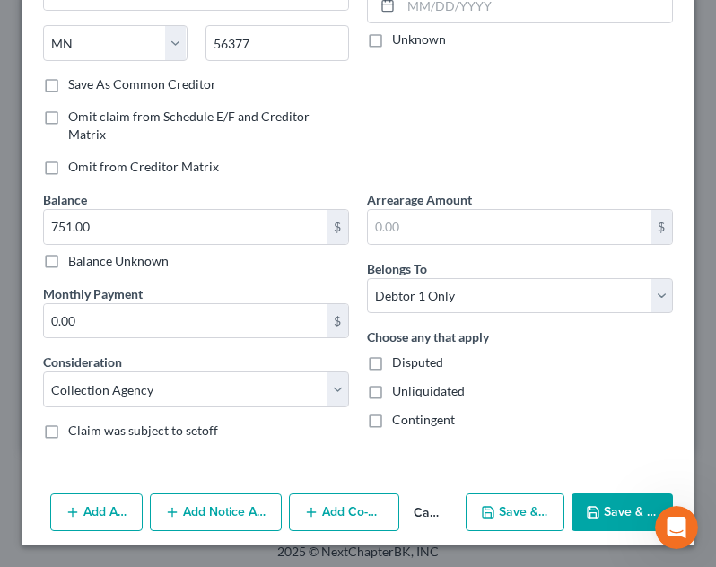
click at [599, 511] on button "Save & Close" at bounding box center [622, 513] width 101 height 38
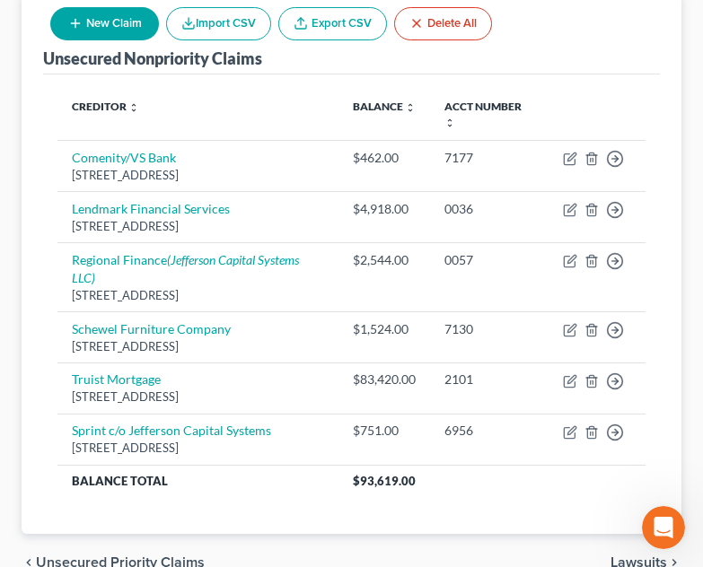
click at [100, 23] on button "New Claim" at bounding box center [104, 23] width 109 height 33
select select "0"
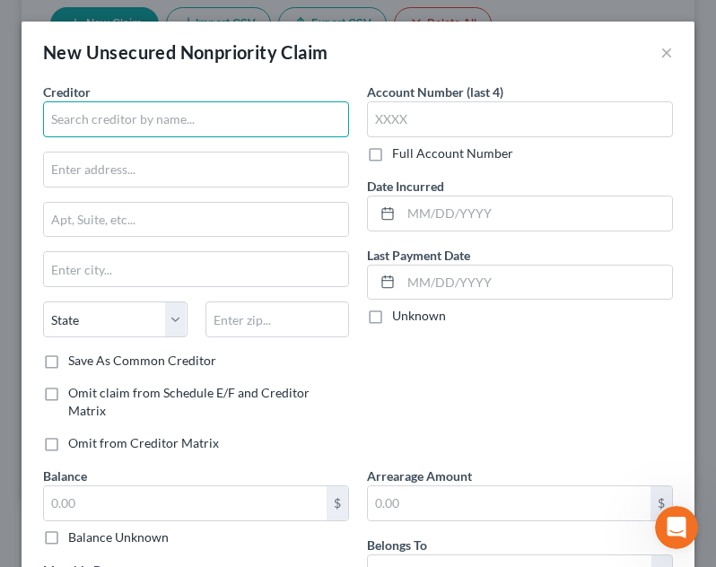
click at [162, 111] on input "text" at bounding box center [196, 119] width 306 height 36
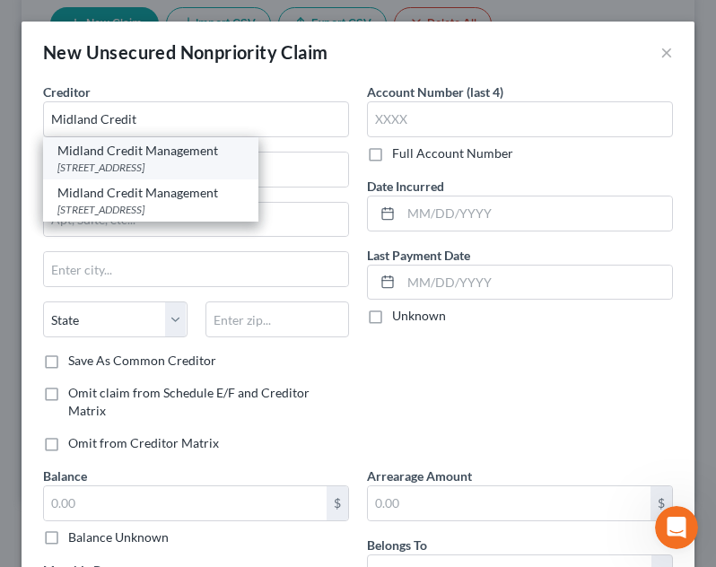
click at [148, 154] on div "Midland Credit Management" at bounding box center [150, 151] width 187 height 18
type input "Midland Credit Management"
type input "[STREET_ADDRESS]"
type input "Suite 300"
type input "[PERSON_NAME]"
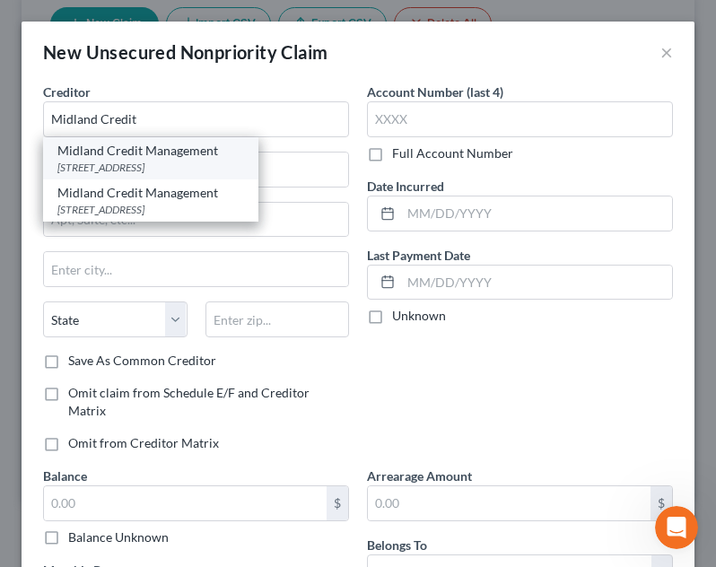
select select "23"
type input "48083"
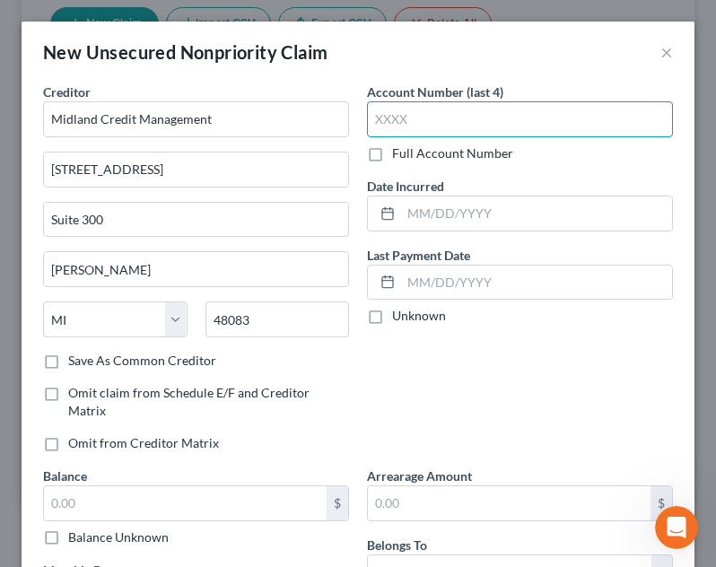
click at [423, 127] on input "text" at bounding box center [520, 119] width 306 height 36
type input "2175"
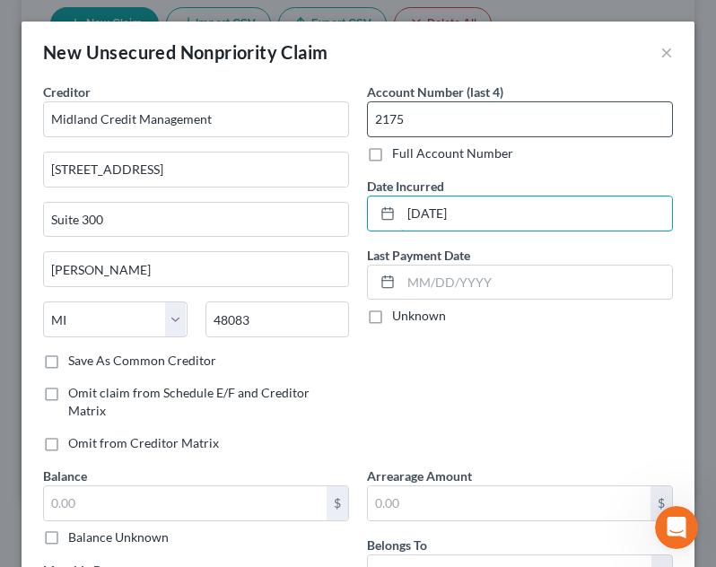
type input "[DATE]"
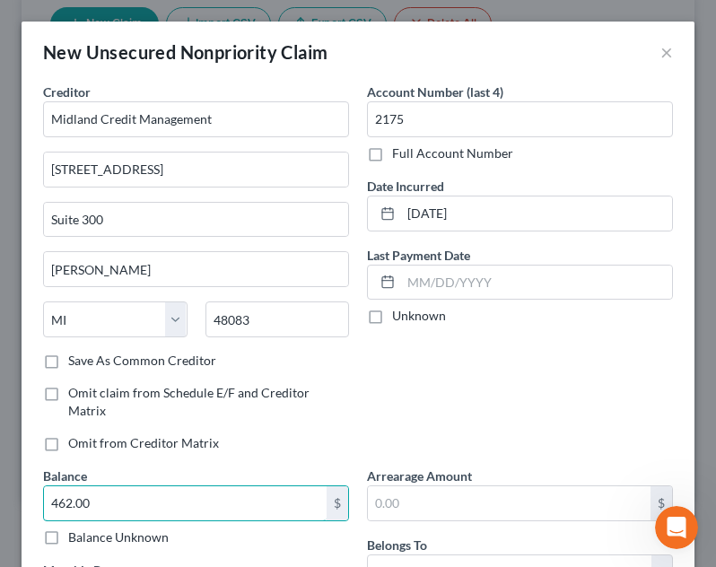
type input "462.00"
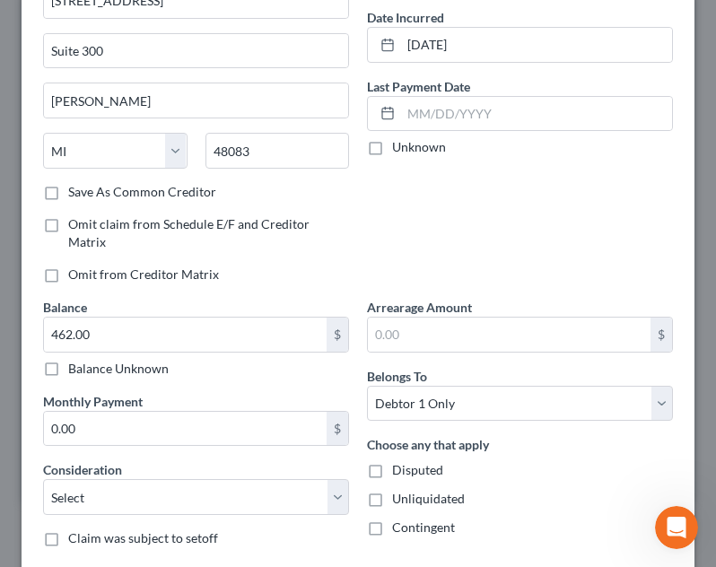
scroll to position [186, 0]
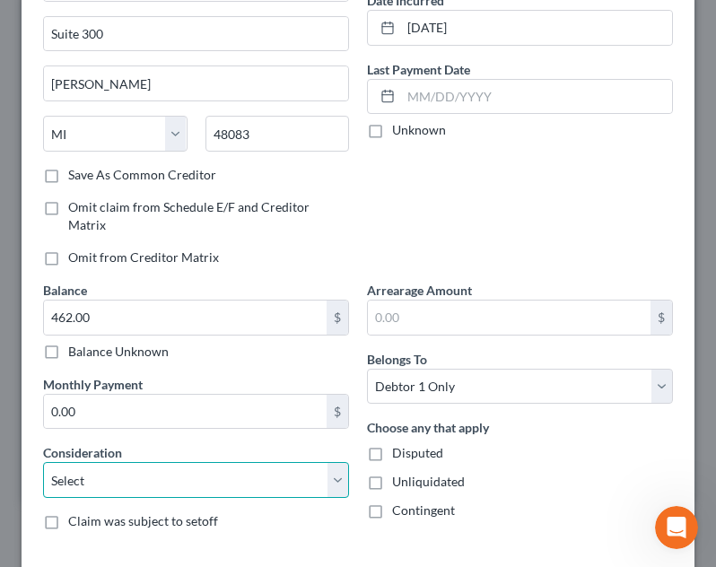
click at [282, 489] on select "Select Cable / Satellite Services Collection Agency Credit Card Debt Debt Couns…" at bounding box center [196, 480] width 306 height 36
select select "1"
click at [43, 462] on select "Select Cable / Satellite Services Collection Agency Credit Card Debt Debt Couns…" at bounding box center [196, 480] width 306 height 36
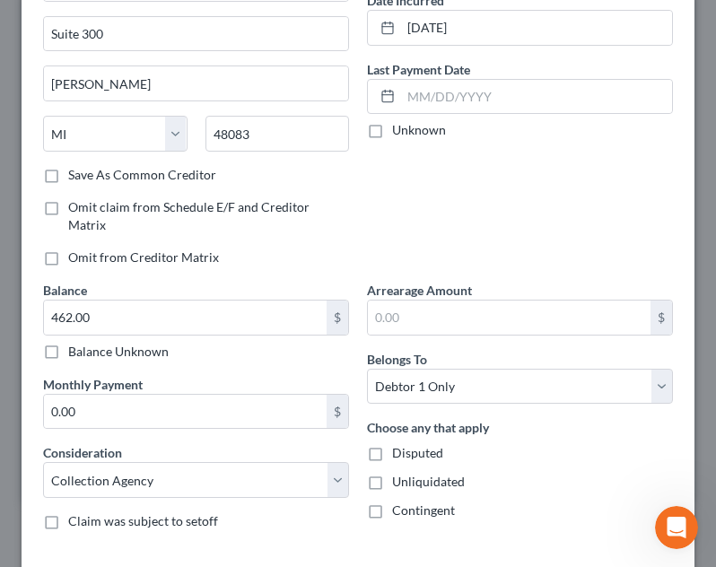
scroll to position [276, 0]
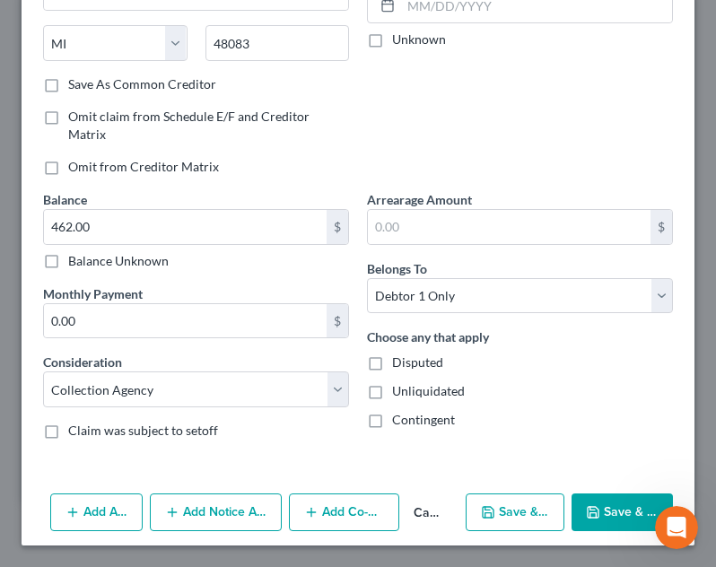
click at [598, 512] on button "Save & Close" at bounding box center [622, 513] width 101 height 38
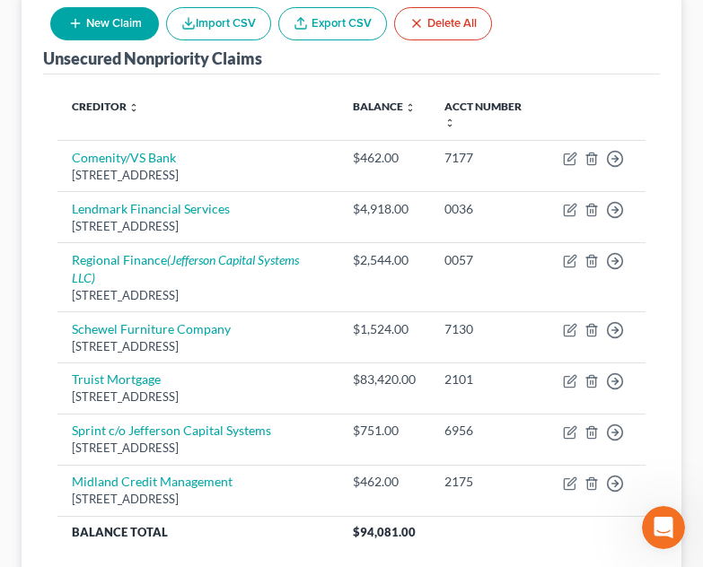
click at [90, 26] on button "New Claim" at bounding box center [104, 23] width 109 height 33
select select "0"
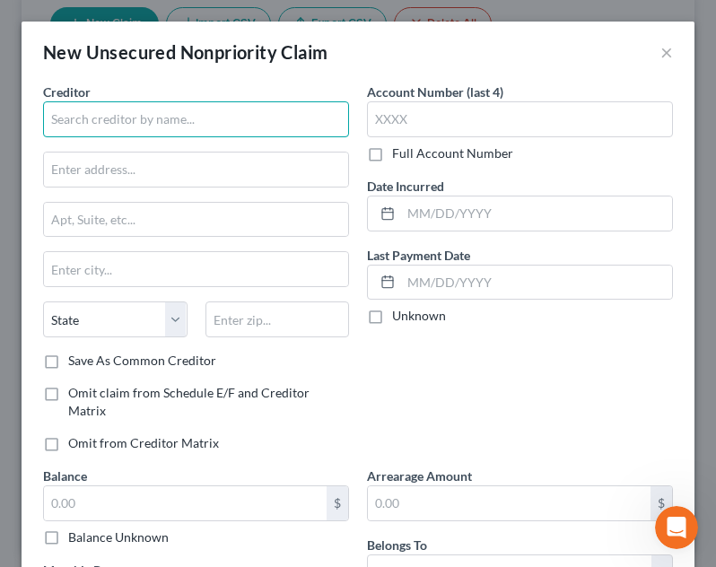
click at [155, 117] on input "text" at bounding box center [196, 119] width 306 height 36
type input "c"
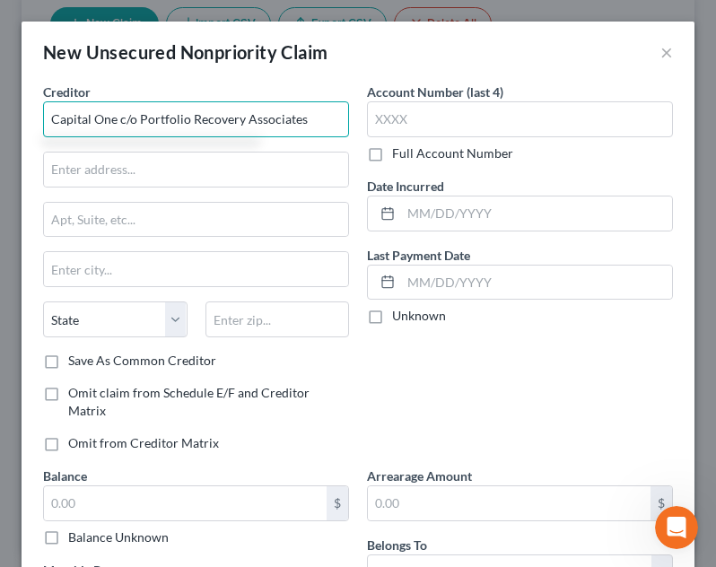
type input "Capital One c/o Portfolio Recovery Associates"
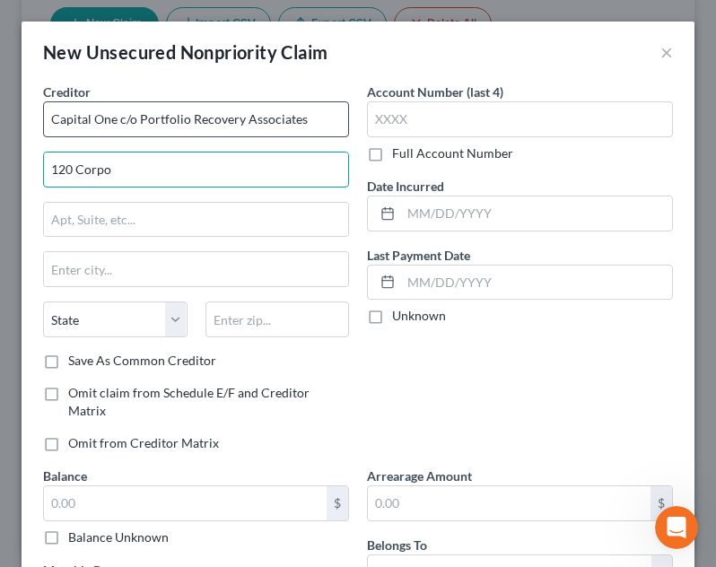
type input "[STREET_ADDRESS]"
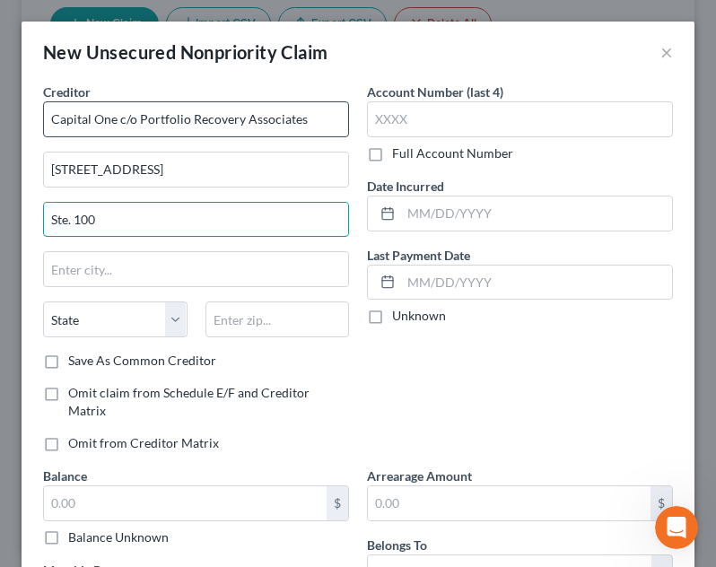
type input "Ste. 100"
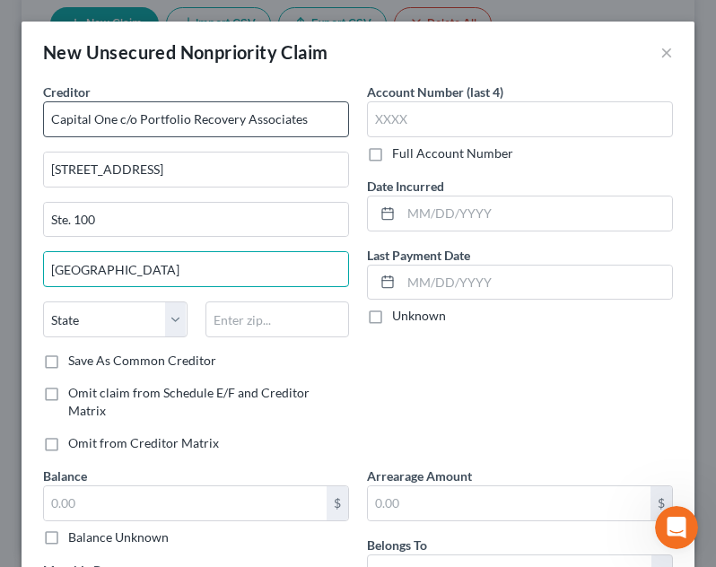
type input "[GEOGRAPHIC_DATA]"
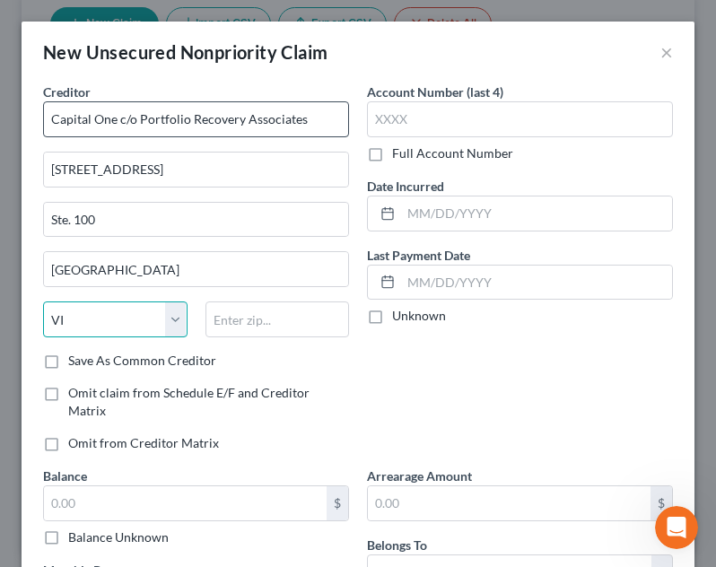
select select "48"
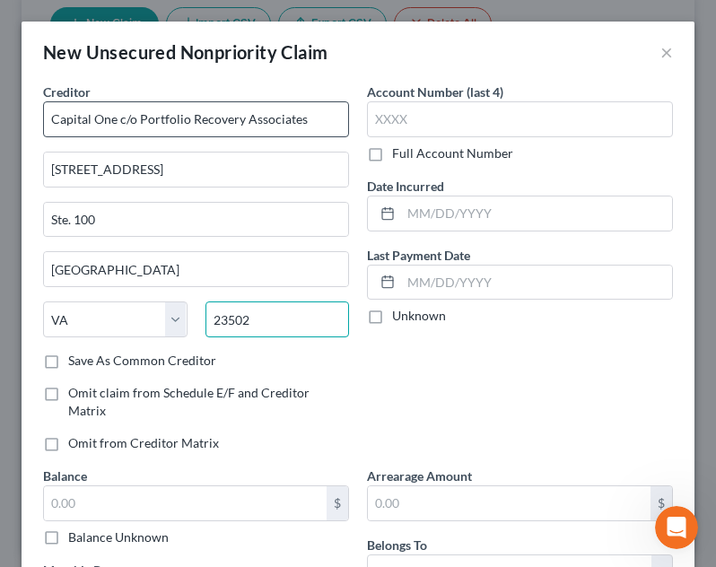
type input "23502"
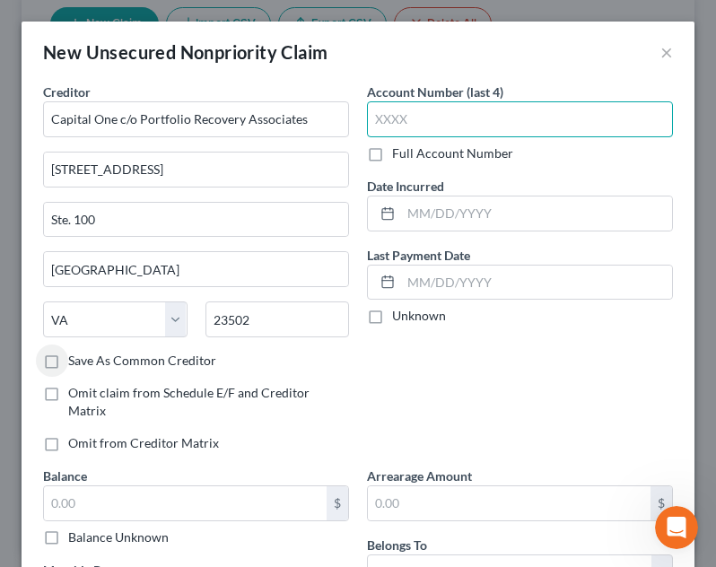
click at [547, 117] on input "text" at bounding box center [520, 119] width 306 height 36
type input "5760"
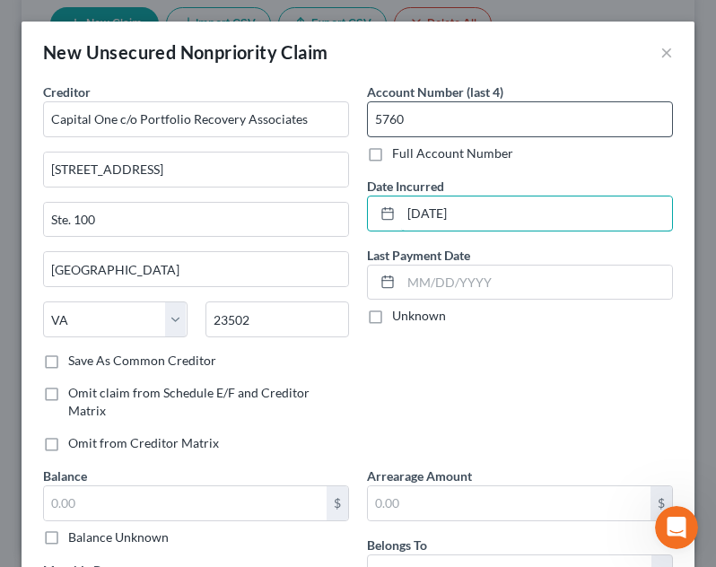
type input "[DATE]"
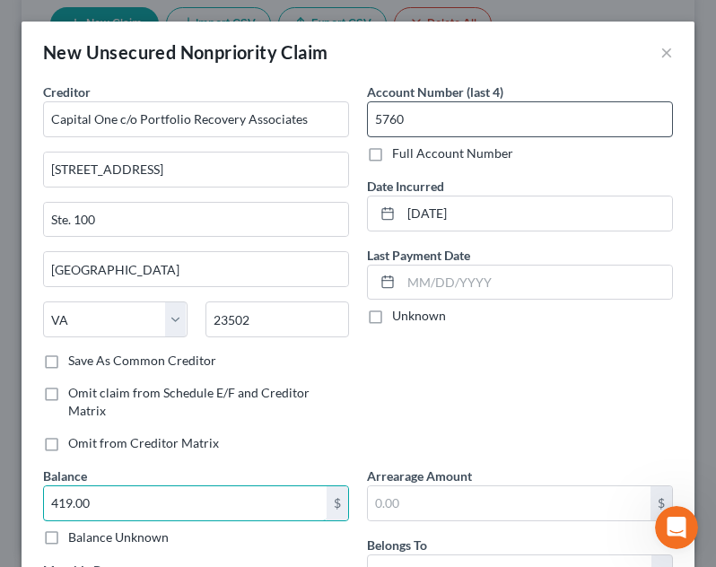
type input "419.00"
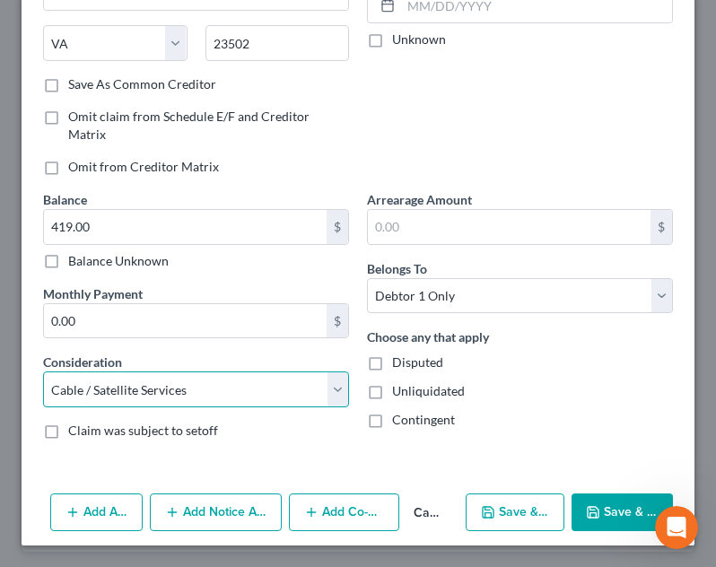
select select "1"
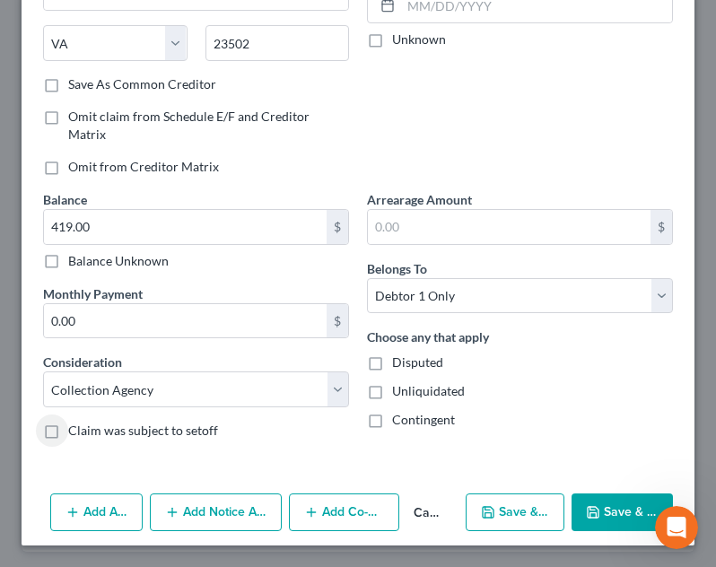
click at [609, 507] on button "Save & Close" at bounding box center [622, 513] width 101 height 38
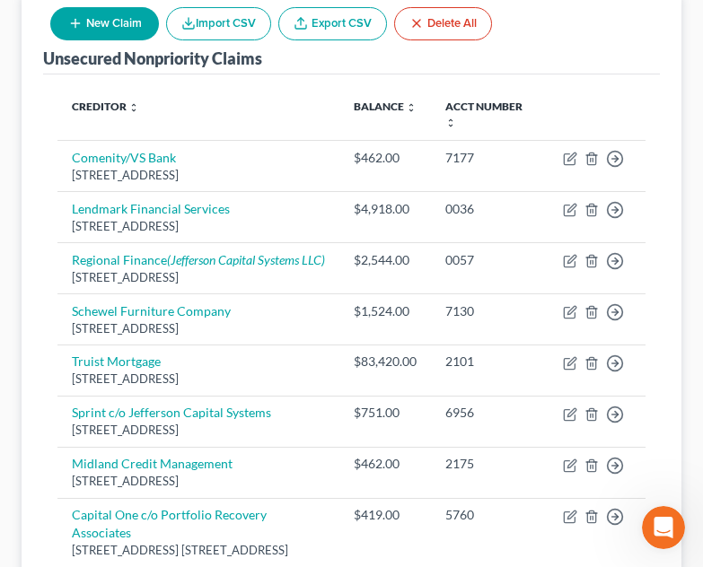
click at [122, 33] on button "New Claim" at bounding box center [104, 23] width 109 height 33
select select "0"
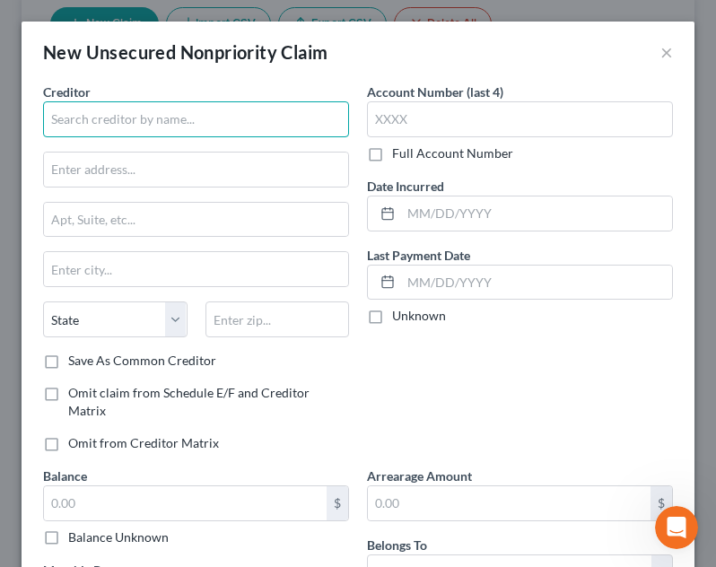
click at [156, 115] on input "text" at bounding box center [196, 119] width 306 height 36
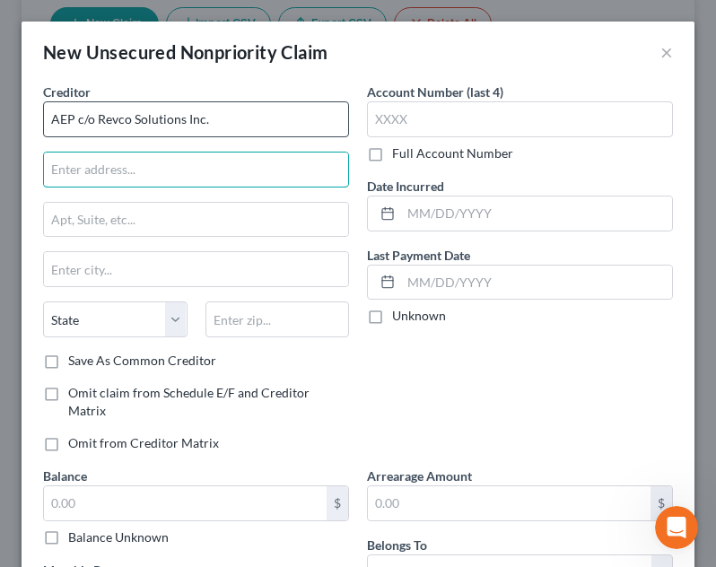
type input "AEP c/o Revco Solutions Inc."
type input "PO Box 2076"
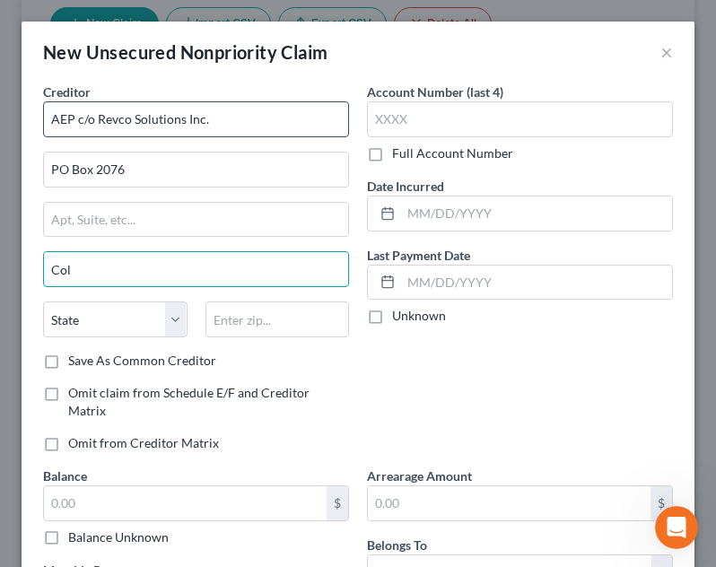
type input "Columbus"
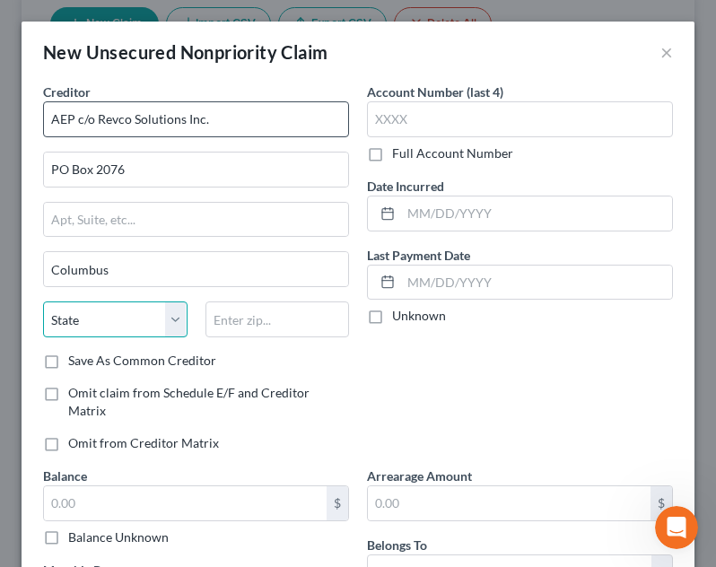
select select "36"
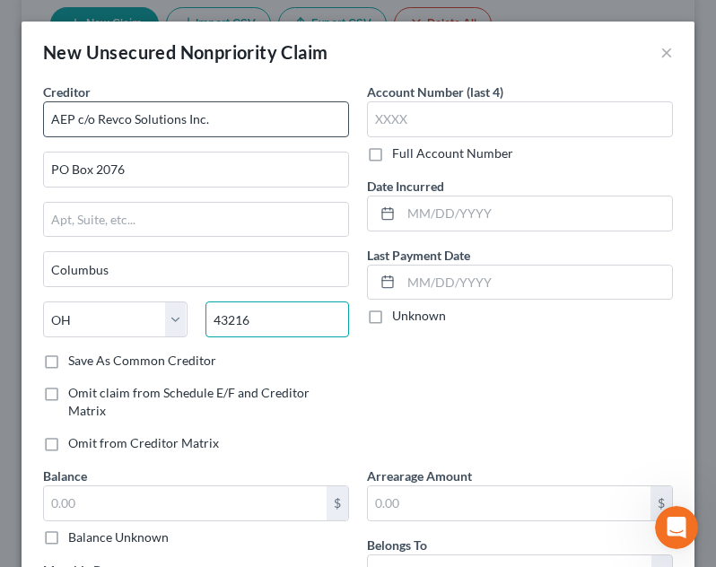
type input "43216"
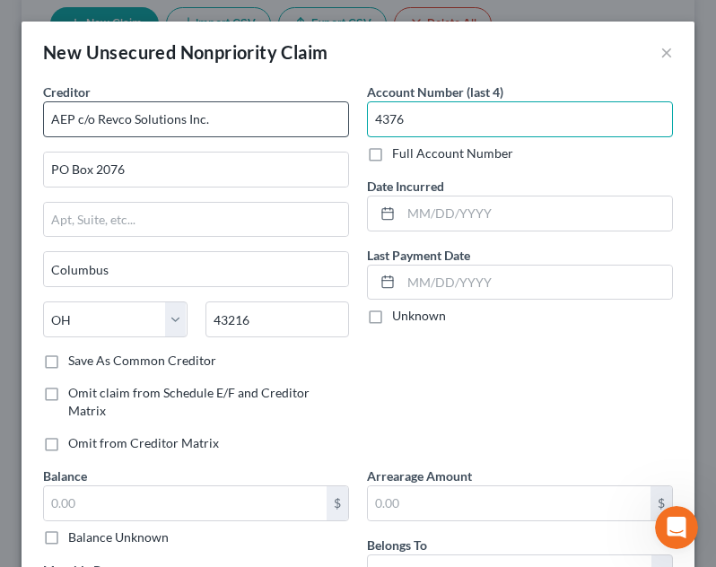
type input "4376"
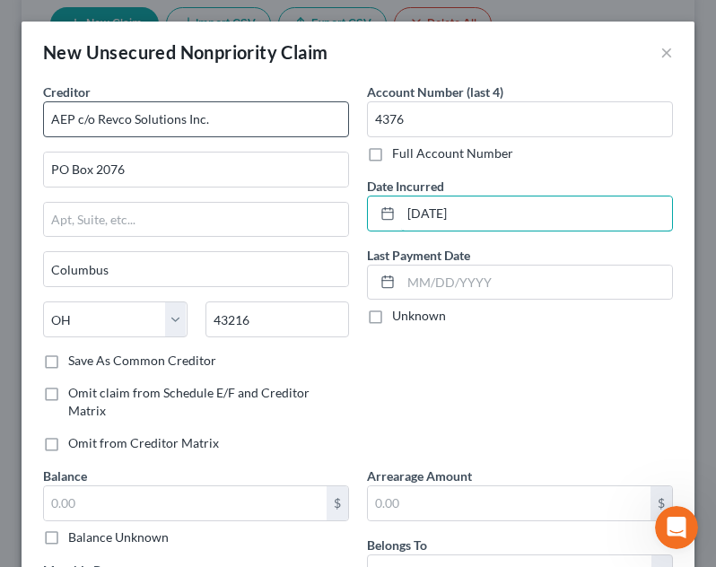
type input "[DATE]"
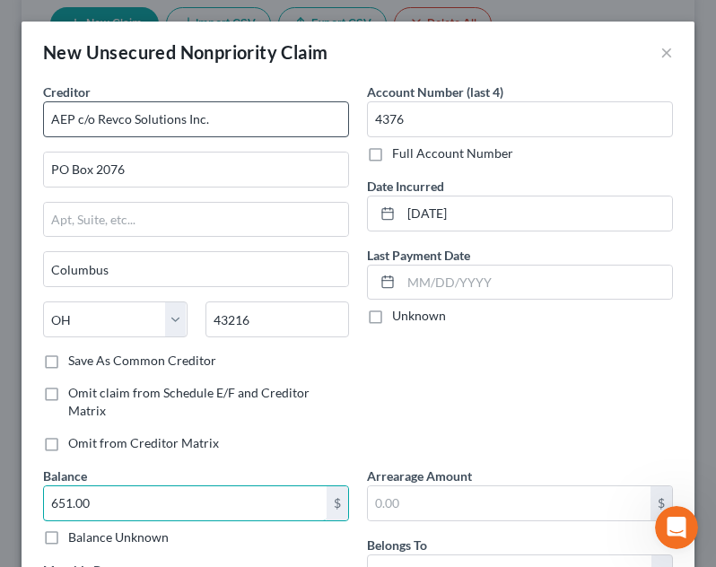
type input "651.00"
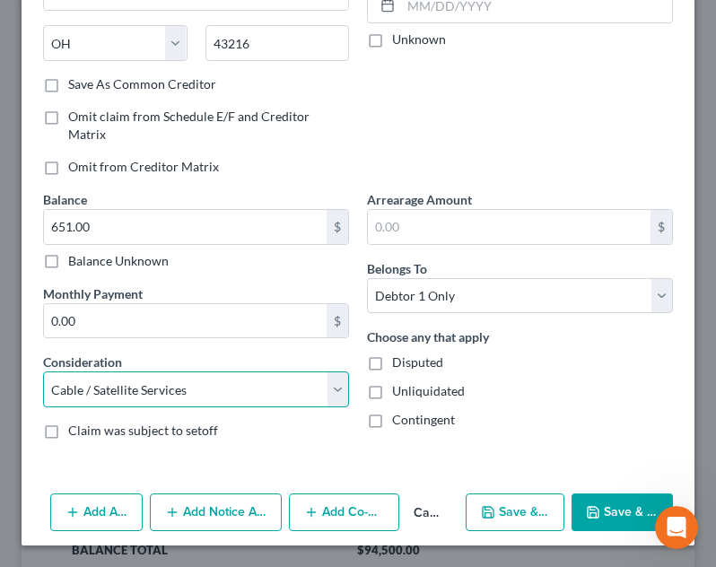
select select "1"
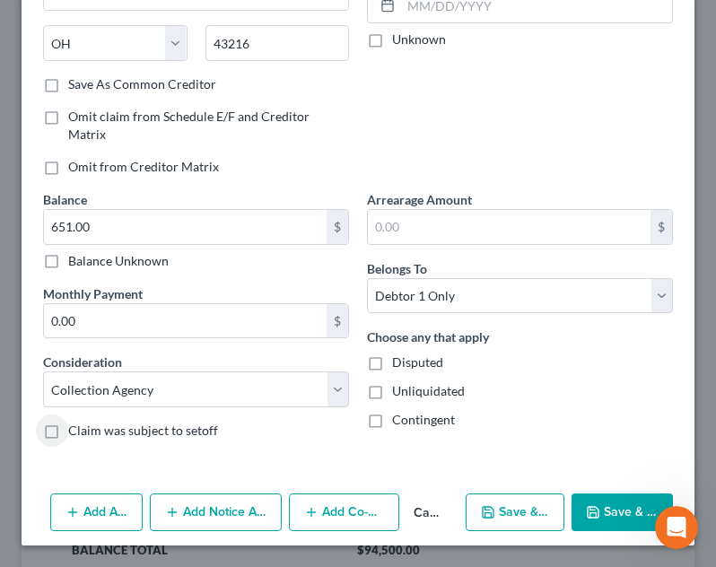
click at [532, 503] on button "Save & New" at bounding box center [515, 513] width 99 height 38
select select "0"
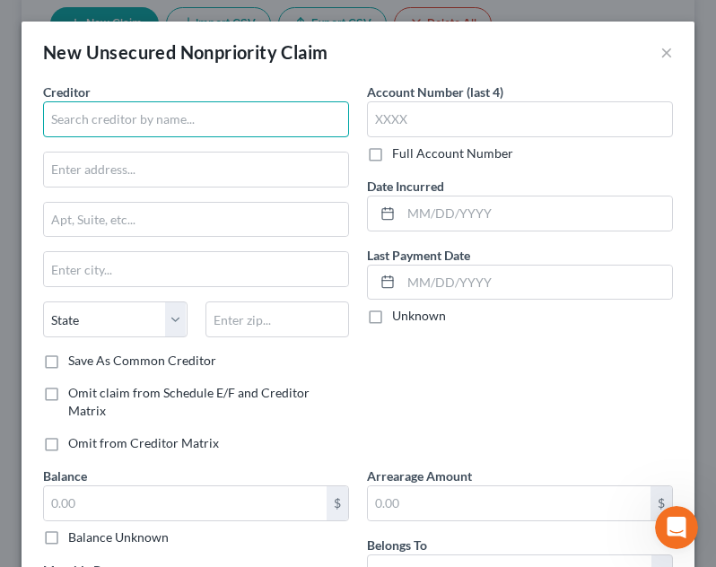
click at [185, 117] on input "text" at bounding box center [196, 119] width 306 height 36
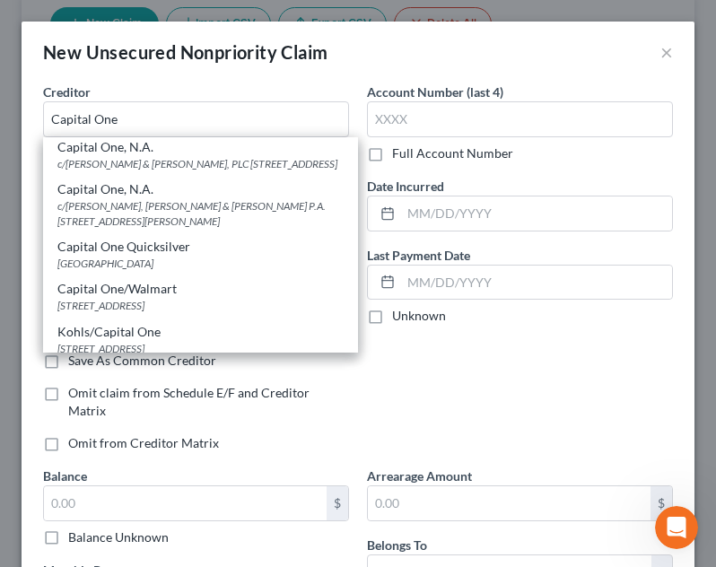
scroll to position [323, 0]
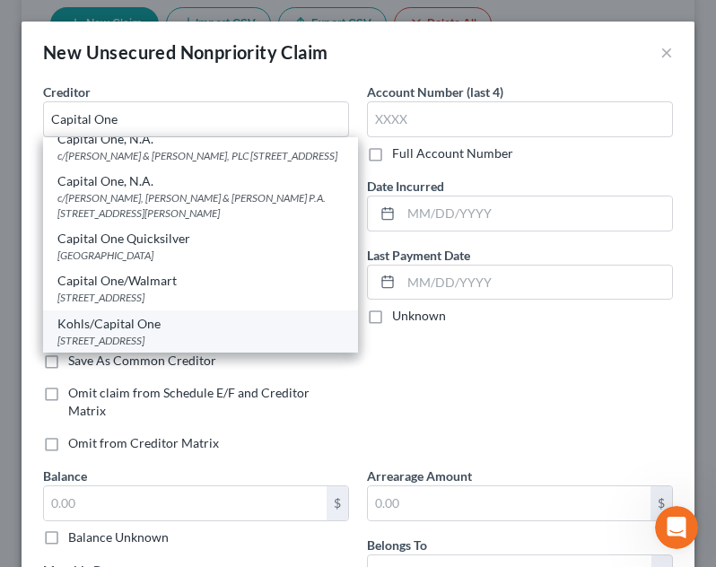
click at [169, 336] on div "[STREET_ADDRESS]" at bounding box center [200, 340] width 286 height 15
type input "Kohls/Capital One"
type input "PO Box 3115"
type input "[GEOGRAPHIC_DATA]"
select select "52"
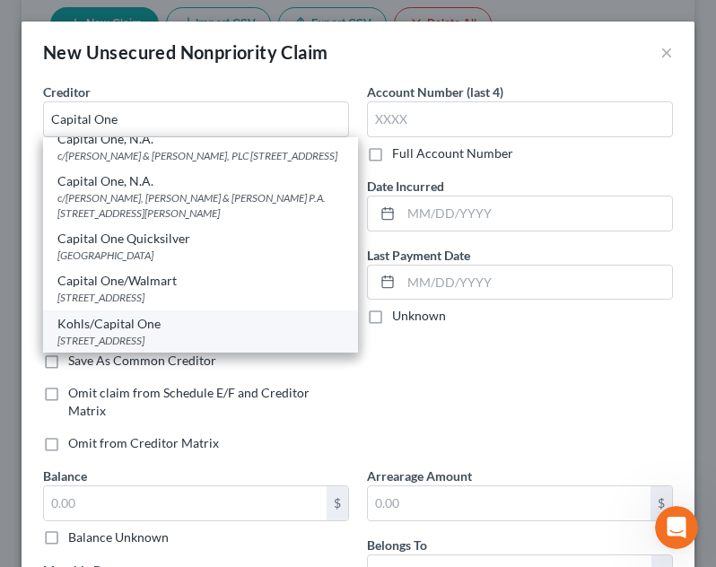
type input "53201-3115"
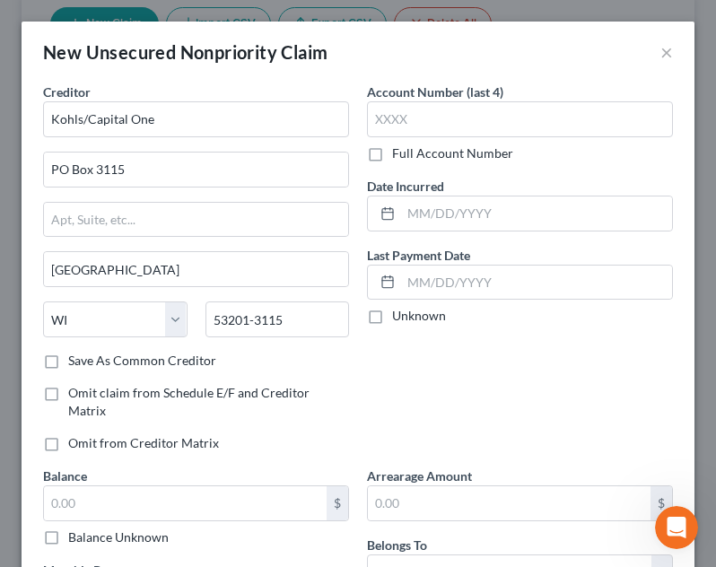
scroll to position [0, 0]
click at [538, 116] on input "text" at bounding box center [520, 119] width 306 height 36
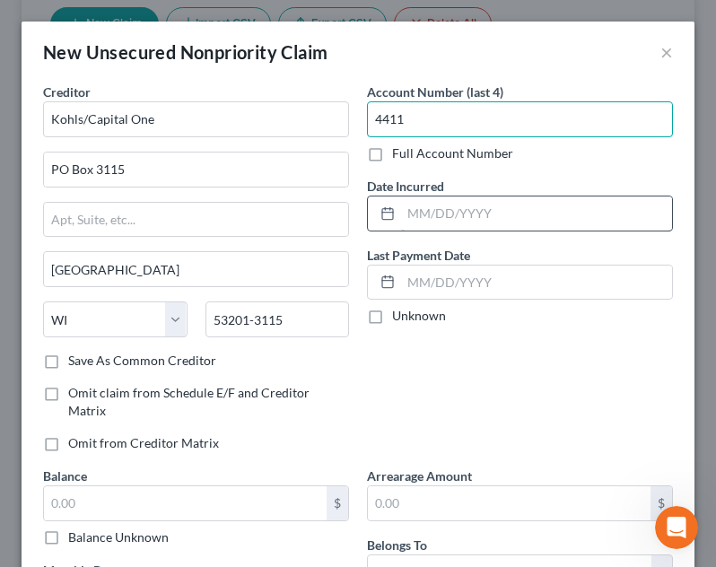
type input "4411"
click at [528, 207] on input "text" at bounding box center [536, 214] width 271 height 34
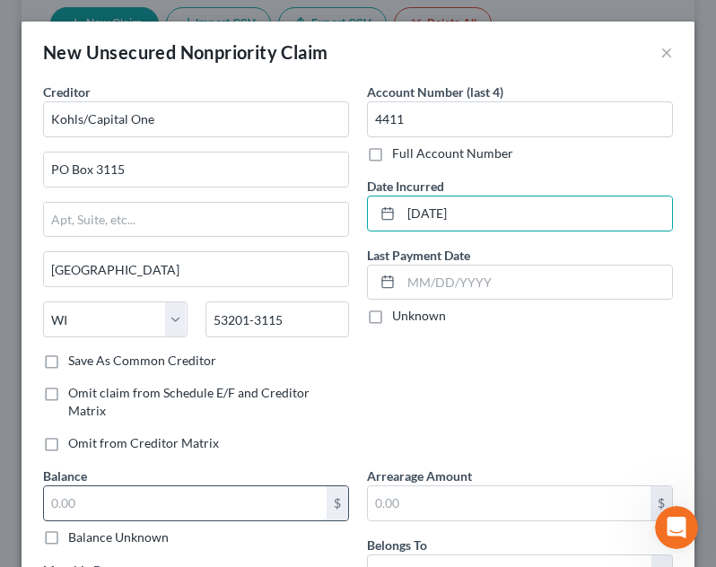
click at [185, 502] on input "text" at bounding box center [185, 503] width 283 height 34
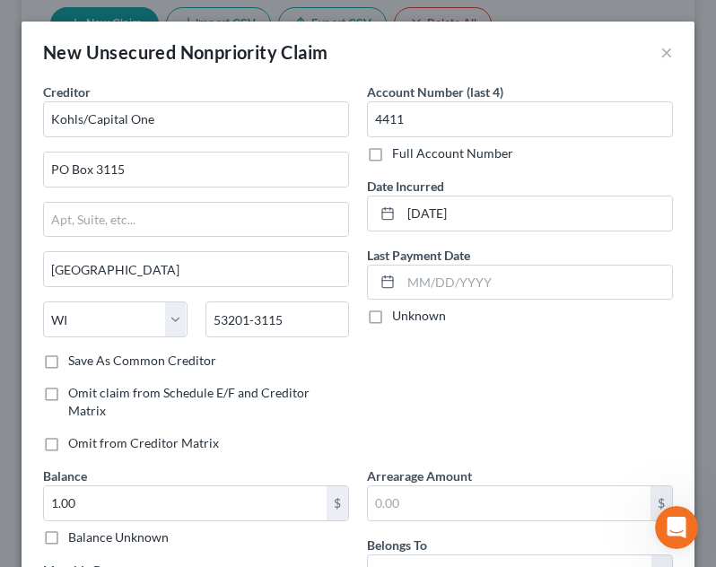
scroll to position [276, 0]
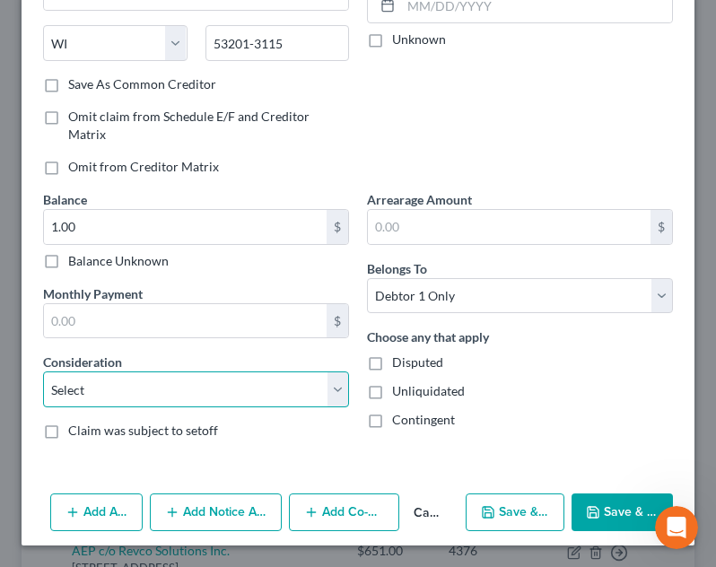
click at [257, 372] on select "Select Cable / Satellite Services Collection Agency Credit Card Debt Debt Couns…" at bounding box center [196, 389] width 306 height 36
click at [43, 371] on select "Select Cable / Satellite Services Collection Agency Credit Card Debt Debt Couns…" at bounding box center [196, 389] width 306 height 36
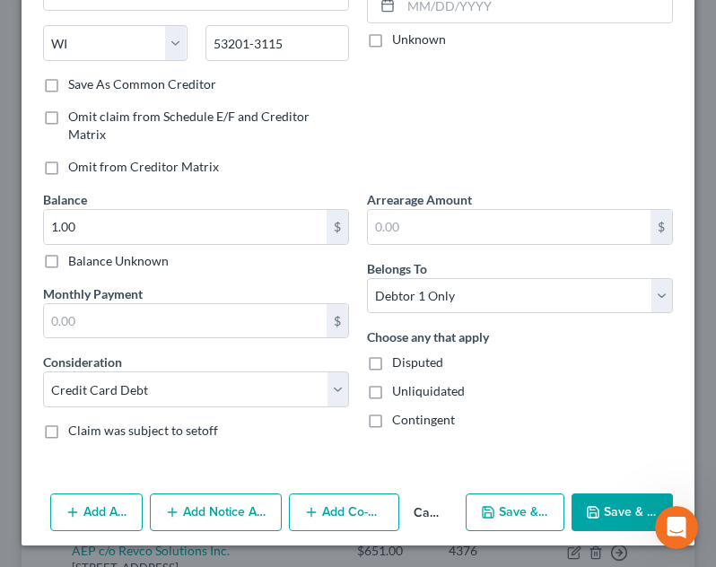
click at [494, 512] on button "Save & New" at bounding box center [515, 513] width 99 height 38
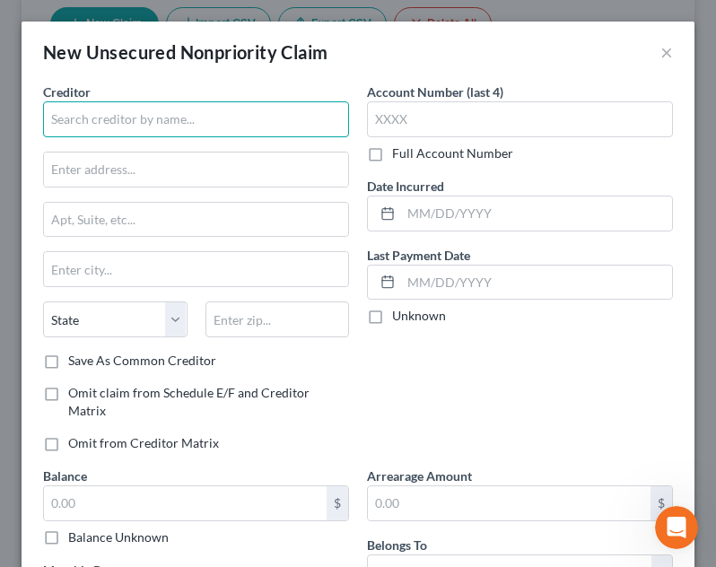
click at [126, 128] on input "text" at bounding box center [196, 119] width 306 height 36
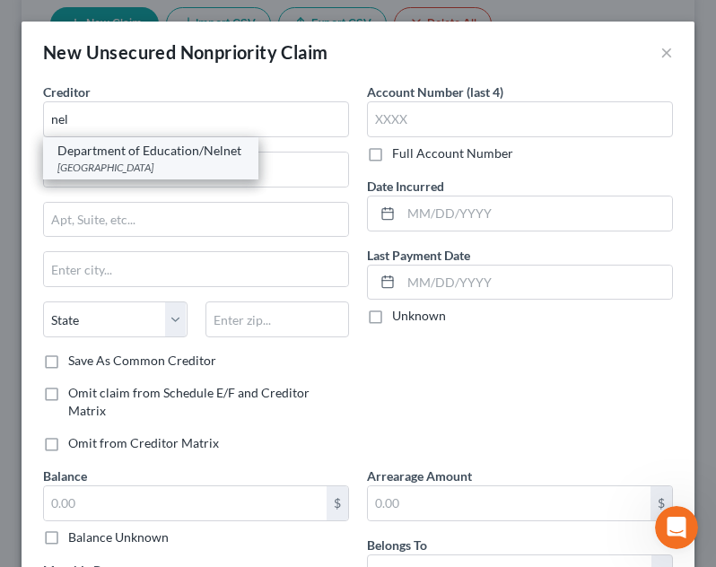
click at [134, 168] on div "[GEOGRAPHIC_DATA]" at bounding box center [150, 167] width 187 height 15
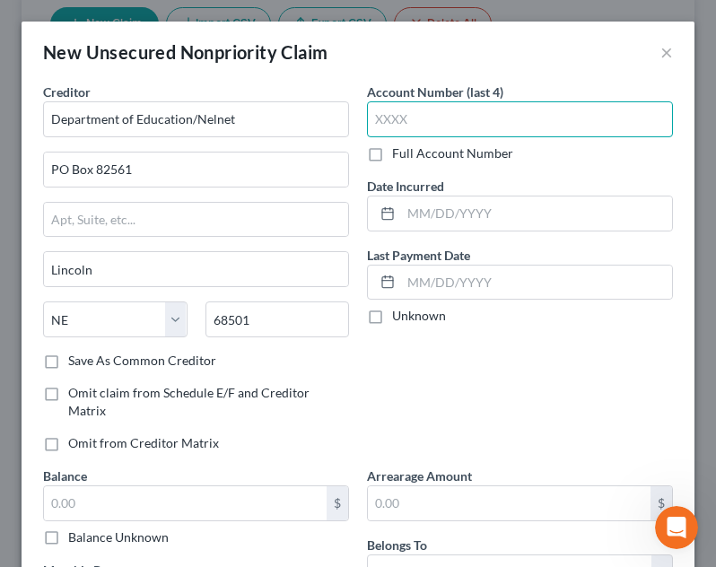
click at [513, 119] on input "text" at bounding box center [520, 119] width 306 height 36
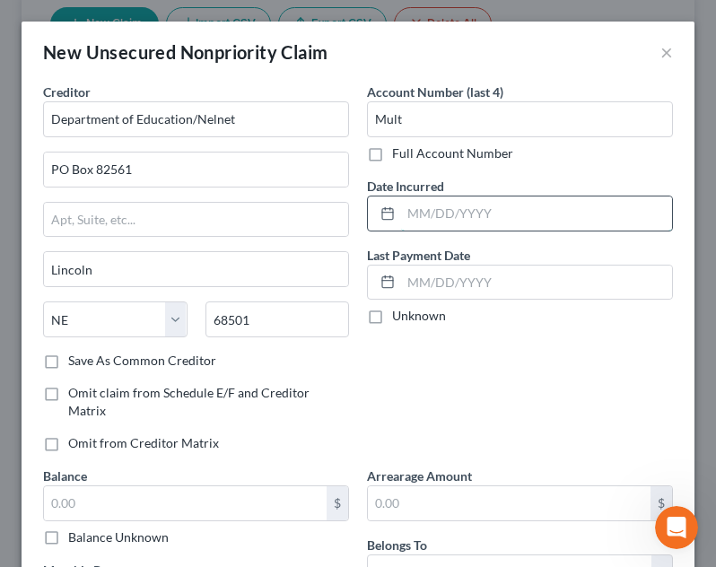
click at [503, 226] on input "text" at bounding box center [536, 214] width 271 height 34
click at [392, 446] on div "Account Number (last 4) Mult Full Account Number Date Incurred [DATE] Last Paym…" at bounding box center [520, 275] width 324 height 384
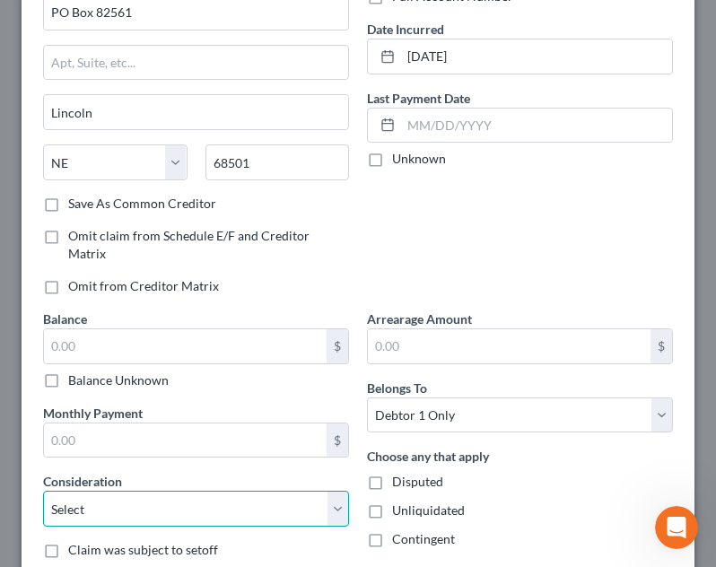
click at [118, 508] on select "Select Cable / Satellite Services Collection Agency Credit Card Debt Debt Couns…" at bounding box center [196, 509] width 306 height 36
click at [43, 491] on select "Select Cable / Satellite Services Collection Agency Credit Card Debt Debt Couns…" at bounding box center [196, 509] width 306 height 36
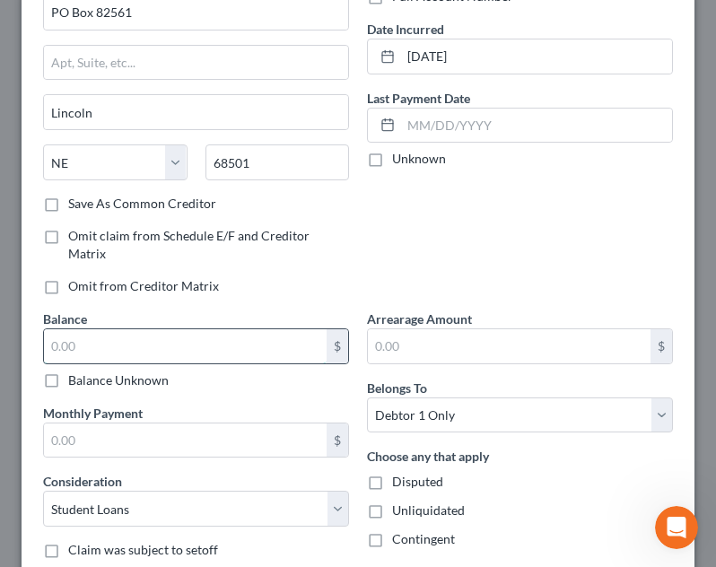
click at [178, 345] on input "text" at bounding box center [185, 346] width 283 height 34
click at [596, 230] on div "Account Number (last 4) Mult Full Account Number Date Incurred [DATE] Last Paym…" at bounding box center [520, 118] width 324 height 384
click at [264, 344] on input "text" at bounding box center [185, 346] width 283 height 34
click at [358, 281] on div "Account Number (last 4) Mult Full Account Number Date Incurred [DATE] Last Paym…" at bounding box center [520, 118] width 324 height 384
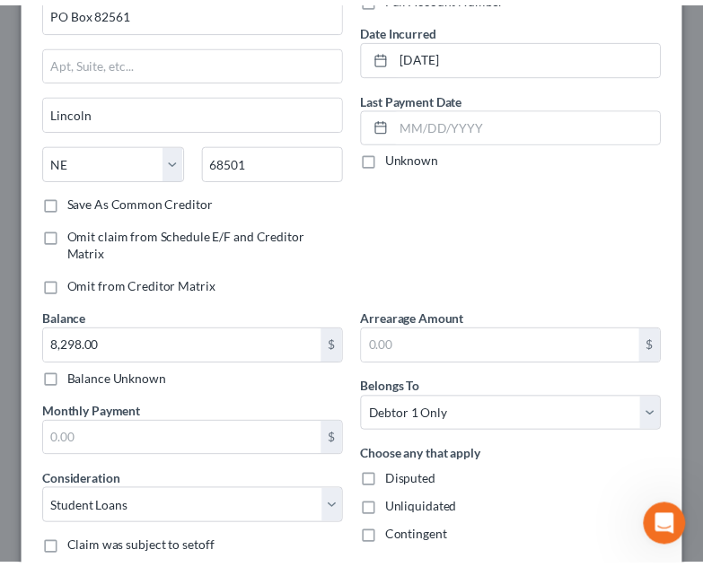
scroll to position [276, 0]
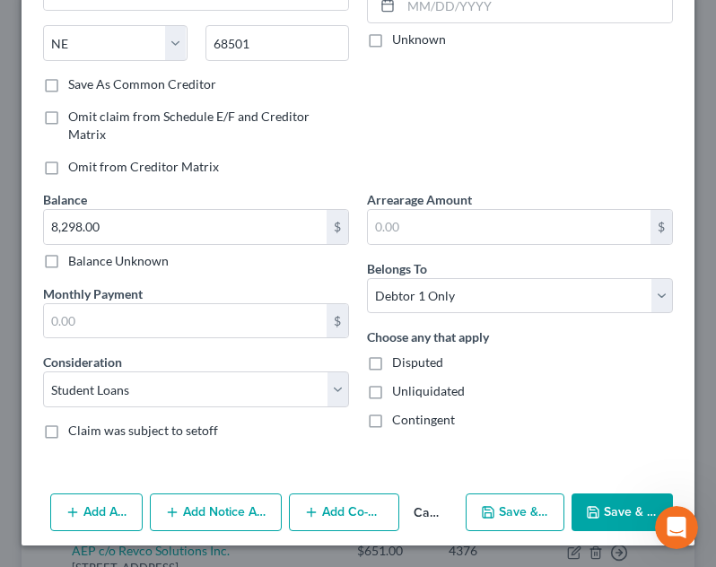
click at [588, 514] on icon "button" at bounding box center [593, 512] width 11 height 11
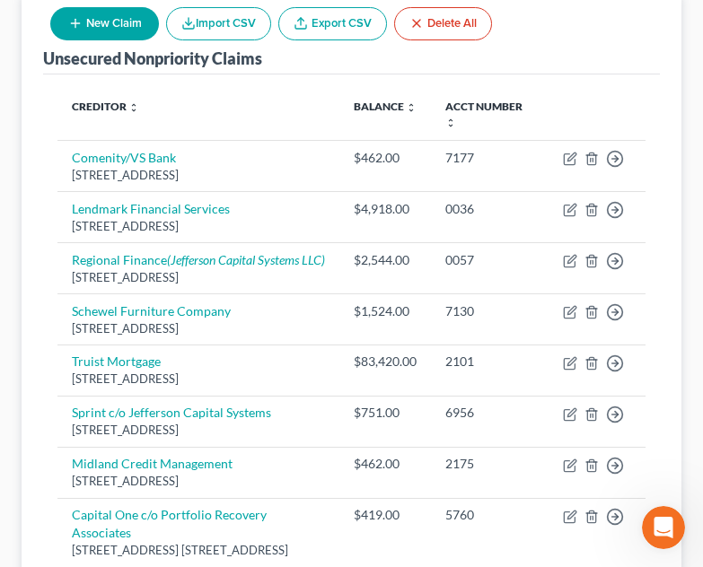
click at [299, 91] on th "Creditor expand_more expand_less unfold_more" at bounding box center [198, 115] width 282 height 52
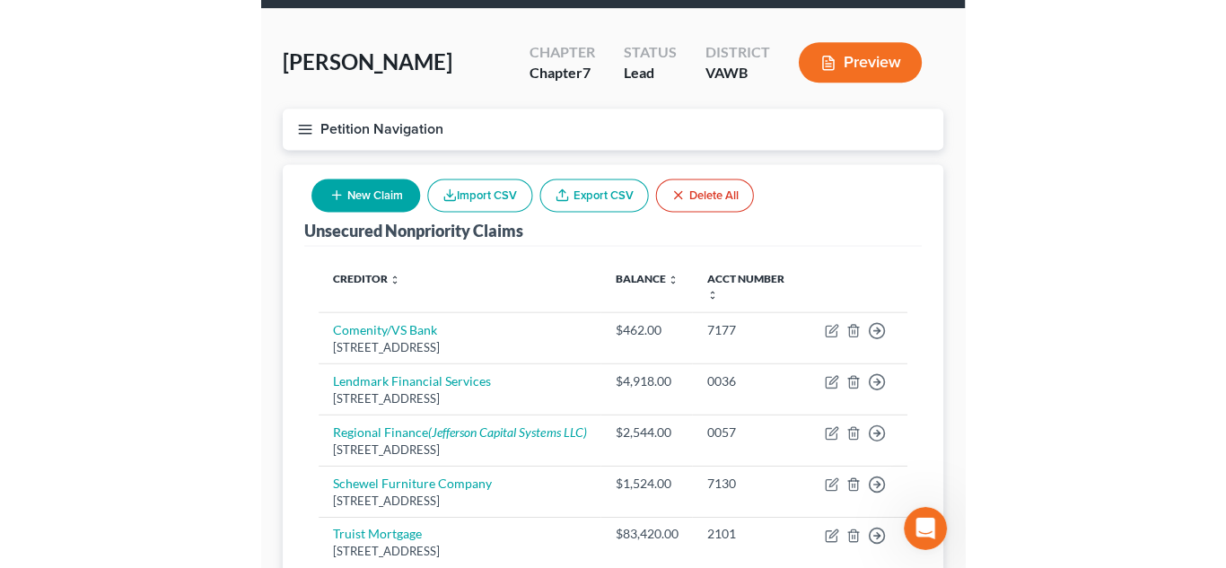
scroll to position [0, 0]
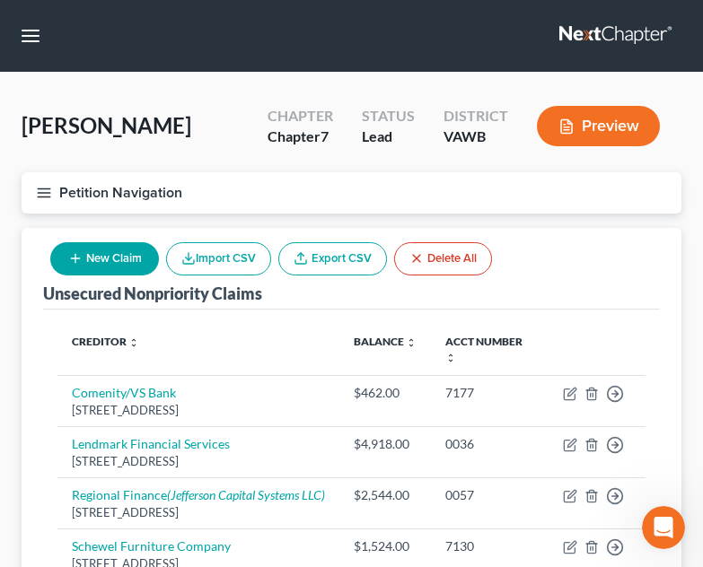
click at [37, 192] on icon "button" at bounding box center [44, 193] width 16 height 16
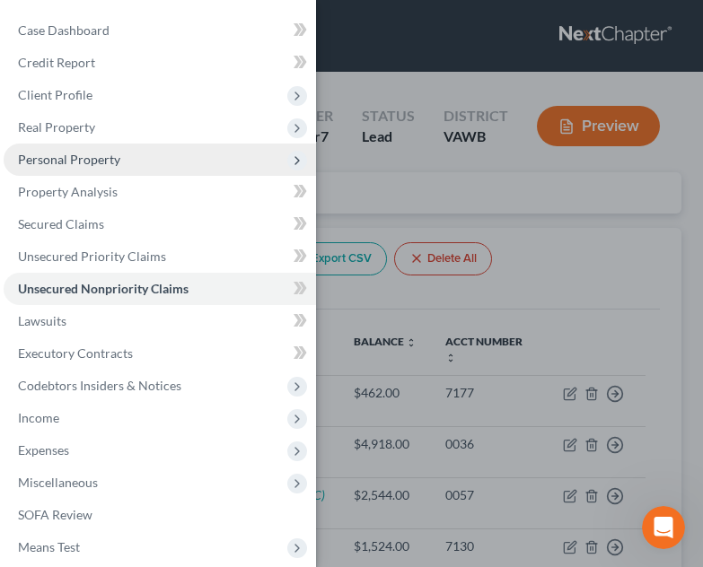
click at [146, 161] on span "Personal Property" at bounding box center [160, 160] width 312 height 32
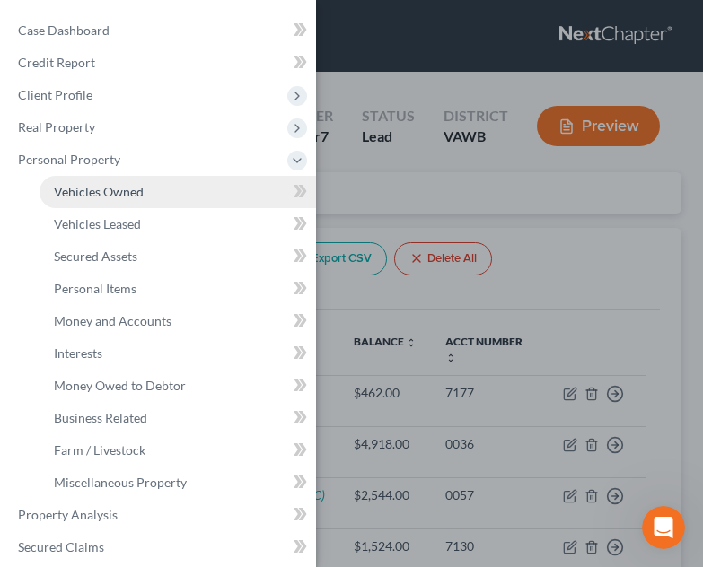
click at [153, 192] on link "Vehicles Owned" at bounding box center [177, 192] width 276 height 32
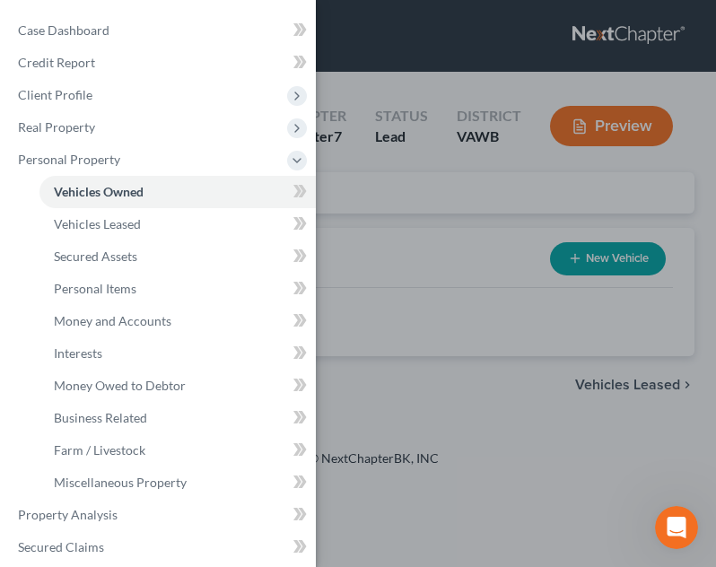
click at [415, 273] on div "Case Dashboard Payments Invoices Payments Payments Credit Report Client Profile" at bounding box center [358, 283] width 716 height 567
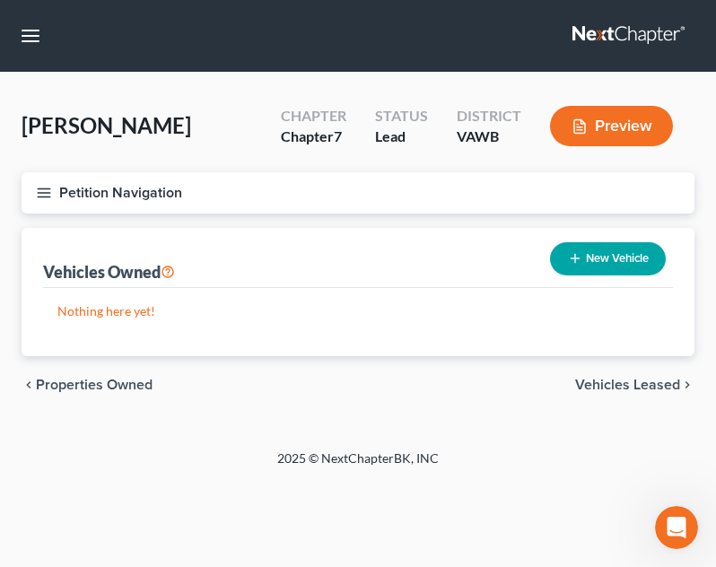
click at [598, 263] on button "New Vehicle" at bounding box center [608, 258] width 116 height 33
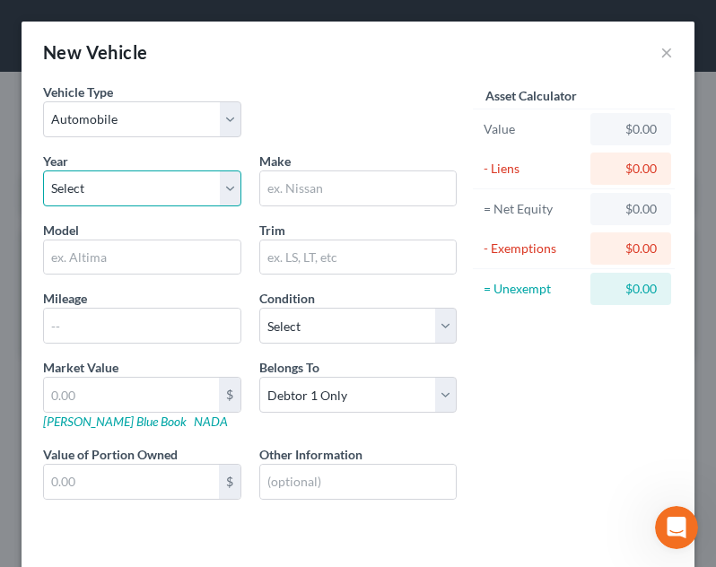
click at [165, 187] on select "Select 2026 2025 2024 2023 2022 2021 2020 2019 2018 2017 2016 2015 2014 2013 20…" at bounding box center [142, 188] width 198 height 36
click at [43, 170] on select "Select 2026 2025 2024 2023 2022 2021 2020 2019 2018 2017 2016 2015 2014 2013 20…" at bounding box center [142, 188] width 198 height 36
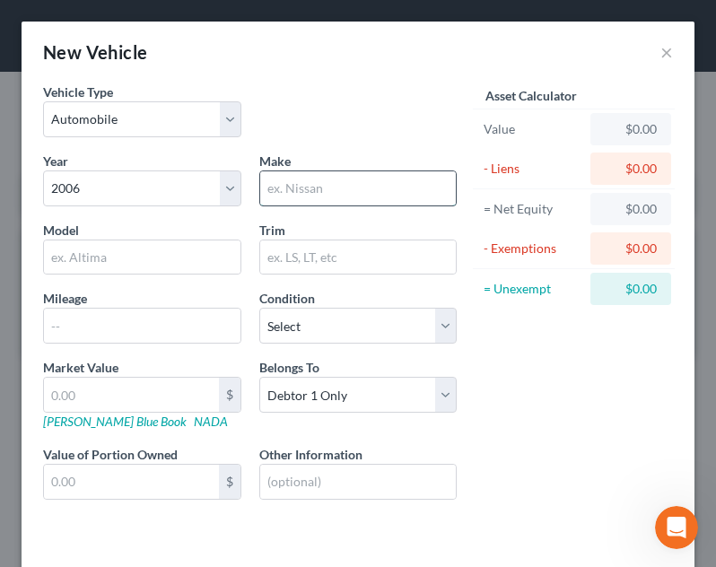
click at [337, 192] on input "text" at bounding box center [358, 188] width 197 height 34
click at [177, 276] on div "Year Select 2026 2025 2024 2023 2022 2021 2020 2019 2018 2017 2016 2015 2014 20…" at bounding box center [250, 341] width 432 height 378
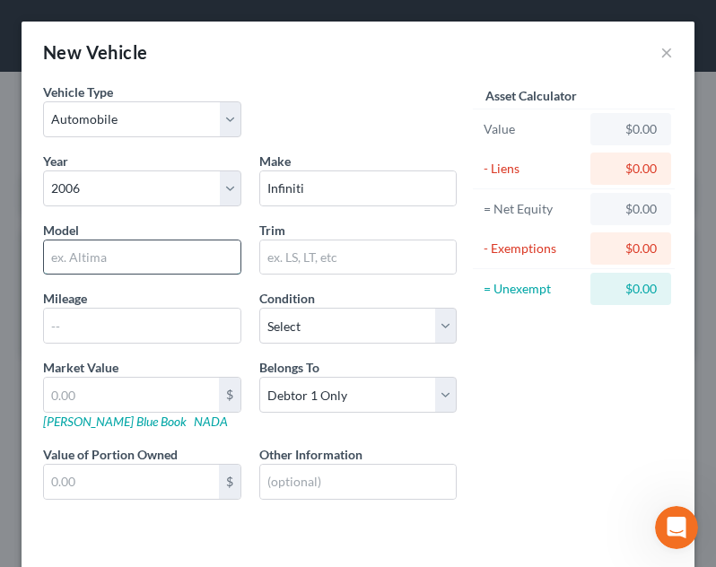
click at [171, 266] on input "text" at bounding box center [142, 257] width 197 height 34
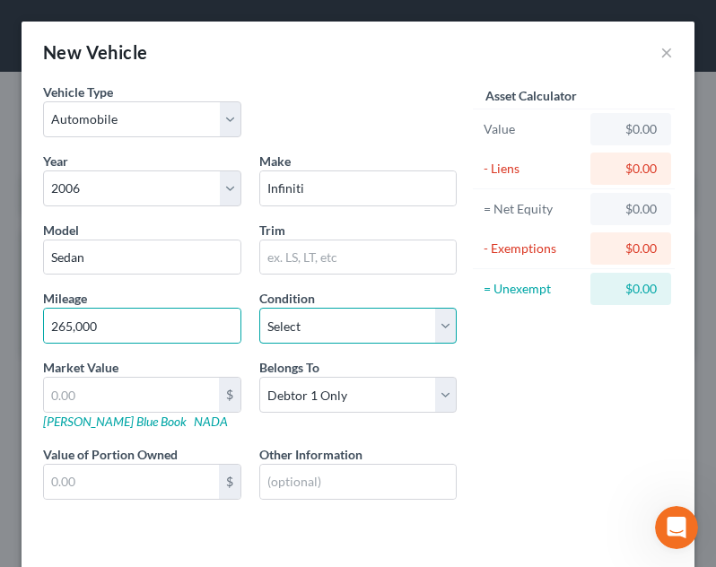
click at [360, 333] on select "Select Excellent Very Good Good Fair Poor" at bounding box center [358, 326] width 198 height 36
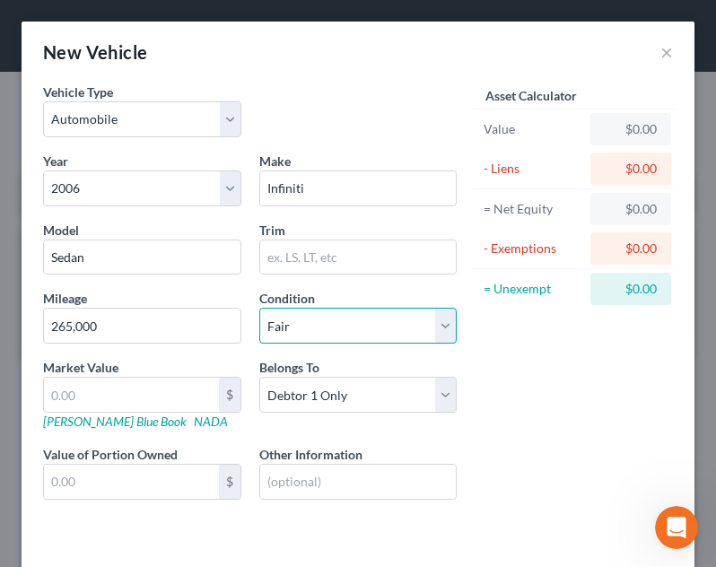
click at [259, 308] on select "Select Excellent Very Good Good Fair Poor" at bounding box center [358, 326] width 198 height 36
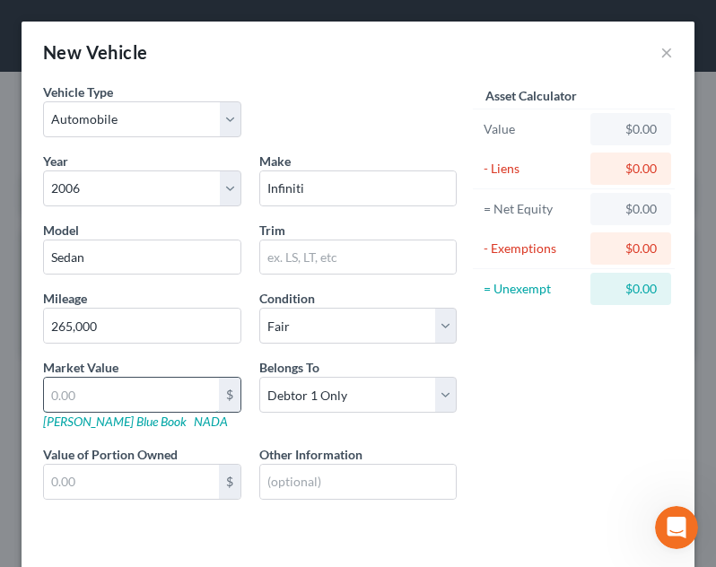
click at [160, 396] on input "text" at bounding box center [131, 395] width 175 height 34
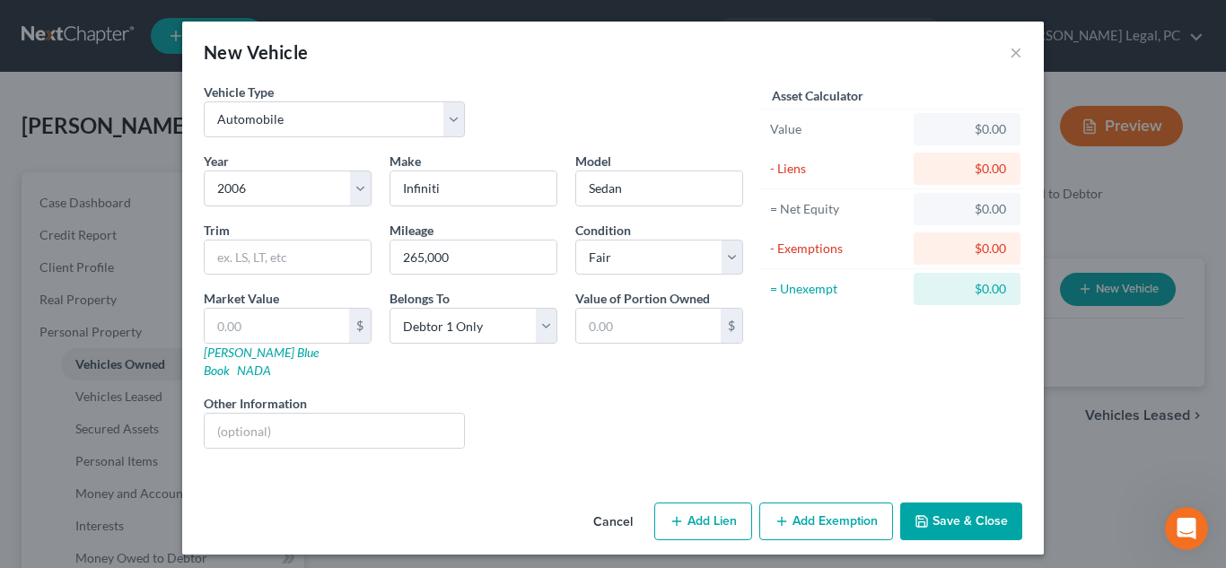
click at [527, 368] on div "Year Select 2026 2025 2024 2023 2022 2021 2020 2019 2018 2017 2016 2015 2014 20…" at bounding box center [473, 307] width 557 height 311
click at [305, 318] on input "text" at bounding box center [277, 326] width 144 height 34
click at [721, 502] on button "Add Lien" at bounding box center [703, 521] width 98 height 38
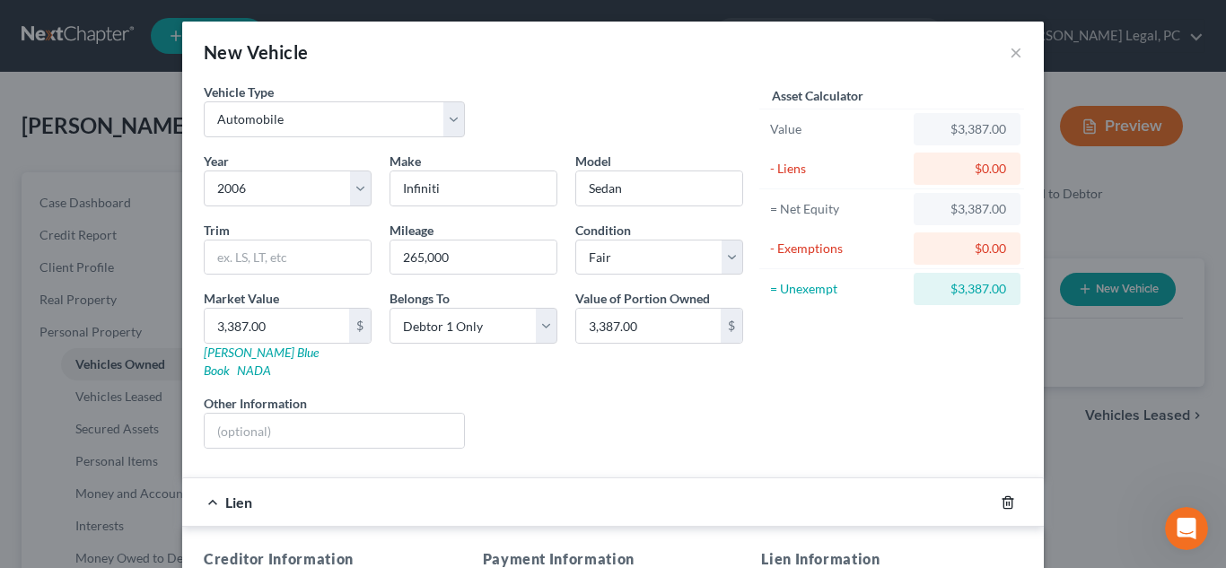
click at [1002, 499] on polyline "button" at bounding box center [1007, 499] width 11 height 0
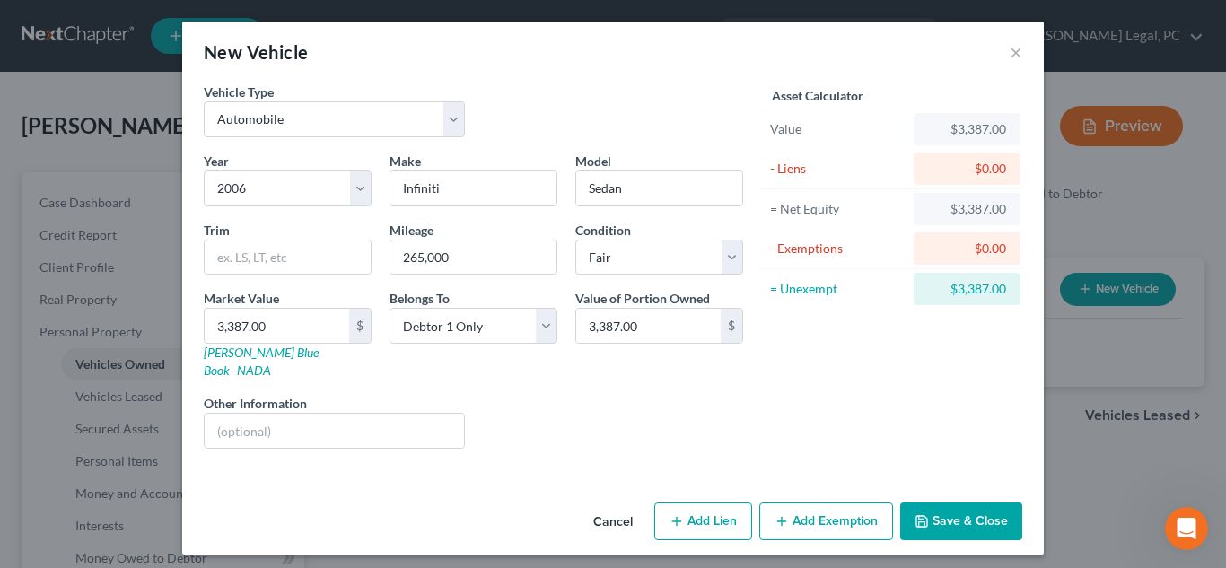
click at [861, 502] on button "Add Exemption" at bounding box center [826, 521] width 134 height 38
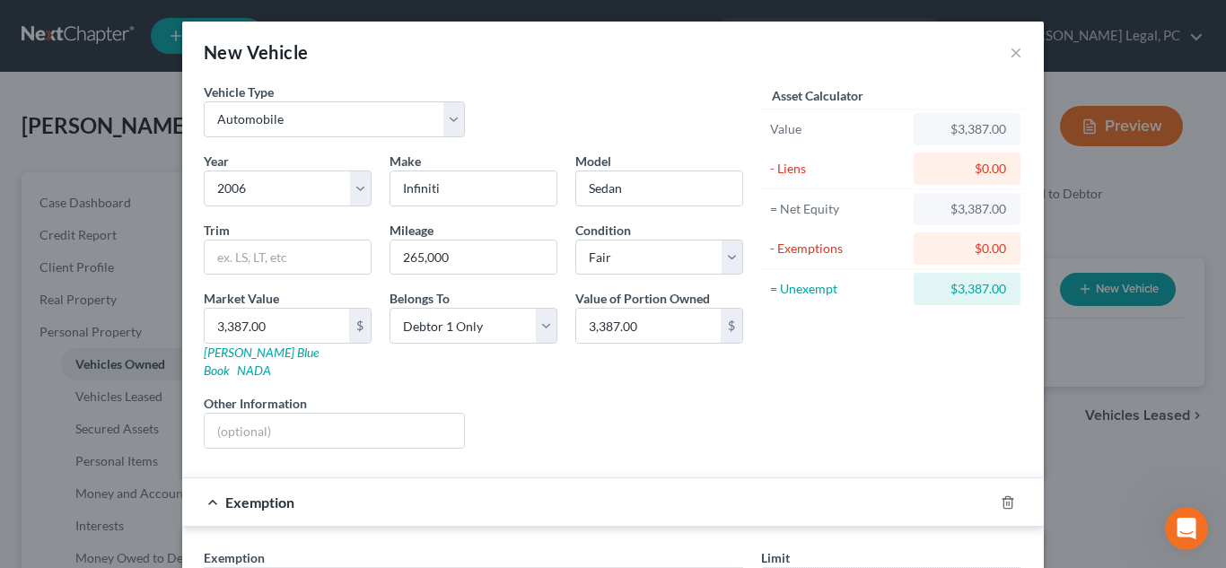
scroll to position [288, 0]
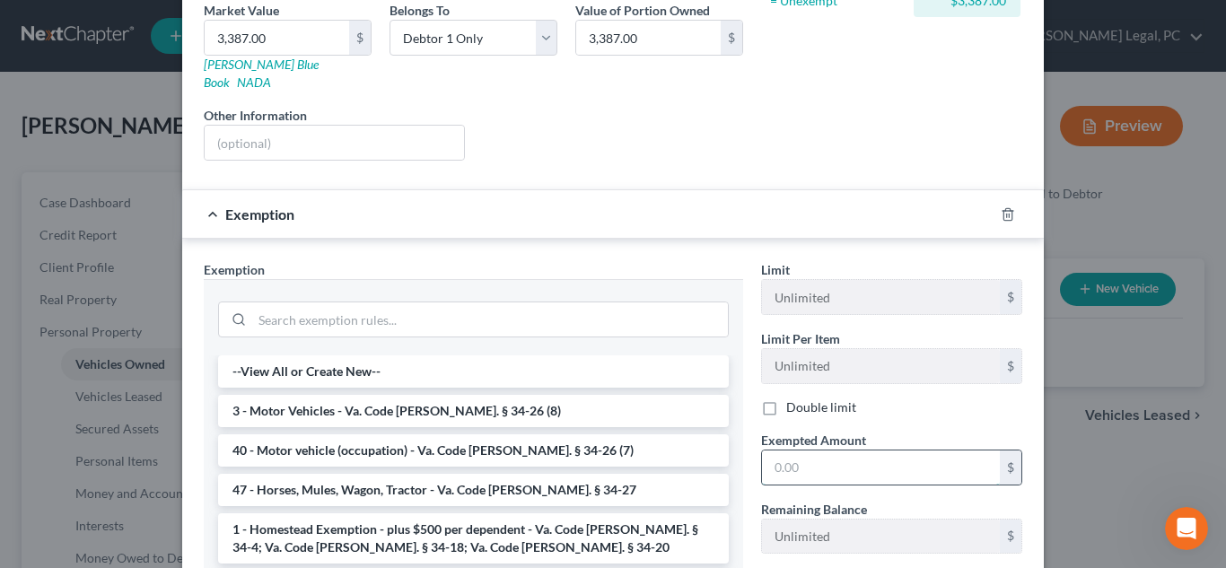
click at [837, 459] on input "text" at bounding box center [881, 467] width 238 height 34
click at [344, 395] on li "3 - Motor Vehicles - Va. Code [PERSON_NAME]. § 34-26 (8)" at bounding box center [473, 411] width 511 height 32
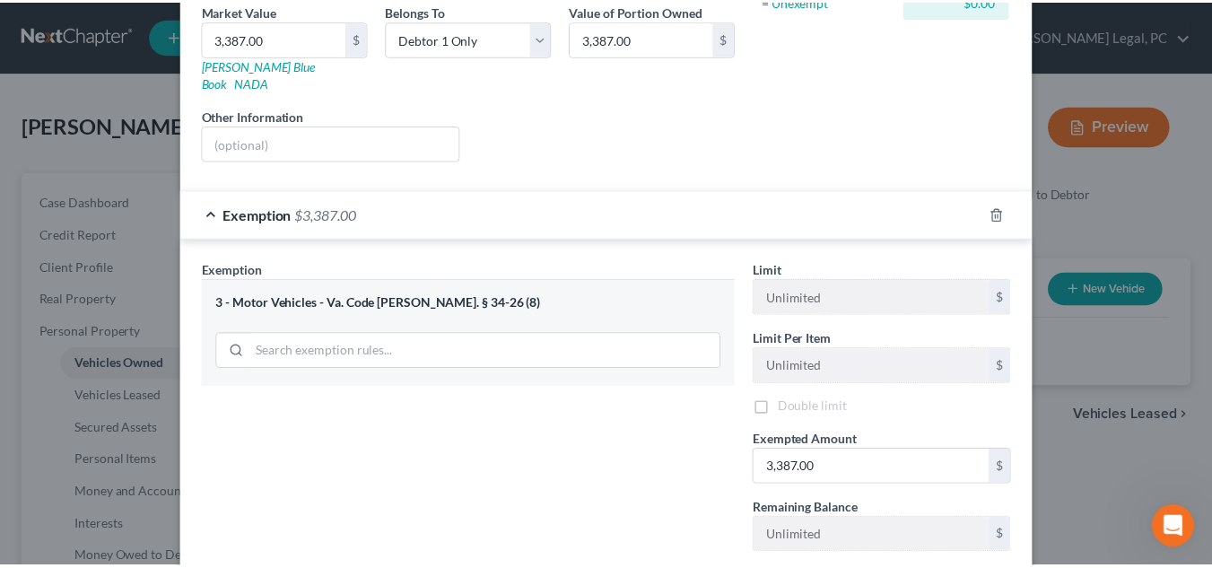
scroll to position [364, 0]
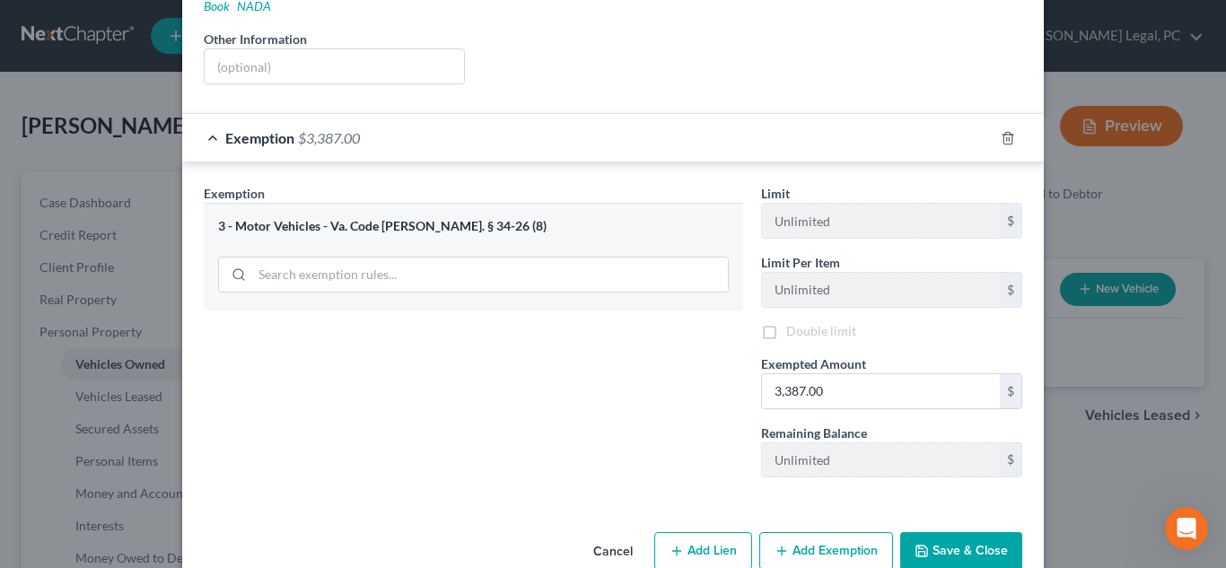
click at [965, 532] on button "Save & Close" at bounding box center [961, 551] width 122 height 38
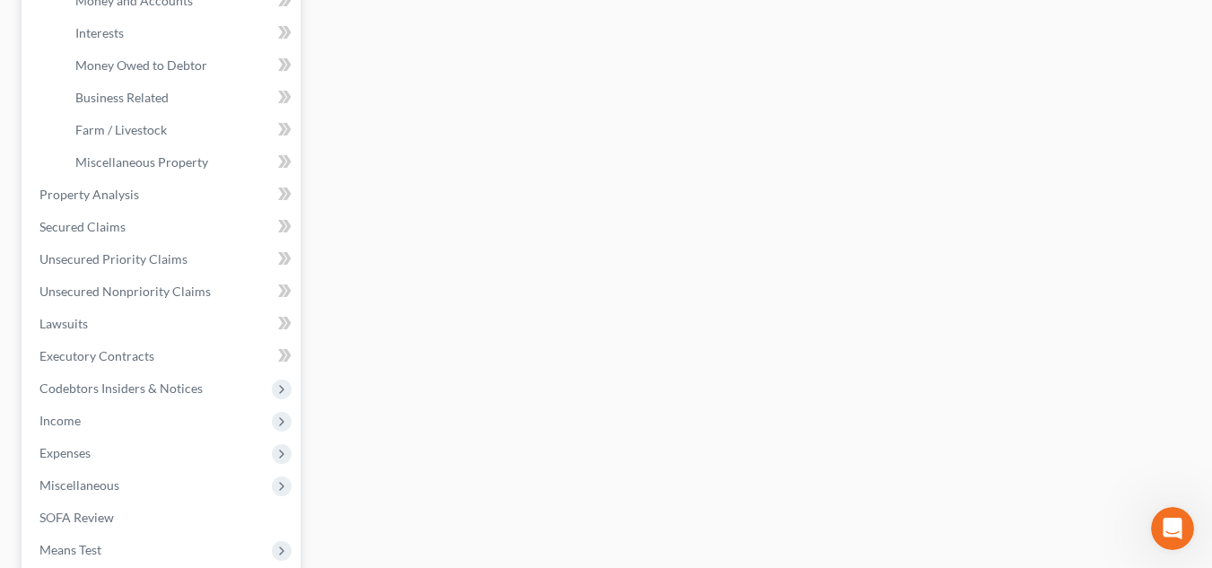
scroll to position [565, 0]
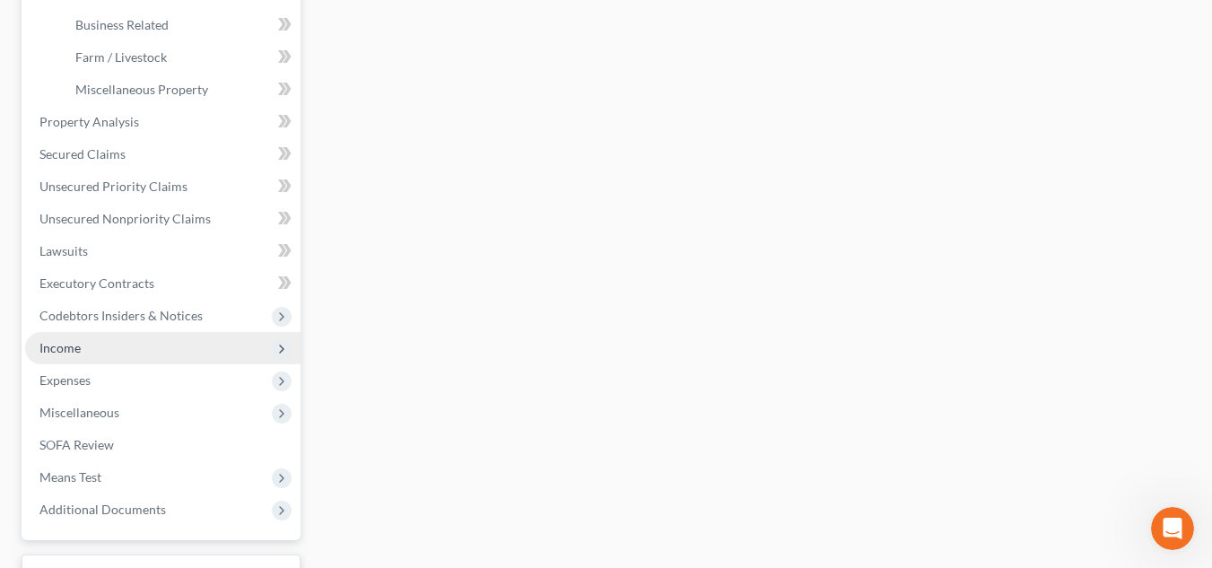
click at [110, 340] on span "Income" at bounding box center [162, 348] width 275 height 32
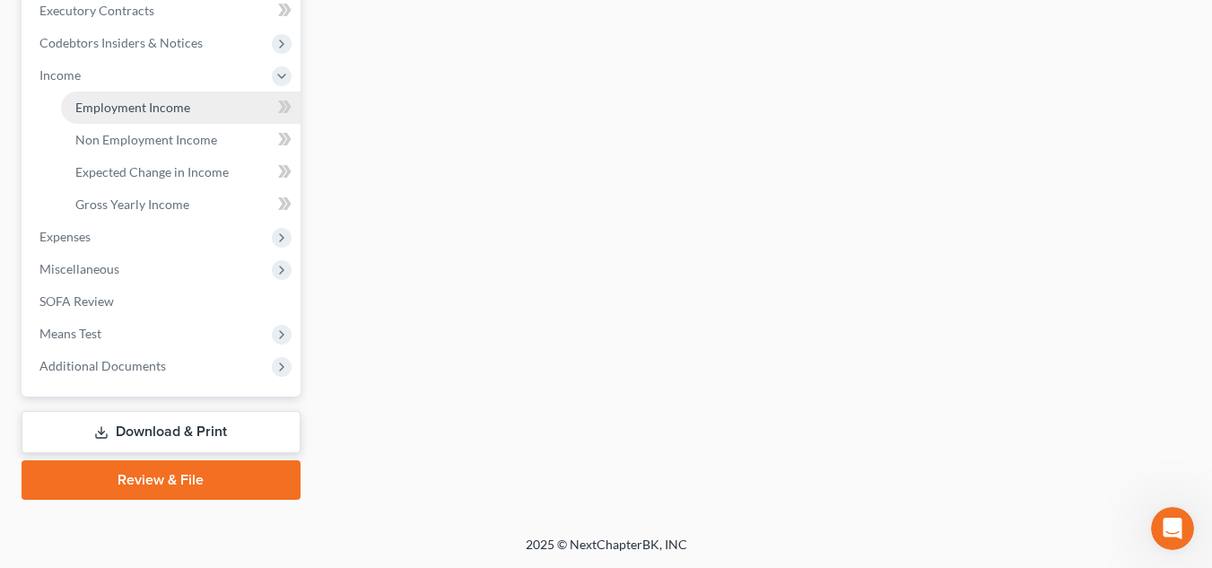
click at [147, 92] on link "Employment Income" at bounding box center [181, 108] width 240 height 32
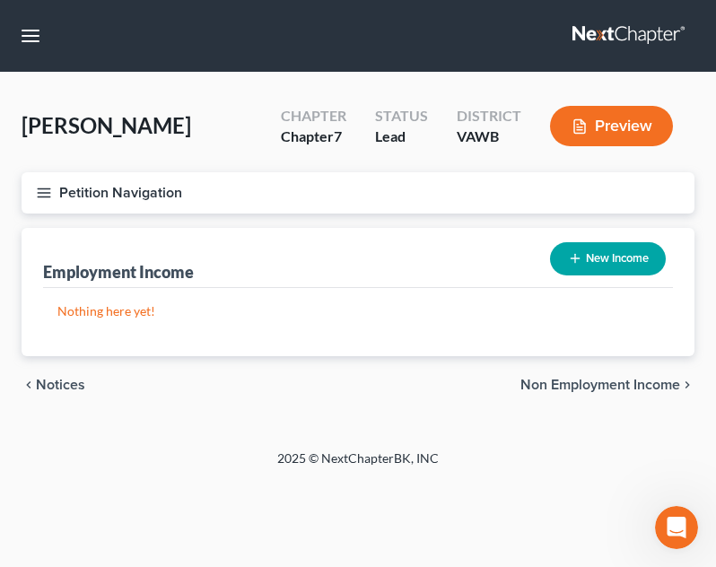
click at [585, 270] on button "New Income" at bounding box center [608, 258] width 116 height 33
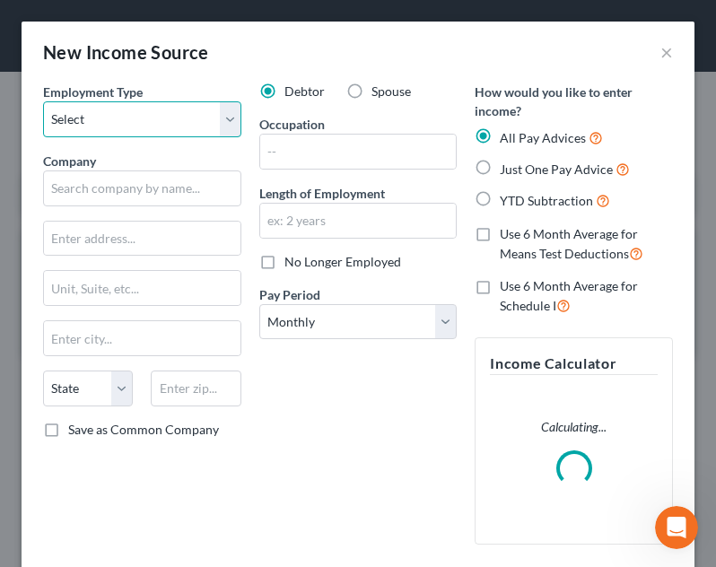
click at [132, 117] on select "Select Full or [DEMOGRAPHIC_DATA] Employment Self Employment" at bounding box center [142, 119] width 198 height 36
click at [43, 101] on select "Select Full or [DEMOGRAPHIC_DATA] Employment Self Employment" at bounding box center [142, 119] width 198 height 36
click at [140, 167] on div "Company *" at bounding box center [142, 179] width 198 height 55
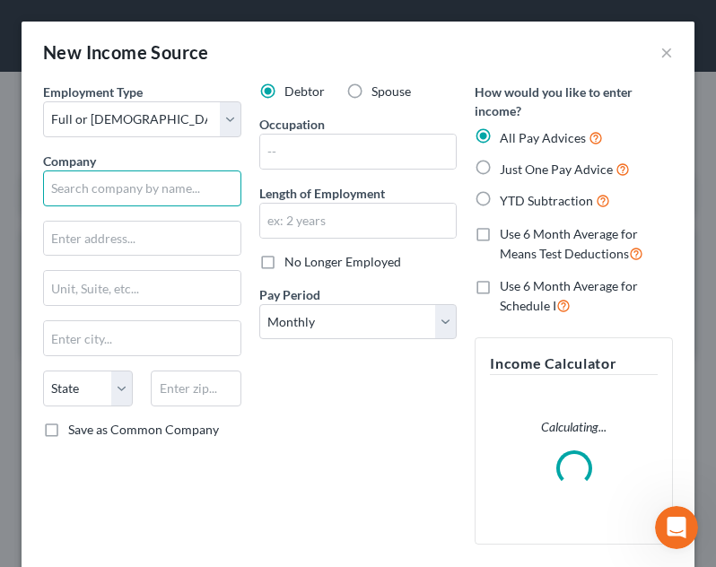
click at [140, 179] on input "text" at bounding box center [142, 188] width 198 height 36
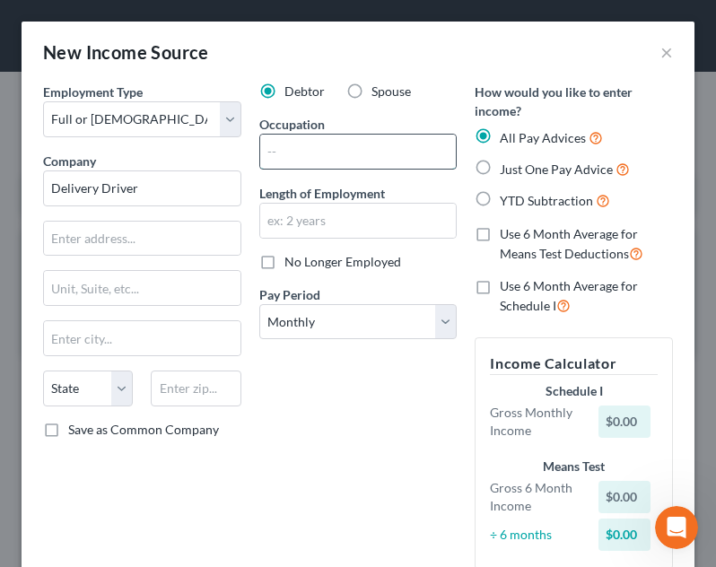
click at [262, 158] on input "text" at bounding box center [358, 152] width 197 height 34
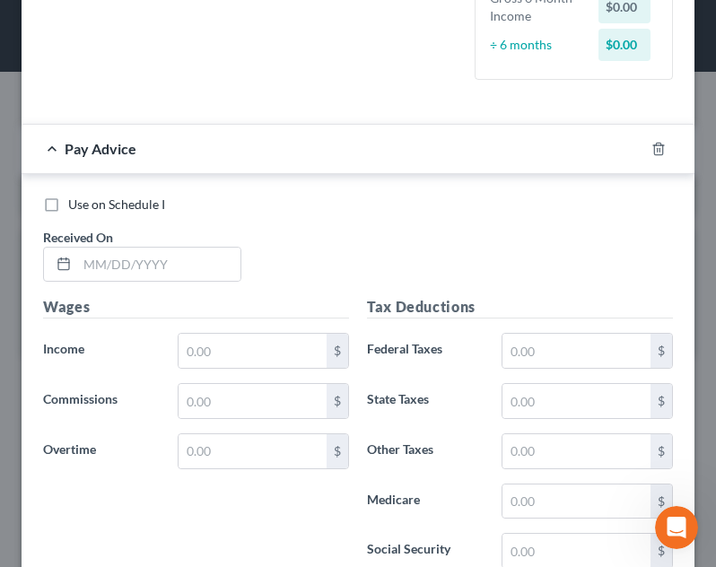
scroll to position [557, 0]
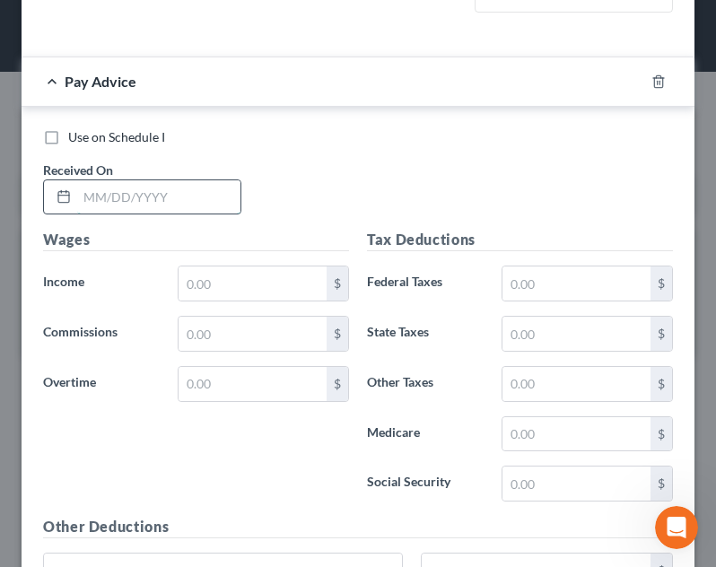
click at [177, 199] on input "text" at bounding box center [158, 197] width 163 height 34
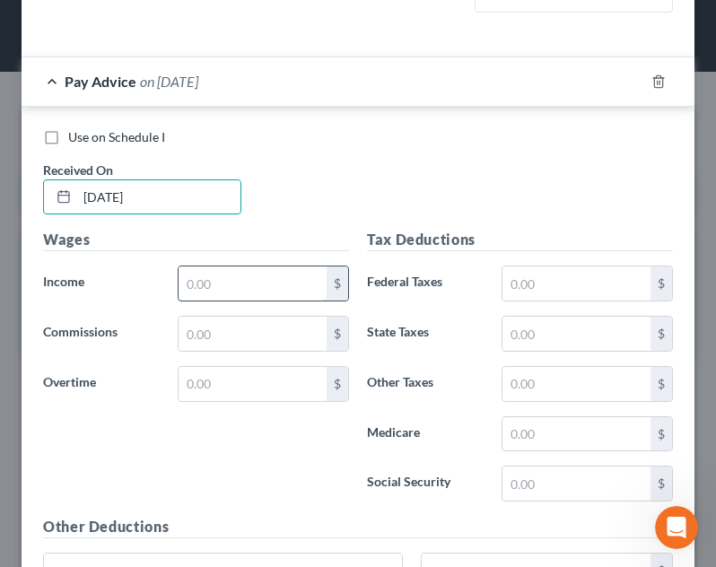
click at [227, 282] on input "text" at bounding box center [253, 283] width 148 height 34
click at [311, 223] on div "Use on Schedule I Received On * [DATE]" at bounding box center [358, 178] width 648 height 101
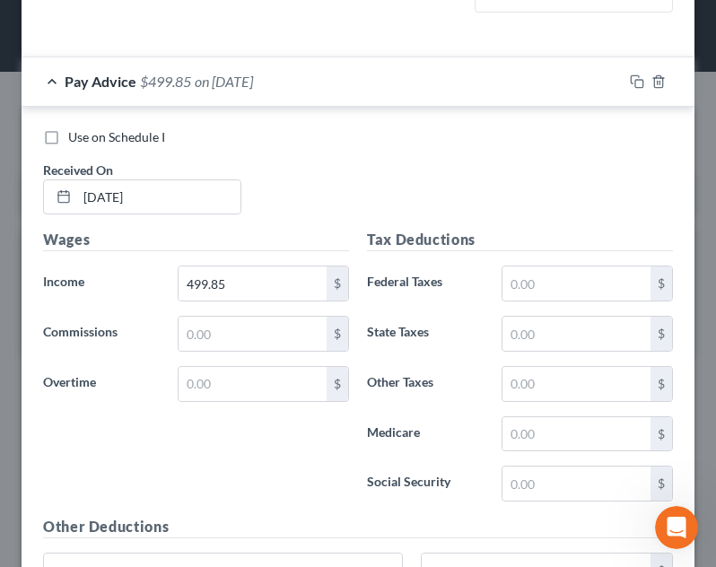
click at [384, 101] on div "Pay Advice $499.85 on [DATE]" at bounding box center [322, 81] width 601 height 48
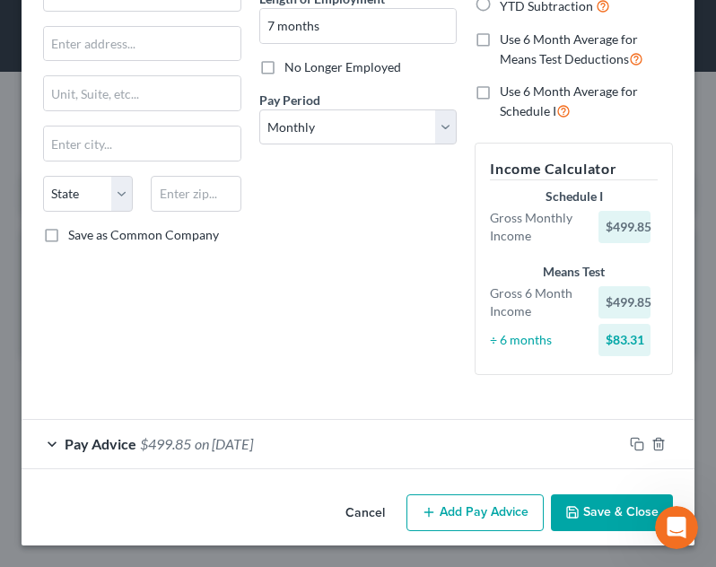
scroll to position [195, 0]
click at [444, 516] on button "Add Pay Advice" at bounding box center [474, 513] width 137 height 38
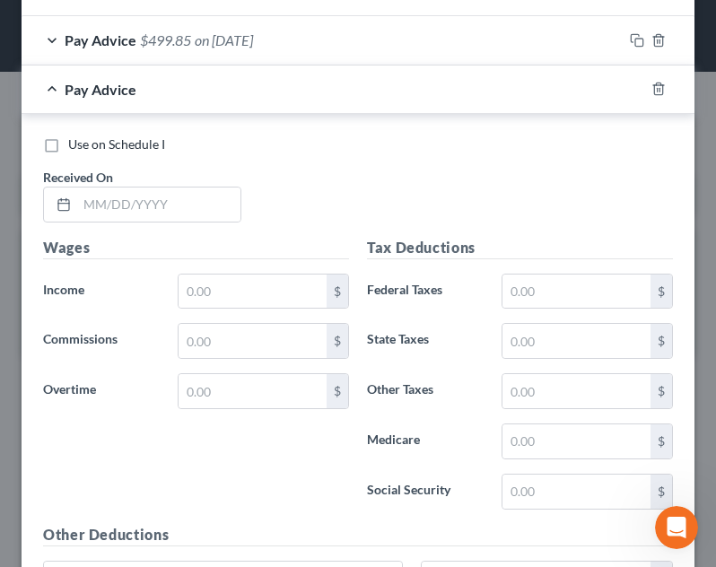
scroll to position [618, 0]
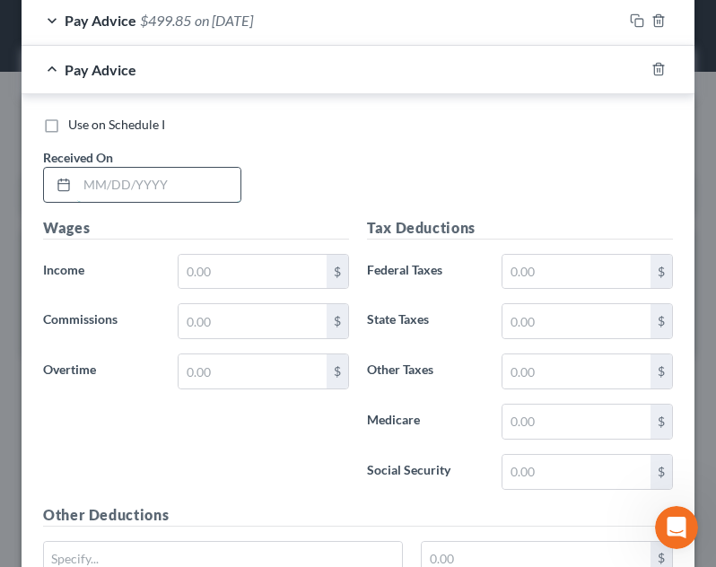
click at [155, 177] on input "text" at bounding box center [158, 185] width 163 height 34
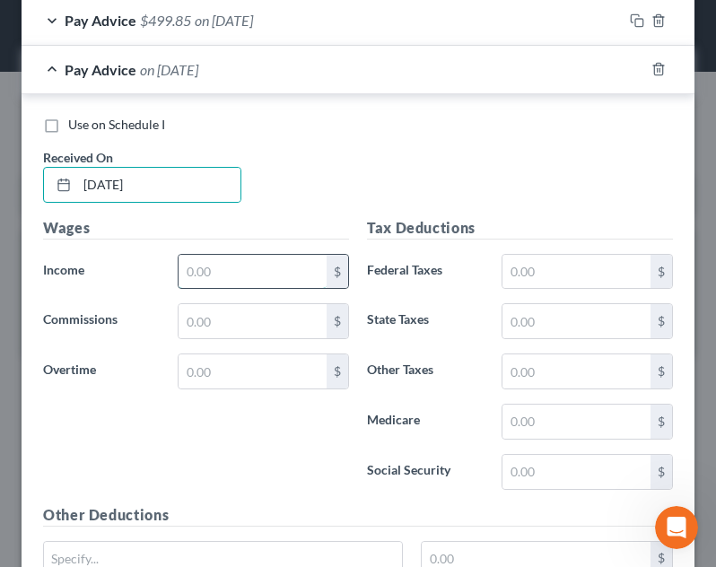
click at [254, 255] on input "text" at bounding box center [253, 272] width 148 height 34
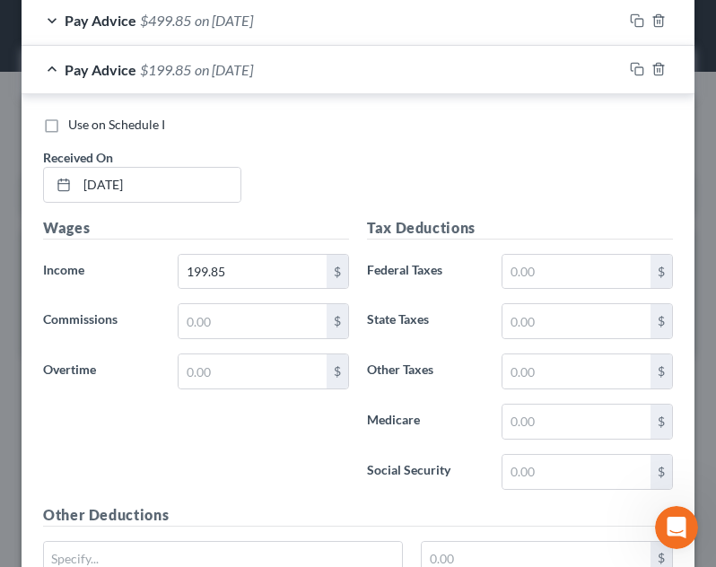
click at [348, 228] on div "Wages Income * 199.85 $ Commissions $ Overtime $" at bounding box center [196, 360] width 324 height 287
click at [339, 83] on div "Pay Advice $199.85 on [DATE]" at bounding box center [322, 70] width 601 height 48
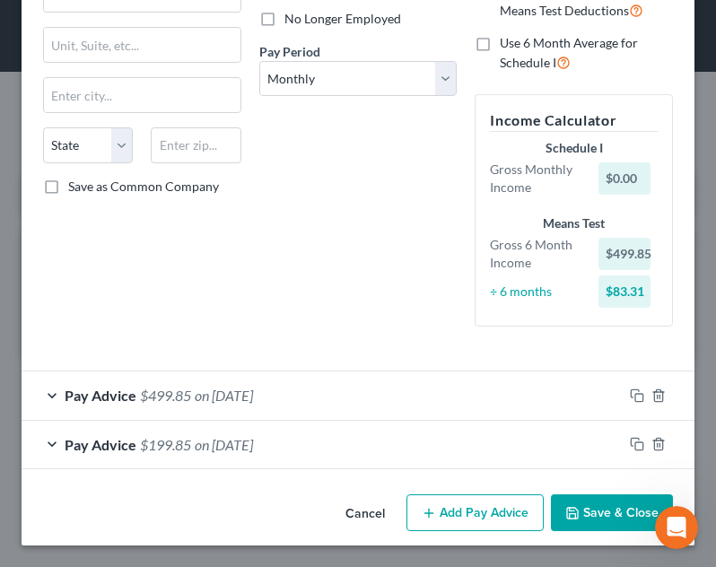
scroll to position [243, 0]
click at [457, 514] on button "Add Pay Advice" at bounding box center [474, 513] width 137 height 38
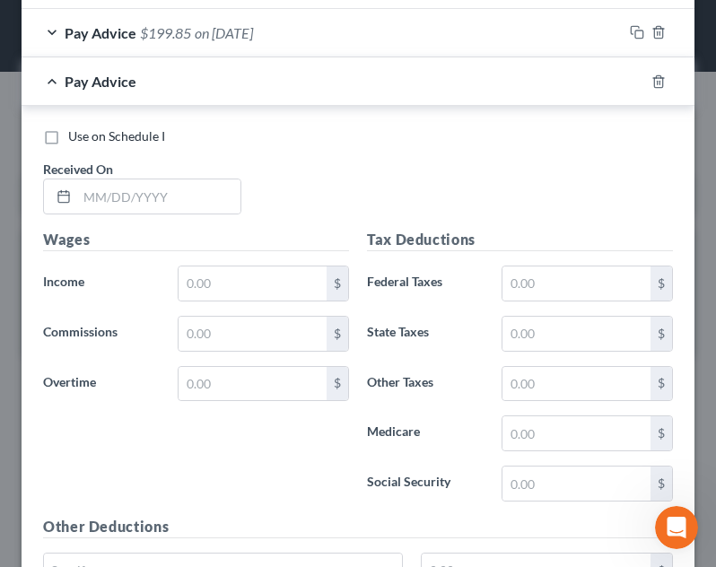
scroll to position [664, 0]
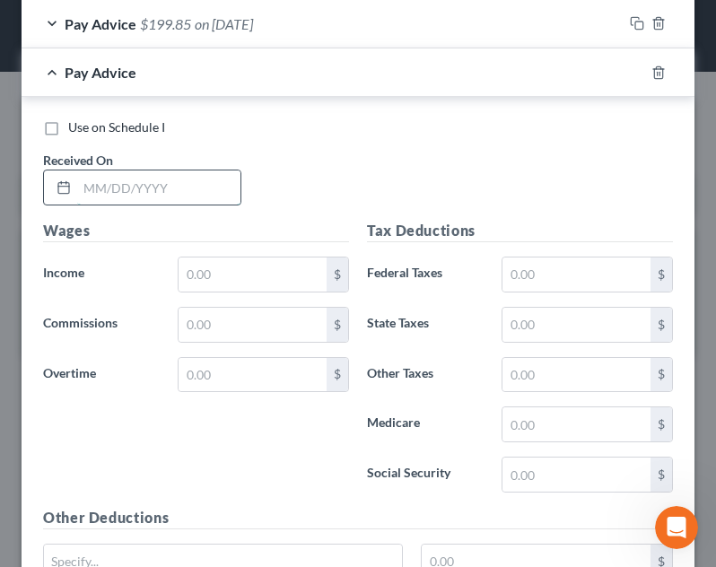
click at [184, 191] on input "text" at bounding box center [158, 187] width 163 height 34
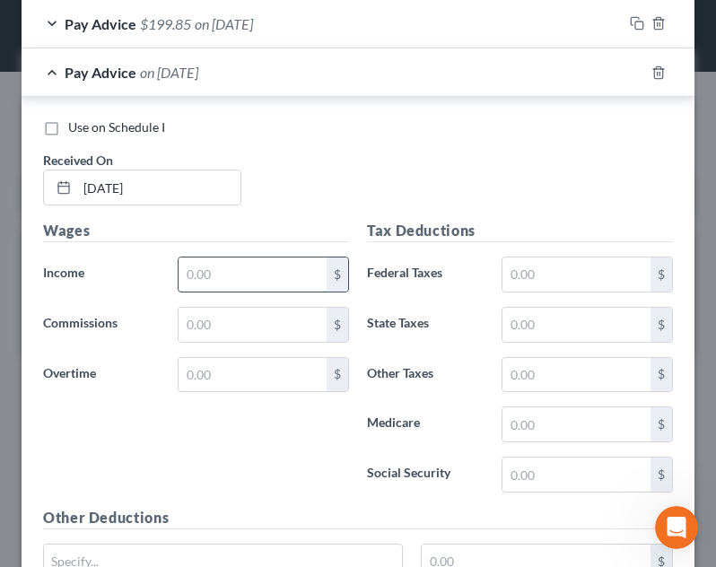
click at [250, 276] on input "text" at bounding box center [253, 275] width 148 height 34
click at [414, 168] on div "Use on Schedule I Received On * [DATE]" at bounding box center [358, 168] width 648 height 101
click at [359, 90] on div "Pay Advice $707.78 on [DATE]" at bounding box center [322, 72] width 601 height 48
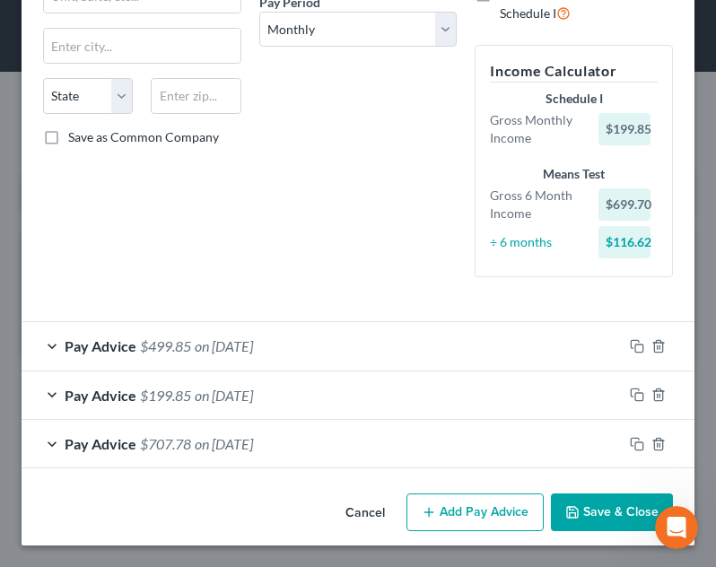
scroll to position [293, 0]
click at [481, 515] on button "Add Pay Advice" at bounding box center [474, 513] width 137 height 38
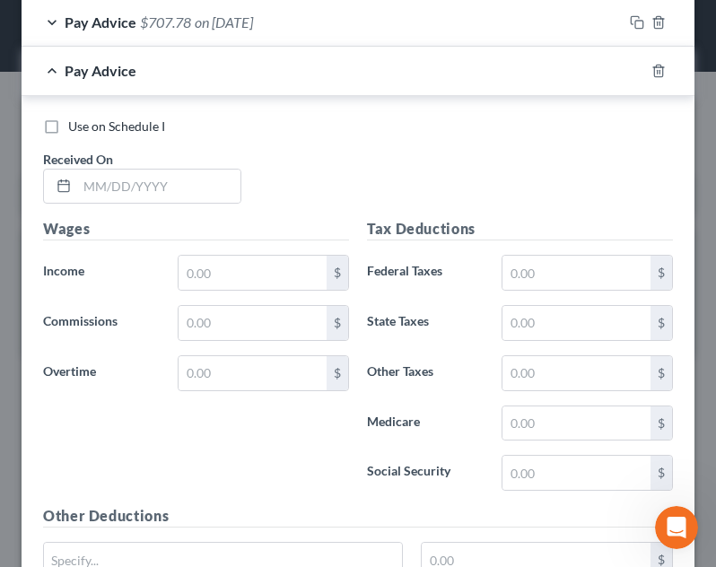
scroll to position [739, 0]
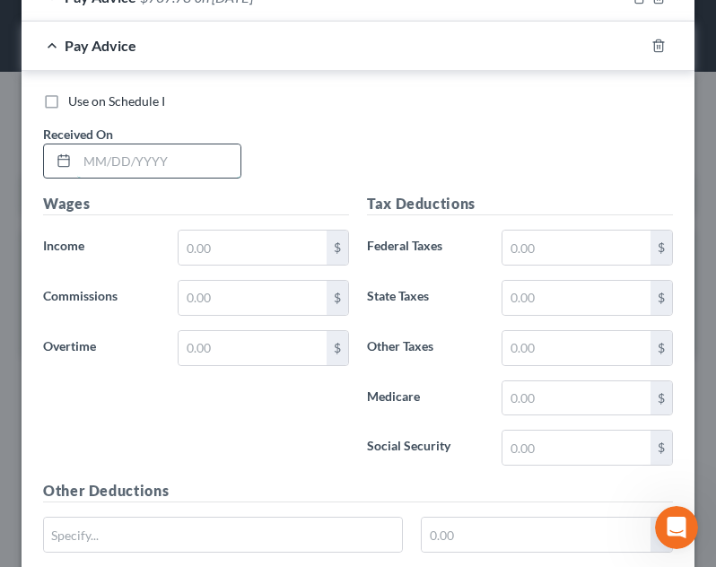
click at [188, 144] on input "text" at bounding box center [158, 161] width 163 height 34
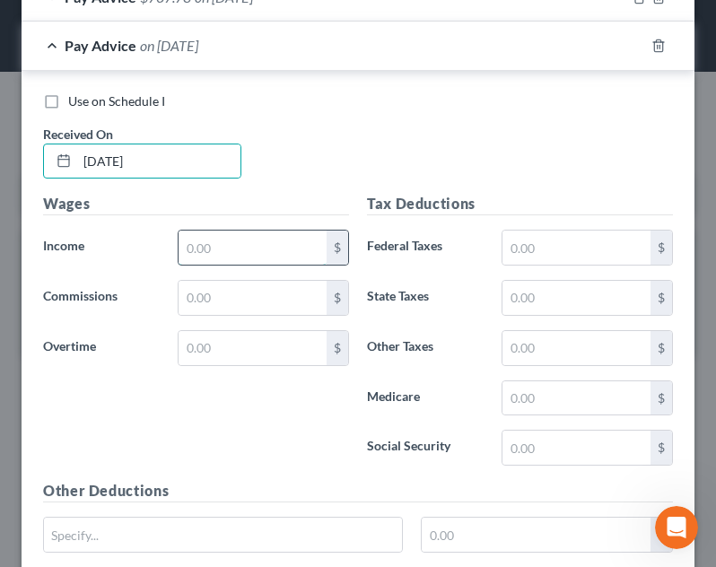
click at [267, 264] on input "text" at bounding box center [253, 248] width 148 height 34
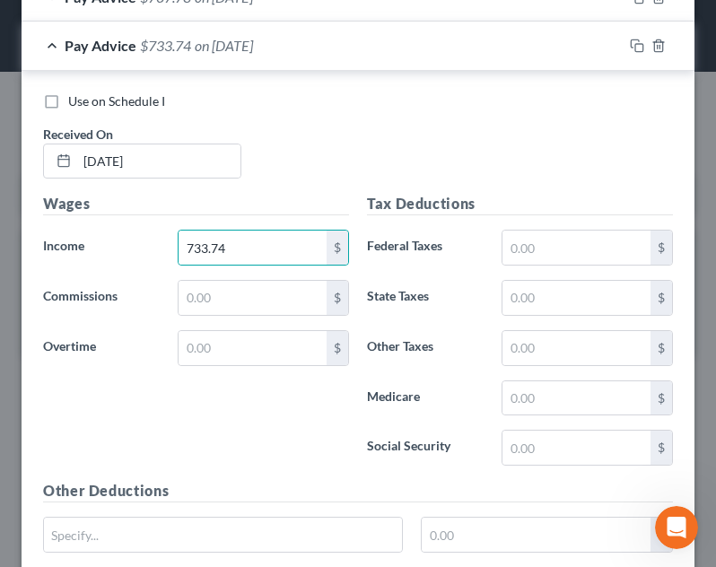
click at [293, 197] on h5 "Wages" at bounding box center [196, 204] width 306 height 22
click at [477, 47] on div "Pay Advice $733.74 on [DATE]" at bounding box center [322, 46] width 601 height 48
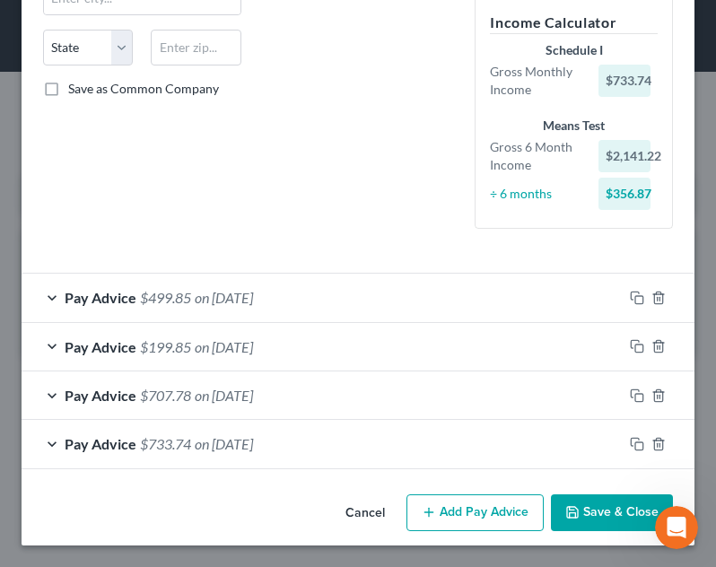
scroll to position [341, 0]
click at [472, 516] on button "Add Pay Advice" at bounding box center [474, 513] width 137 height 38
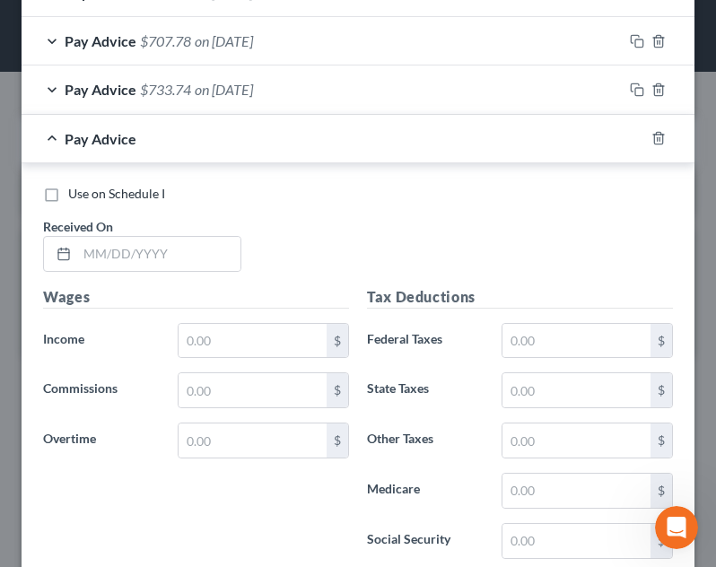
scroll to position [721, 0]
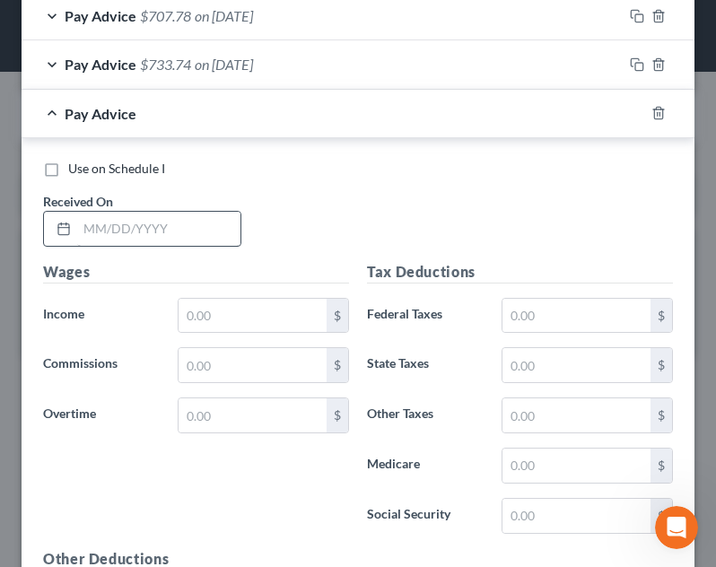
drag, startPoint x: 129, startPoint y: 261, endPoint x: 127, endPoint y: 231, distance: 30.6
click at [129, 261] on h5 "Wages" at bounding box center [196, 272] width 306 height 22
click at [125, 228] on input "text" at bounding box center [158, 229] width 163 height 34
click at [294, 326] on input "text" at bounding box center [253, 316] width 148 height 34
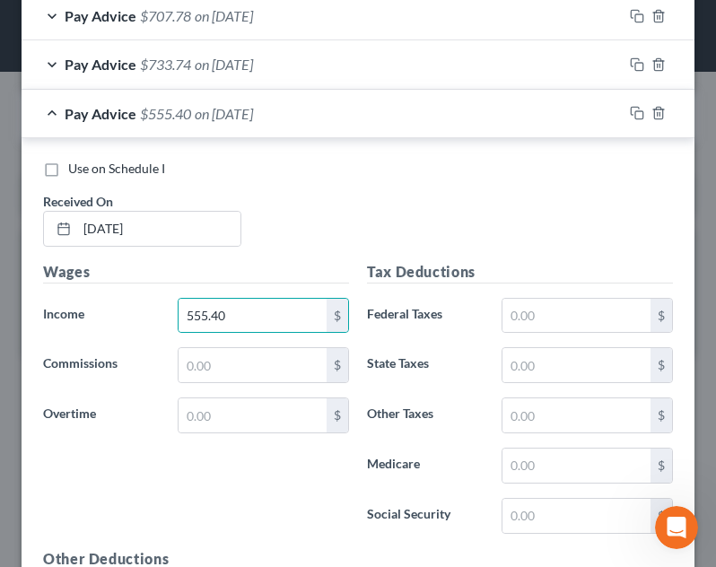
click at [422, 219] on div "Use on Schedule I Received On * [DATE]" at bounding box center [358, 210] width 648 height 101
click at [385, 135] on div "Pay Advice $555.40 on [DATE]" at bounding box center [322, 114] width 601 height 48
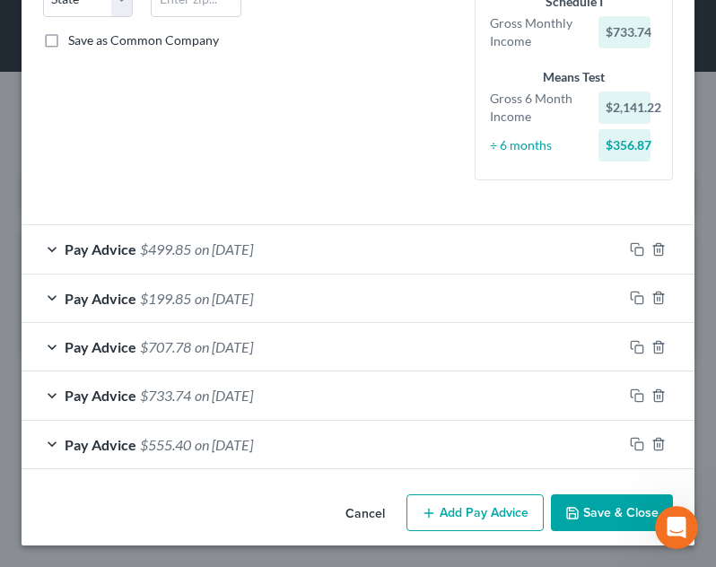
scroll to position [389, 0]
click at [480, 511] on button "Add Pay Advice" at bounding box center [474, 513] width 137 height 38
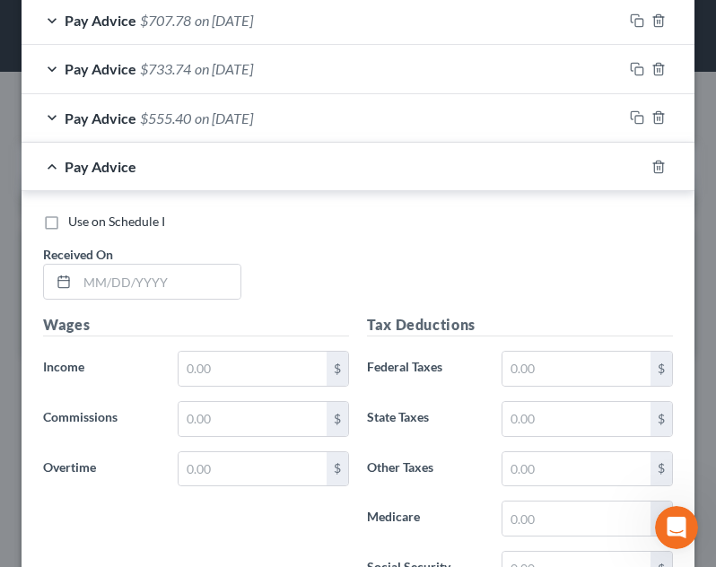
scroll to position [719, 0]
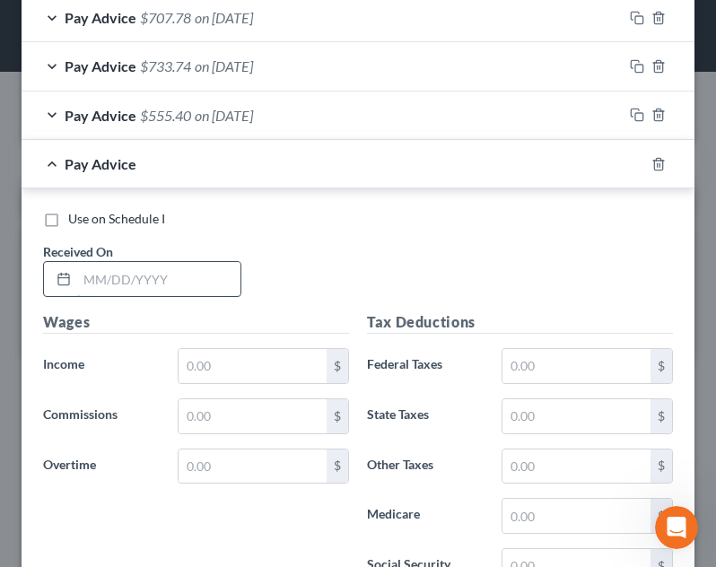
click at [160, 285] on input "text" at bounding box center [158, 279] width 163 height 34
click at [253, 363] on input "text" at bounding box center [253, 366] width 148 height 34
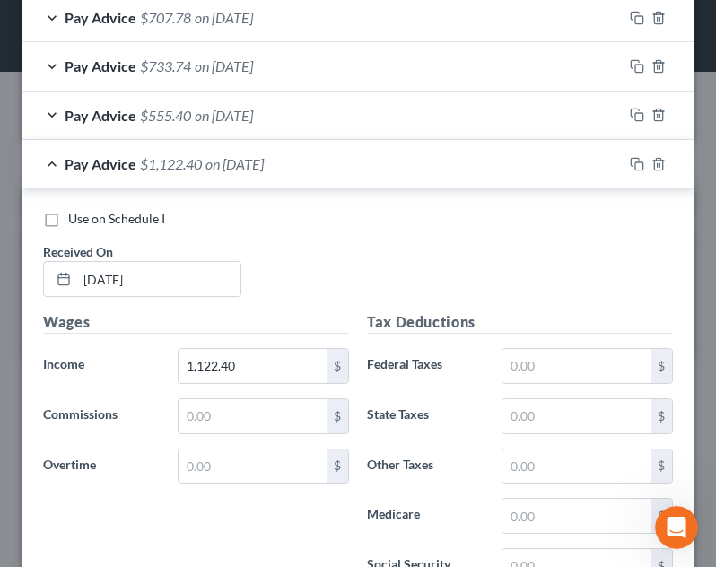
click at [350, 294] on div "Use on Schedule I Received On * [DATE]" at bounding box center [358, 260] width 648 height 101
click at [489, 184] on div "Pay Advice $1,122.40 on [DATE]" at bounding box center [322, 164] width 601 height 48
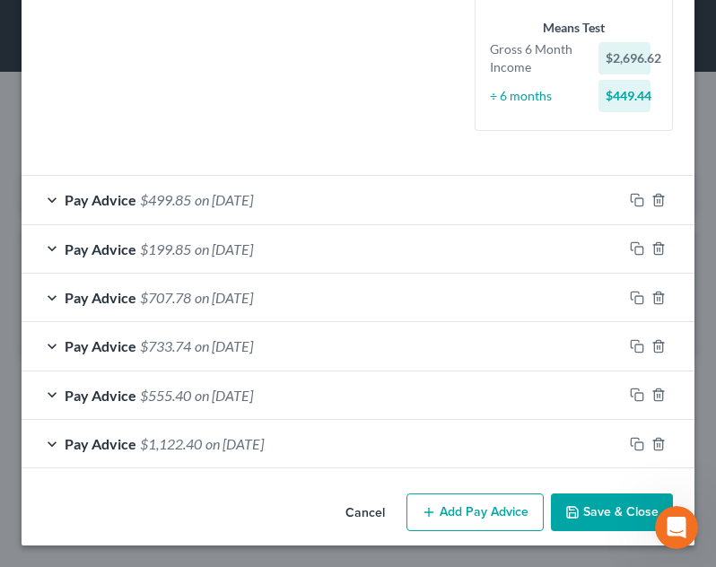
scroll to position [439, 0]
click at [492, 515] on button "Add Pay Advice" at bounding box center [474, 513] width 137 height 38
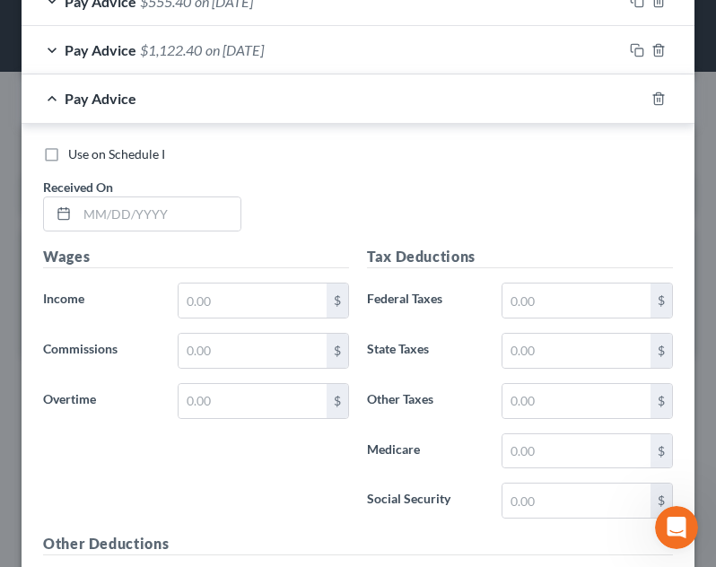
scroll to position [839, 0]
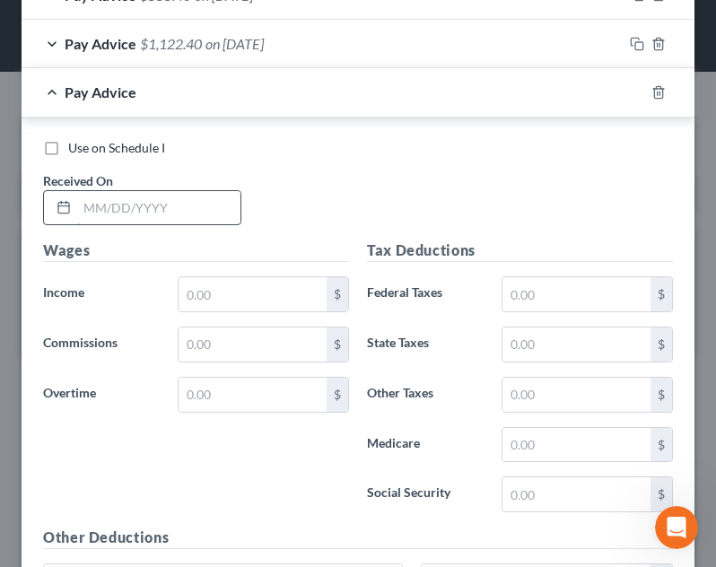
click at [161, 202] on input "text" at bounding box center [158, 208] width 163 height 34
click at [230, 302] on input "text" at bounding box center [253, 294] width 148 height 34
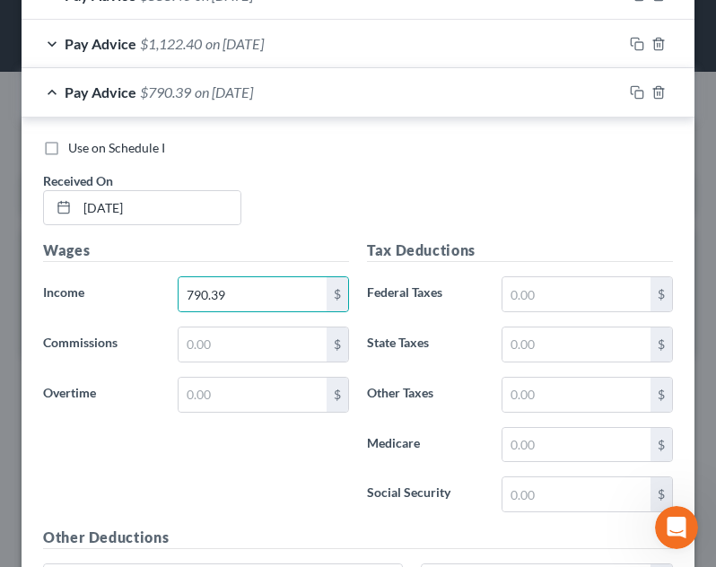
click at [326, 227] on div "Use on Schedule I Received On * [DATE]" at bounding box center [358, 189] width 648 height 101
click at [398, 98] on div "Pay Advice $790.39 on [DATE]" at bounding box center [322, 92] width 601 height 48
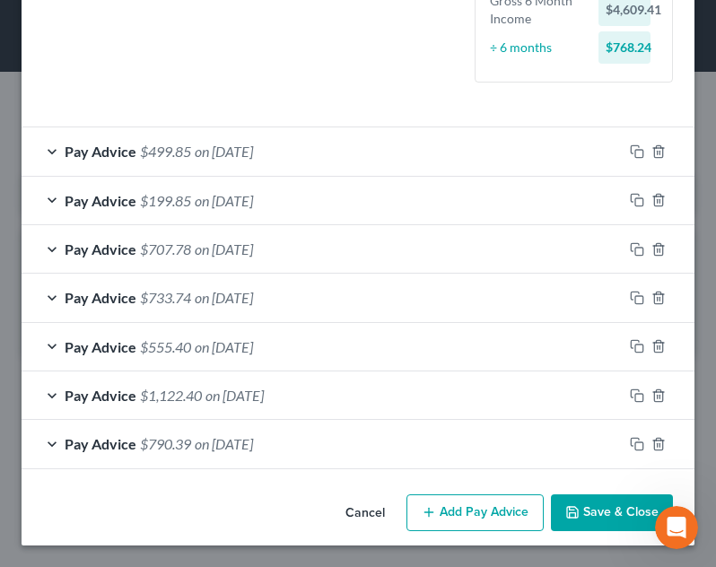
scroll to position [487, 0]
click at [479, 507] on button "Add Pay Advice" at bounding box center [474, 513] width 137 height 38
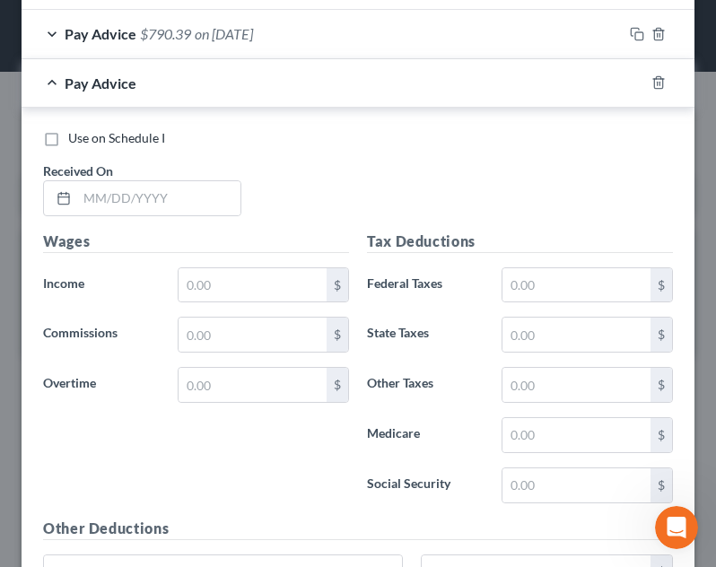
scroll to position [931, 0]
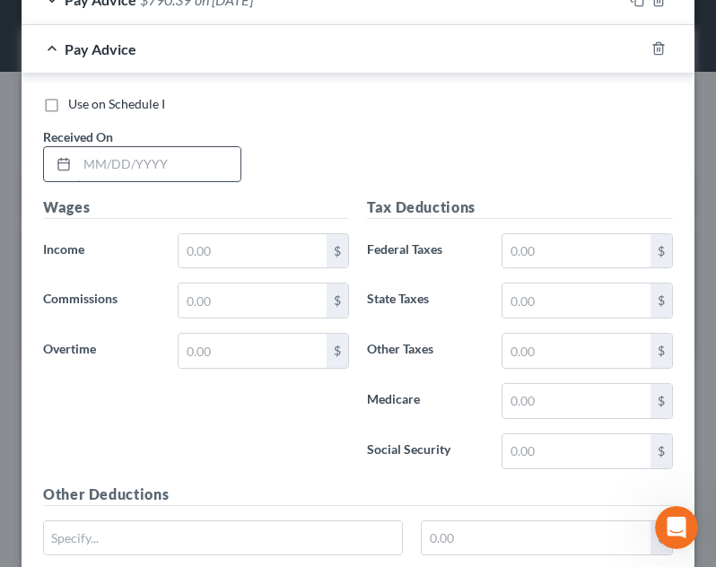
click at [123, 151] on input "text" at bounding box center [158, 164] width 163 height 34
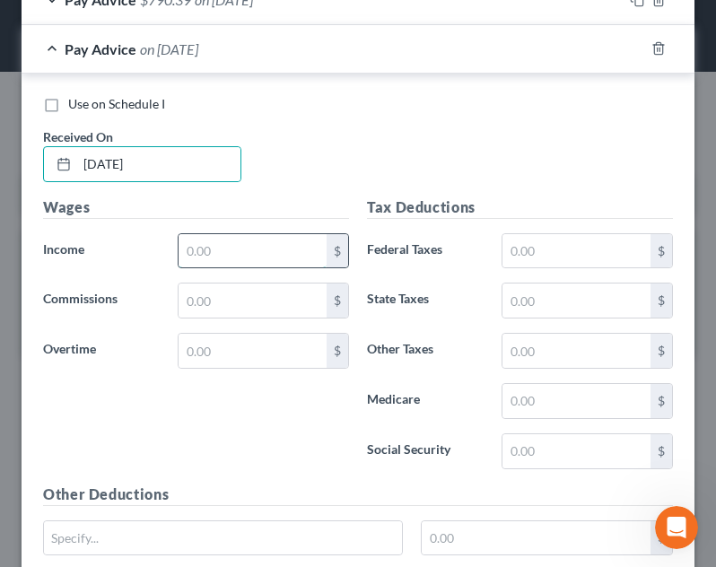
click at [278, 256] on input "text" at bounding box center [253, 251] width 148 height 34
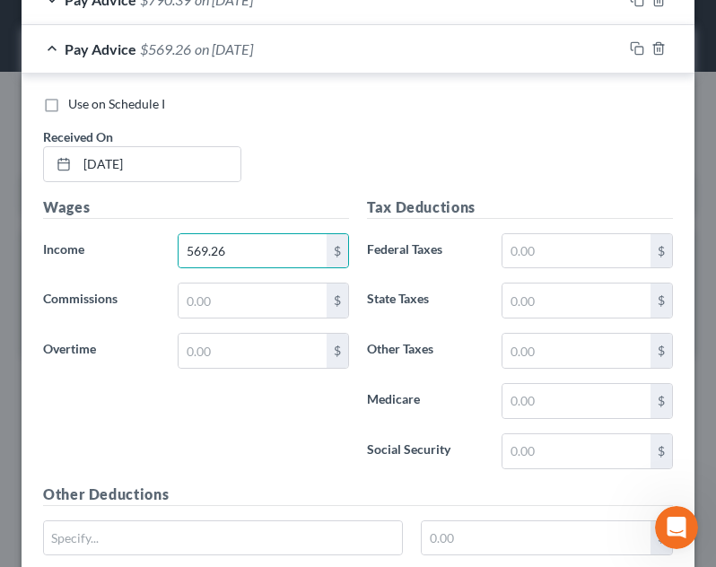
click at [434, 124] on div "Use on Schedule I Received On * [DATE]" at bounding box center [358, 145] width 648 height 101
click at [383, 52] on div "Pay Advice $569.26 on [DATE]" at bounding box center [322, 49] width 601 height 48
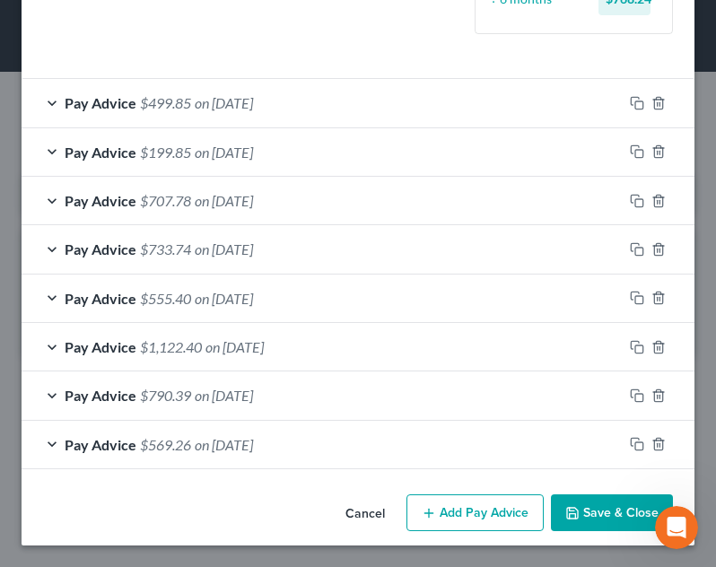
scroll to position [536, 0]
click at [471, 507] on button "Add Pay Advice" at bounding box center [474, 513] width 137 height 38
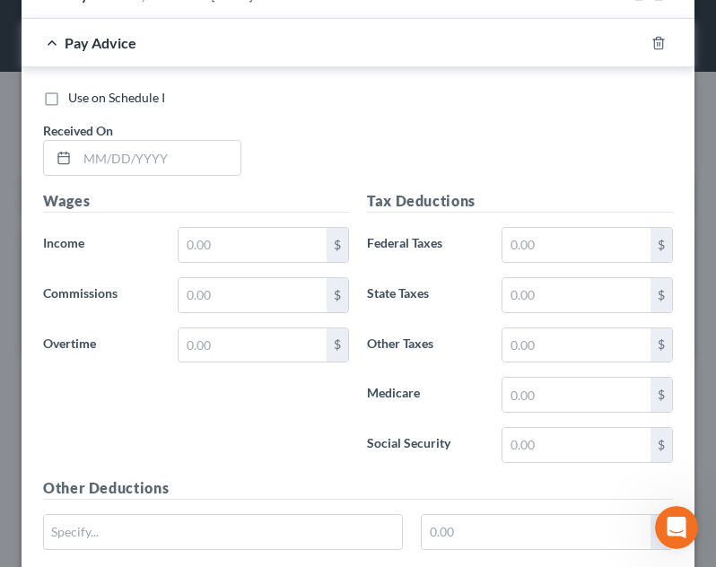
scroll to position [990, 0]
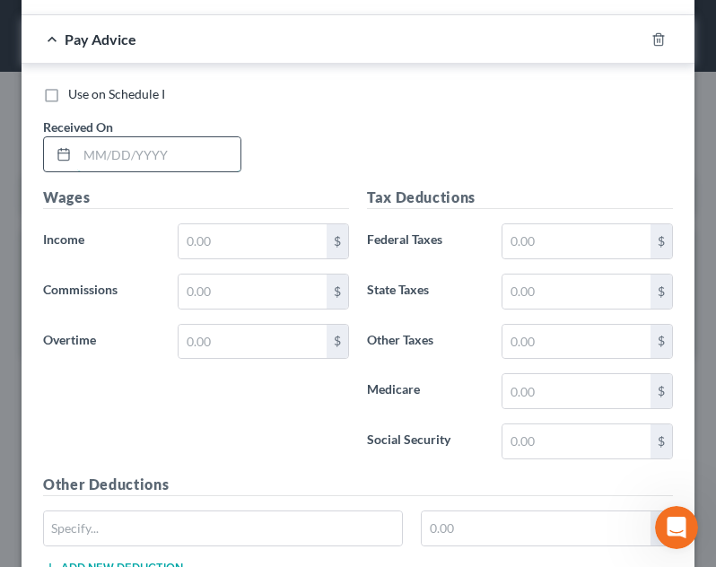
click at [147, 165] on input "text" at bounding box center [158, 154] width 163 height 34
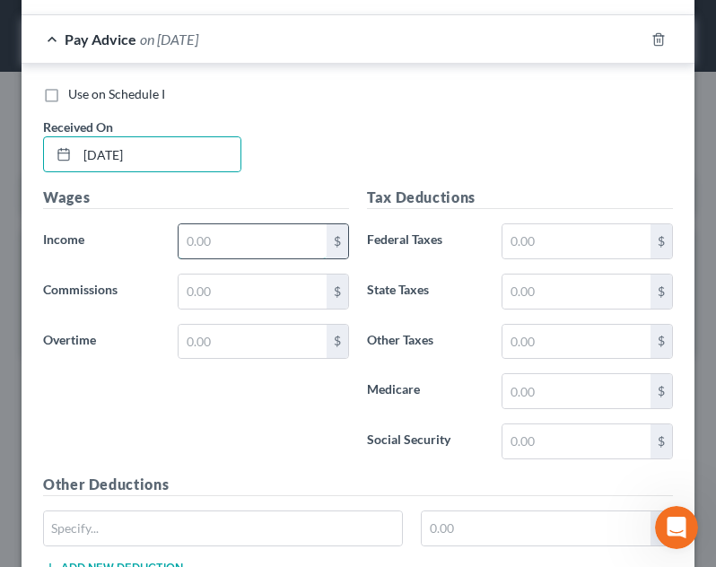
click at [234, 234] on input "text" at bounding box center [253, 241] width 148 height 34
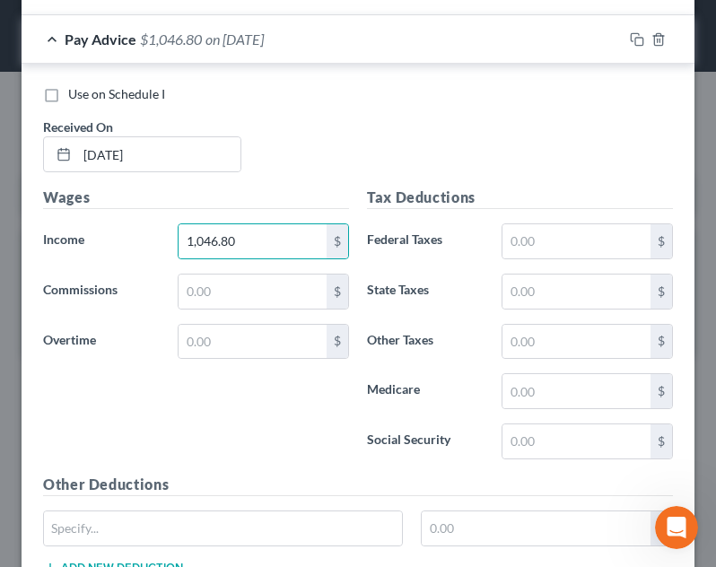
click at [394, 170] on div "Use on Schedule I Received On * [DATE]" at bounding box center [358, 135] width 648 height 101
click at [285, 28] on div "Pay Advice $1,046.80 on [DATE]" at bounding box center [322, 39] width 601 height 48
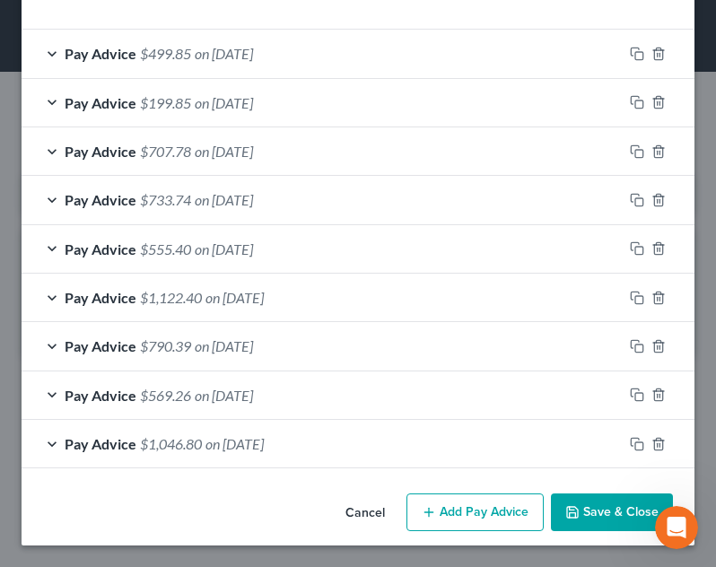
scroll to position [585, 0]
click at [484, 525] on button "Add Pay Advice" at bounding box center [474, 513] width 137 height 38
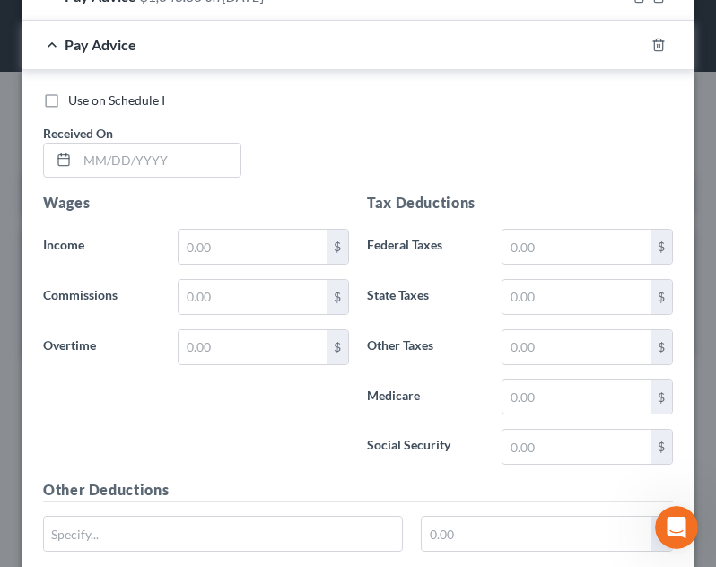
scroll to position [1047, 0]
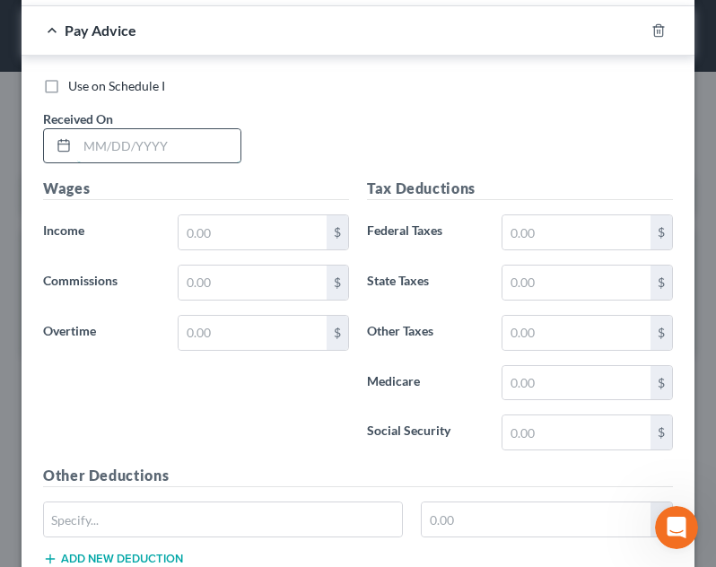
click at [153, 139] on input "text" at bounding box center [158, 146] width 163 height 34
click at [251, 226] on input "text" at bounding box center [253, 232] width 148 height 34
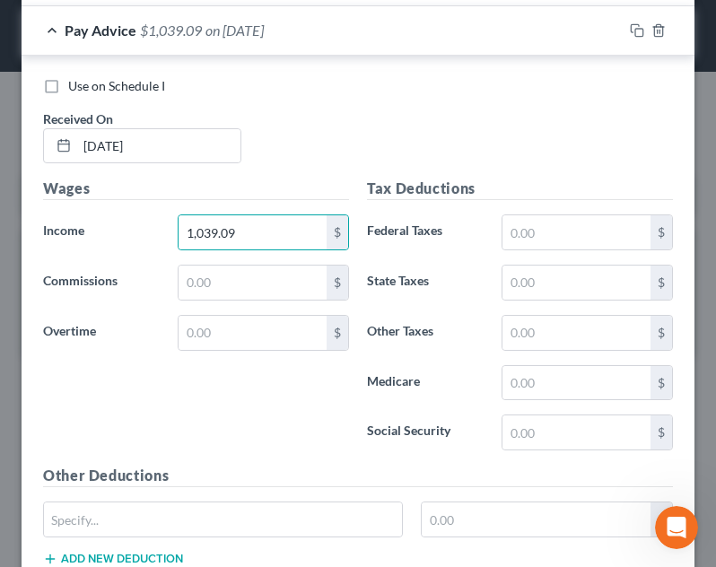
click at [314, 156] on div "Use on Schedule I Received On * [DATE]" at bounding box center [358, 127] width 648 height 101
click at [264, 32] on span "on [DATE]" at bounding box center [234, 30] width 58 height 17
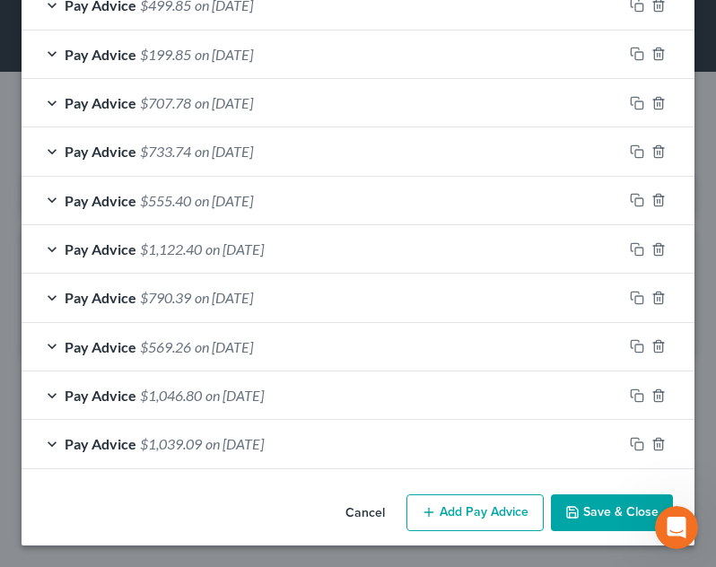
scroll to position [633, 0]
click at [469, 526] on button "Add Pay Advice" at bounding box center [474, 513] width 137 height 38
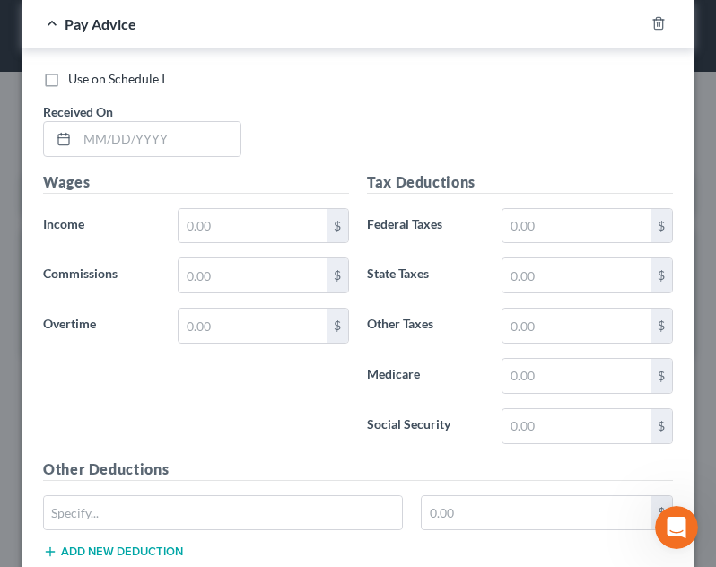
scroll to position [1114, 0]
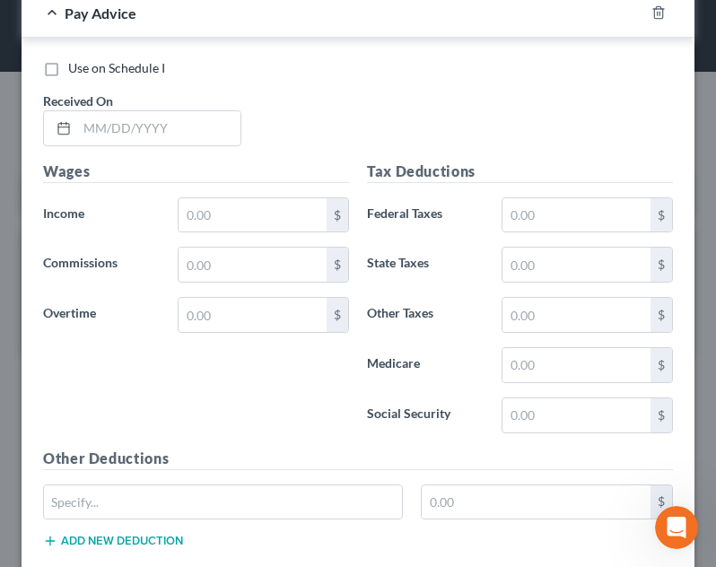
click at [129, 147] on div "Use on Schedule I Received On *" at bounding box center [358, 109] width 648 height 101
click at [128, 135] on input "text" at bounding box center [158, 128] width 163 height 34
click at [244, 205] on input "text" at bounding box center [253, 215] width 148 height 34
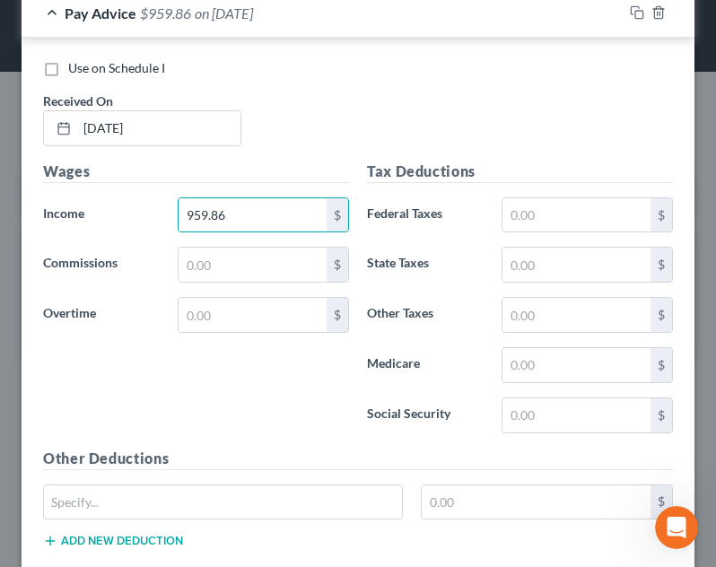
click at [355, 95] on div "Use on Schedule I Received On * [DATE]" at bounding box center [358, 109] width 648 height 101
click at [337, 22] on div "Pay Advice $959.86 on [DATE]" at bounding box center [322, 13] width 601 height 48
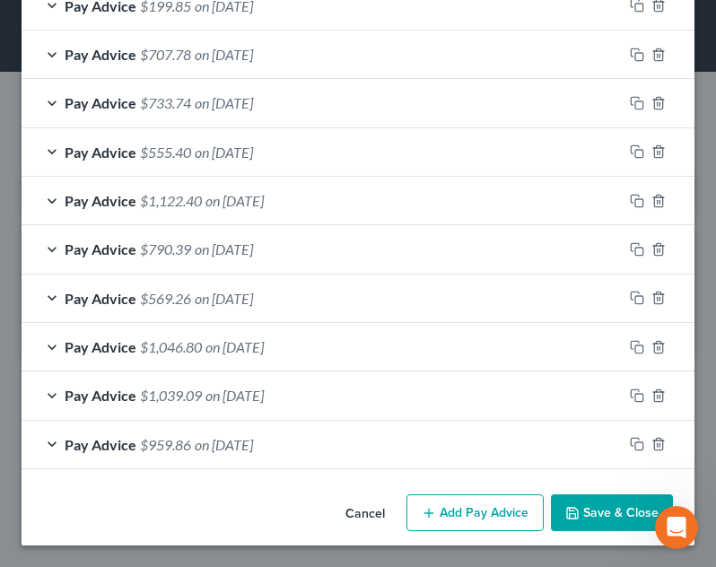
scroll to position [682, 0]
click at [477, 507] on button "Add Pay Advice" at bounding box center [474, 513] width 137 height 38
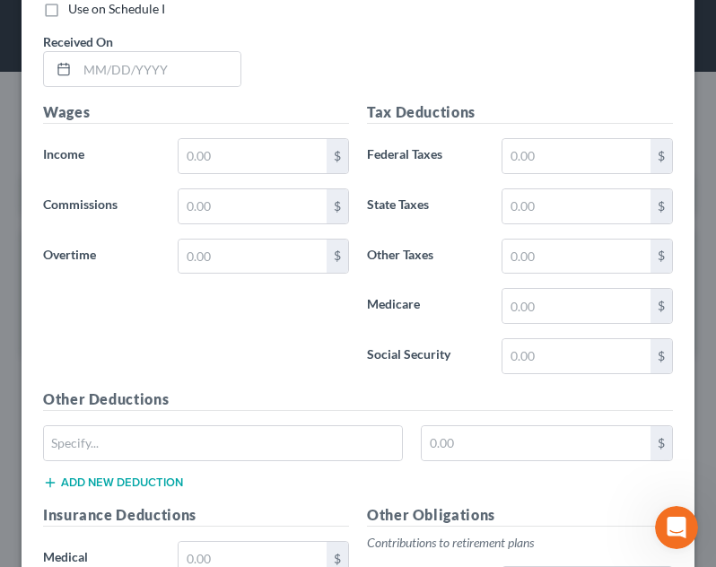
scroll to position [1229, 0]
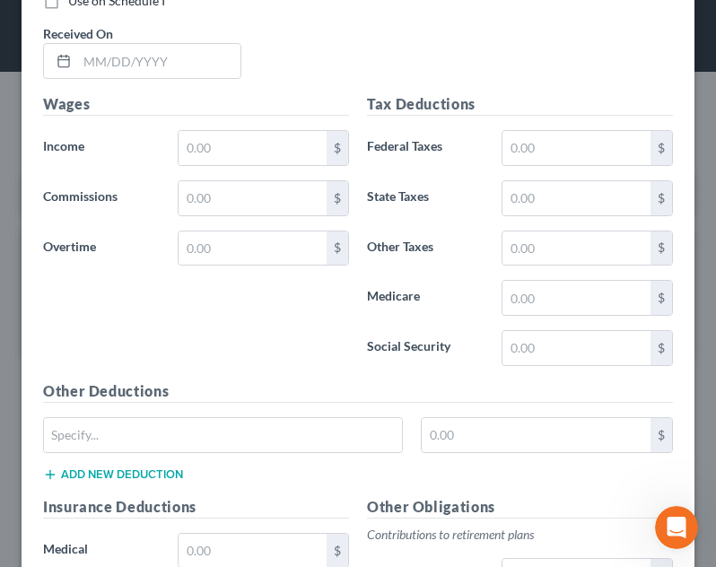
click at [120, 84] on div "Use on Schedule I Received On *" at bounding box center [358, 42] width 648 height 101
click at [121, 50] on input "text" at bounding box center [158, 61] width 163 height 34
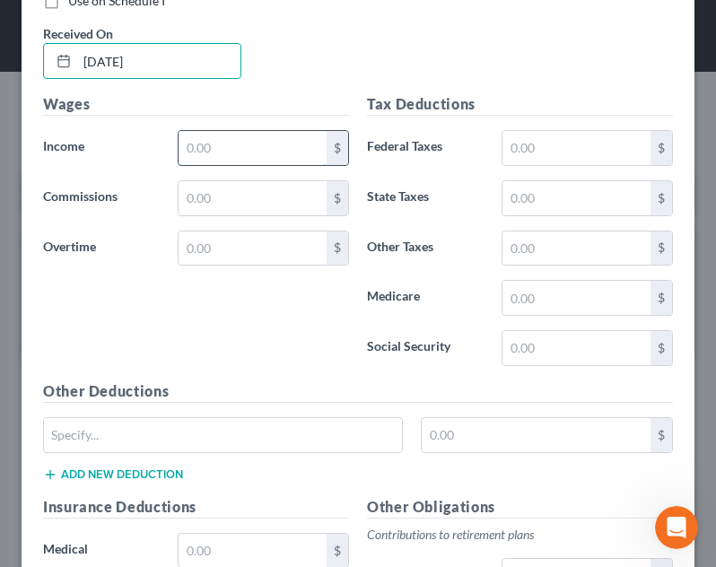
click at [232, 147] on input "text" at bounding box center [253, 148] width 148 height 34
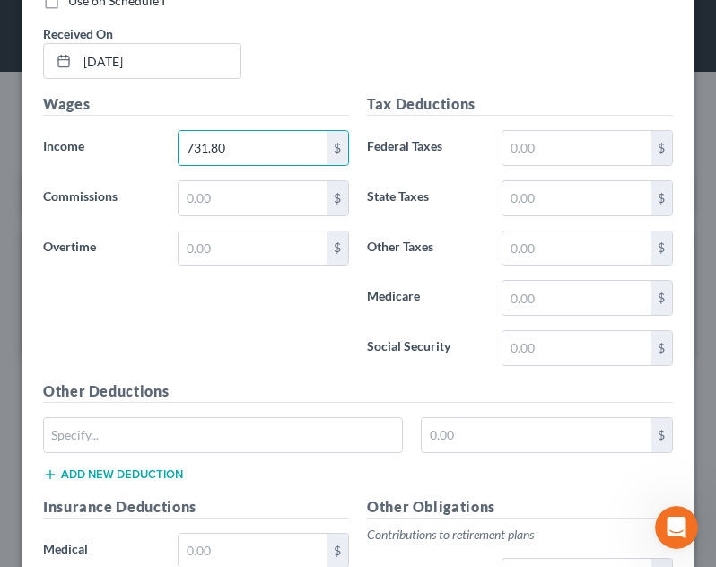
click at [342, 73] on div "Use on Schedule I Received On * [DATE]" at bounding box center [358, 42] width 648 height 101
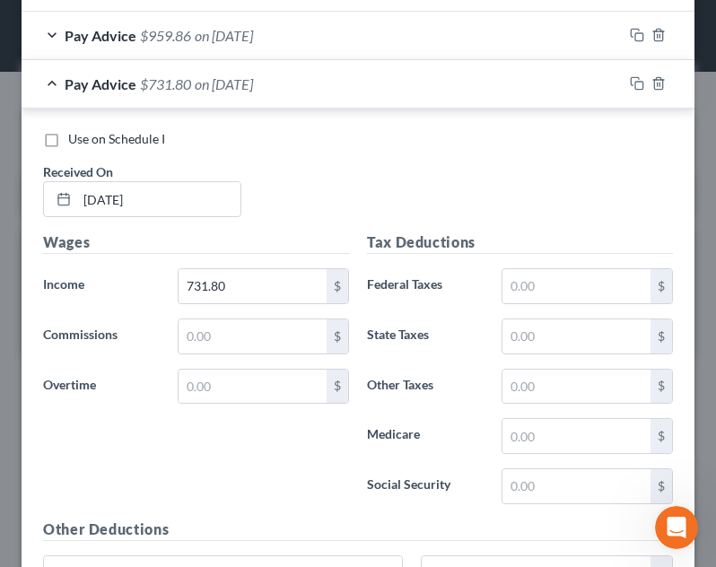
click at [363, 100] on div "Pay Advice $731.80 on [DATE]" at bounding box center [322, 84] width 601 height 48
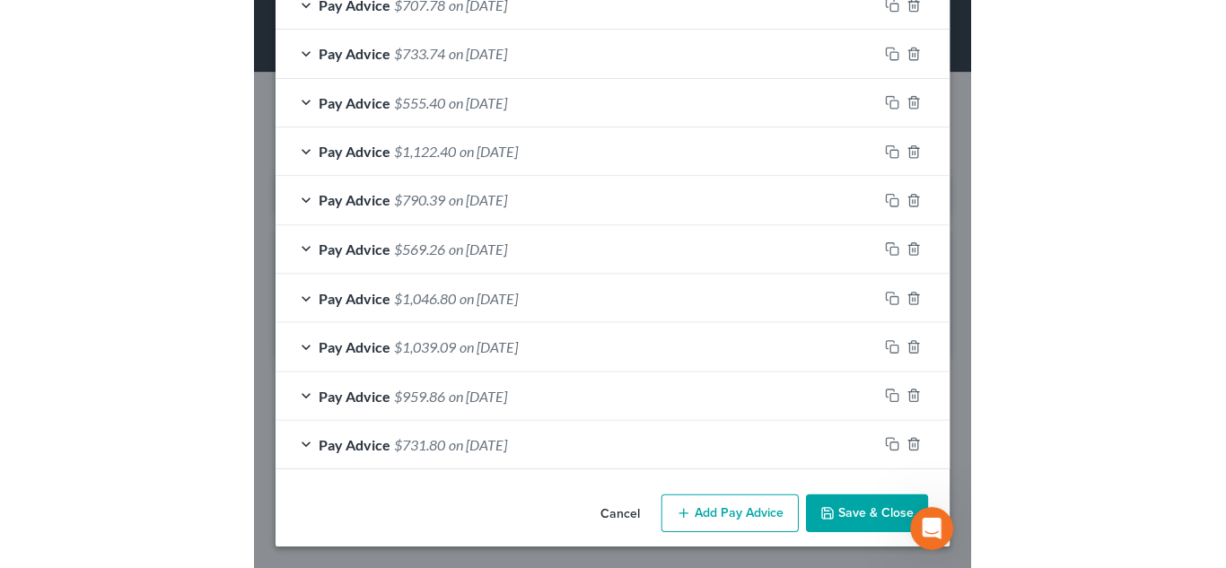
scroll to position [686, 0]
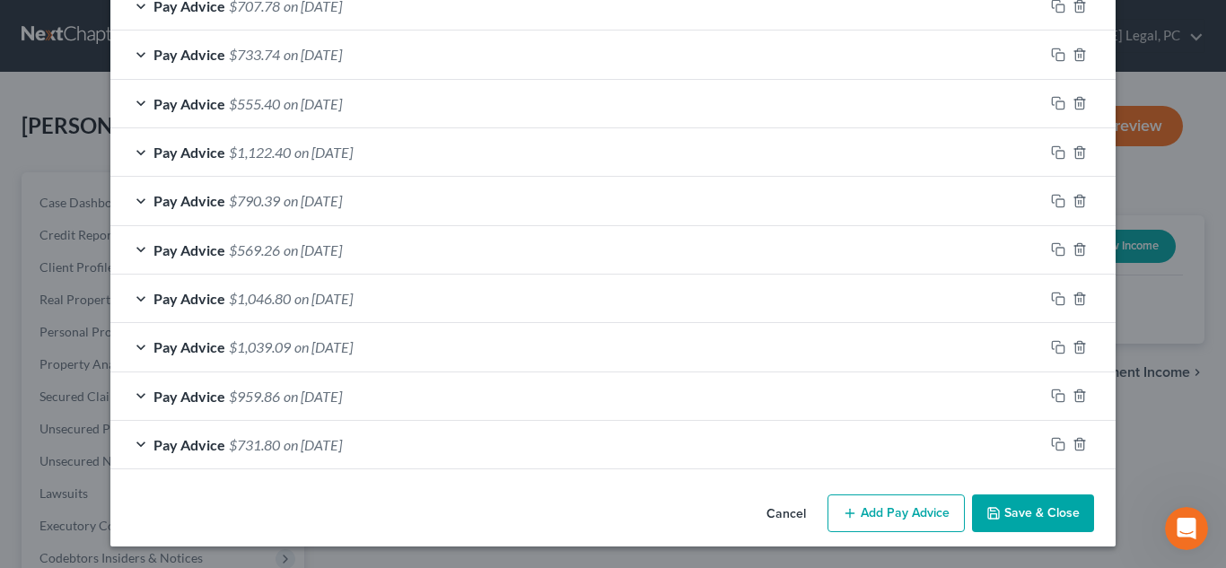
click at [333, 509] on div "Cancel Add Pay Advice Save & Close" at bounding box center [612, 516] width 1005 height 59
click at [1002, 518] on button "Save & Close" at bounding box center [1033, 513] width 122 height 38
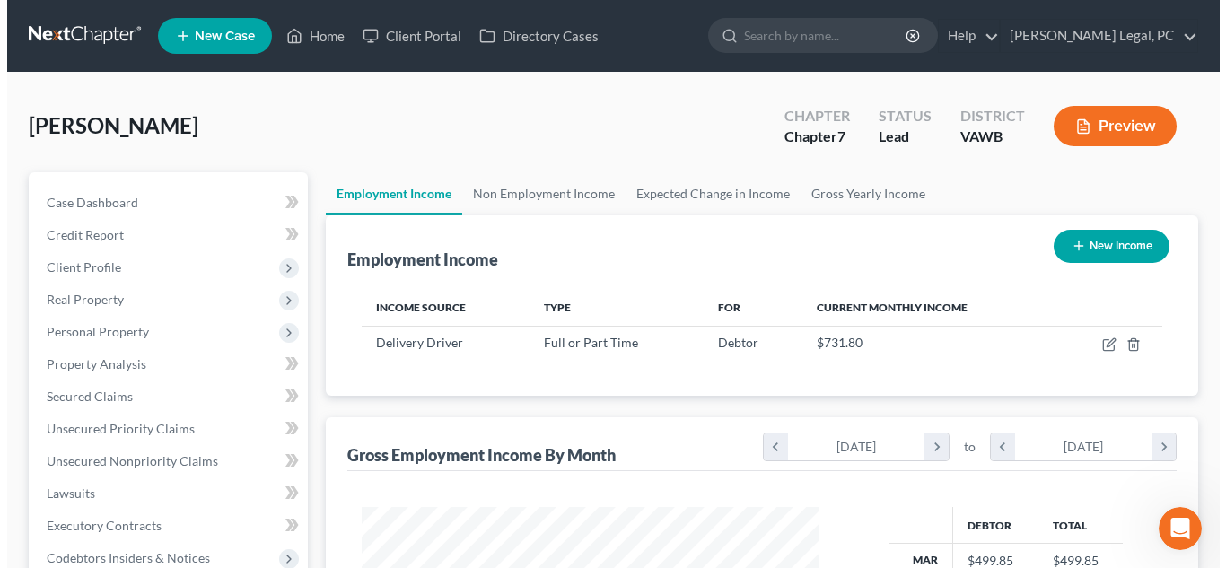
scroll to position [896983, 896816]
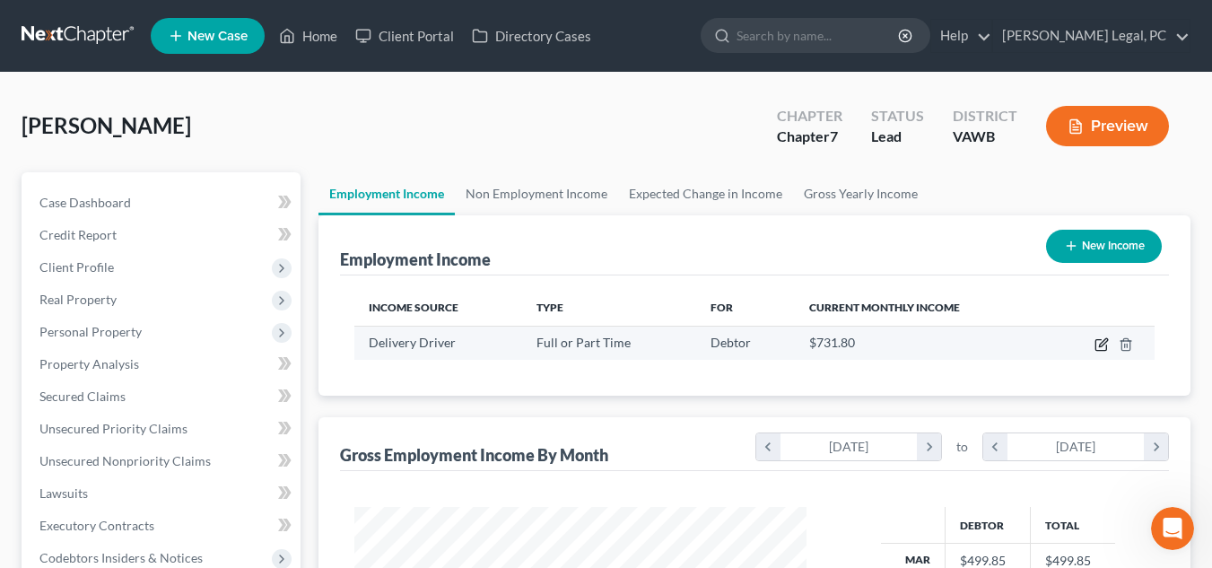
click at [1102, 346] on icon "button" at bounding box center [1103, 342] width 8 height 8
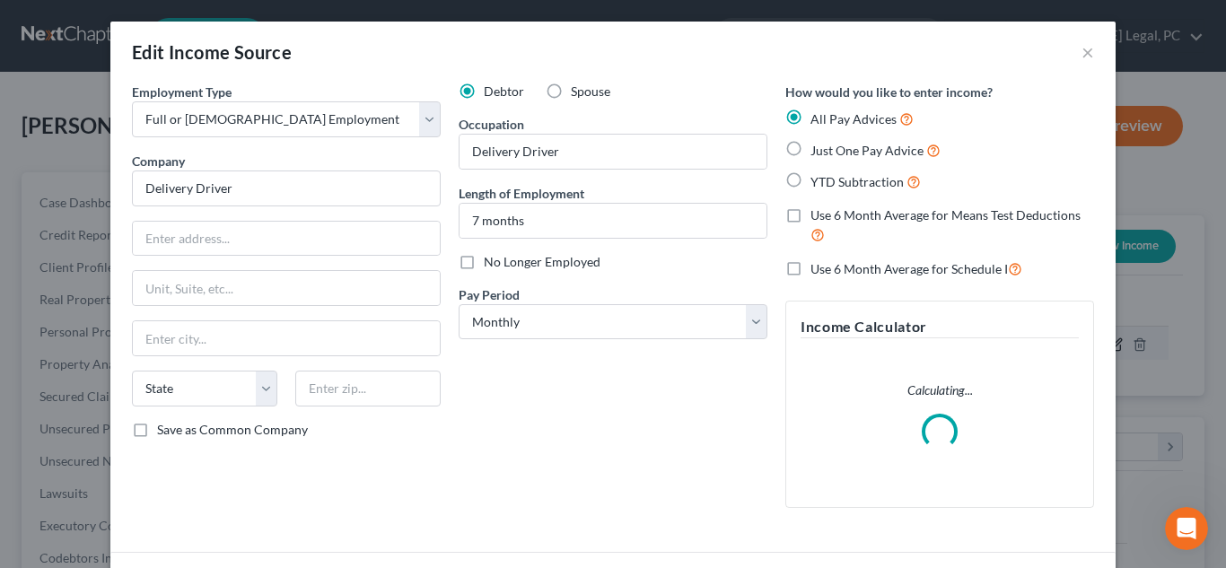
scroll to position [322, 494]
click at [552, 340] on div "Debtor Spouse Occupation Delivery Driver Length of Employment 7 months No Longe…" at bounding box center [613, 303] width 327 height 440
click at [550, 333] on select "Select Monthly Twice Monthly Every Other Week Weekly" at bounding box center [613, 322] width 309 height 36
click at [459, 304] on select "Select Monthly Twice Monthly Every Other Week Weekly" at bounding box center [613, 322] width 309 height 36
click at [606, 395] on div "Debtor Spouse Occupation Delivery Driver Length of Employment 7 months No Longe…" at bounding box center [613, 303] width 327 height 440
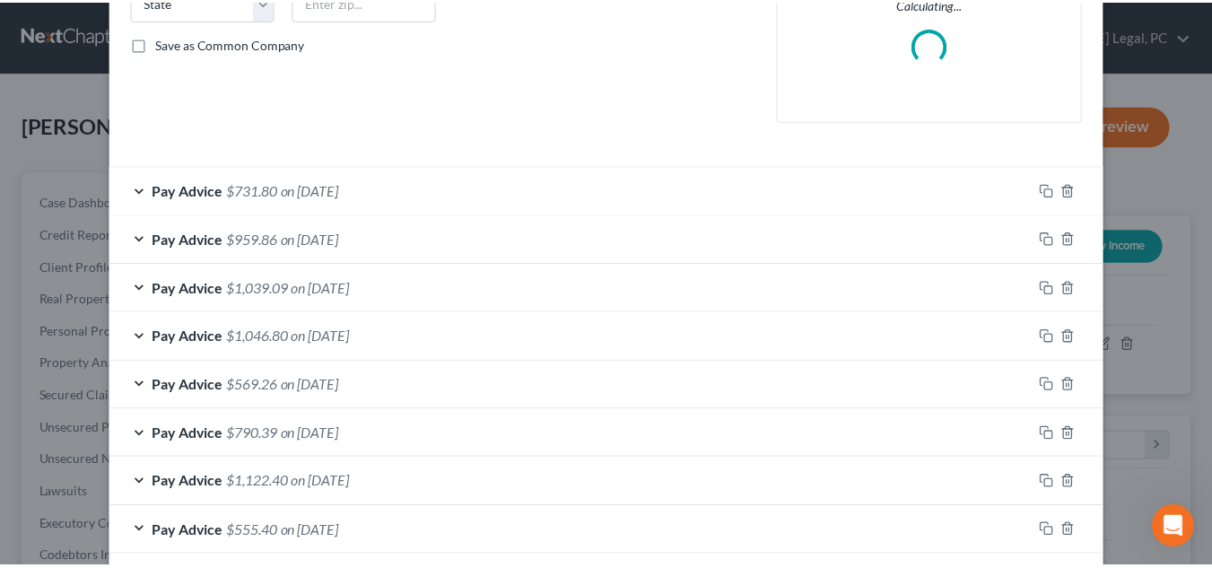
scroll to position [668, 0]
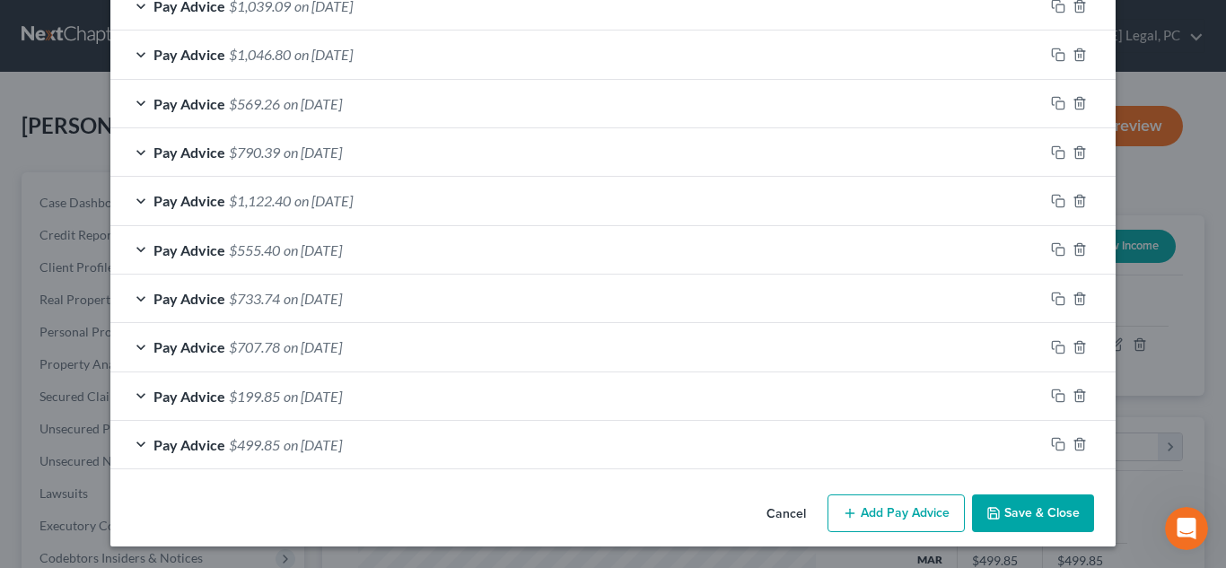
click at [1009, 500] on button "Save & Close" at bounding box center [1033, 513] width 122 height 38
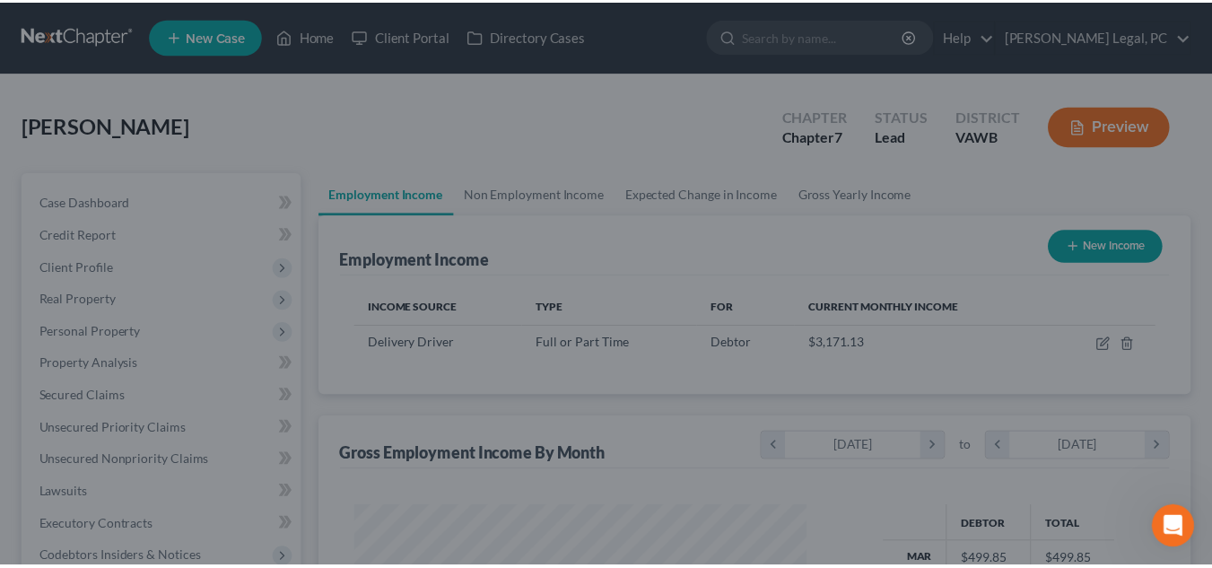
scroll to position [896983, 896816]
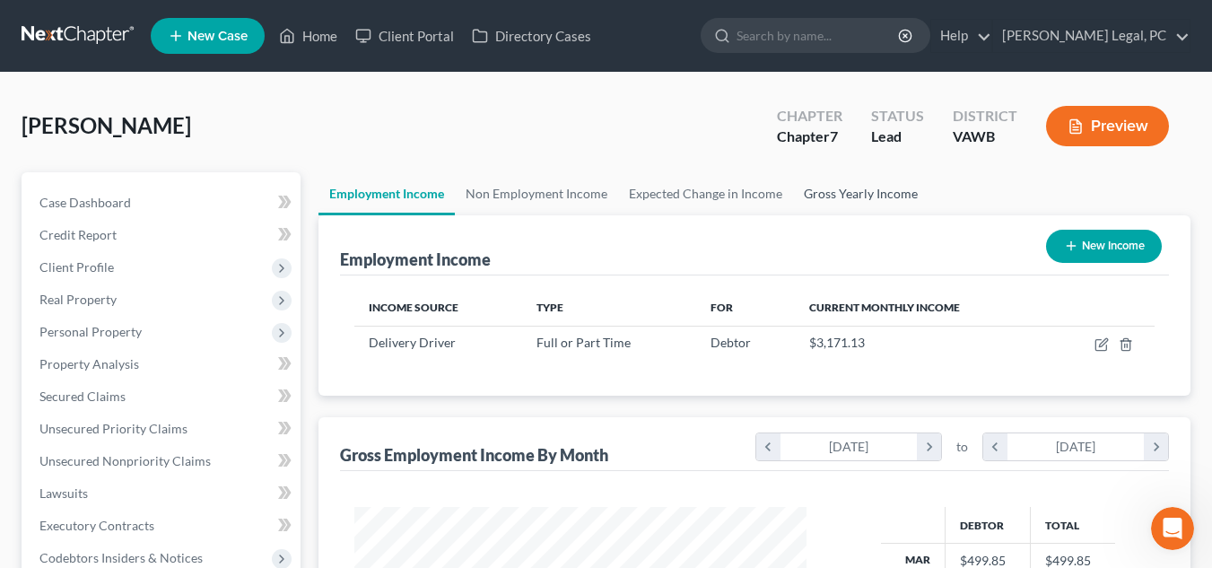
click at [864, 205] on link "Gross Yearly Income" at bounding box center [860, 193] width 135 height 43
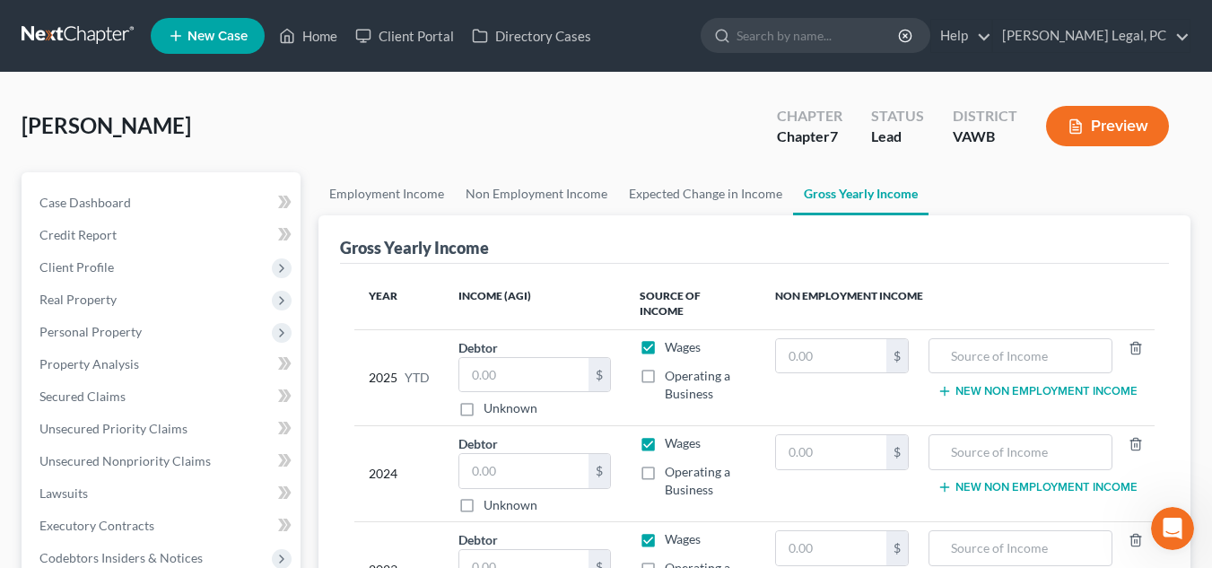
scroll to position [272, 0]
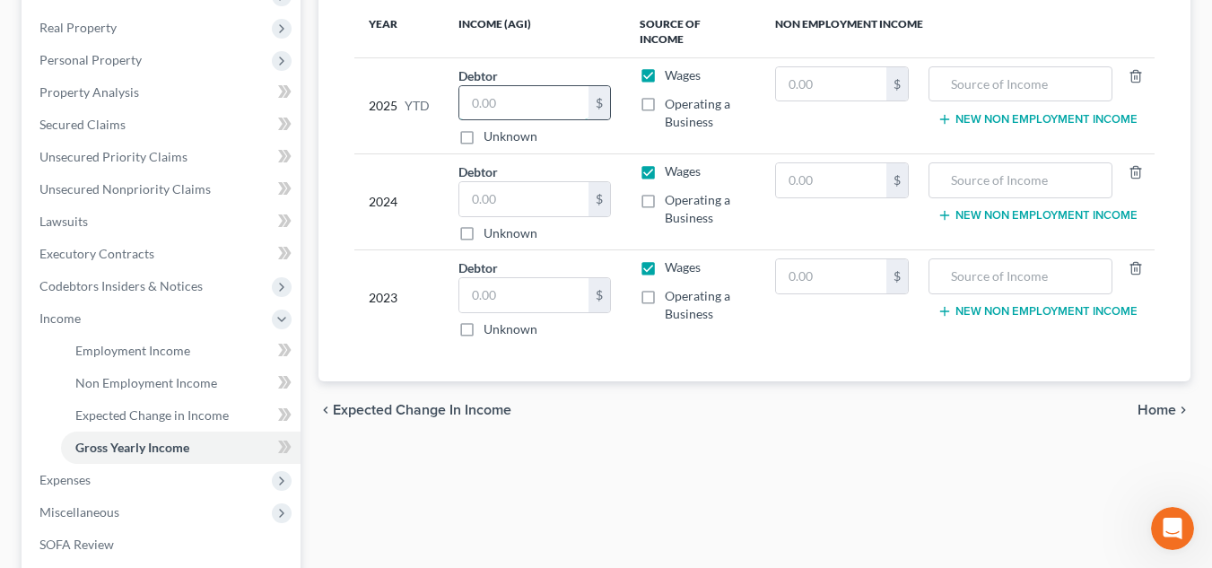
click at [483, 86] on input "text" at bounding box center [524, 103] width 130 height 34
click at [839, 504] on div "Employment Income Non Employment Income Expected Change in Income Gross Yearly …" at bounding box center [755, 321] width 890 height 843
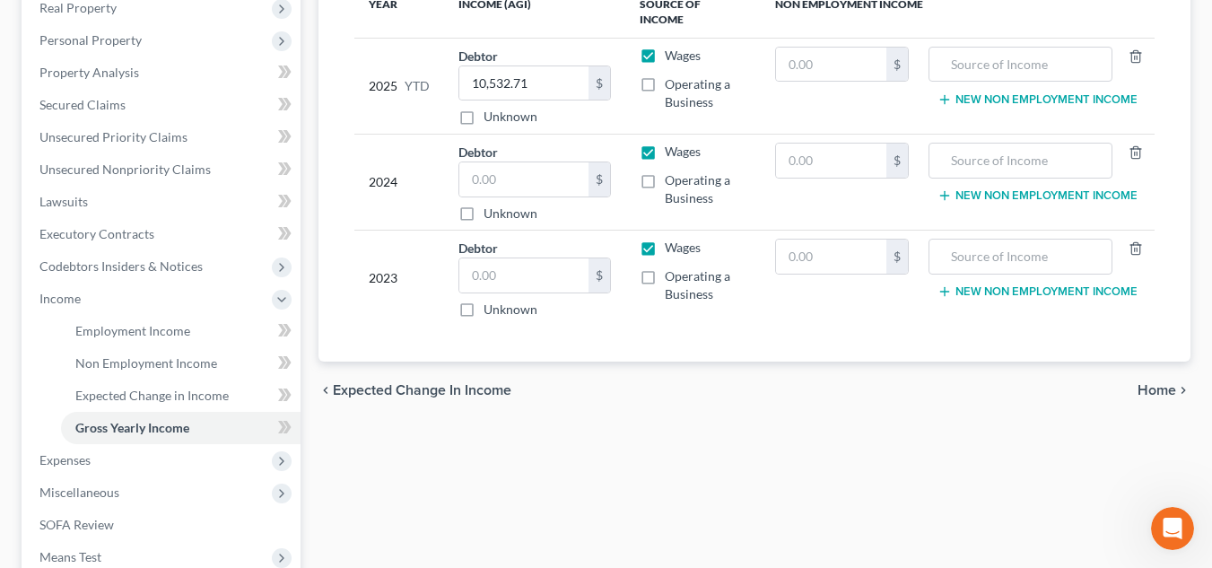
scroll to position [299, 0]
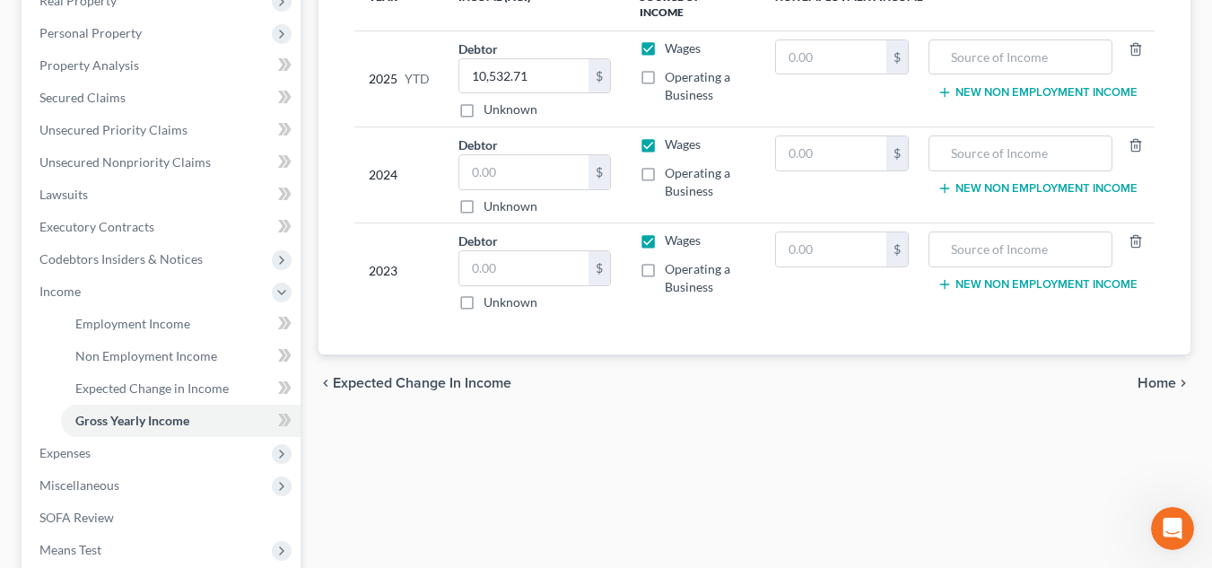
click at [1163, 376] on span "Home" at bounding box center [1157, 383] width 39 height 14
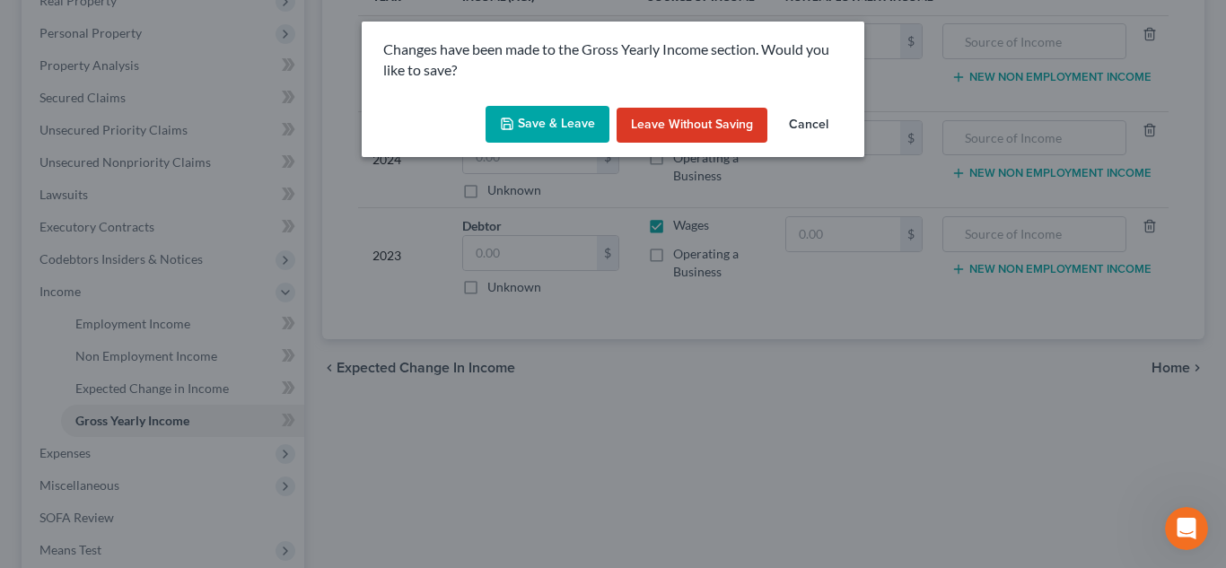
click at [567, 136] on button "Save & Leave" at bounding box center [547, 125] width 124 height 38
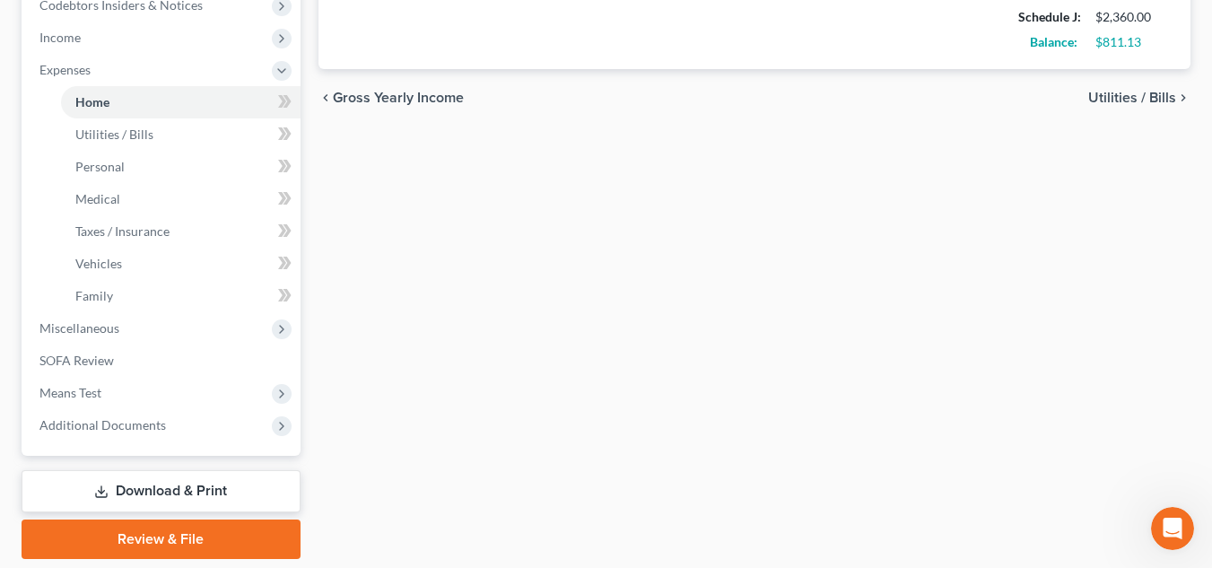
scroll to position [566, 0]
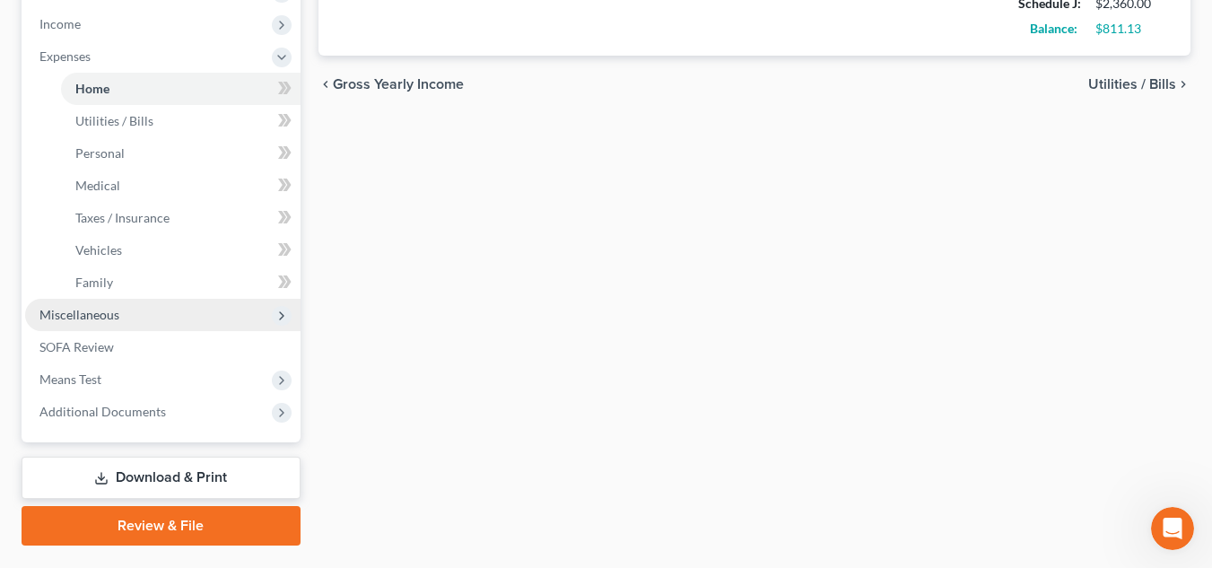
click at [139, 320] on span "Miscellaneous" at bounding box center [162, 315] width 275 height 32
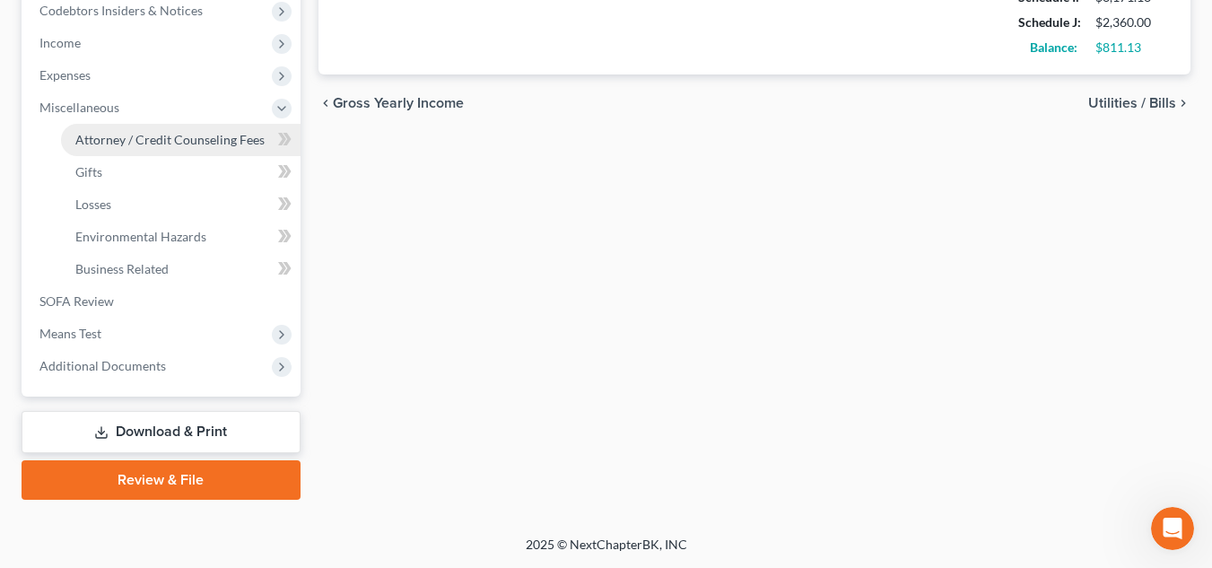
click at [170, 136] on span "Attorney / Credit Counseling Fees" at bounding box center [169, 139] width 189 height 15
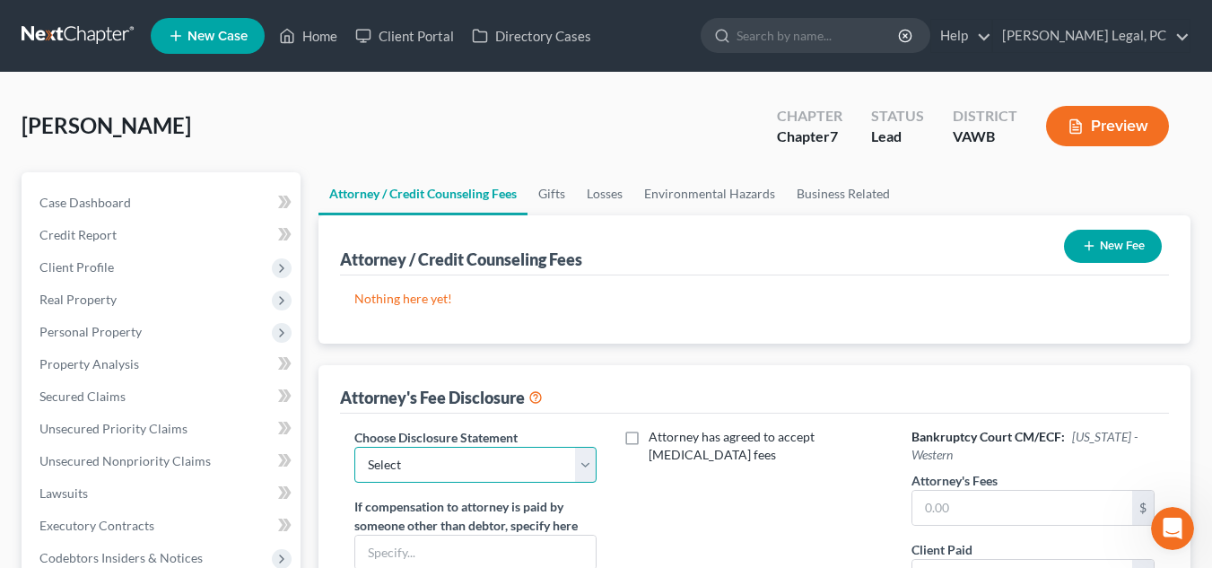
click at [549, 467] on select "Select Fee Disclosure" at bounding box center [475, 465] width 243 height 36
click at [354, 447] on select "Select Fee Disclosure" at bounding box center [475, 465] width 243 height 36
click at [1113, 249] on button "New Fee" at bounding box center [1113, 246] width 98 height 33
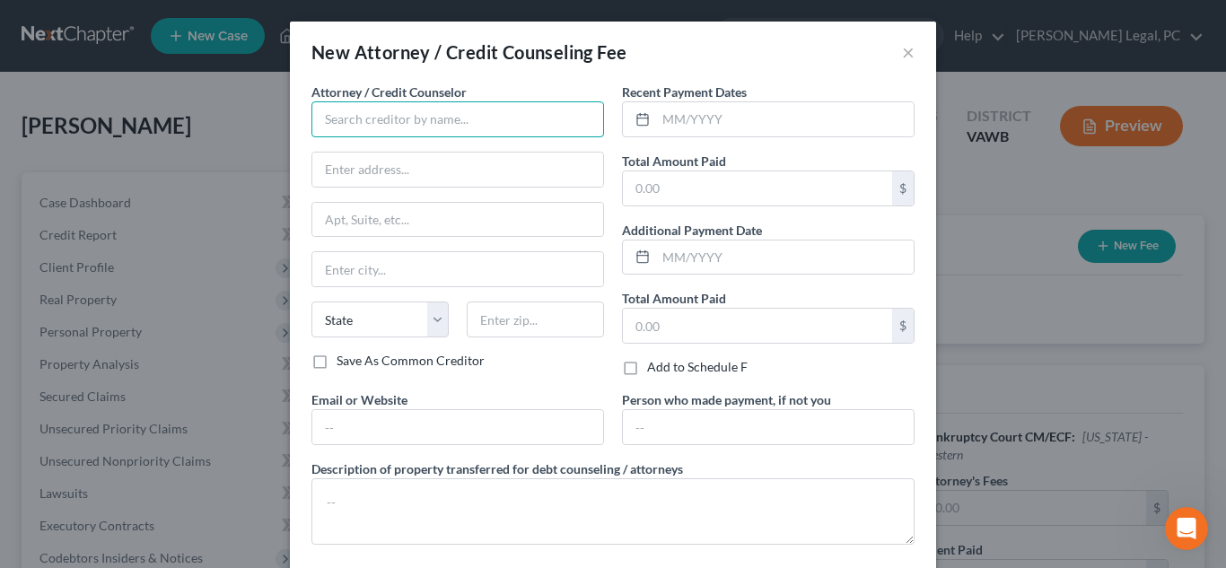
click at [385, 109] on input "text" at bounding box center [457, 119] width 293 height 36
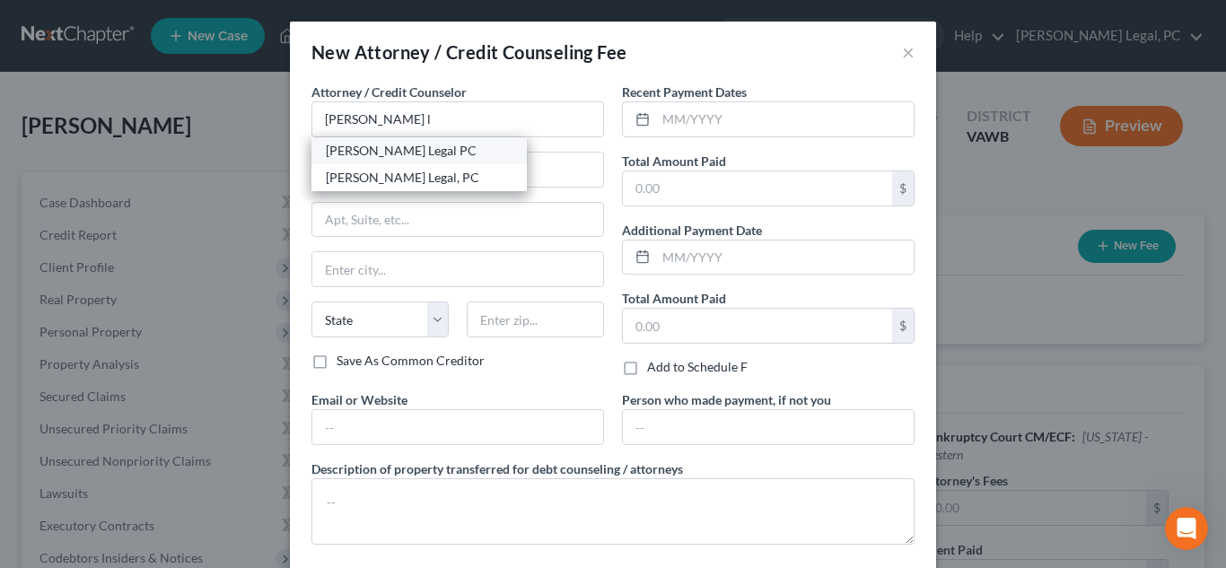
click at [402, 150] on div "[PERSON_NAME] Legal PC" at bounding box center [419, 151] width 187 height 18
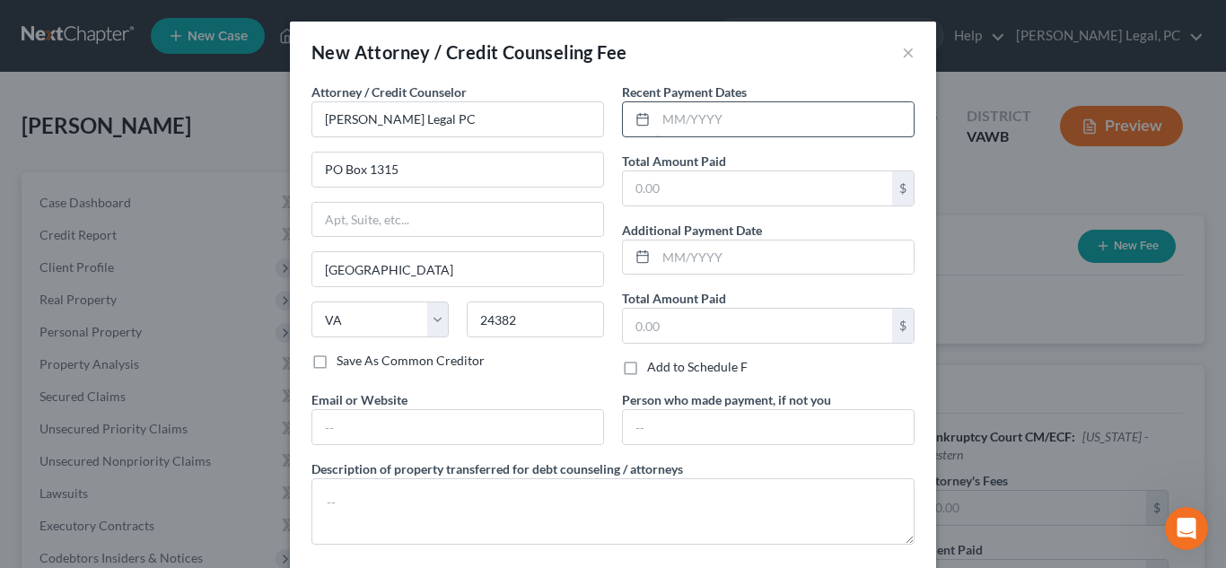
click at [797, 124] on input "text" at bounding box center [785, 119] width 258 height 34
click at [750, 202] on input "text" at bounding box center [757, 188] width 269 height 34
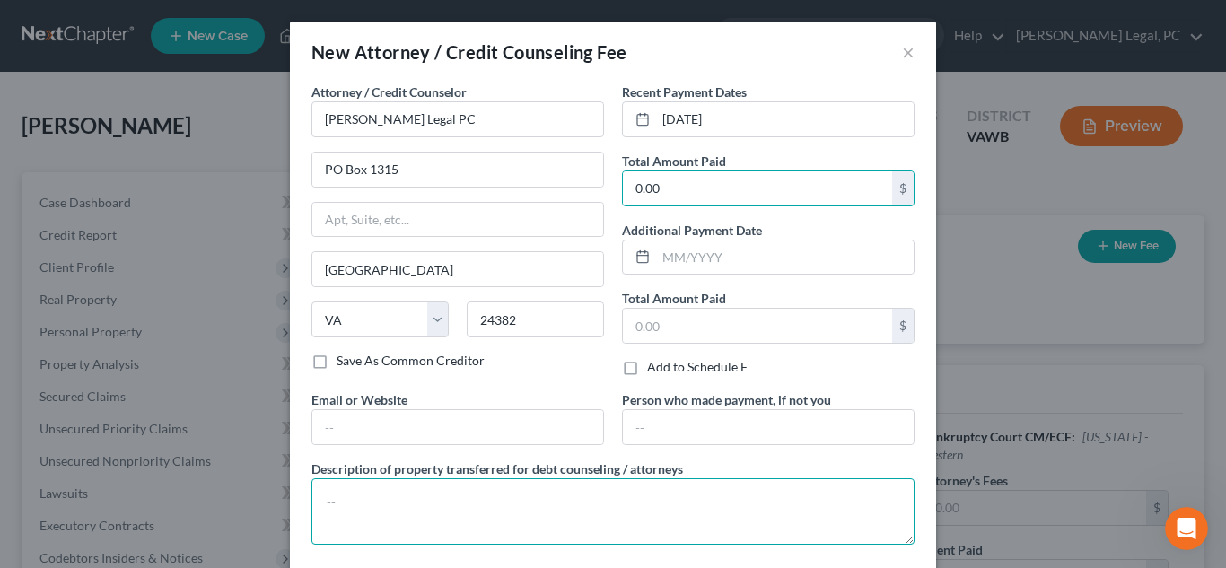
click at [529, 509] on textarea at bounding box center [612, 511] width 603 height 66
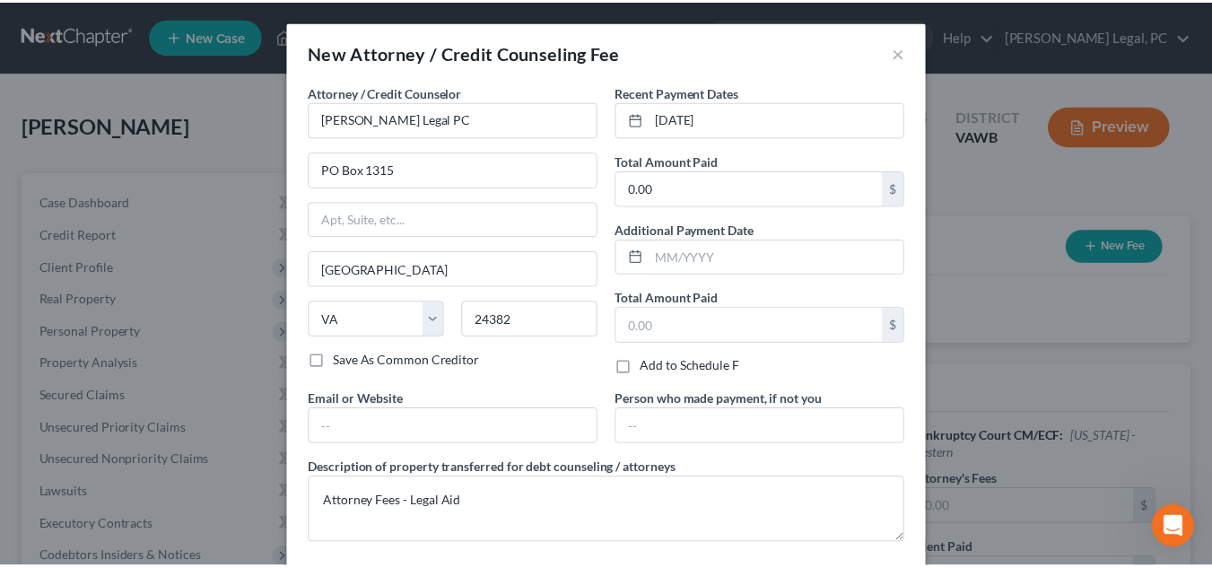
scroll to position [90, 0]
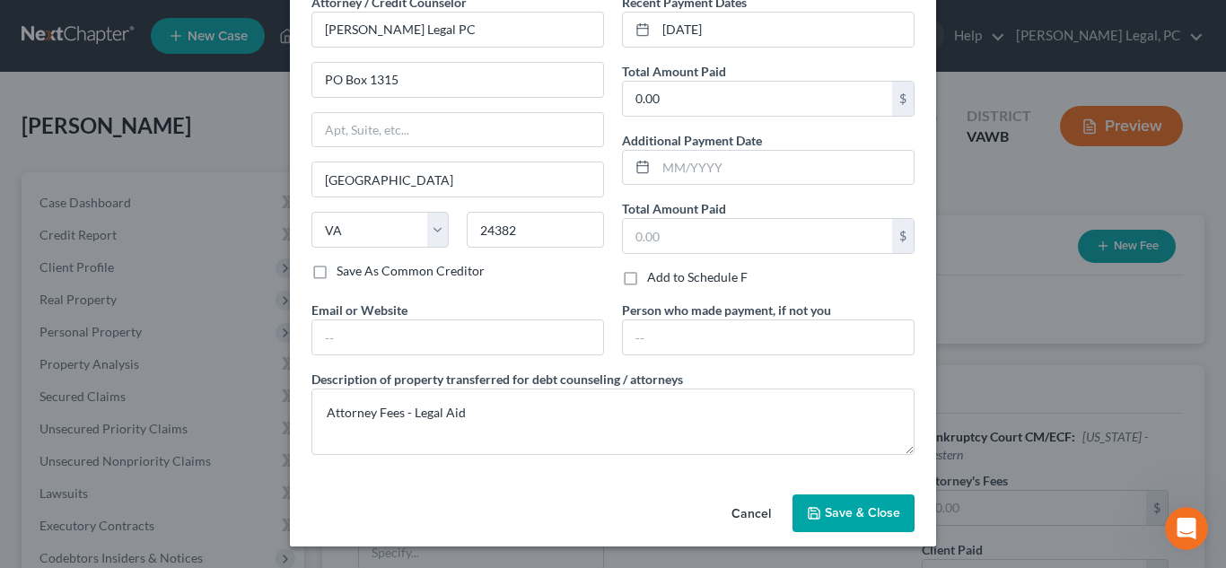
click at [822, 529] on button "Save & Close" at bounding box center [853, 513] width 122 height 38
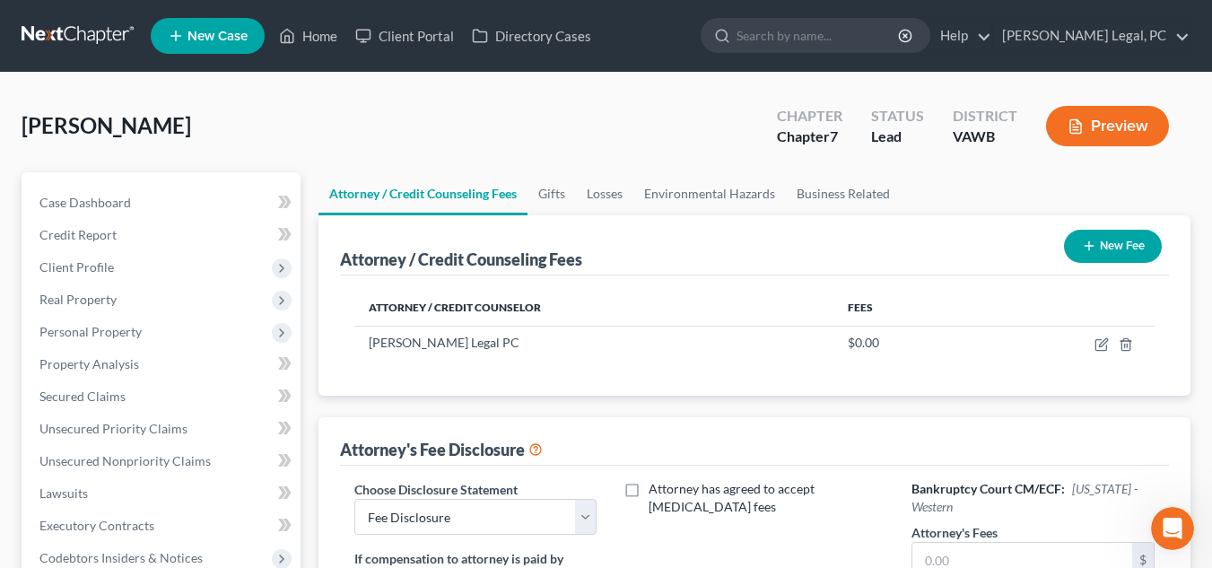
scroll to position [342, 0]
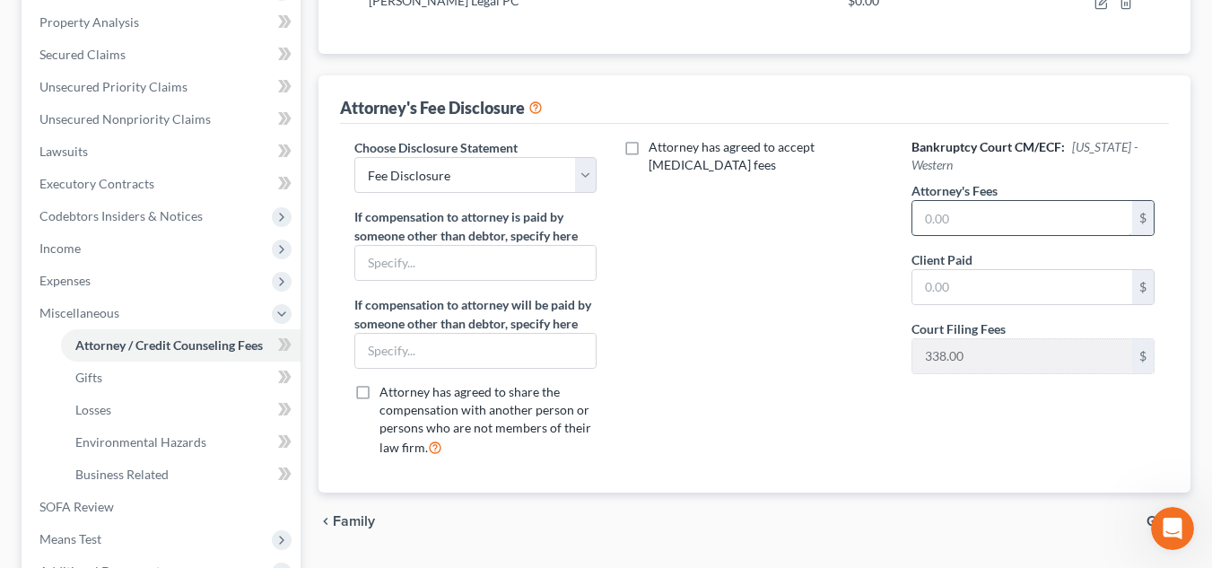
click at [946, 217] on input "text" at bounding box center [1023, 218] width 220 height 34
click at [958, 278] on input "text" at bounding box center [1023, 287] width 220 height 34
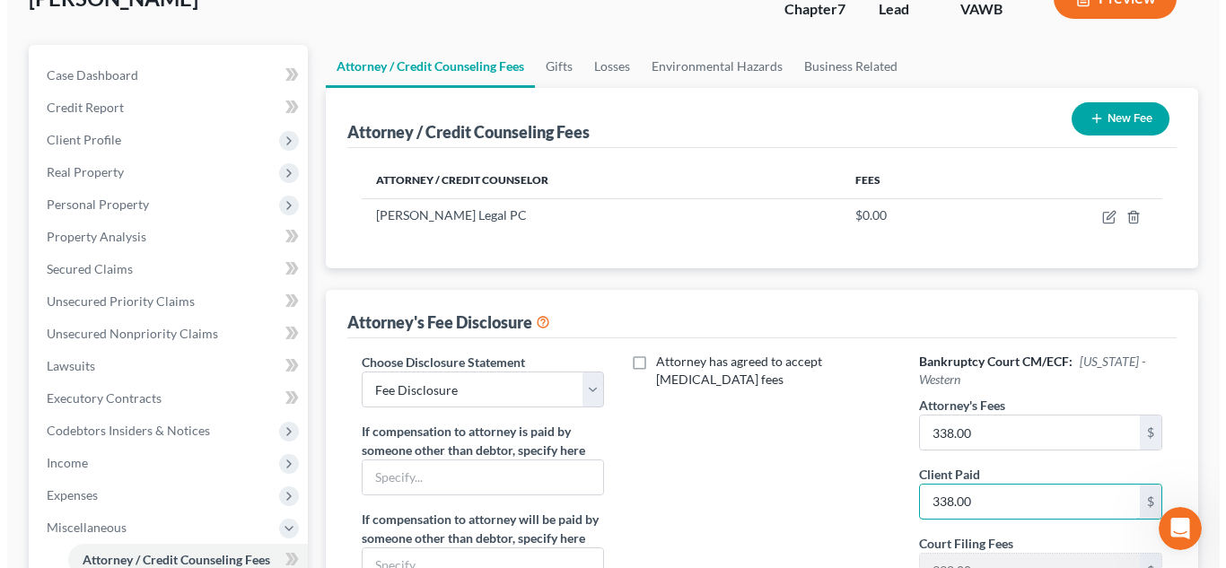
scroll to position [119, 0]
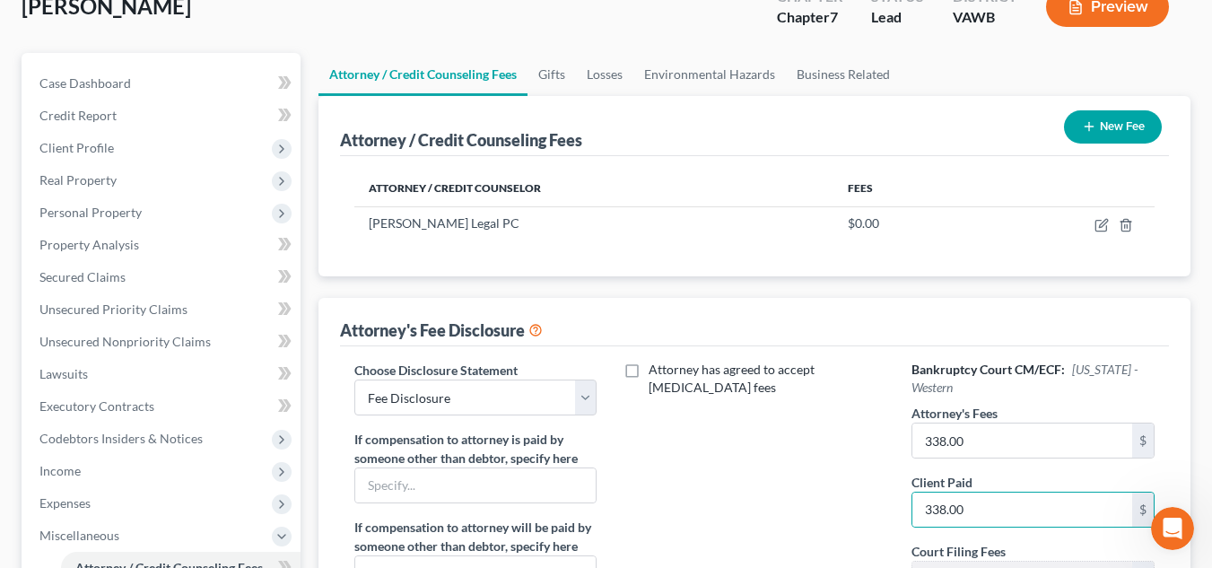
click at [1114, 120] on button "New Fee" at bounding box center [1113, 126] width 98 height 33
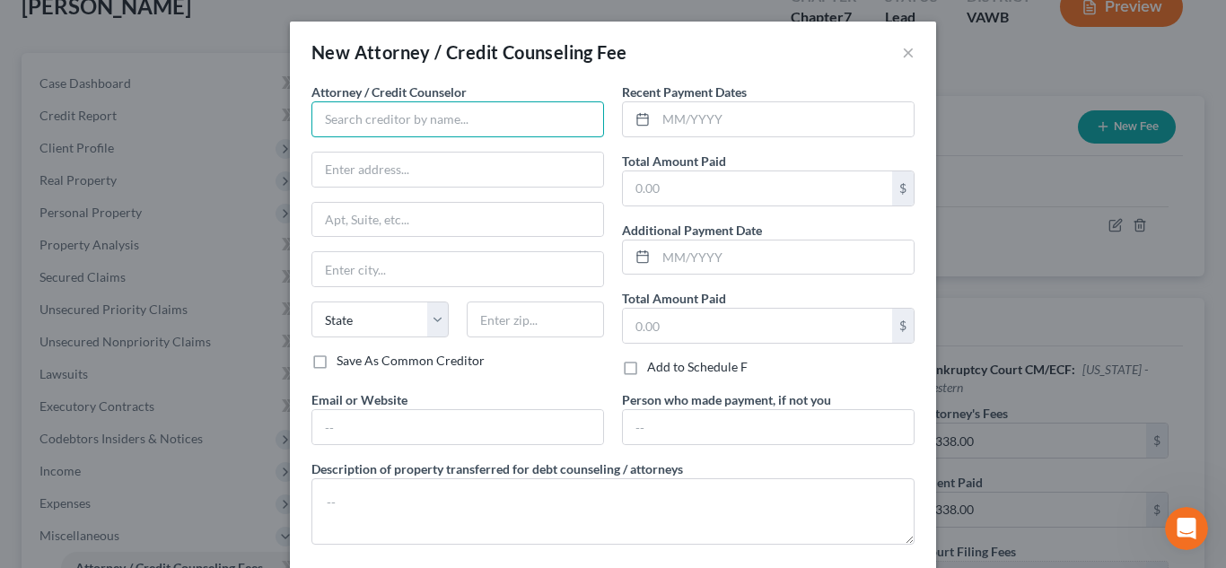
click at [459, 116] on input "text" at bounding box center [457, 119] width 293 height 36
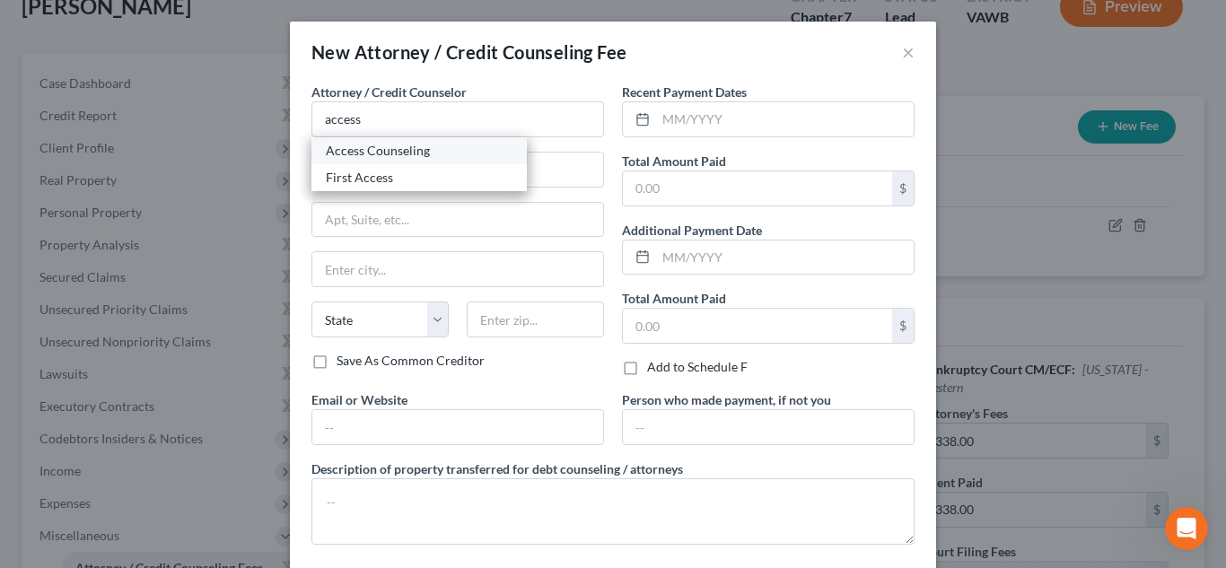
click at [421, 152] on div "Access Counseling" at bounding box center [419, 151] width 187 height 18
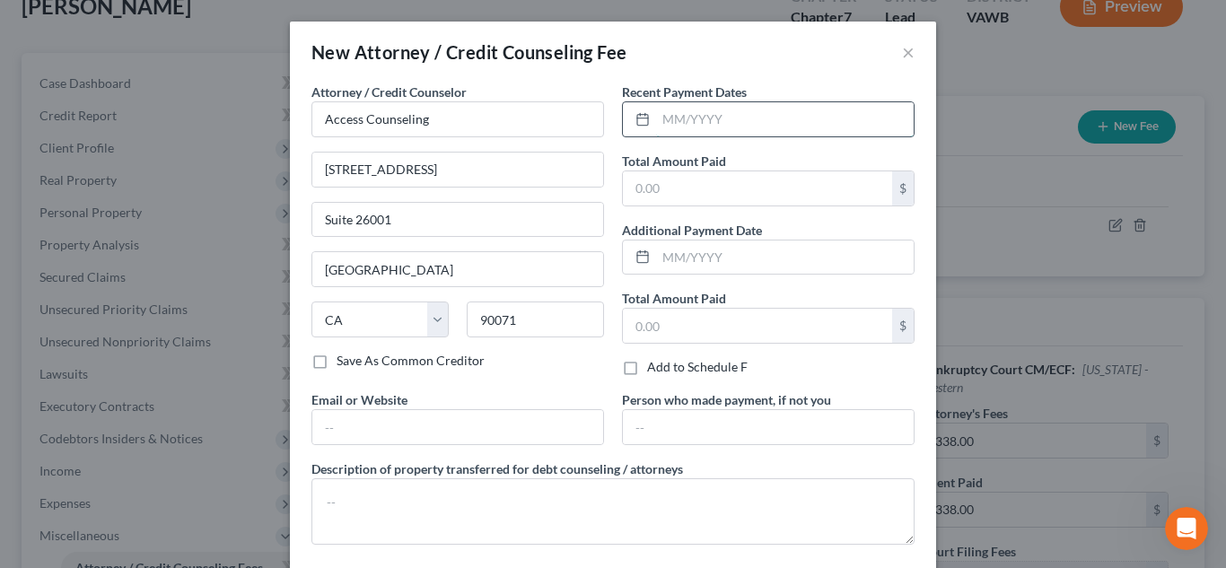
click at [789, 104] on input "text" at bounding box center [785, 119] width 258 height 34
click at [747, 185] on input "text" at bounding box center [757, 188] width 269 height 34
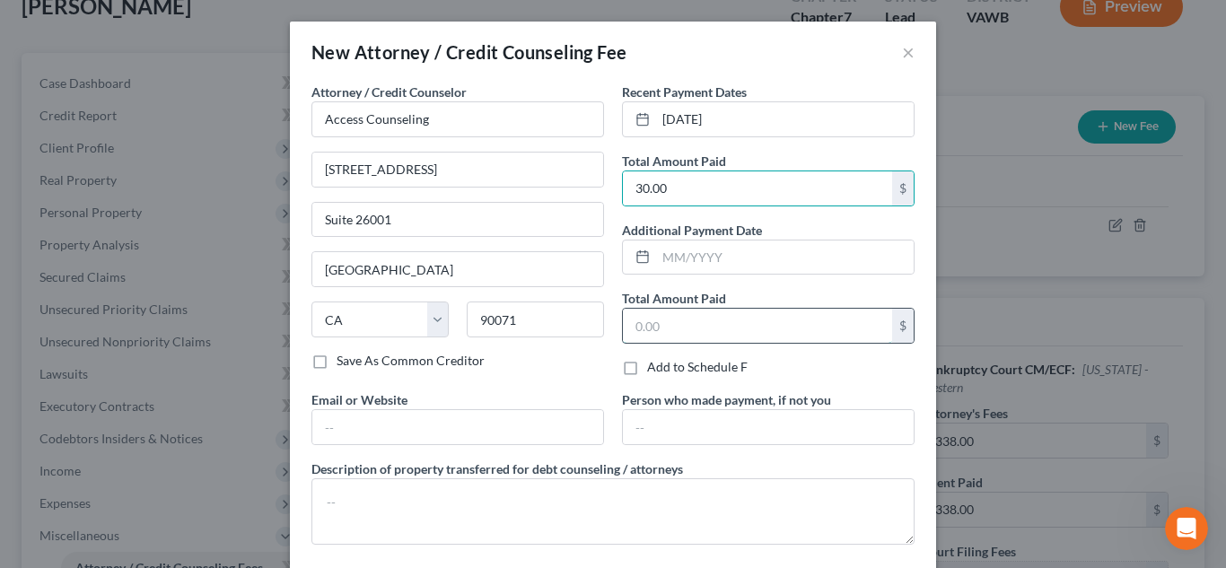
click at [653, 335] on input "text" at bounding box center [757, 326] width 269 height 34
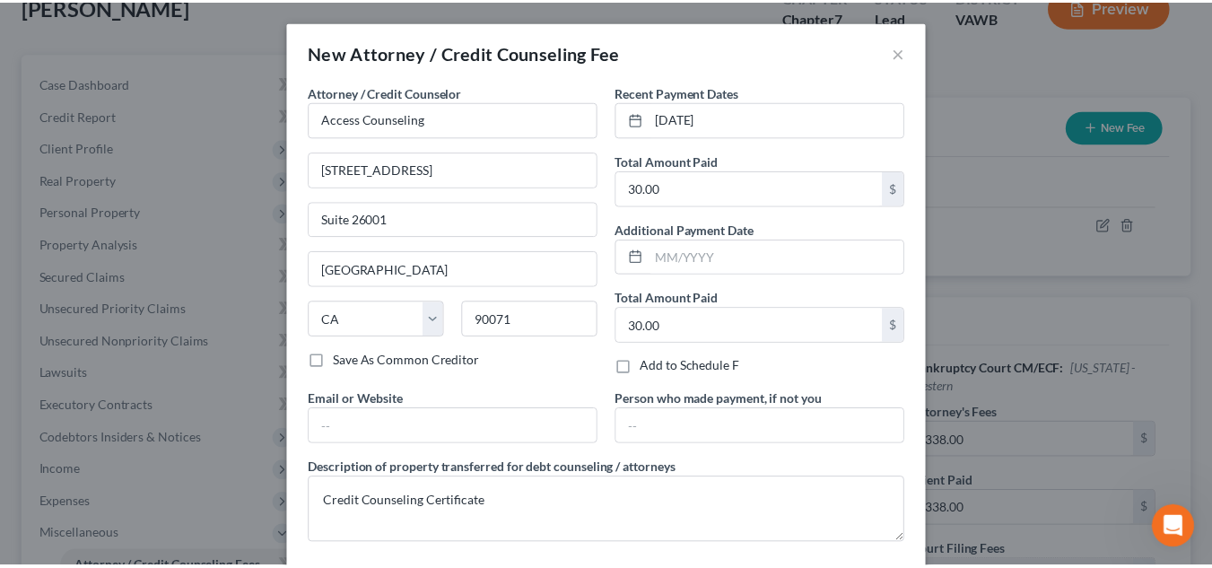
scroll to position [90, 0]
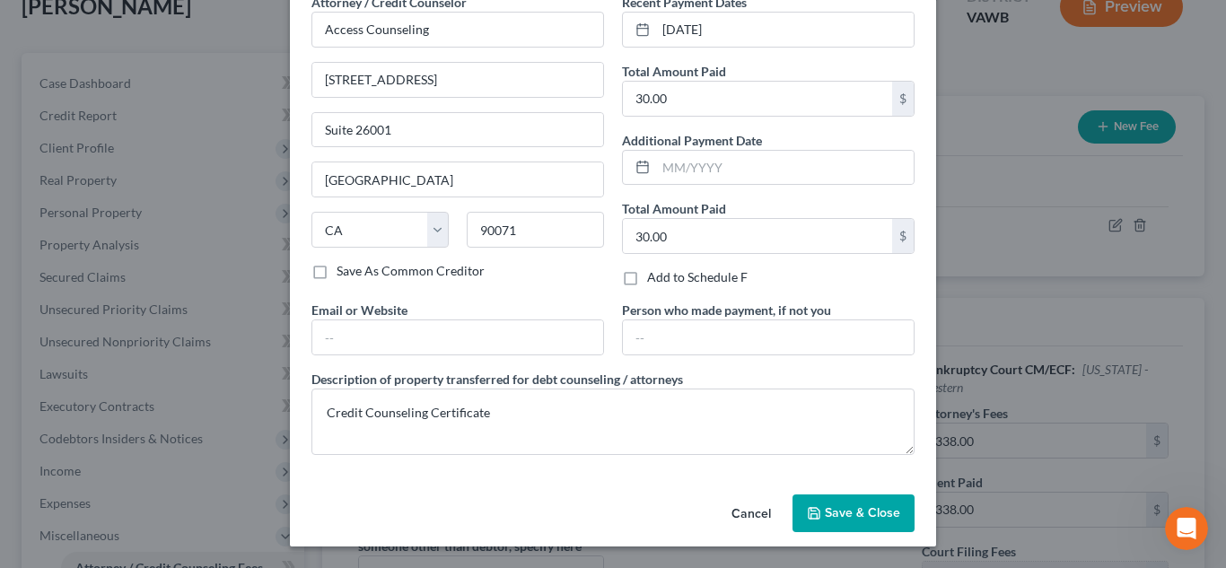
click at [868, 497] on button "Save & Close" at bounding box center [853, 513] width 122 height 38
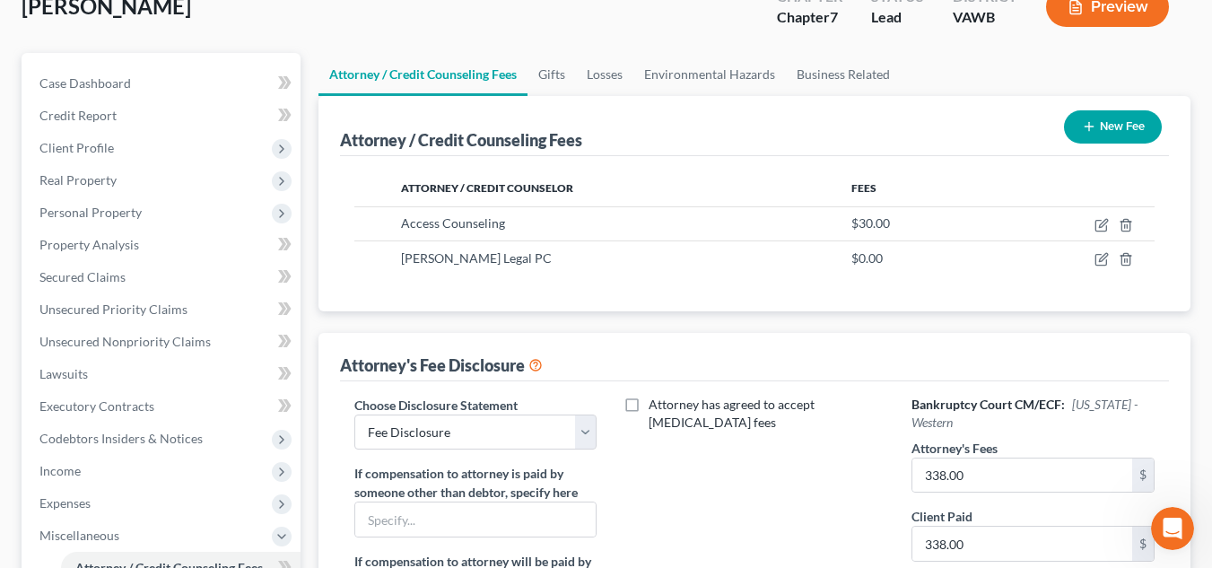
scroll to position [547, 0]
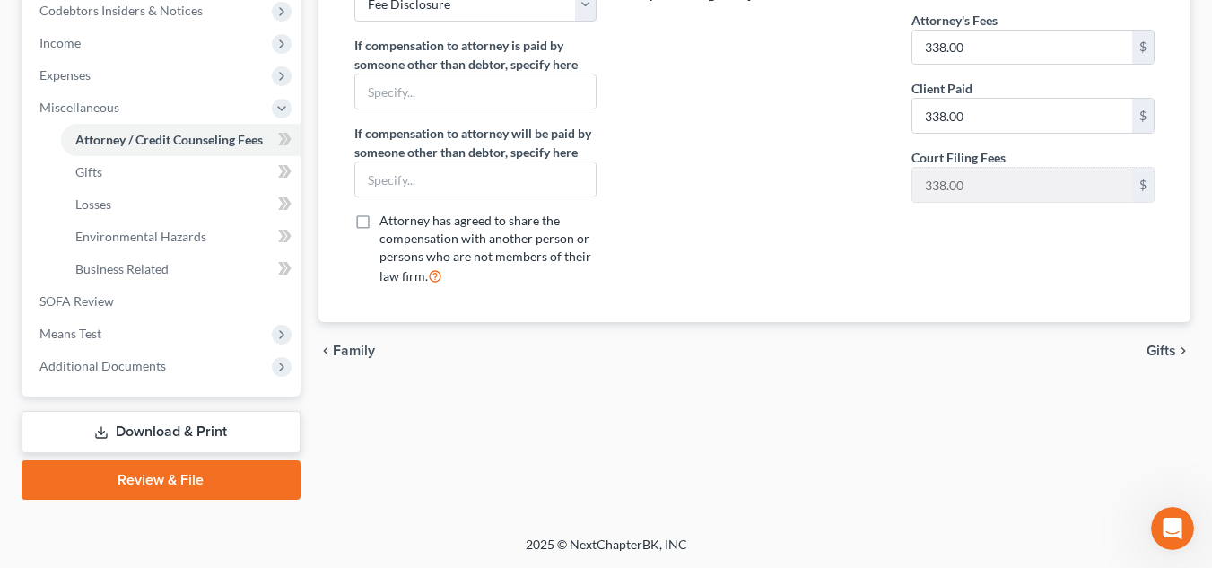
click at [320, 113] on div "Attorney's Fee Disclosure Choose Disclosure Statement Select Fee Disclosure If …" at bounding box center [755, 113] width 872 height 417
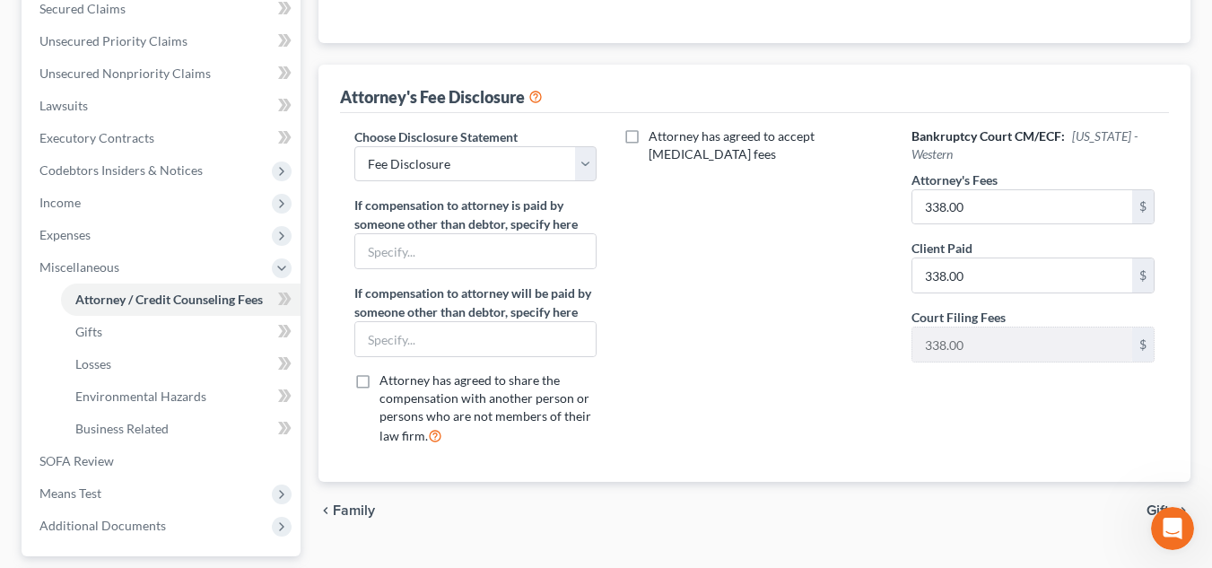
scroll to position [368, 0]
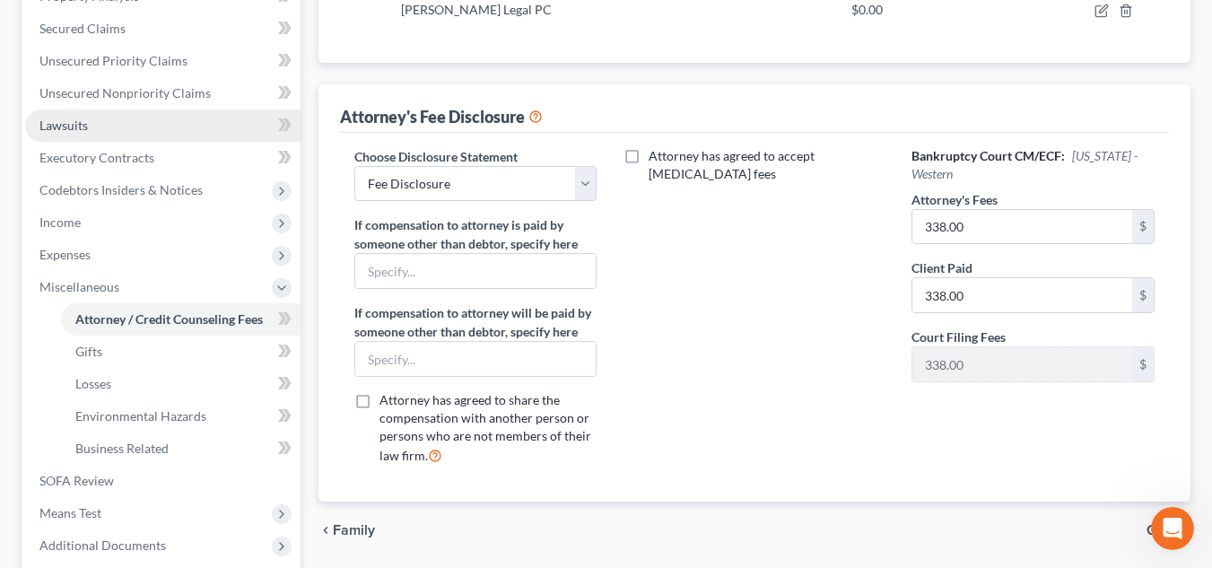
click at [103, 124] on link "Lawsuits" at bounding box center [162, 125] width 275 height 32
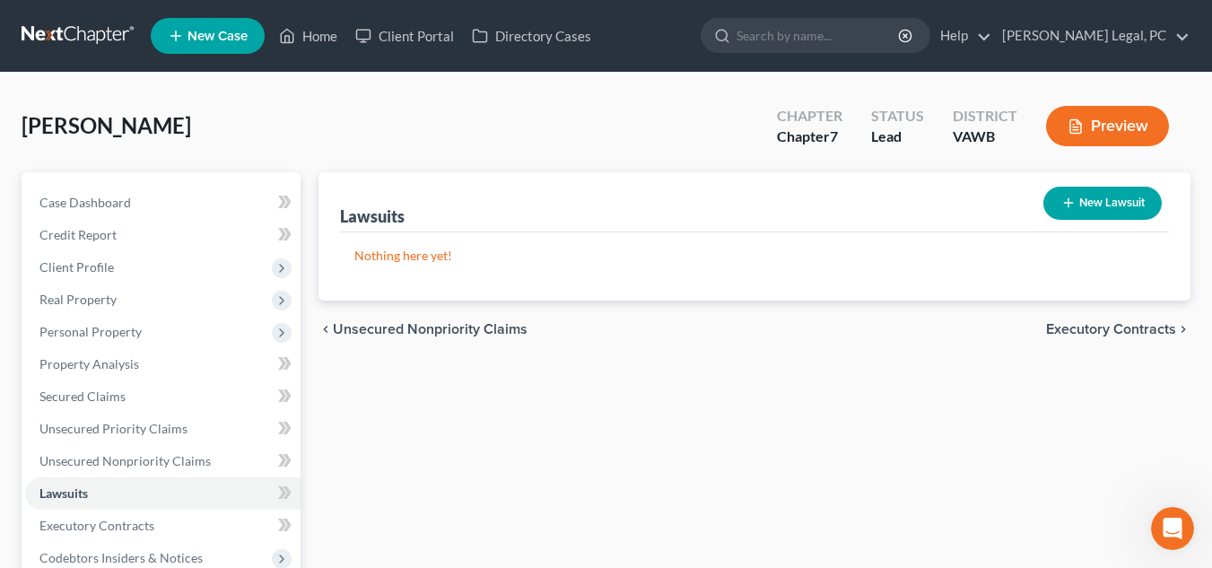
click at [412, 189] on div "Lawsuits New Lawsuit" at bounding box center [754, 202] width 829 height 60
click at [1089, 213] on button "New Lawsuit" at bounding box center [1103, 203] width 118 height 33
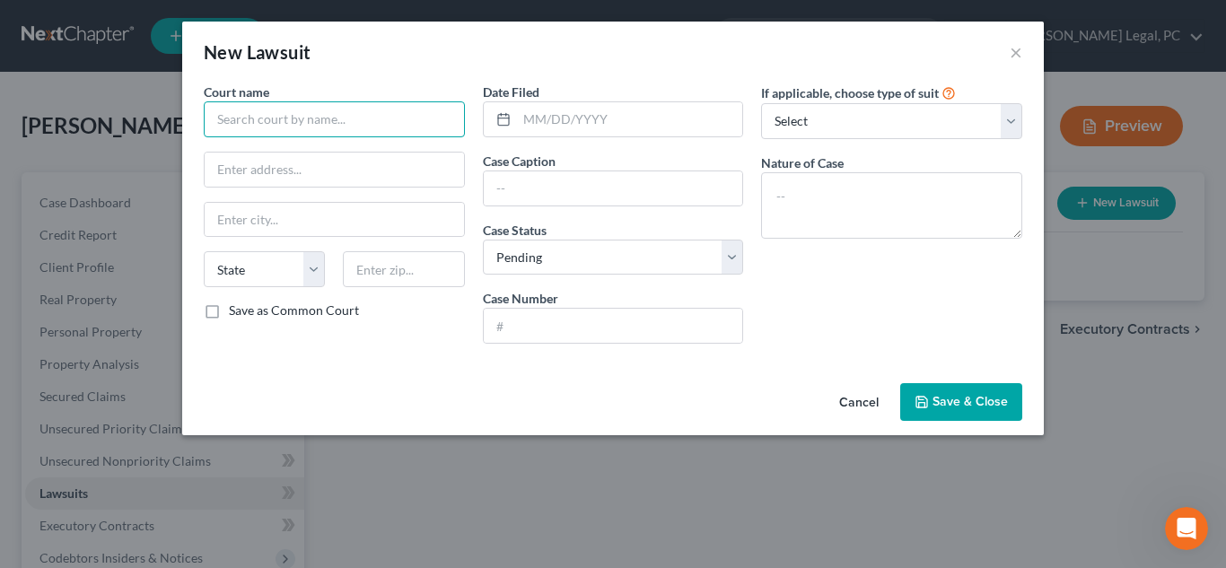
click at [363, 104] on input "text" at bounding box center [334, 119] width 261 height 36
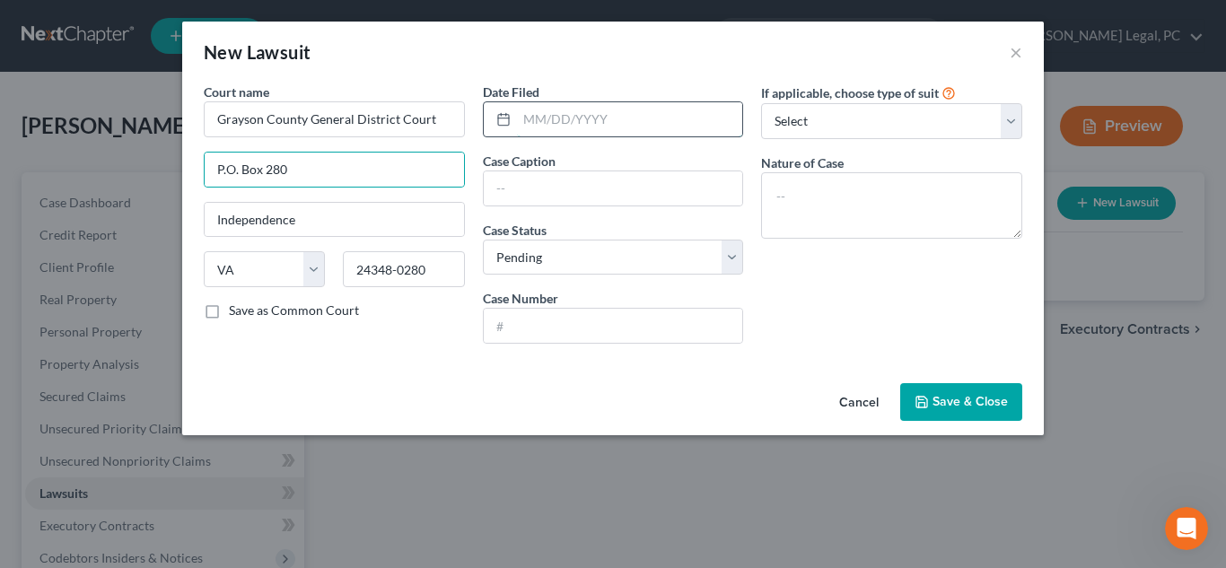
click at [543, 118] on input "text" at bounding box center [630, 119] width 226 height 34
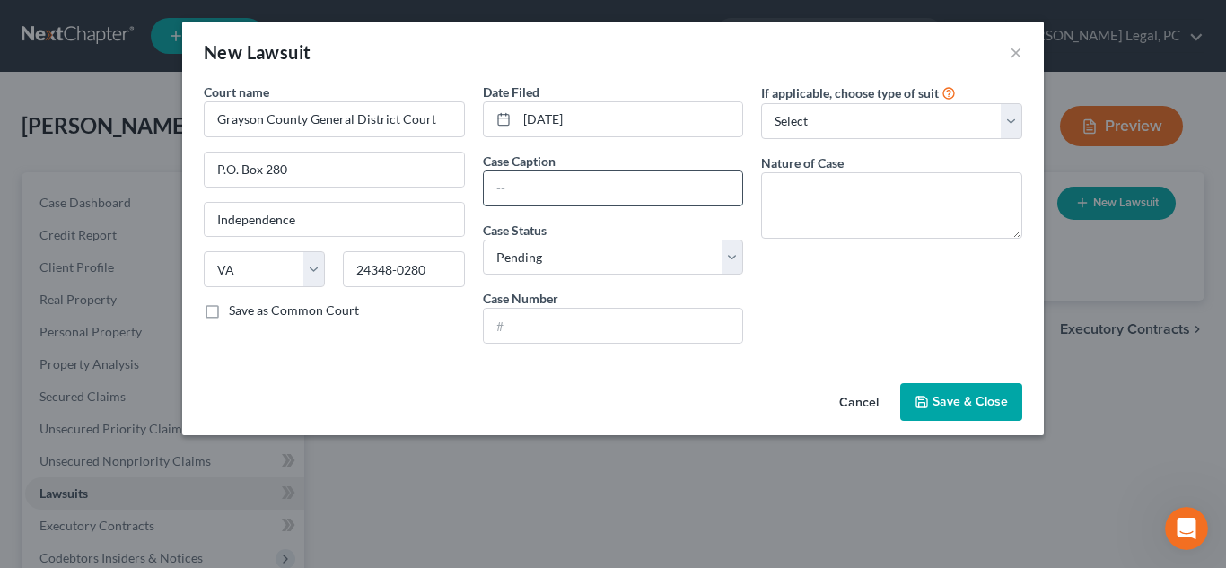
click at [535, 188] on input "text" at bounding box center [613, 188] width 259 height 34
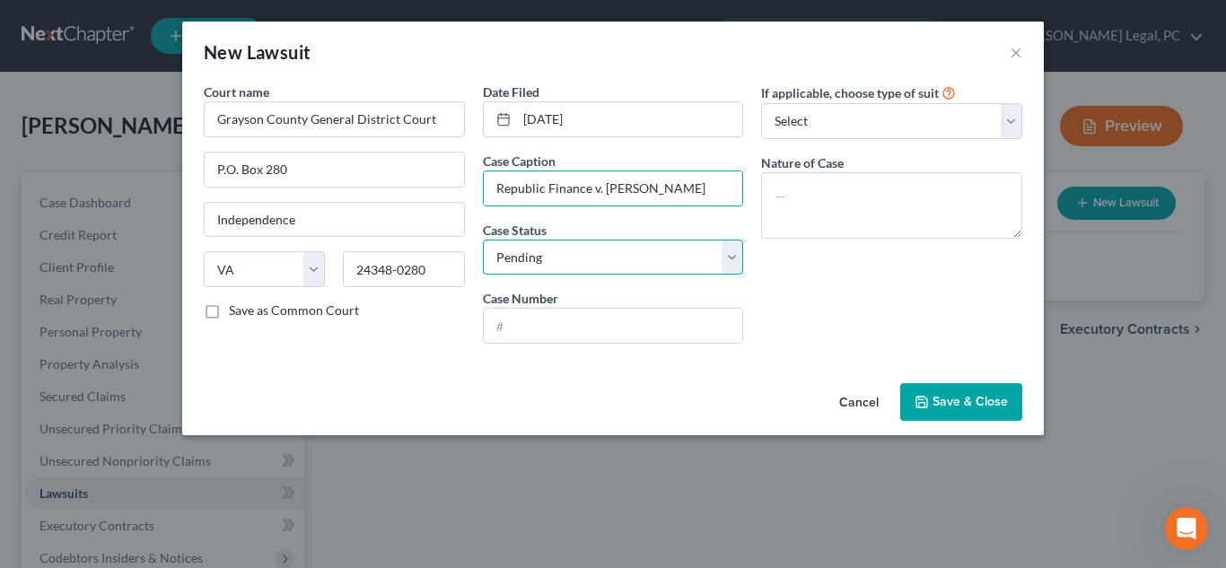
click at [611, 264] on select "Select Pending On Appeal Concluded" at bounding box center [613, 258] width 261 height 36
click at [483, 240] on select "Select Pending On Appeal Concluded" at bounding box center [613, 258] width 261 height 36
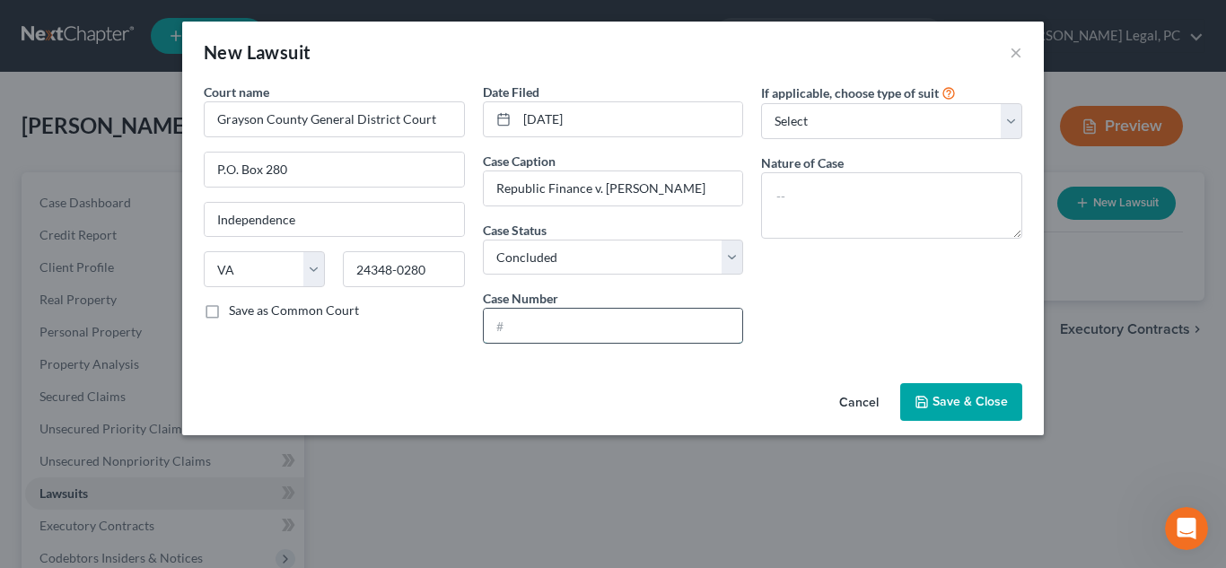
click at [545, 327] on input "text" at bounding box center [613, 326] width 259 height 34
click at [892, 149] on div "If applicable, choose type of suit Select Repossession Garnishment Foreclosure …" at bounding box center [891, 220] width 279 height 275
click at [875, 118] on select "Select Repossession Garnishment Foreclosure Attached, Seized, Or Levied Other" at bounding box center [891, 121] width 261 height 36
click at [761, 103] on select "Select Repossession Garnishment Foreclosure Attached, Seized, Or Levied Other" at bounding box center [891, 121] width 261 height 36
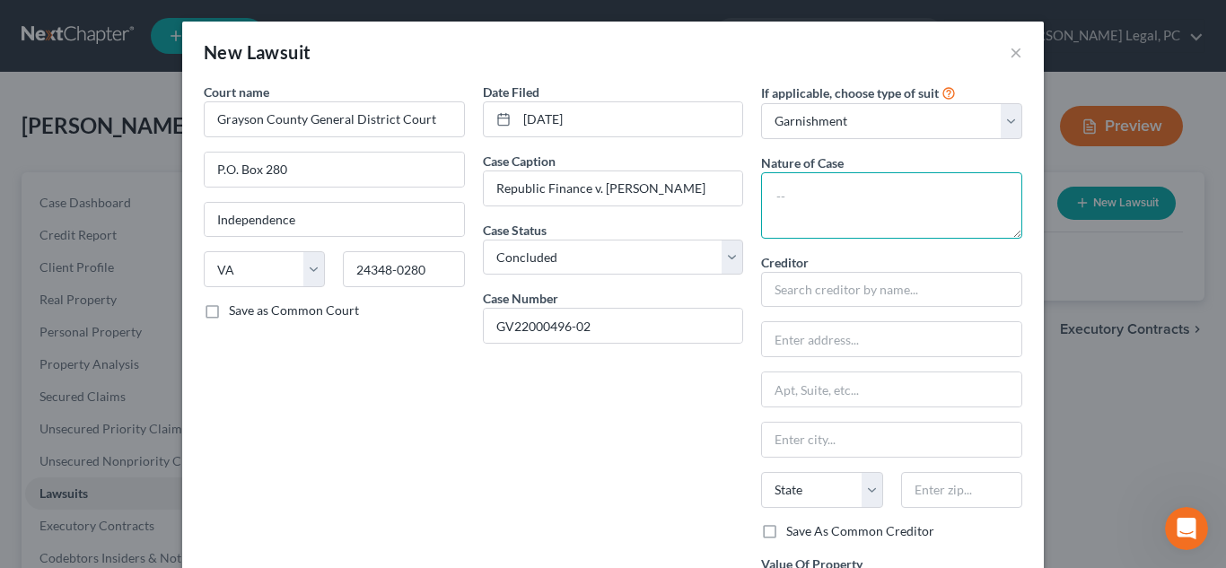
click at [851, 212] on textarea at bounding box center [891, 205] width 261 height 66
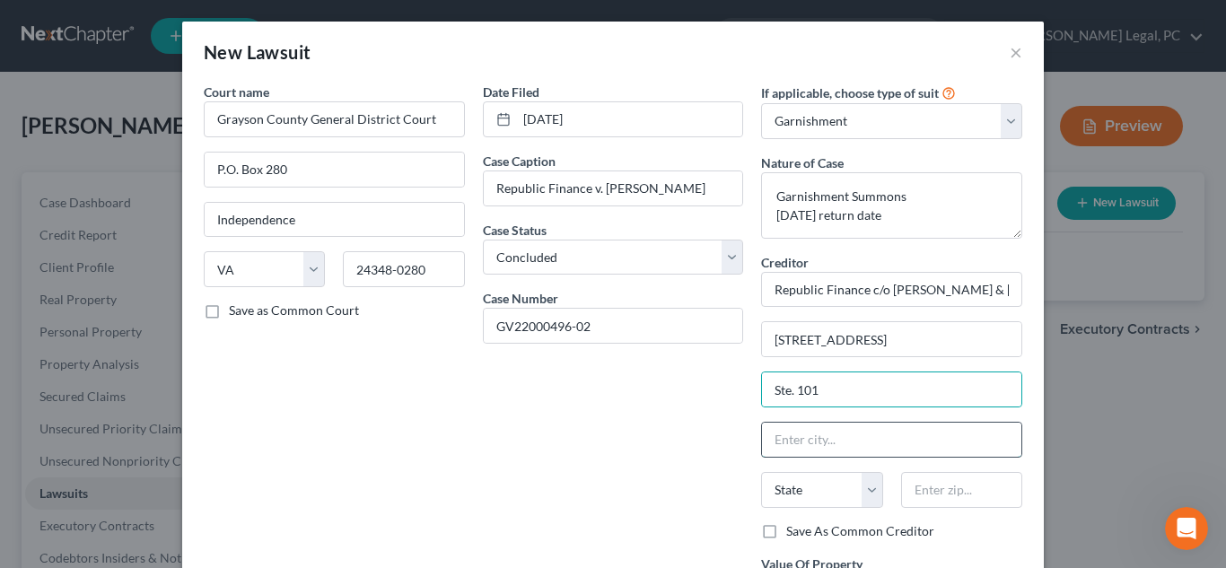
click at [843, 437] on input "text" at bounding box center [891, 440] width 259 height 34
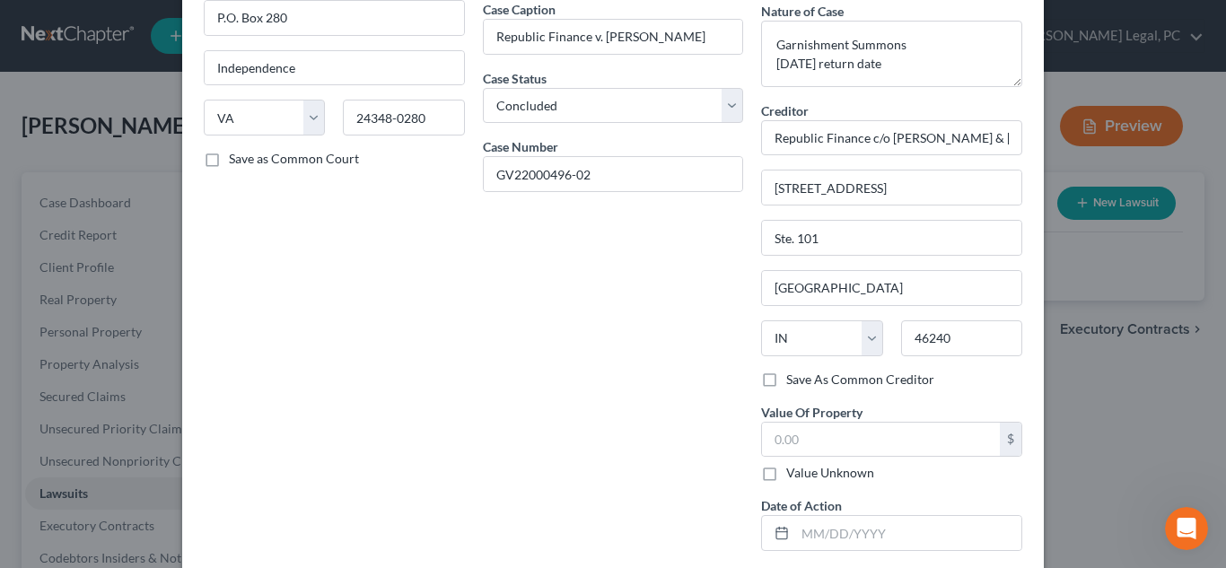
scroll to position [164, 0]
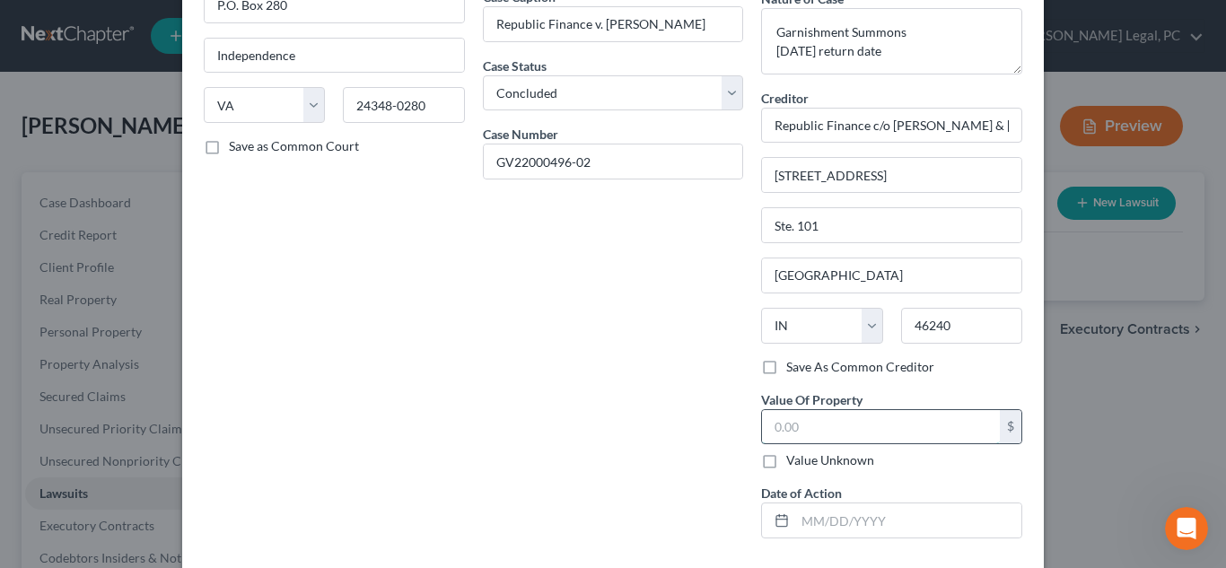
click at [856, 432] on input "text" at bounding box center [881, 427] width 238 height 34
click at [852, 527] on input "text" at bounding box center [908, 520] width 226 height 34
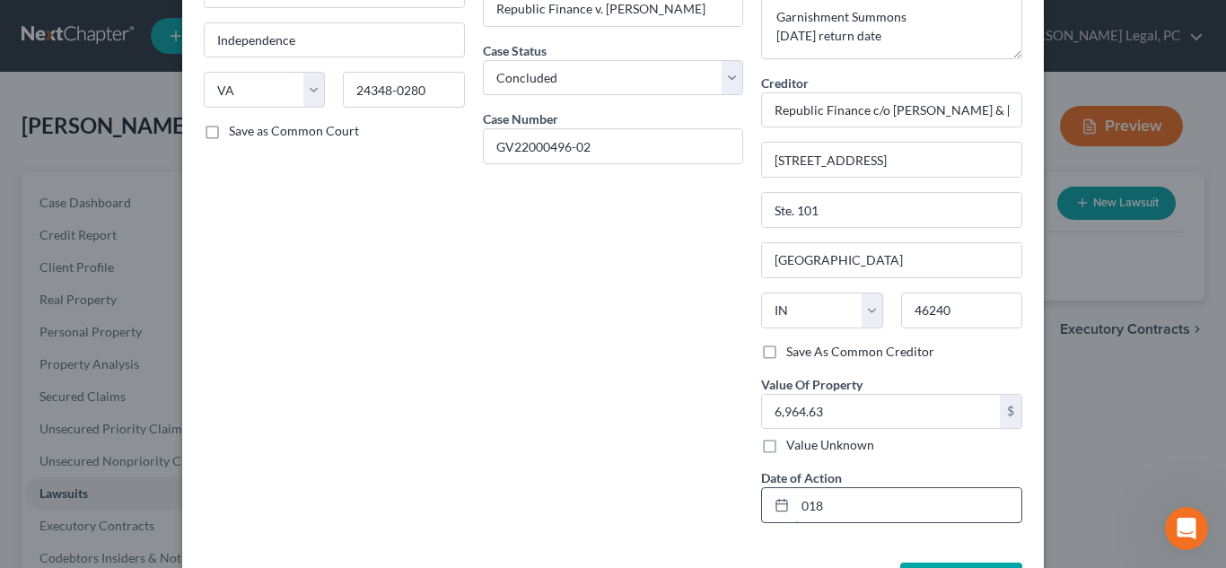
click at [935, 511] on input "018" at bounding box center [908, 505] width 226 height 34
click at [900, 450] on div "Value Unknown" at bounding box center [891, 445] width 261 height 18
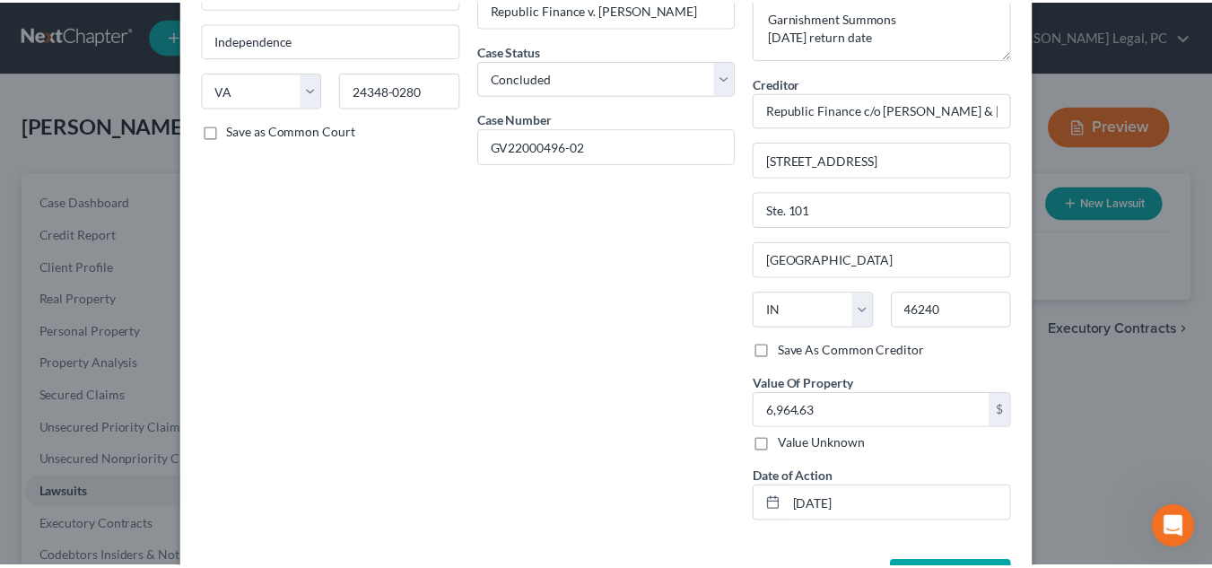
scroll to position [246, 0]
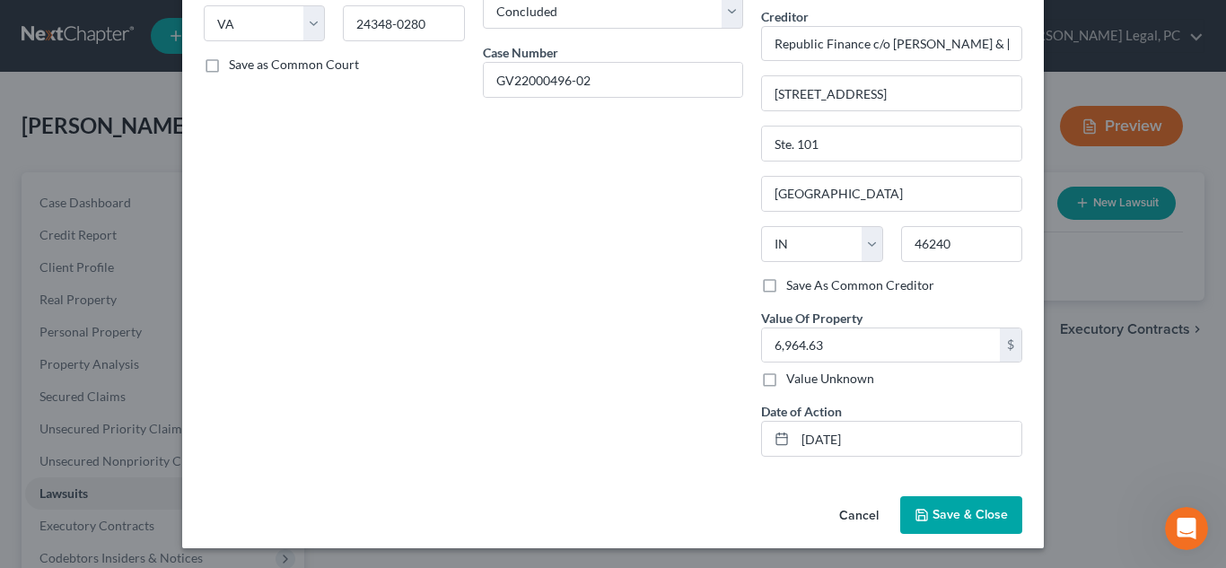
click at [975, 510] on span "Save & Close" at bounding box center [969, 514] width 75 height 15
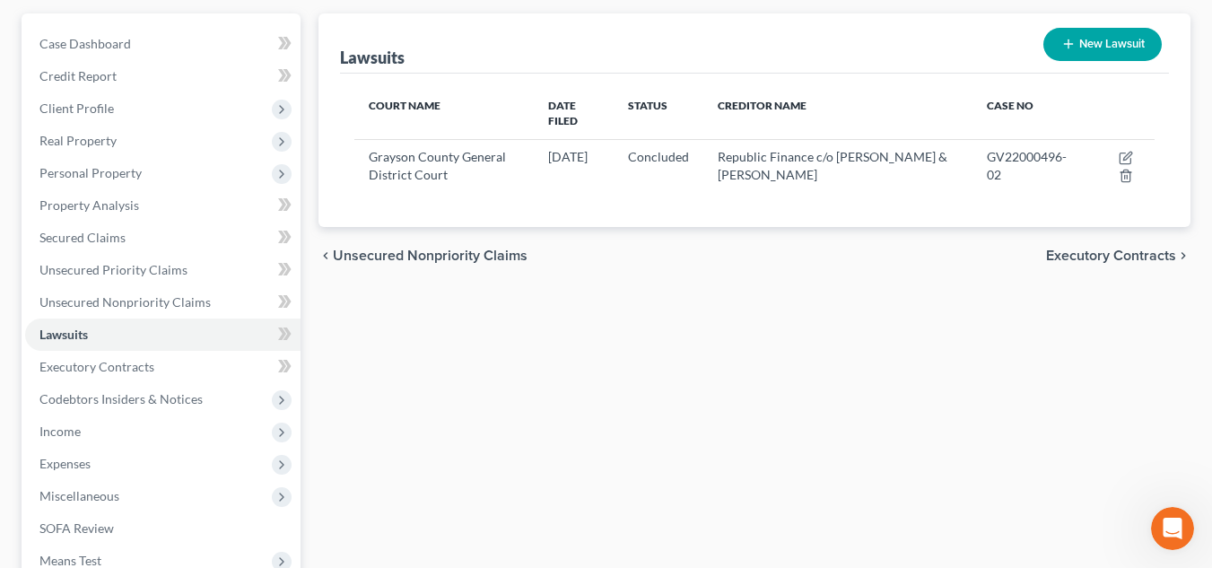
scroll to position [0, 0]
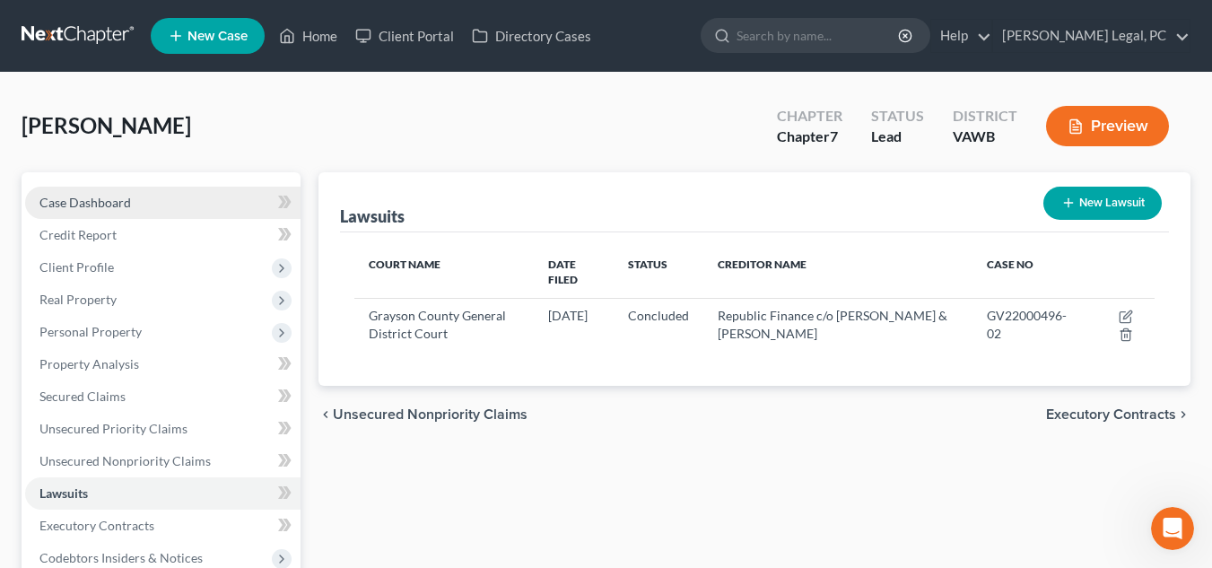
click at [116, 208] on span "Case Dashboard" at bounding box center [85, 202] width 92 height 15
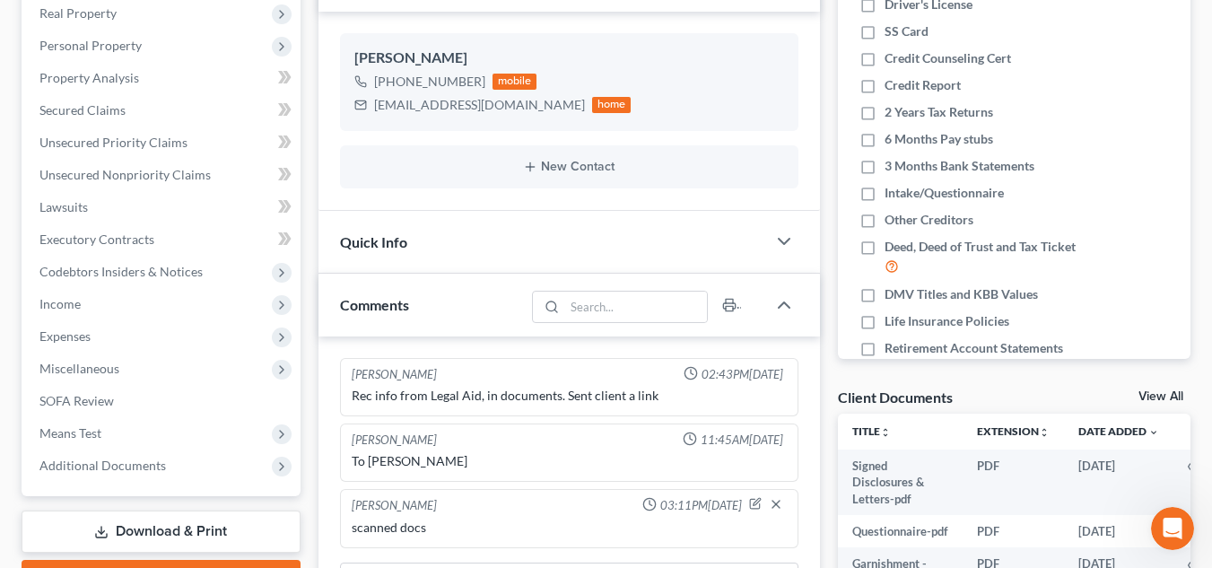
scroll to position [367, 0]
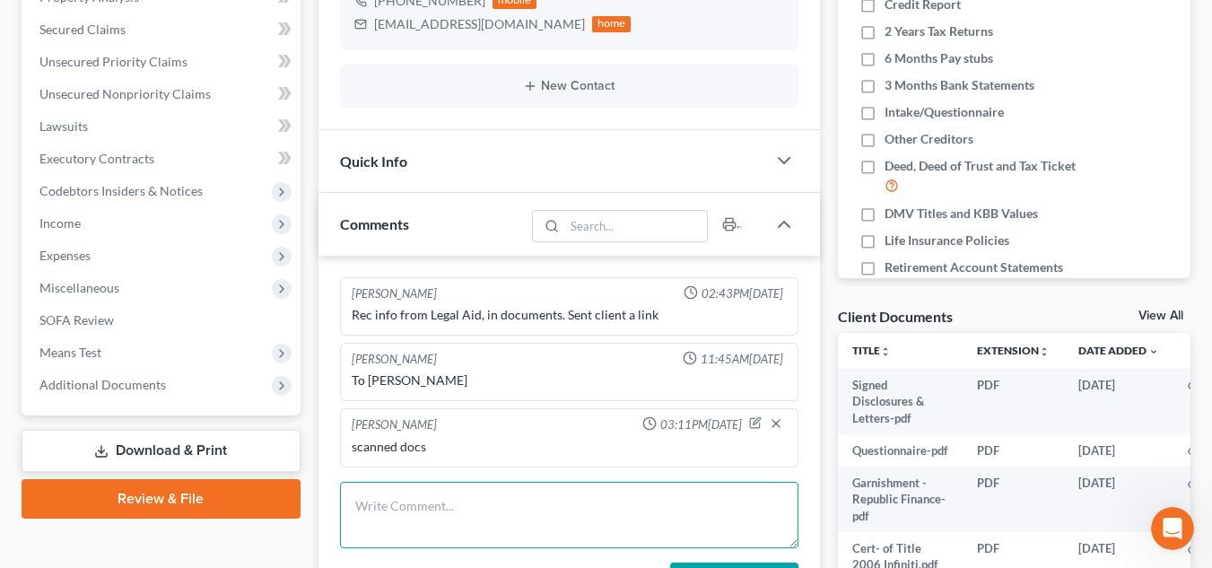
click at [477, 513] on textarea at bounding box center [569, 515] width 459 height 66
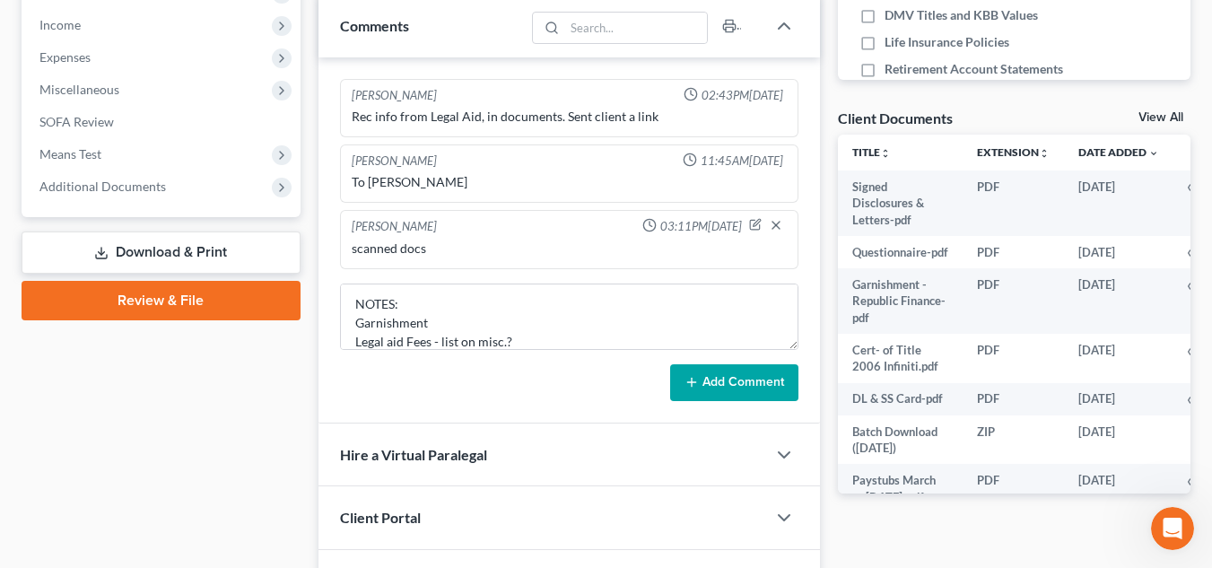
click at [762, 389] on button "Add Comment" at bounding box center [734, 383] width 128 height 38
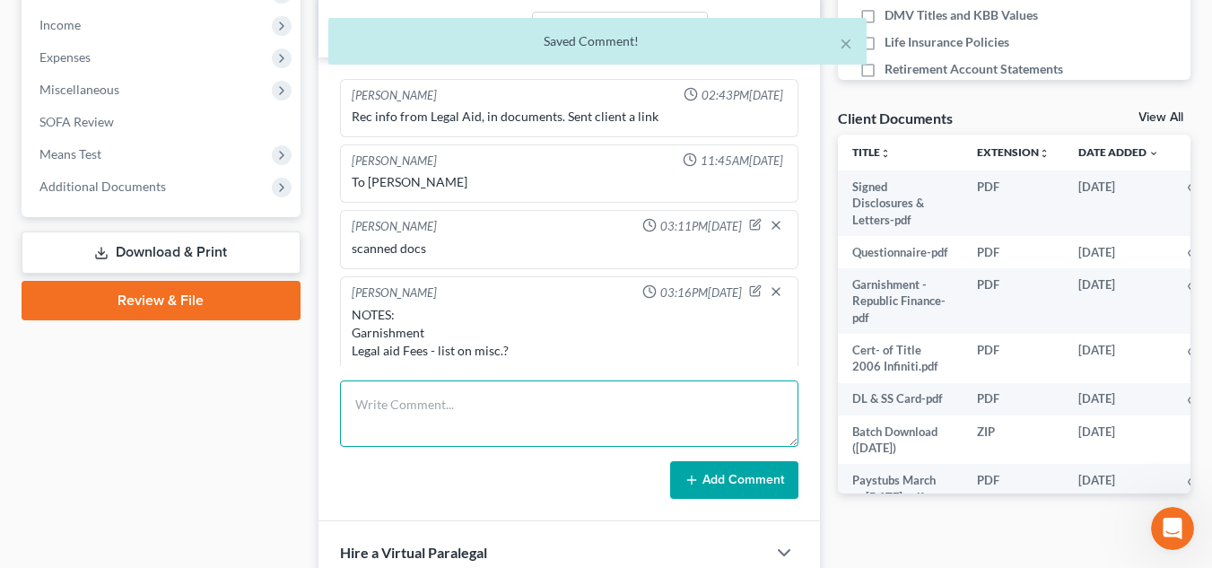
click at [474, 431] on textarea at bounding box center [569, 413] width 459 height 66
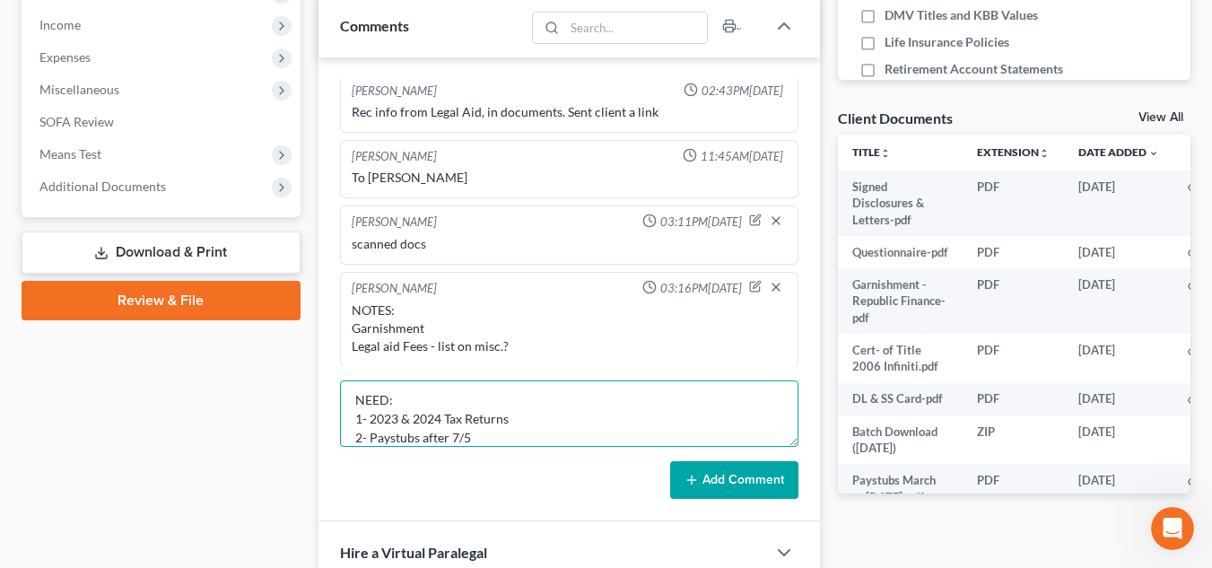
scroll to position [23, 0]
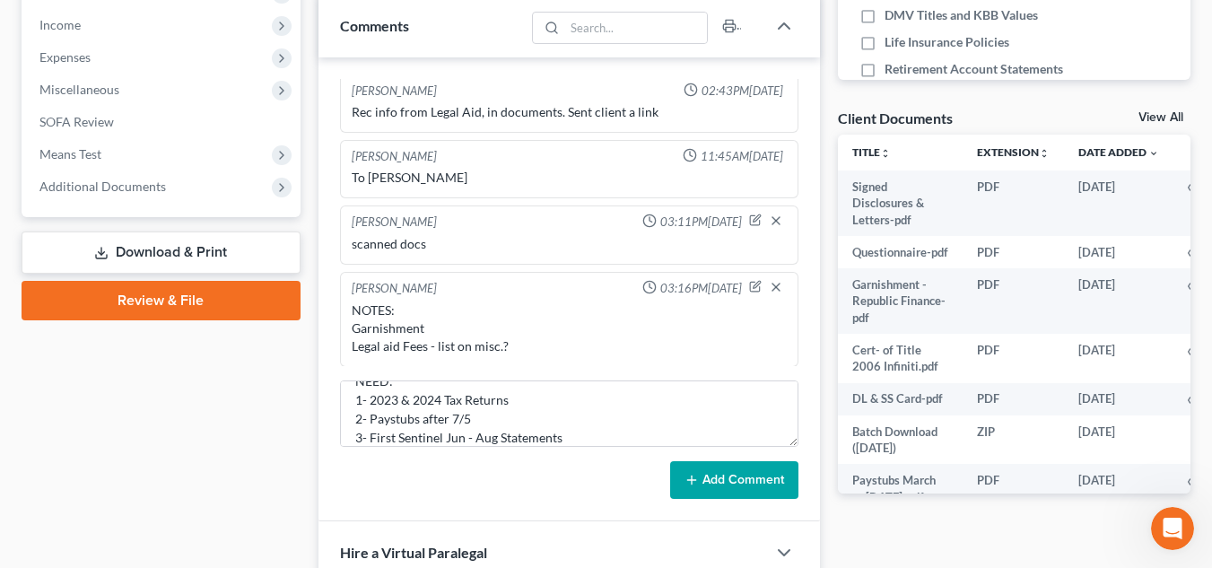
click at [758, 473] on button "Add Comment" at bounding box center [734, 480] width 128 height 38
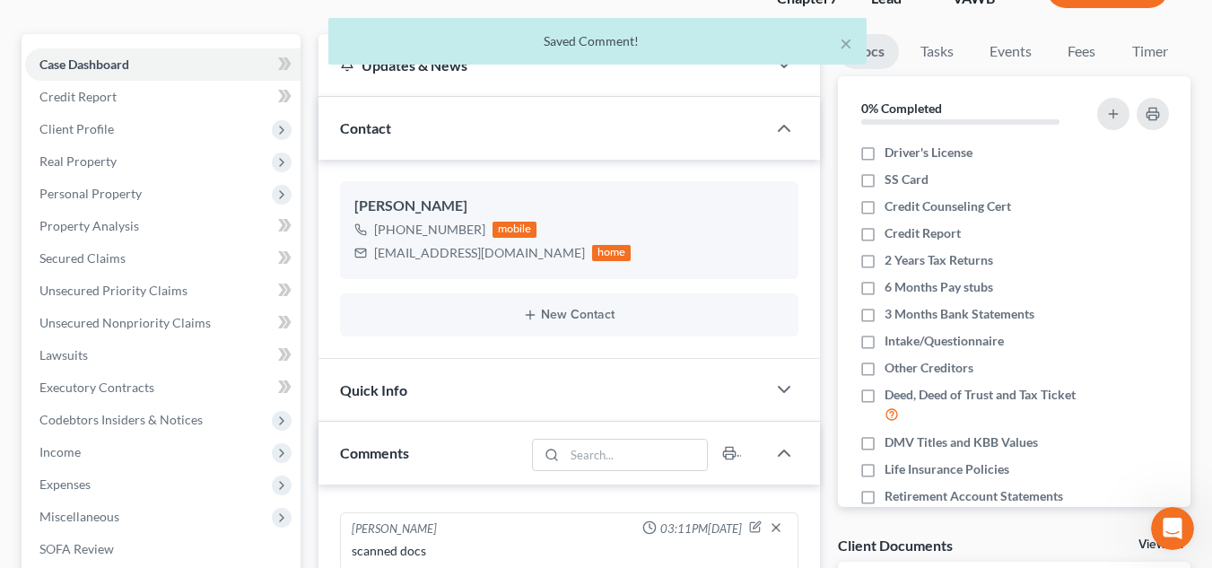
scroll to position [141, 0]
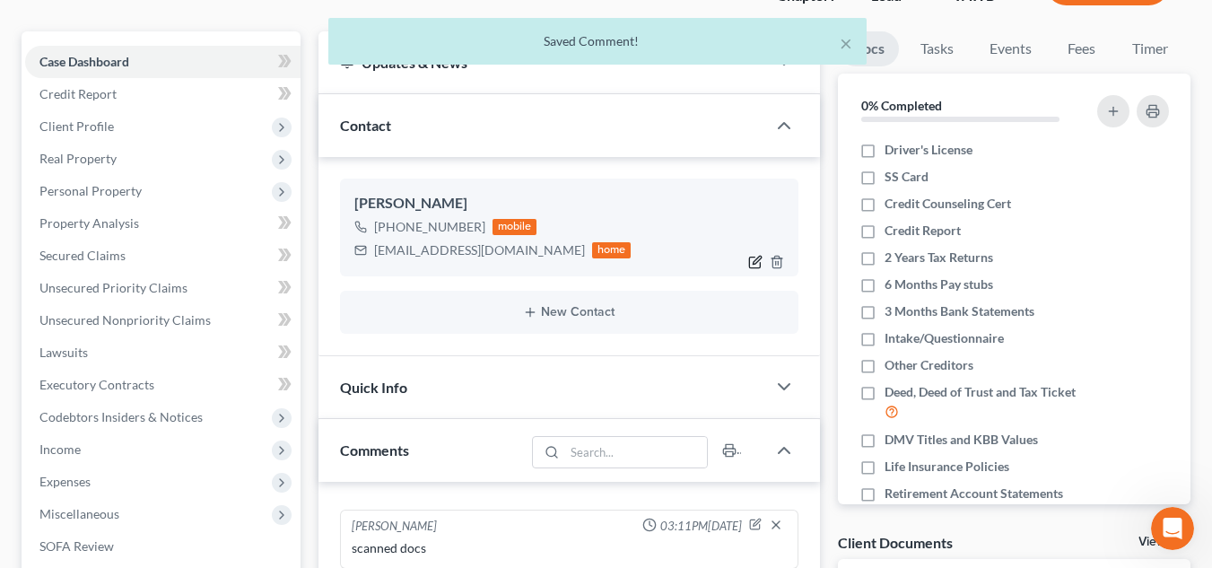
click at [751, 259] on icon "button" at bounding box center [755, 262] width 14 height 14
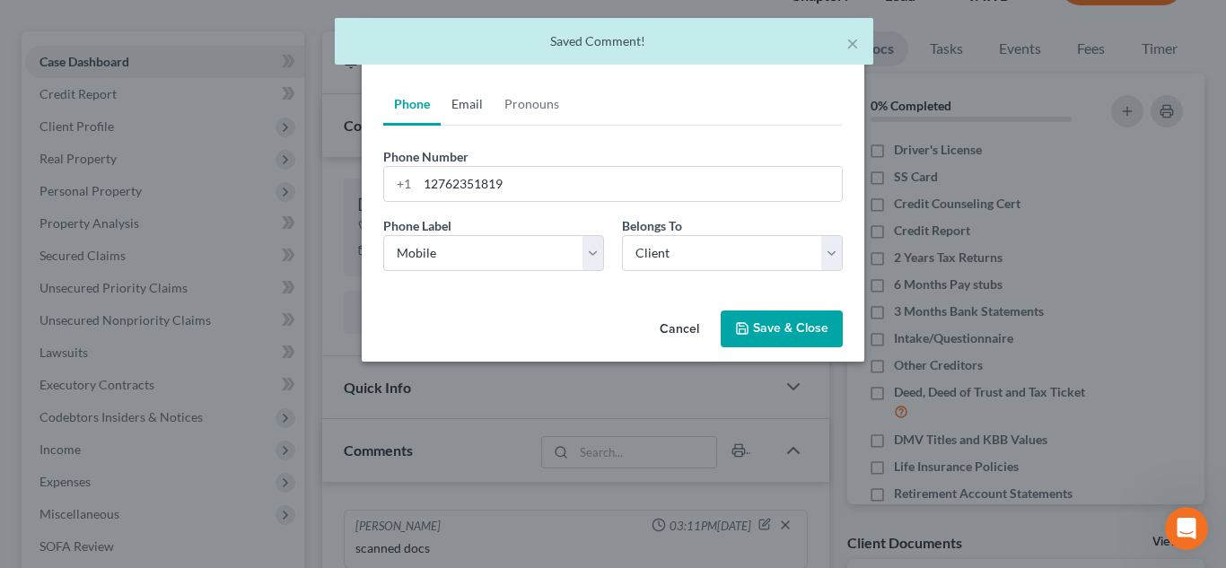
click at [474, 105] on link "Email" at bounding box center [467, 104] width 53 height 43
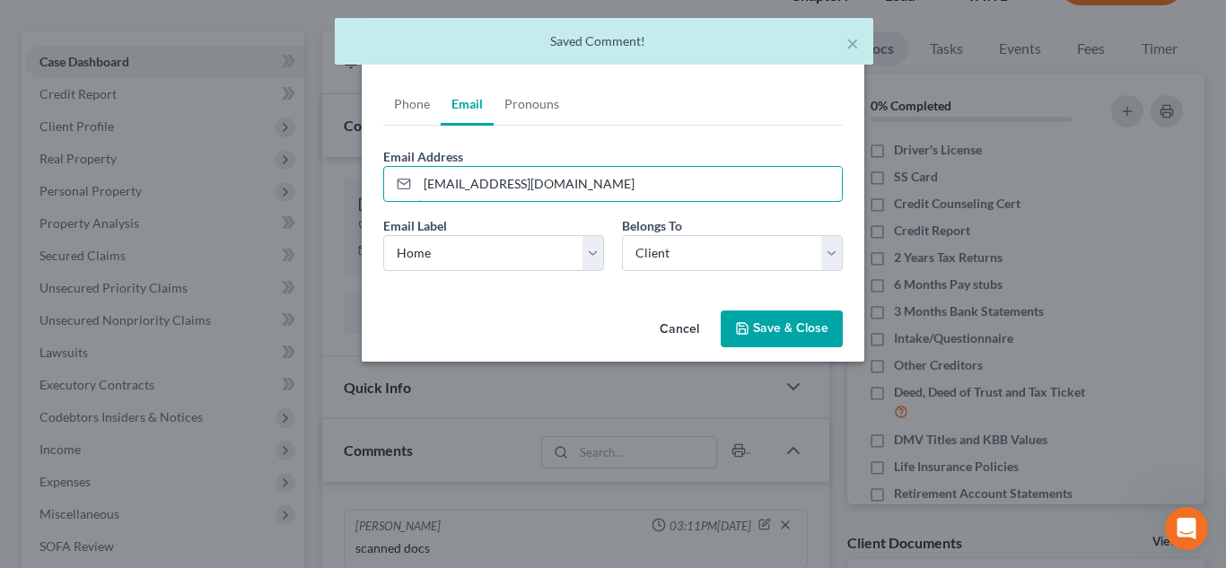
drag, startPoint x: 522, startPoint y: 192, endPoint x: 329, endPoint y: 183, distance: 193.1
click at [329, 183] on div "Edit Contact × Phone Email Pronouns Phone Number * [PHONE_NUMBER] Ext. Phone La…" at bounding box center [613, 284] width 1226 height 568
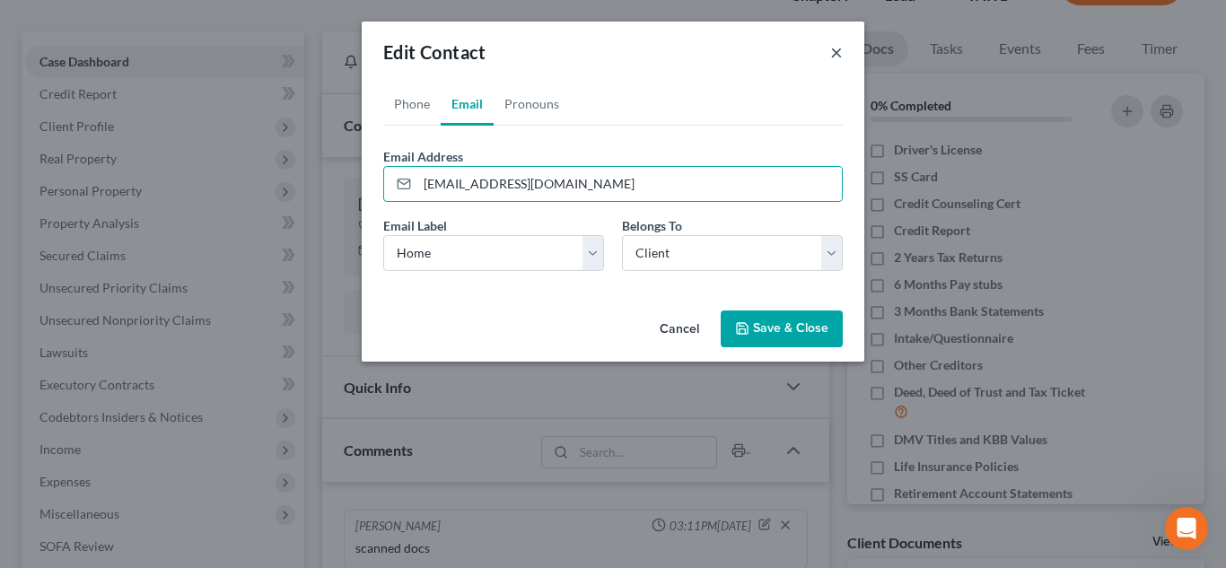
click at [834, 51] on button "×" at bounding box center [836, 52] width 13 height 22
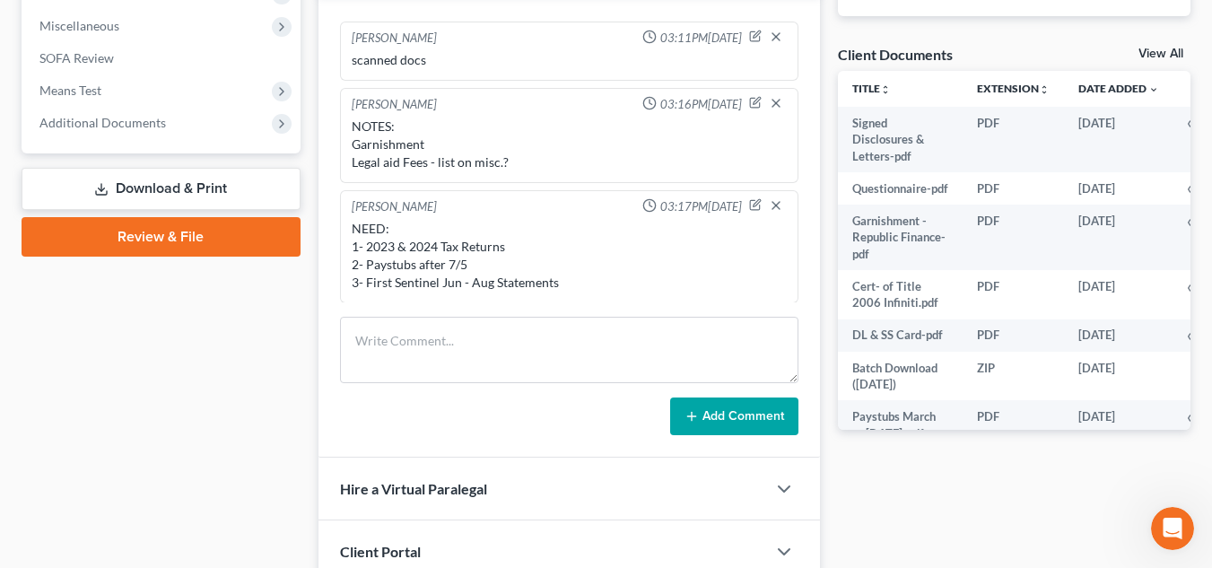
scroll to position [674, 0]
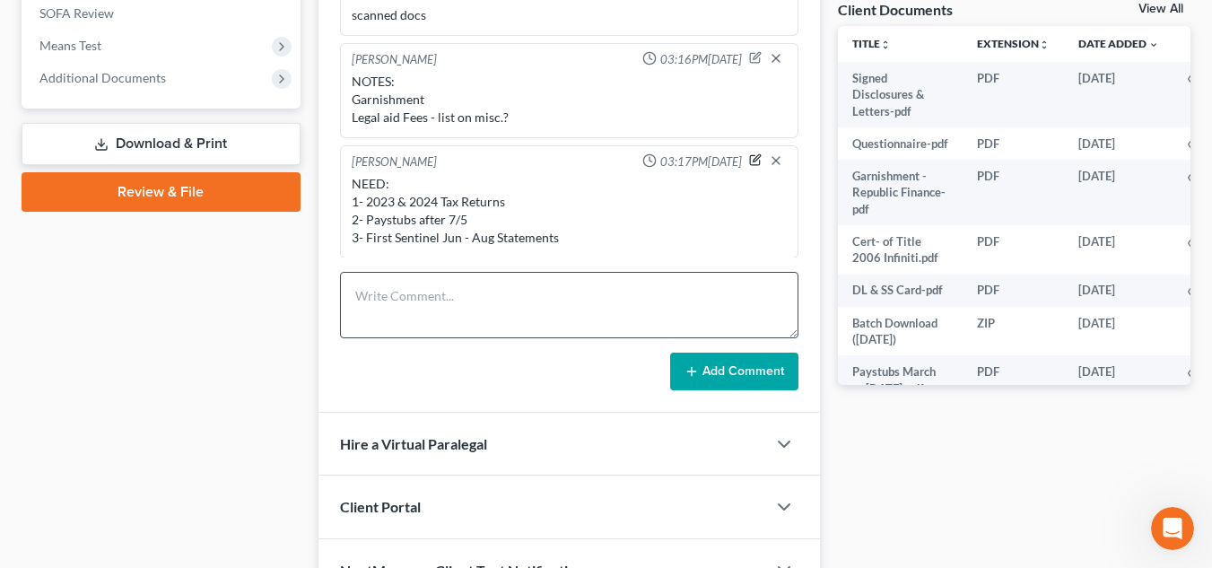
click at [749, 158] on icon "button" at bounding box center [755, 159] width 13 height 13
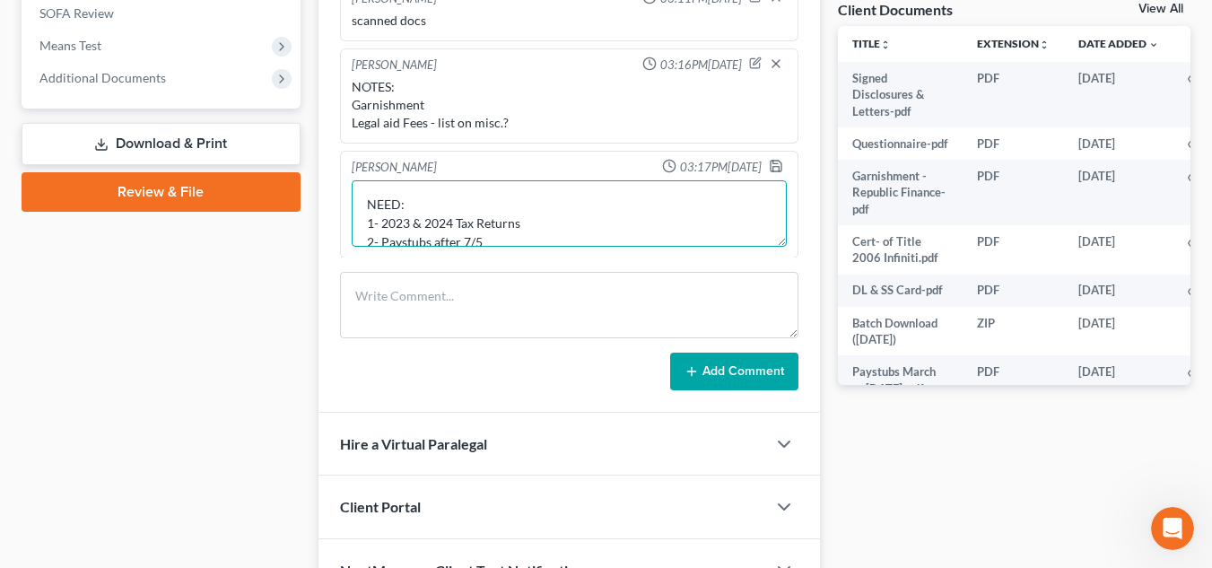
scroll to position [38, 0]
drag, startPoint x: 357, startPoint y: 227, endPoint x: 599, endPoint y: 269, distance: 245.0
click at [599, 269] on div "[PERSON_NAME] 02:43PM[DATE] Rec info from Legal Aid, in documents. Sent client …" at bounding box center [570, 181] width 502 height 464
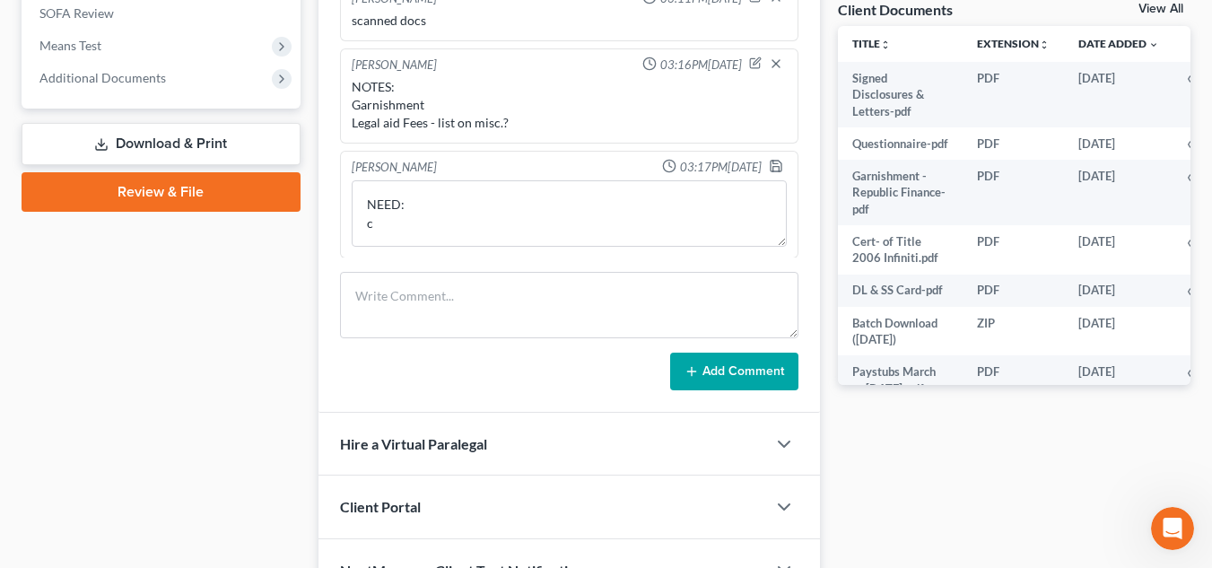
click at [819, 237] on div "[PERSON_NAME] 02:43PM[DATE] Rec info from Legal Aid, in documents. Sent client …" at bounding box center [570, 181] width 502 height 464
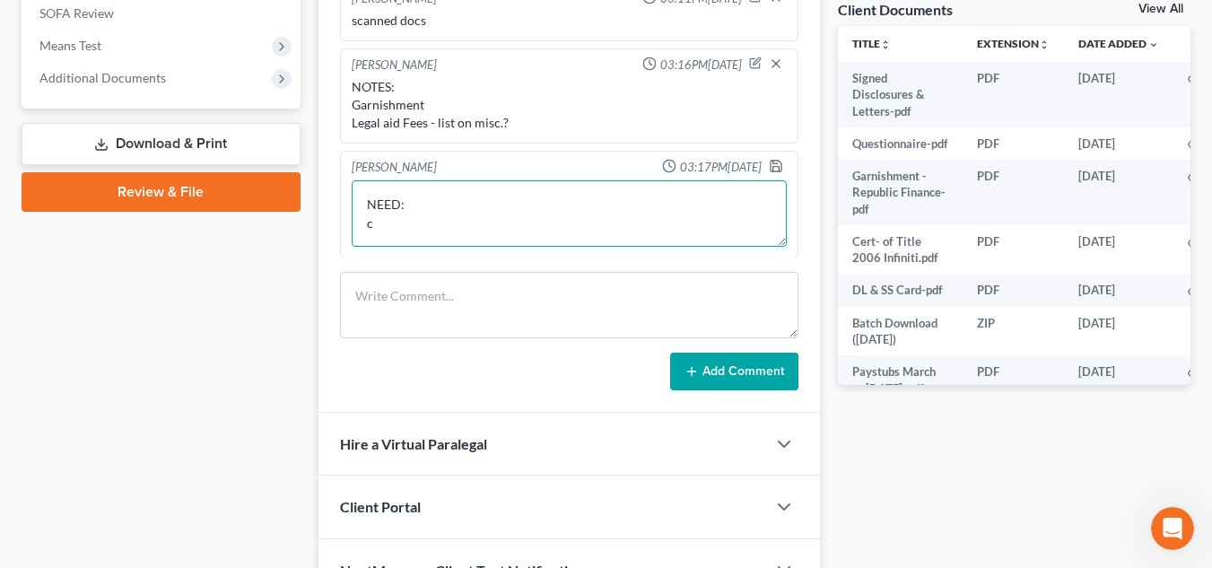
click at [747, 197] on textarea "NEED: c" at bounding box center [569, 213] width 435 height 66
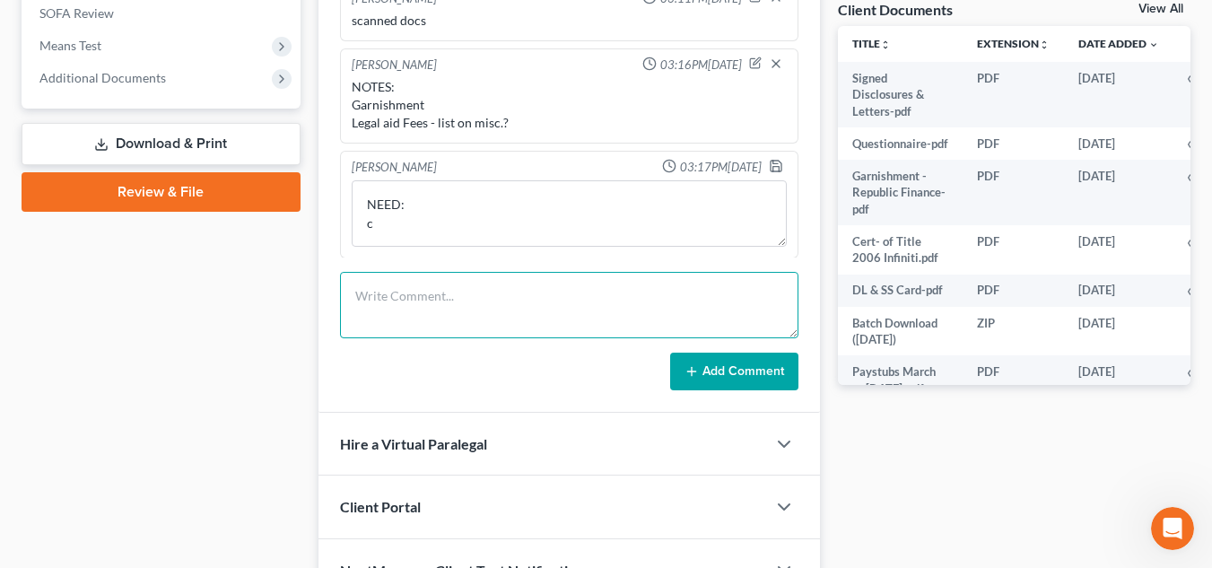
click at [772, 299] on textarea at bounding box center [569, 305] width 459 height 66
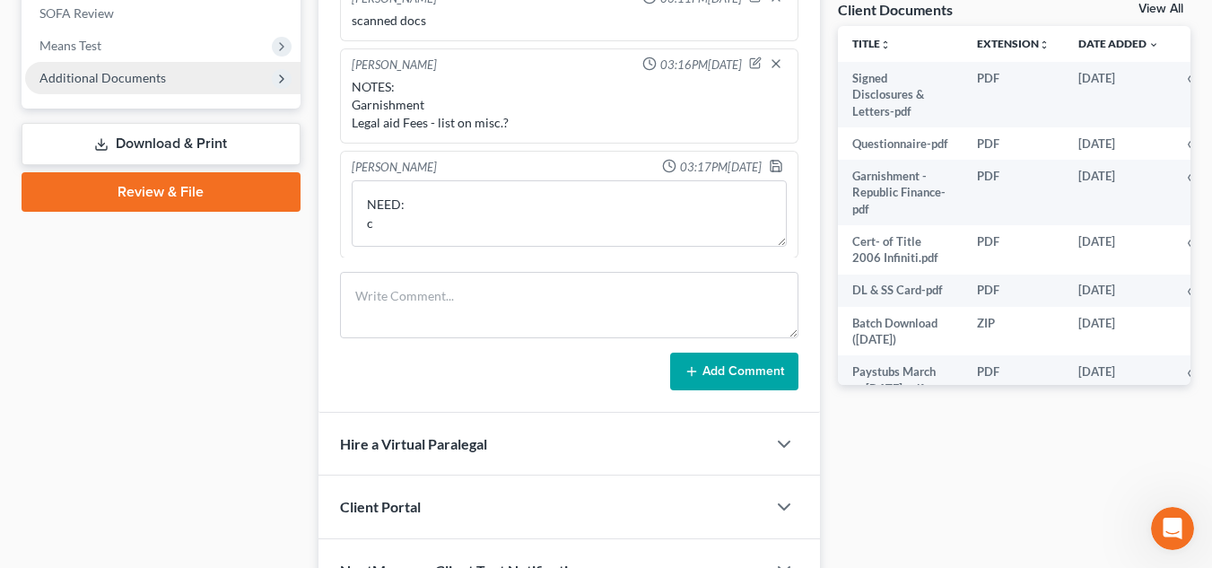
click at [254, 66] on span "Additional Documents" at bounding box center [162, 78] width 275 height 32
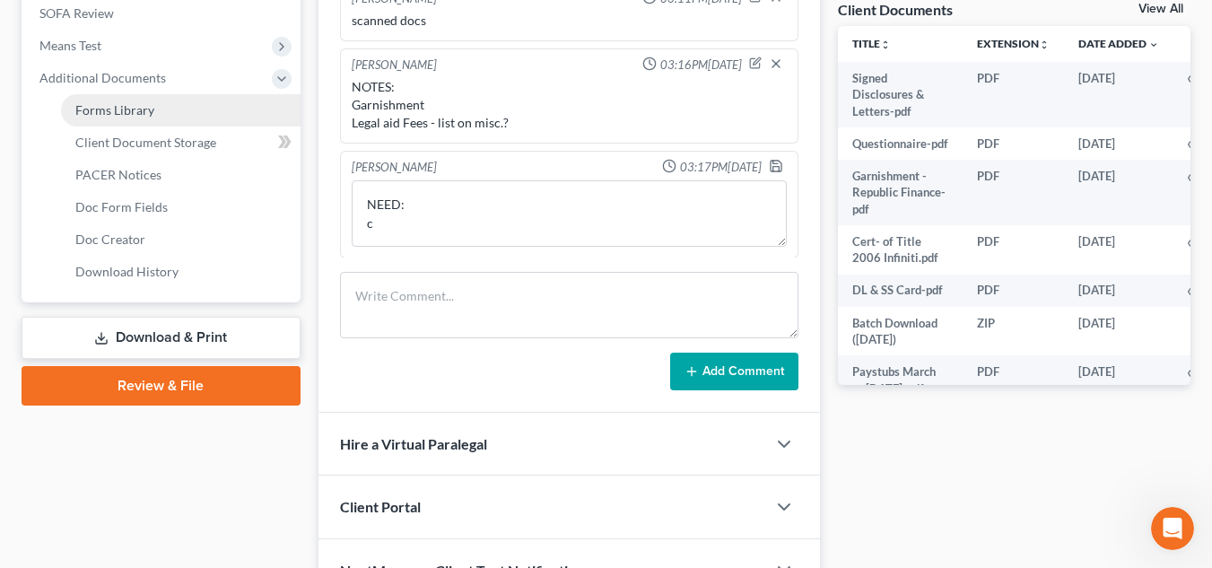
click at [158, 121] on link "Forms Library" at bounding box center [181, 110] width 240 height 32
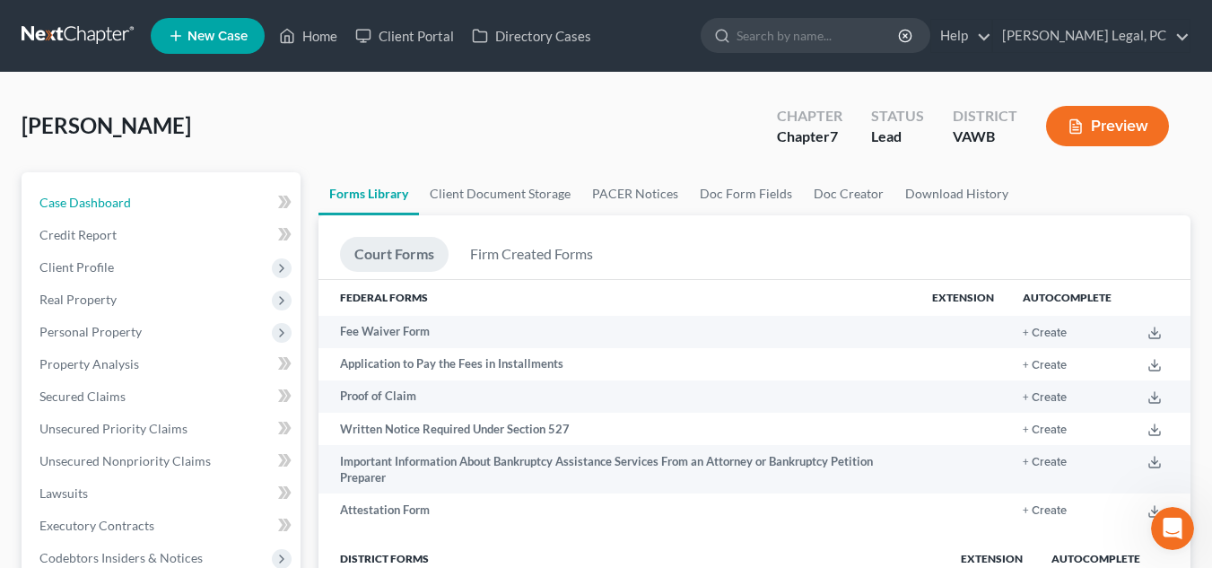
click at [154, 196] on link "Case Dashboard" at bounding box center [162, 203] width 275 height 32
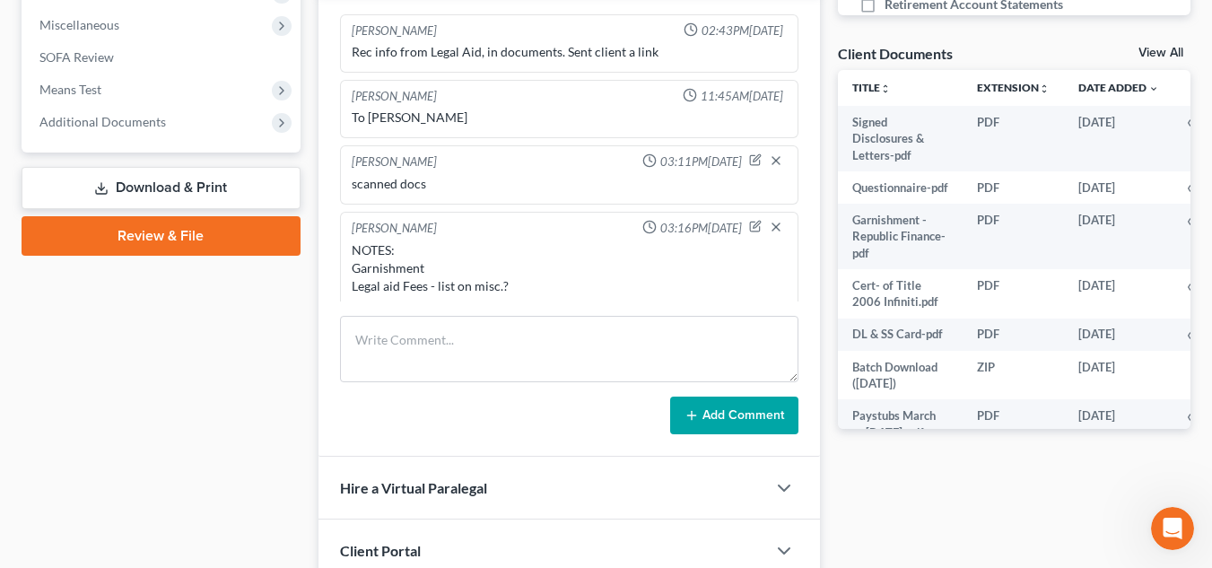
scroll to position [125, 0]
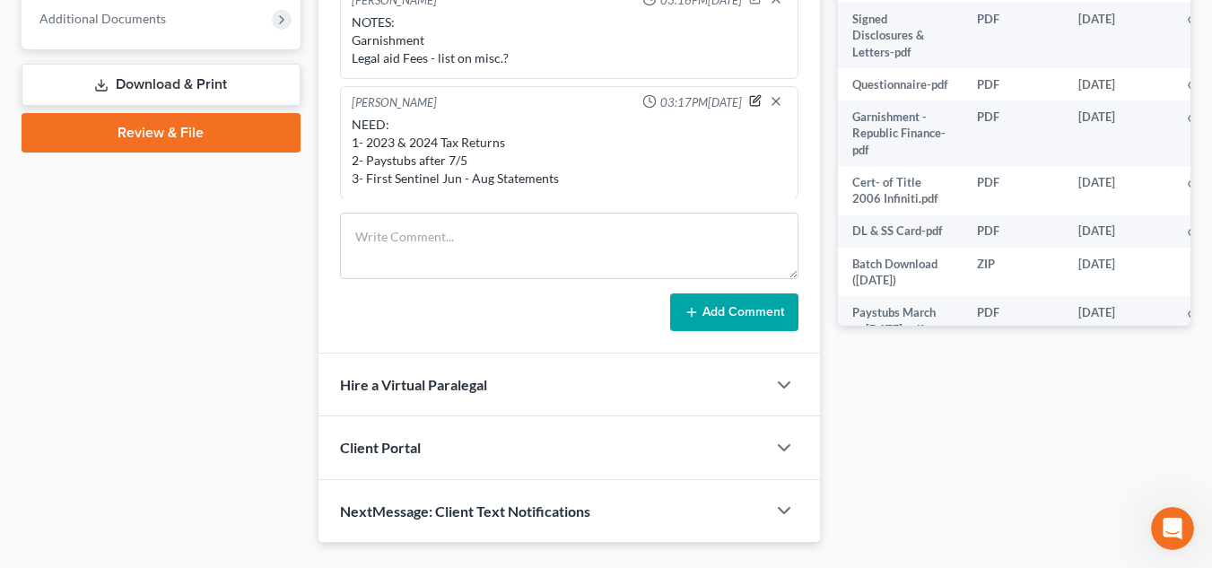
click at [749, 94] on button "button" at bounding box center [755, 100] width 13 height 13
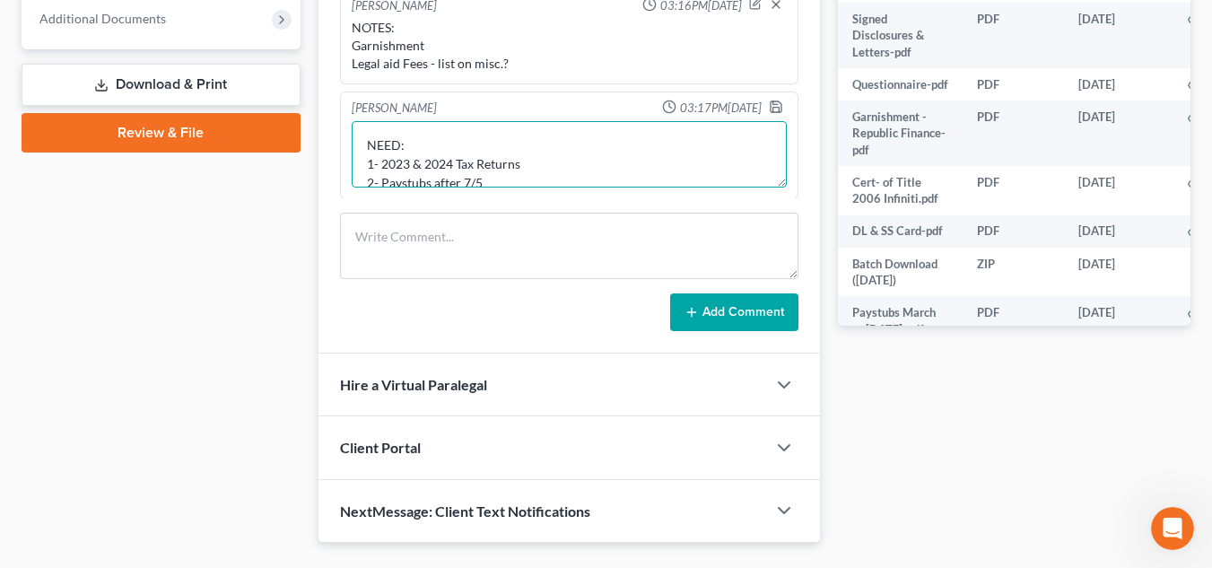
scroll to position [38, 0]
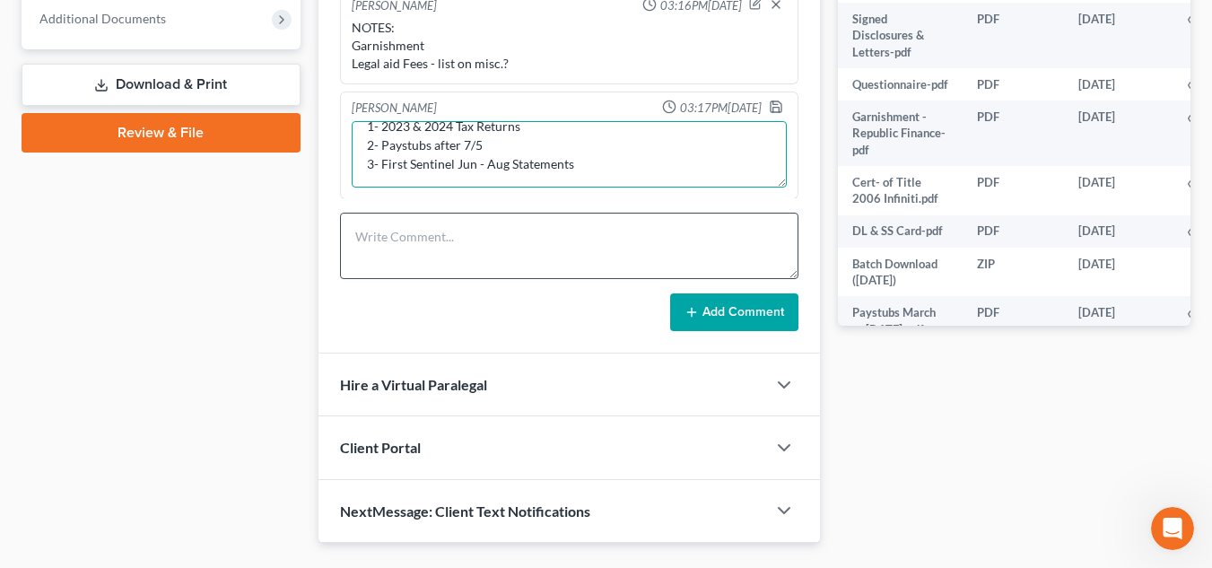
drag, startPoint x: 360, startPoint y: 160, endPoint x: 673, endPoint y: 246, distance: 324.8
click at [673, 246] on div "[PERSON_NAME] 02:43PM[DATE] Rec info from Legal Aid, in documents. Sent client …" at bounding box center [570, 122] width 502 height 464
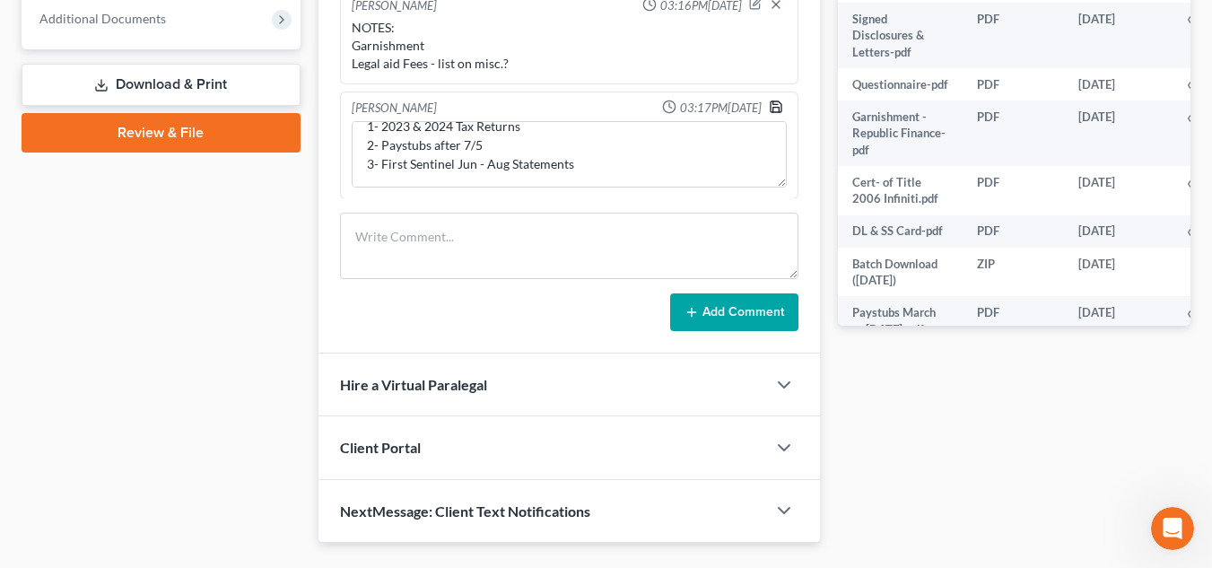
click at [773, 107] on polyline "button" at bounding box center [776, 109] width 6 height 4
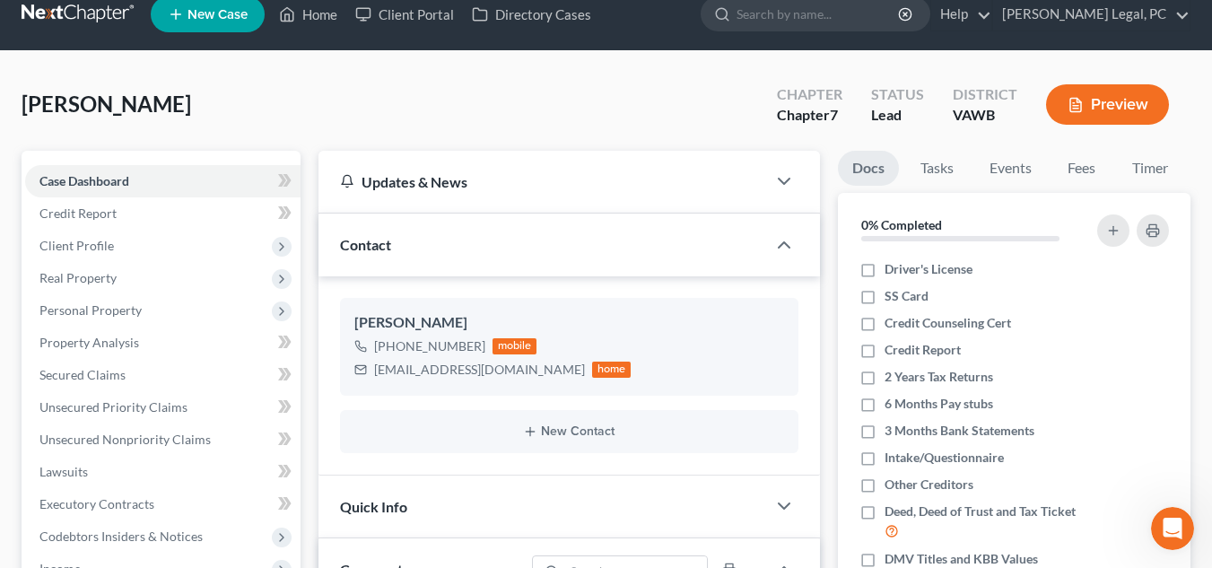
scroll to position [0, 0]
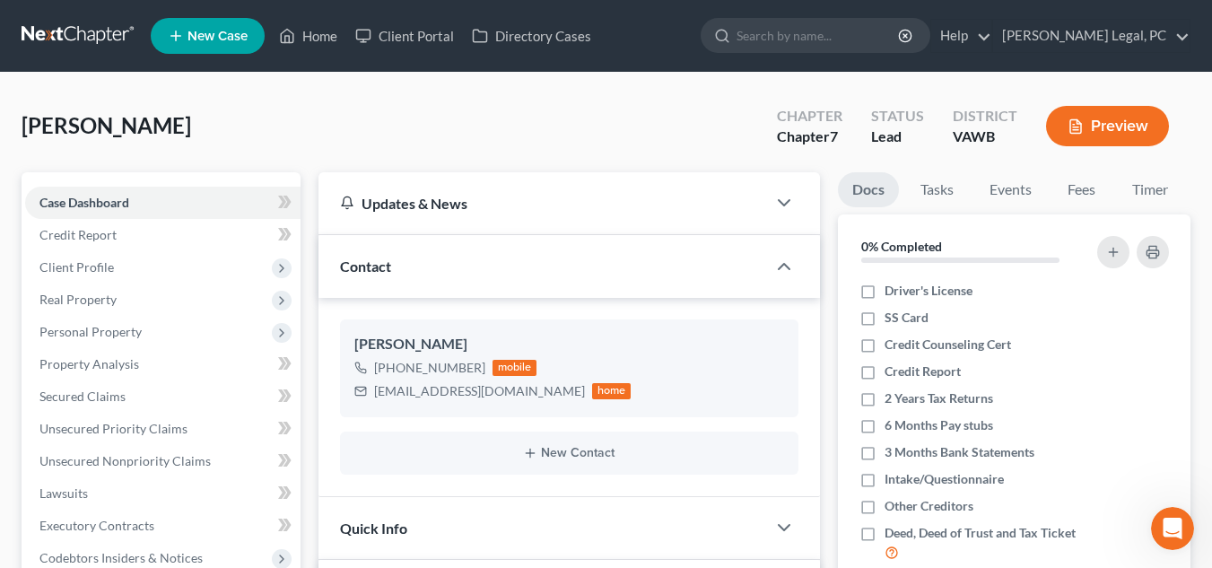
click at [114, 53] on nav "Home New Case Client Portal Directory Cases [PERSON_NAME] Legal, PC [PERSON_NAM…" at bounding box center [606, 36] width 1212 height 72
click at [115, 22] on link at bounding box center [79, 36] width 115 height 32
